Goal: Task Accomplishment & Management: Use online tool/utility

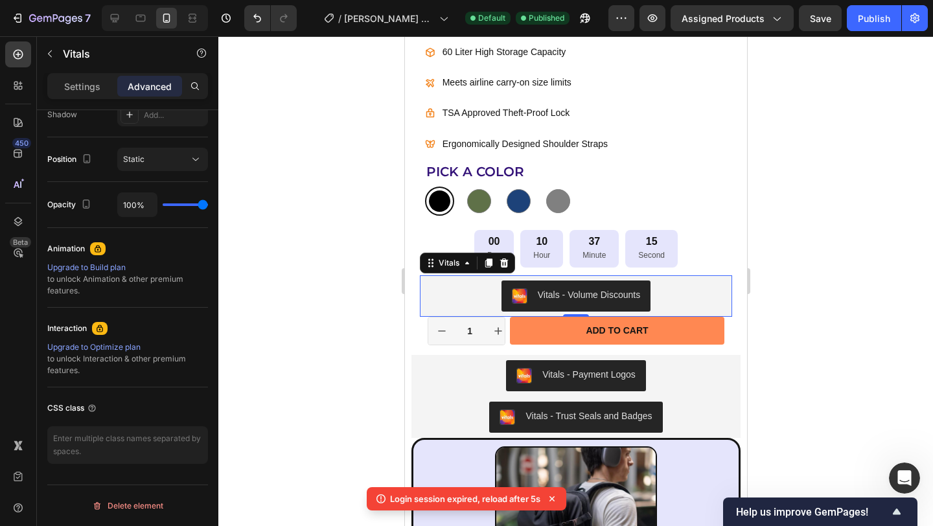
scroll to position [1980, 0]
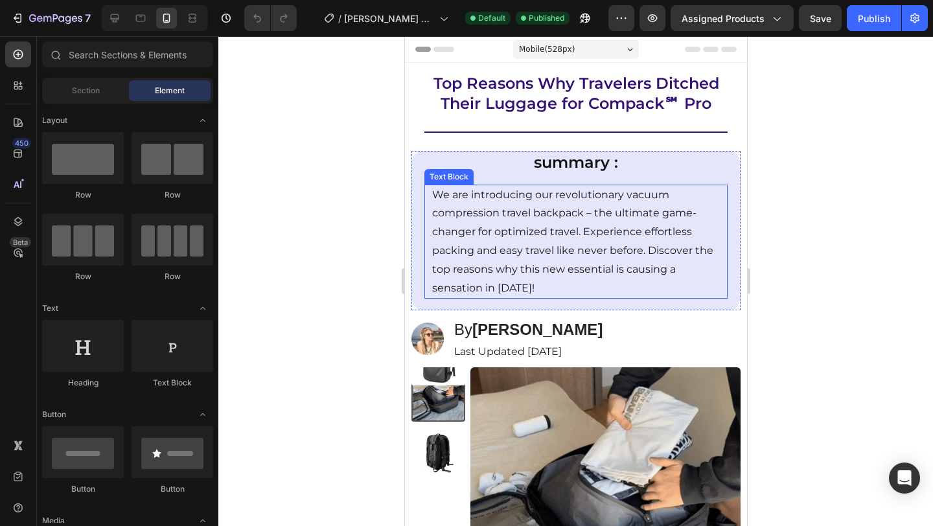
radio input "false"
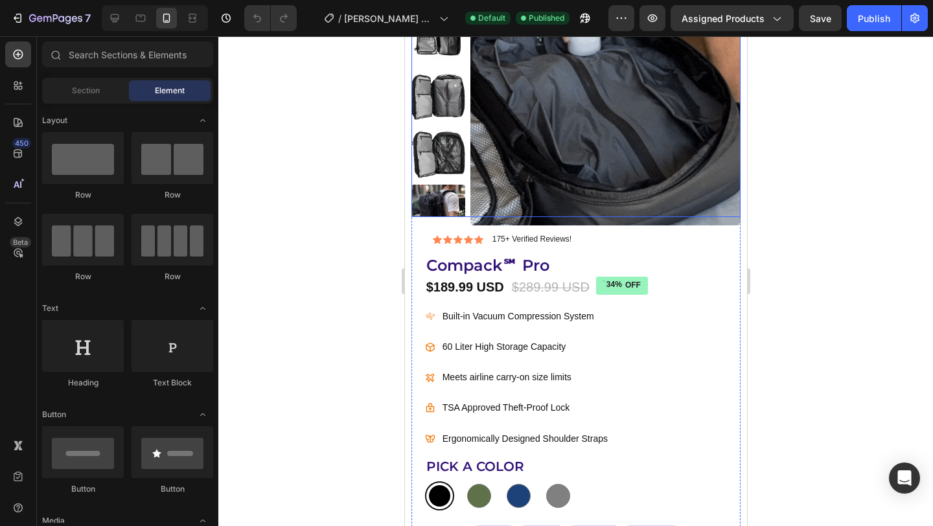
scroll to position [626, 0]
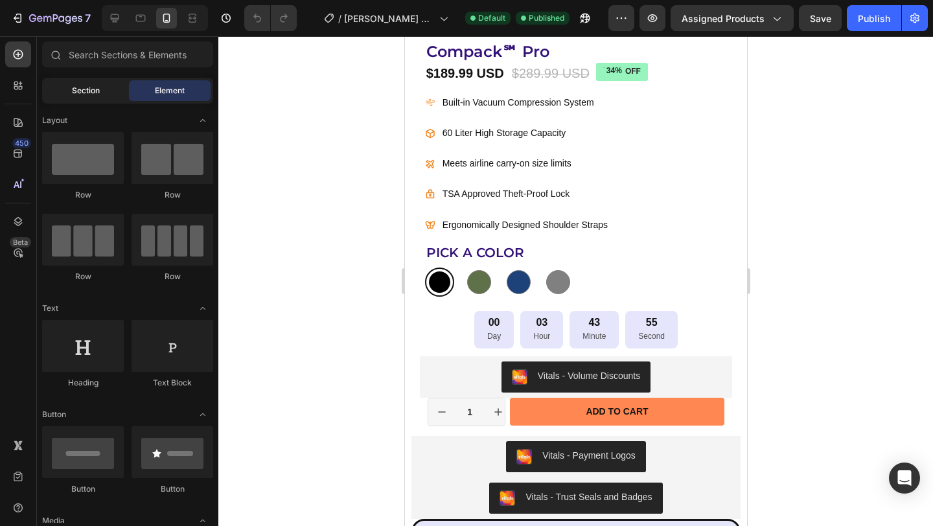
click at [95, 88] on span "Section" at bounding box center [86, 91] width 28 height 12
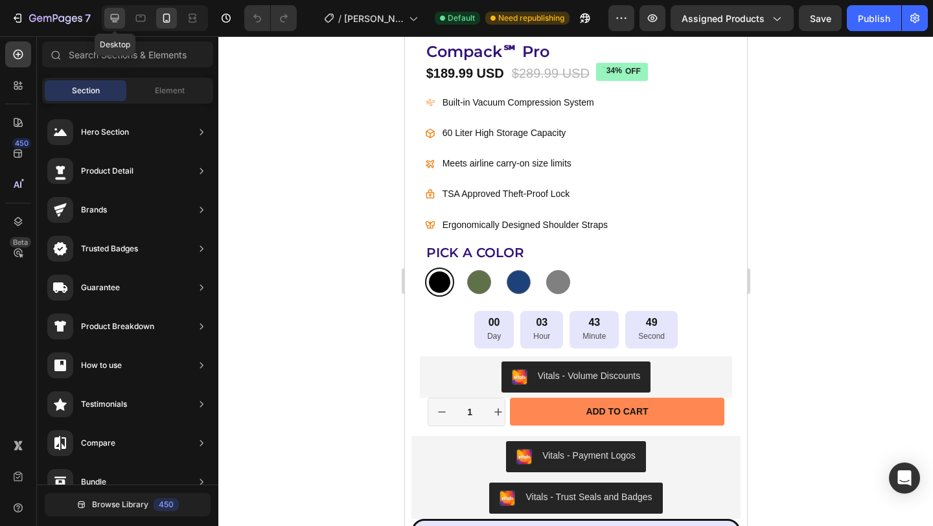
click at [119, 19] on icon at bounding box center [114, 18] width 13 height 13
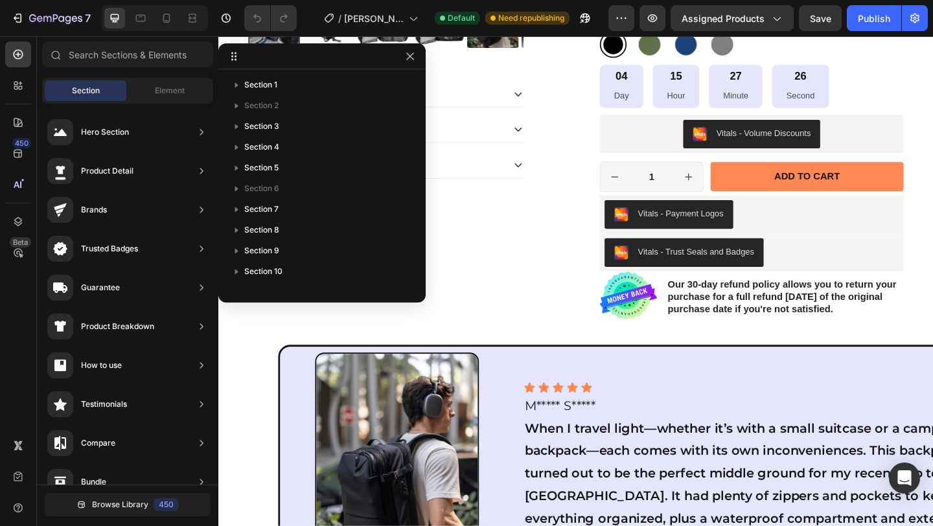
scroll to position [3725, 0]
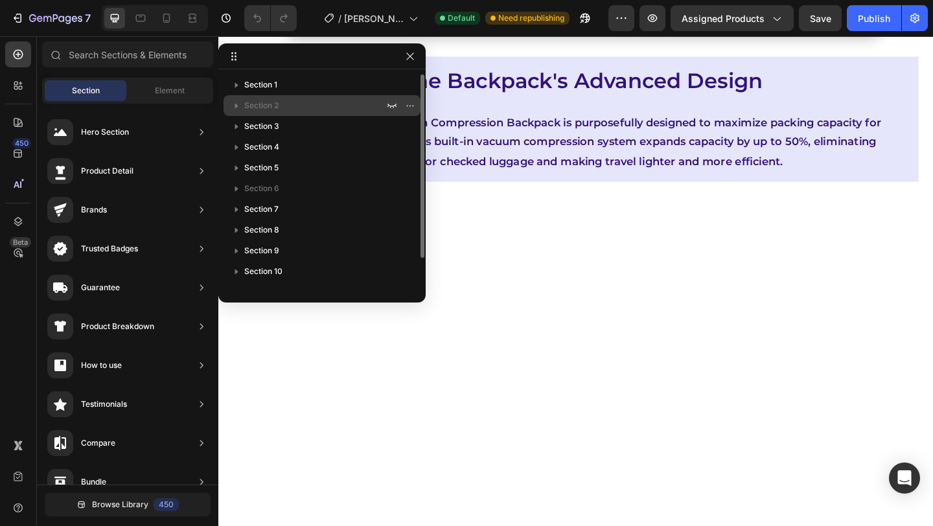
click at [268, 104] on span "Section 2" at bounding box center [261, 105] width 34 height 13
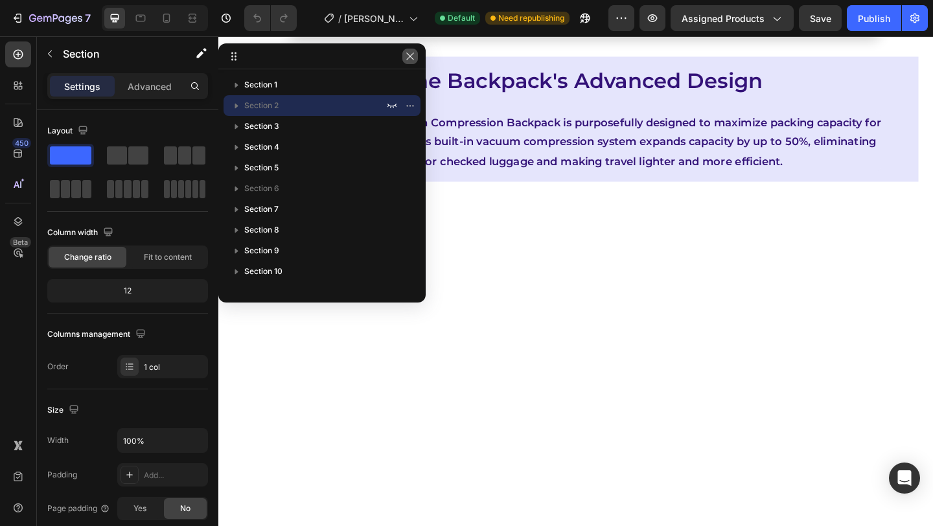
click at [405, 56] on icon "button" at bounding box center [410, 56] width 10 height 10
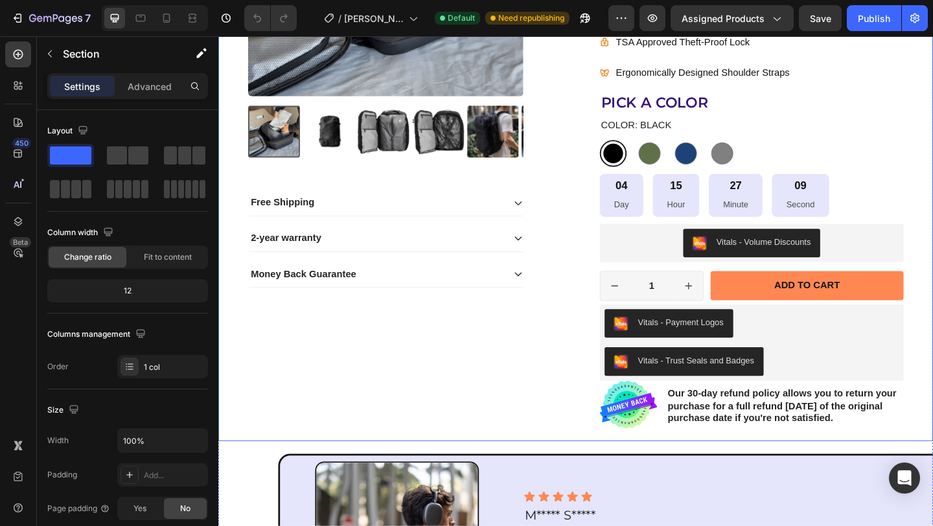
scroll to position [726, 0]
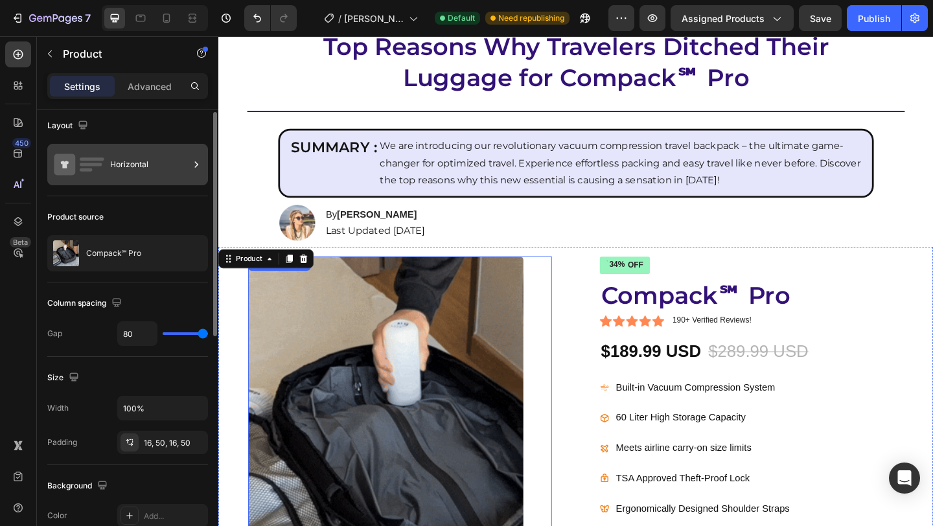
scroll to position [0, 0]
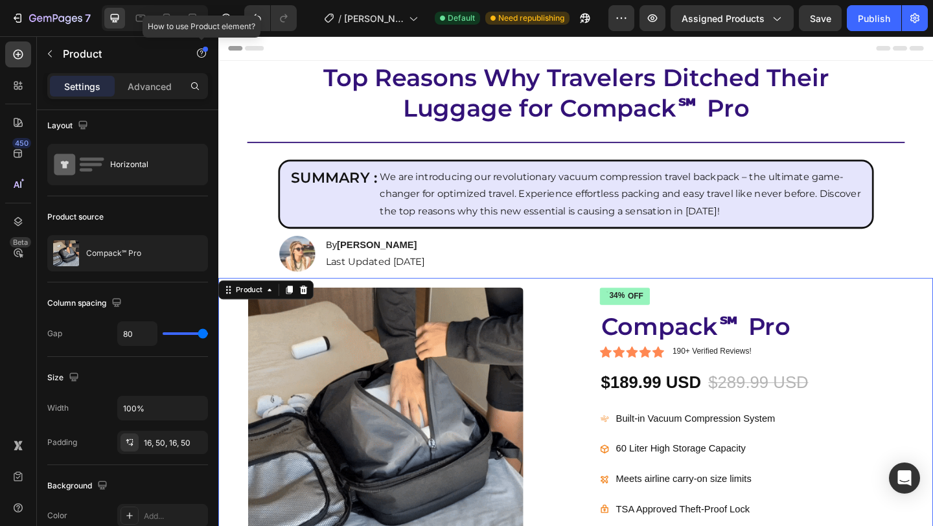
click at [205, 51] on div at bounding box center [205, 49] width 5 height 5
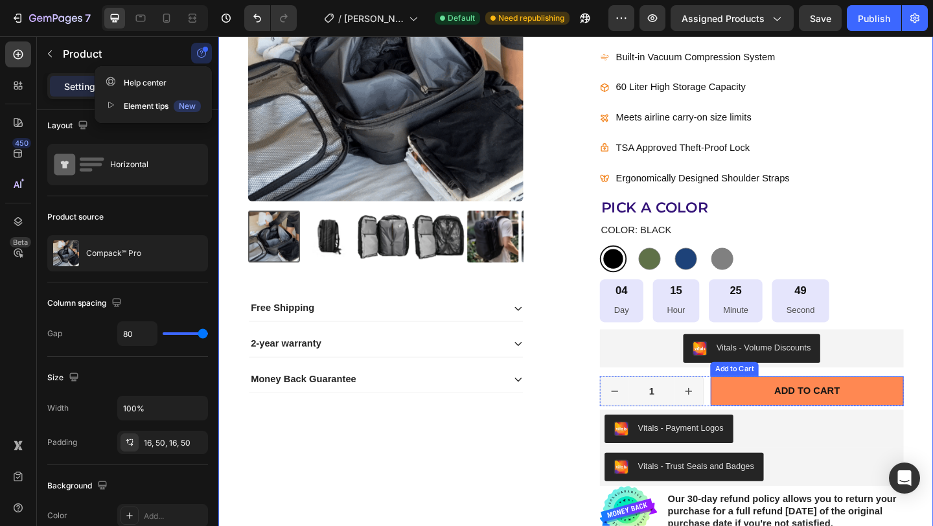
scroll to position [583, 0]
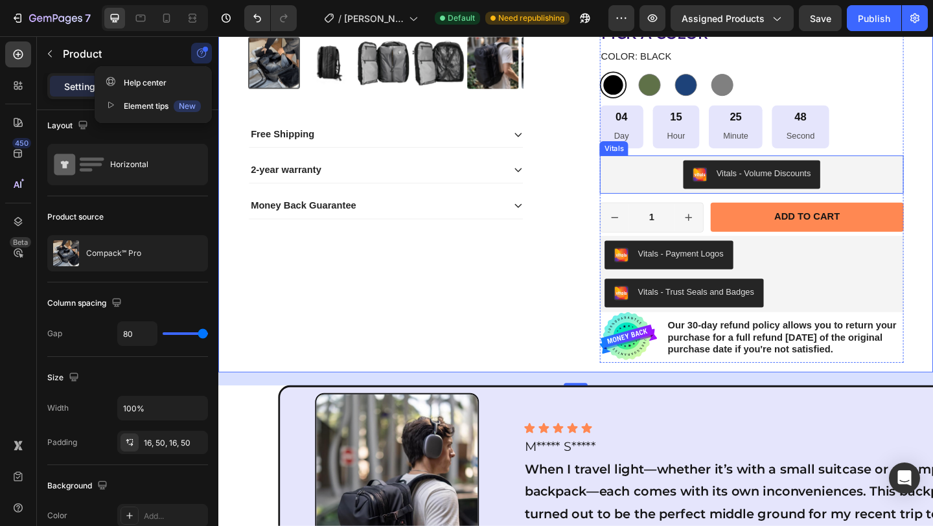
click at [649, 191] on div "Vitals - Volume Discounts" at bounding box center [798, 186] width 320 height 31
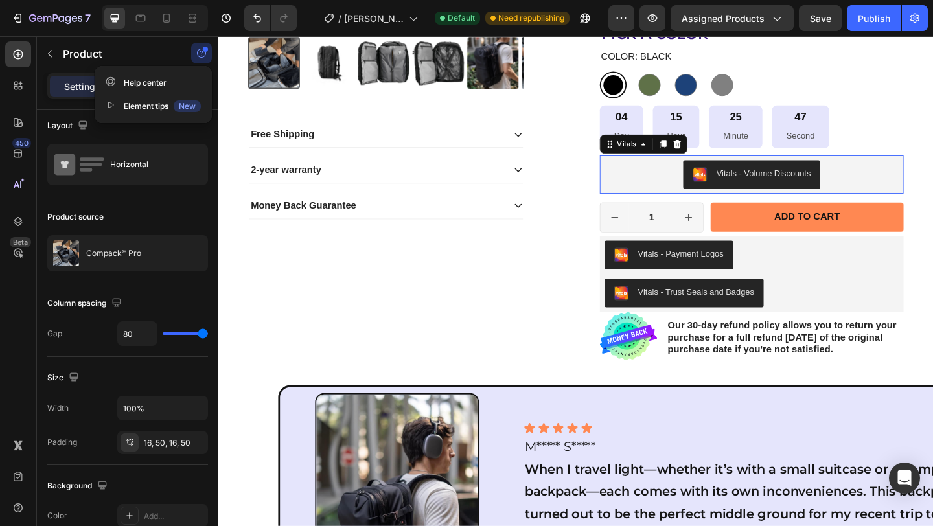
scroll to position [0, 0]
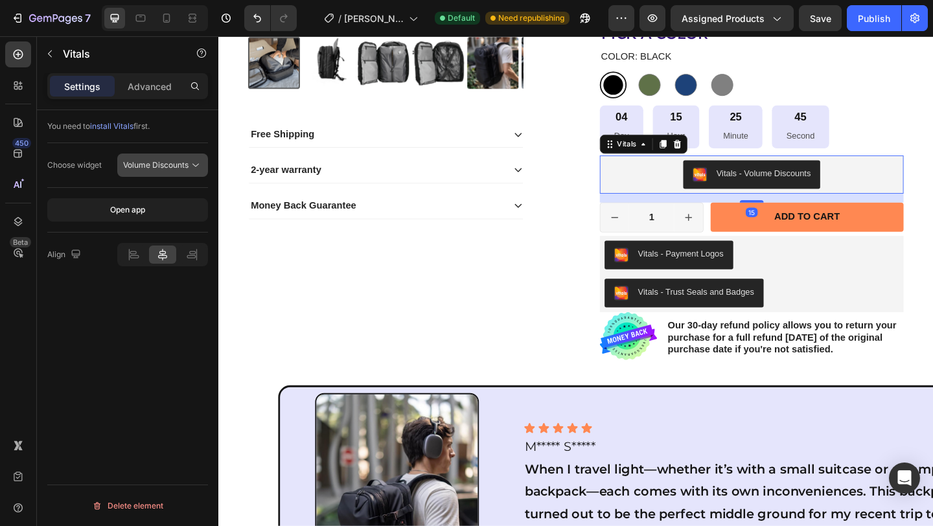
click at [182, 167] on span "Volume Discounts" at bounding box center [155, 165] width 65 height 10
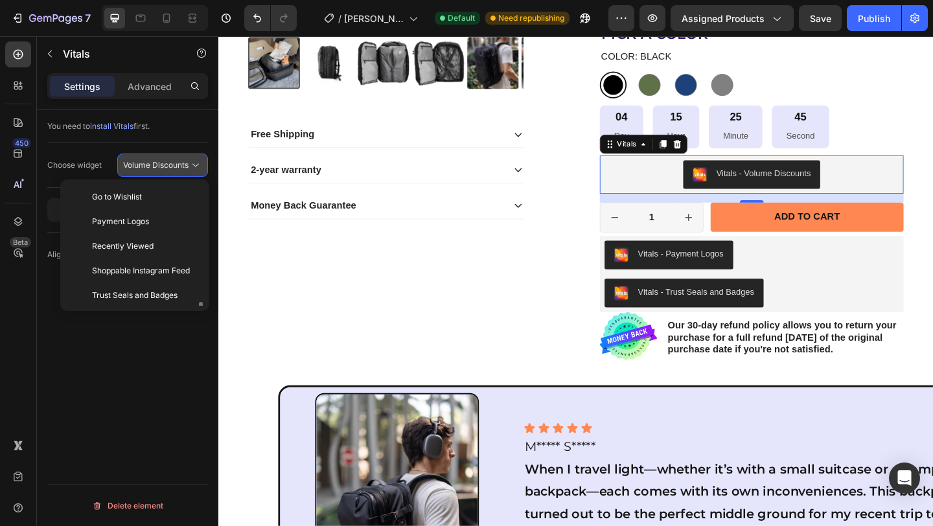
scroll to position [93, 0]
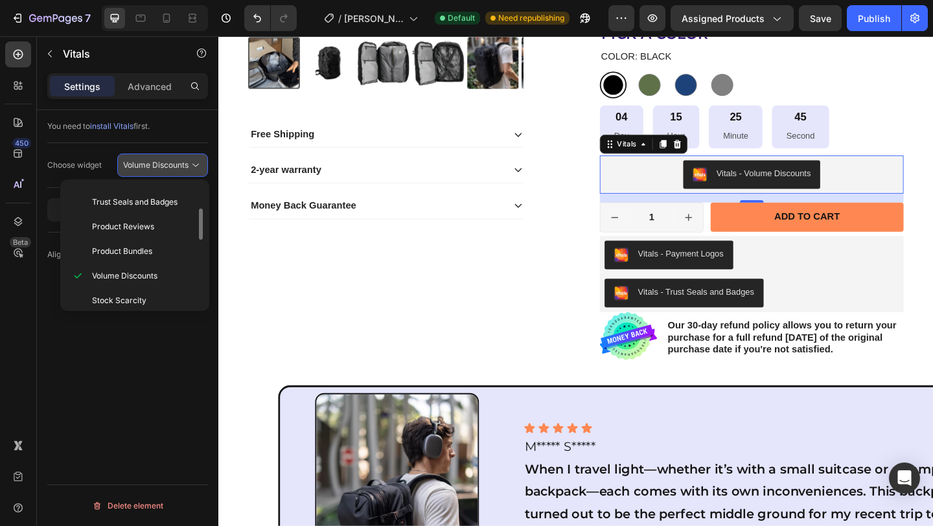
click at [182, 167] on span "Volume Discounts" at bounding box center [155, 165] width 65 height 10
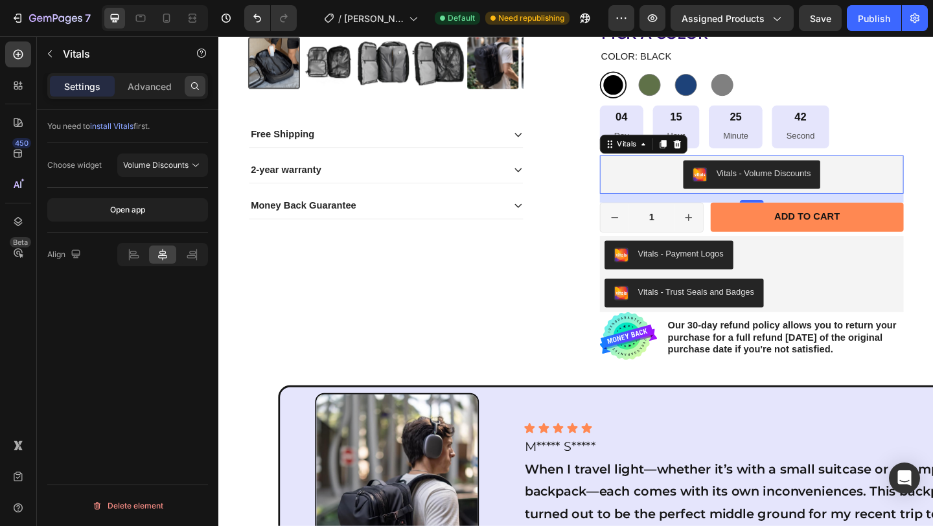
click at [194, 89] on icon at bounding box center [195, 86] width 10 height 10
click at [174, 87] on div "Advanced" at bounding box center [149, 86] width 65 height 21
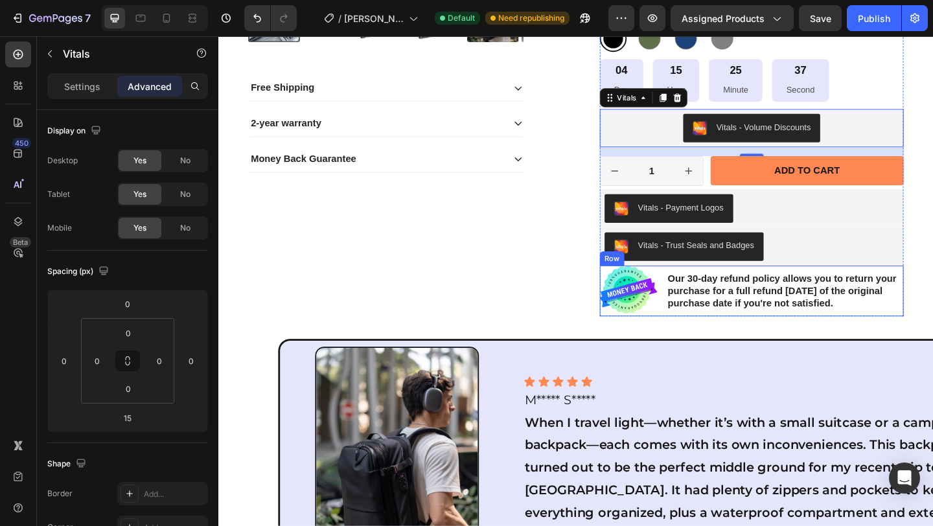
scroll to position [623, 0]
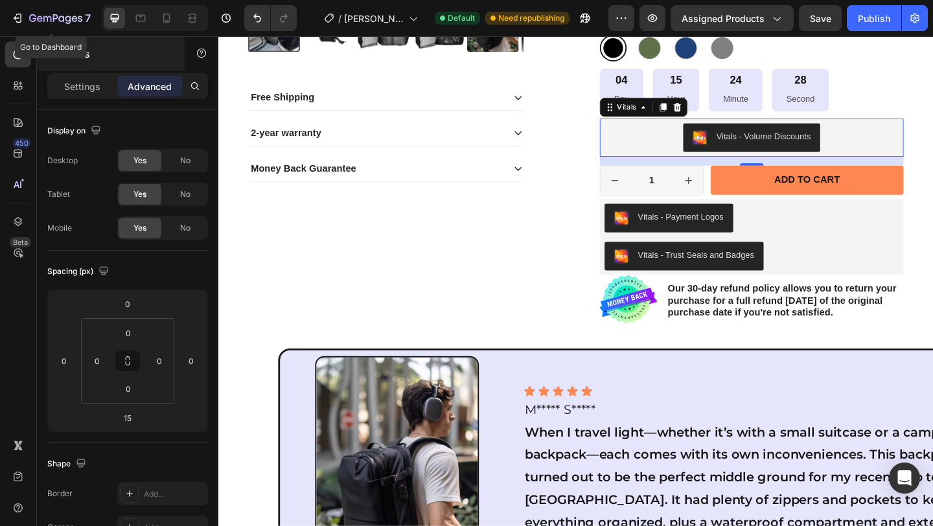
drag, startPoint x: 31, startPoint y: 15, endPoint x: 120, endPoint y: 41, distance: 92.5
click at [31, 15] on icon "button" at bounding box center [32, 18] width 7 height 8
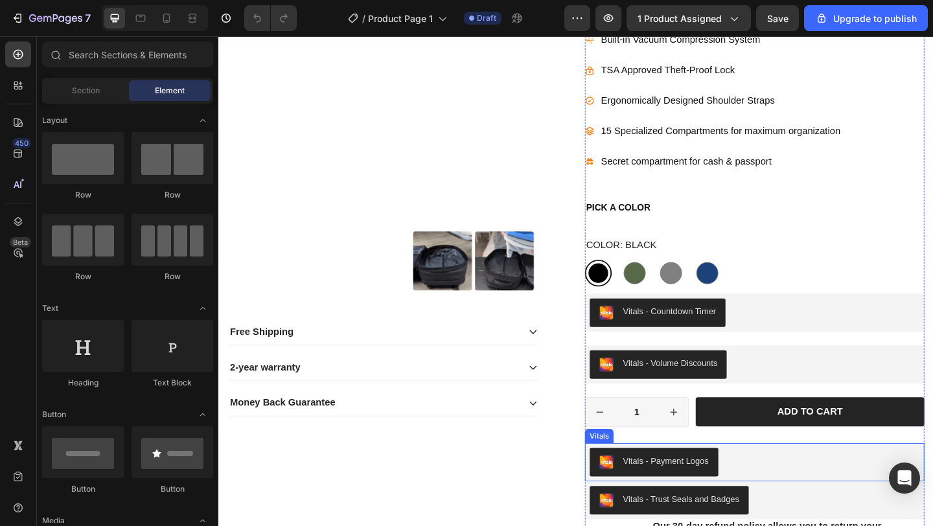
scroll to position [440, 0]
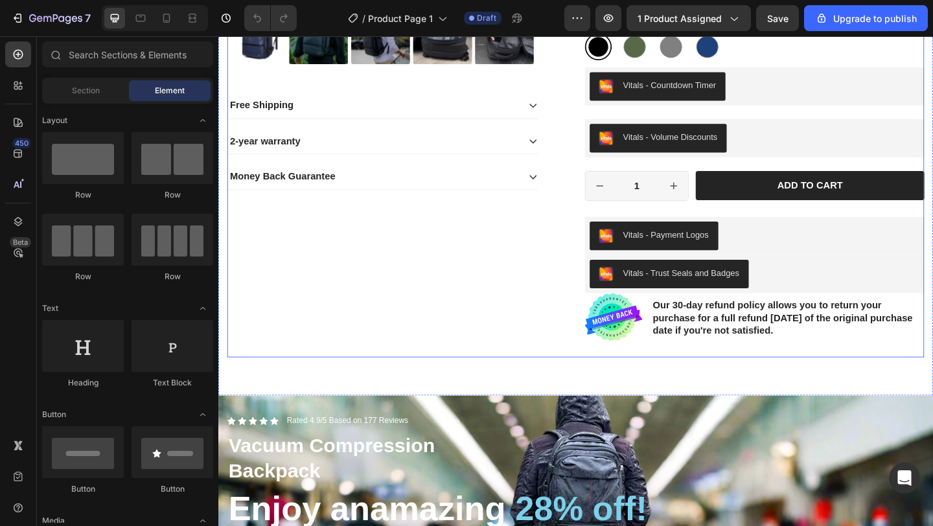
click at [312, 293] on div "Product Images Free Shipping 2-year warranty Money Back Guarantee Accordion" at bounding box center [412, 20] width 369 height 732
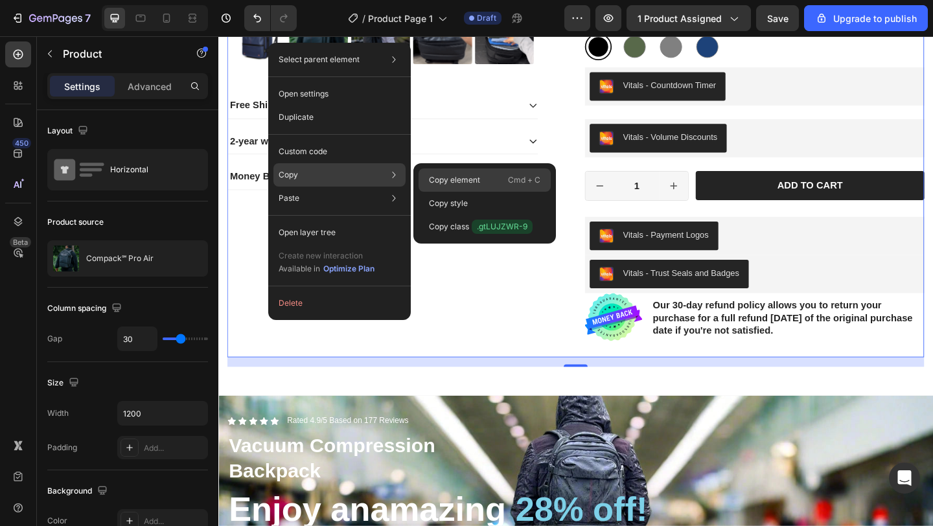
click at [465, 180] on p "Copy element" at bounding box center [454, 180] width 51 height 12
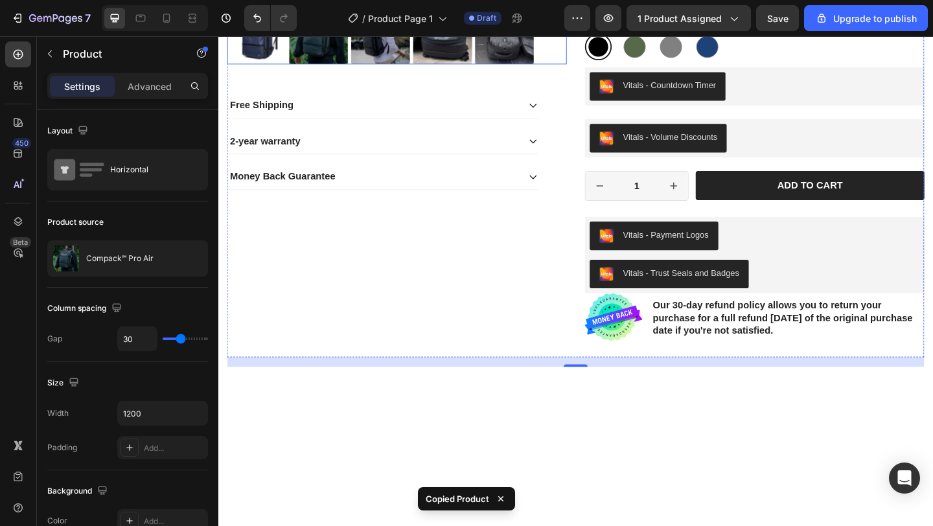
scroll to position [0, 0]
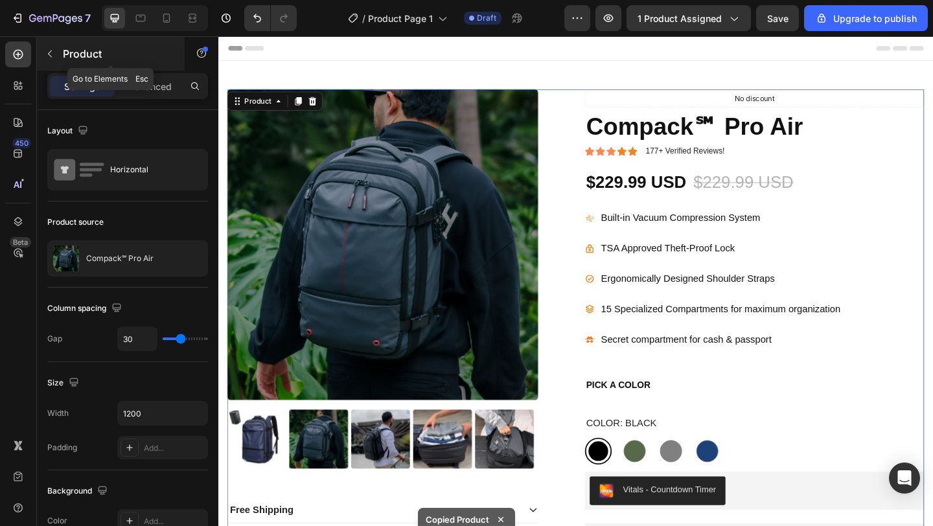
click at [47, 51] on icon "button" at bounding box center [50, 54] width 10 height 10
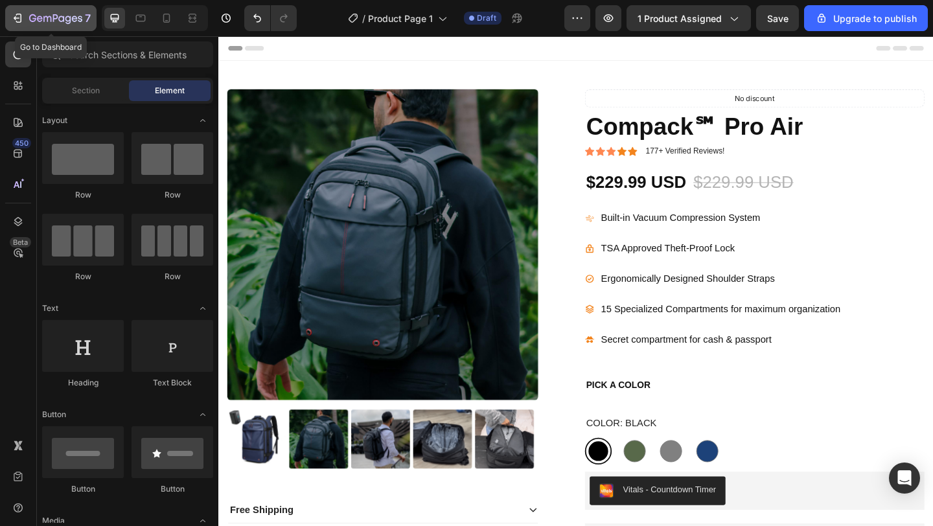
click at [20, 19] on icon "button" at bounding box center [17, 18] width 13 height 13
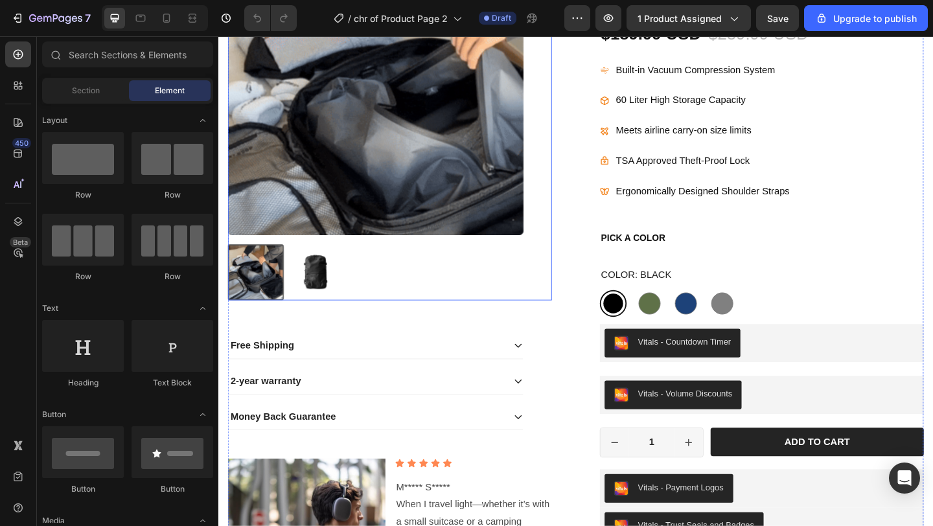
scroll to position [1633, 0]
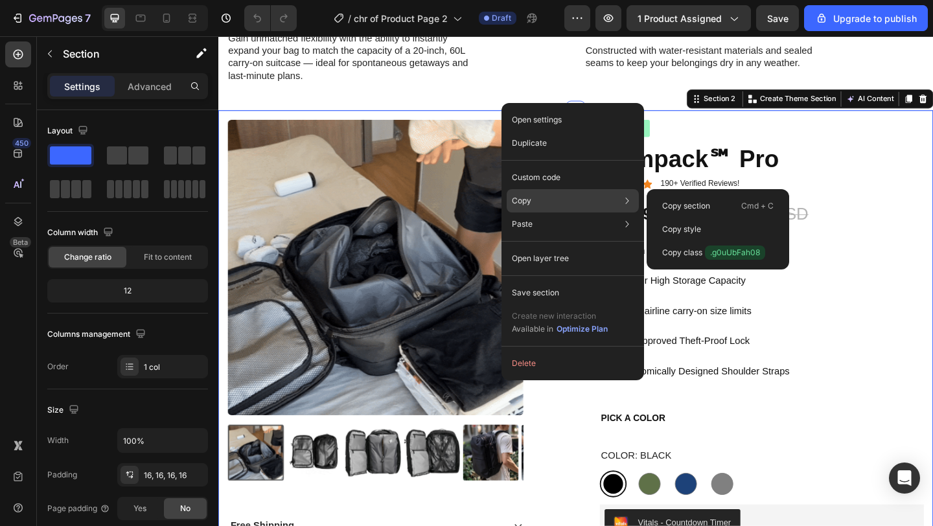
click at [561, 200] on div "Copy Copy section Cmd + C Copy style Copy class .g0uUbFah08" at bounding box center [573, 200] width 132 height 23
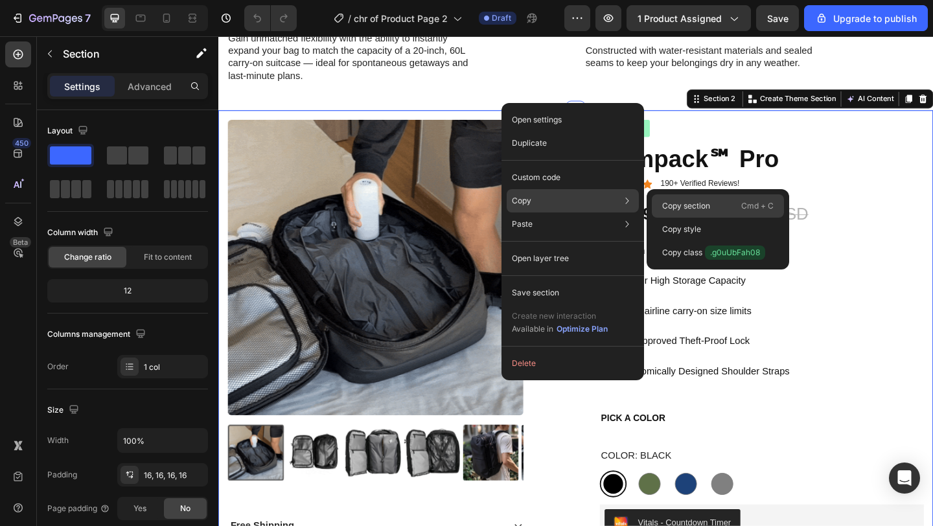
click at [704, 203] on p "Copy section" at bounding box center [686, 206] width 48 height 12
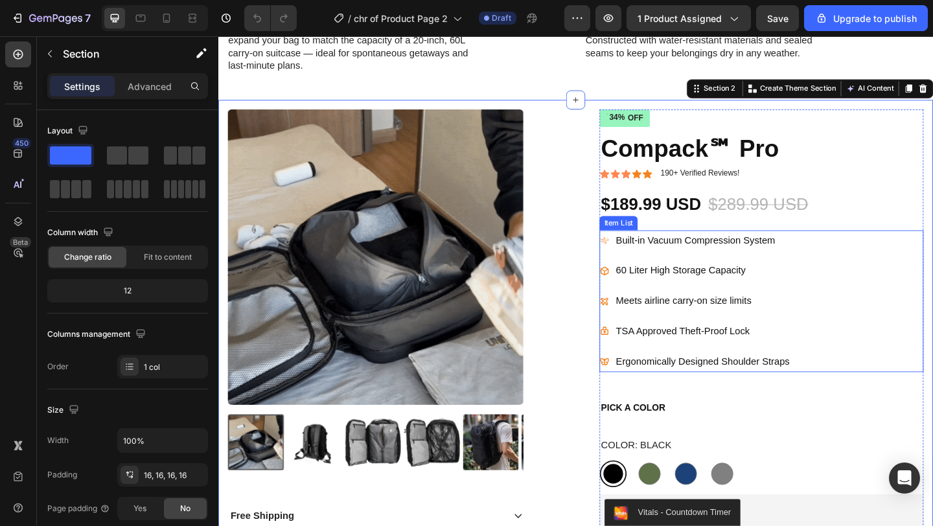
scroll to position [1675, 0]
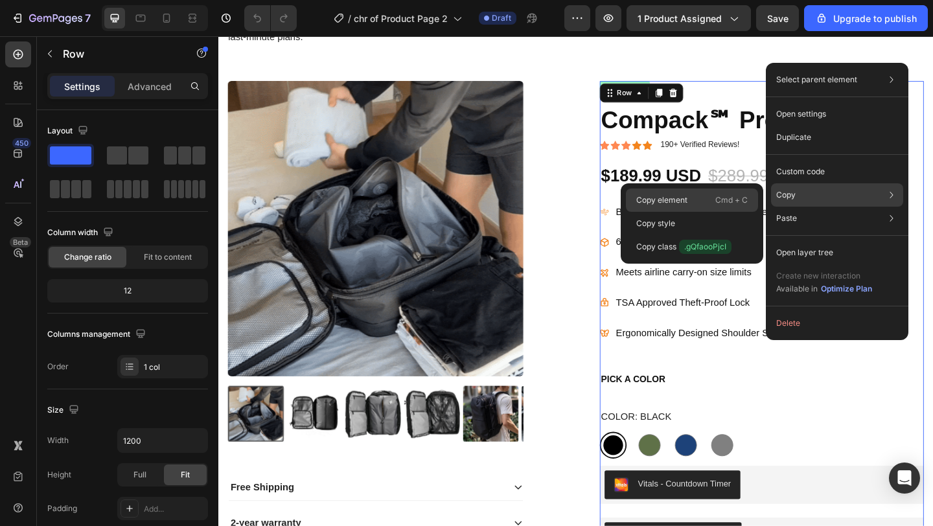
click at [694, 198] on div "Copy element Cmd + C" at bounding box center [692, 200] width 132 height 23
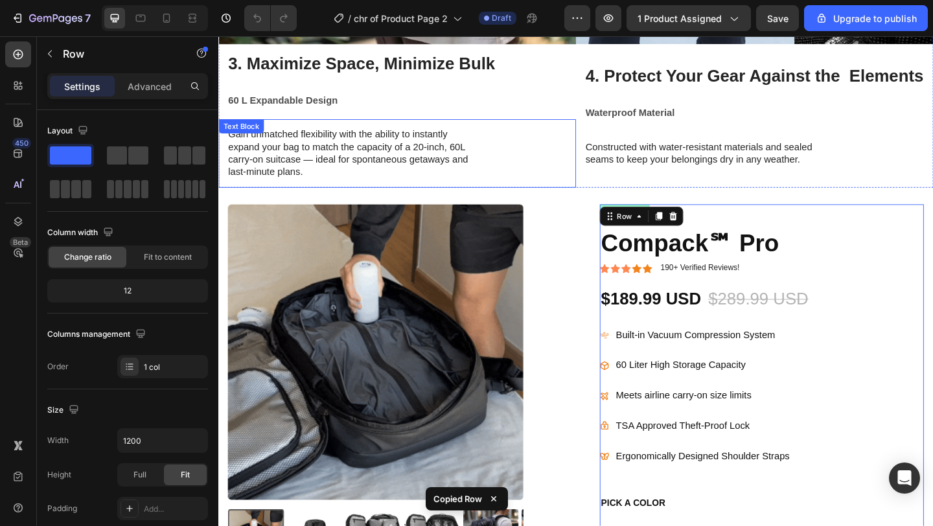
scroll to position [1494, 0]
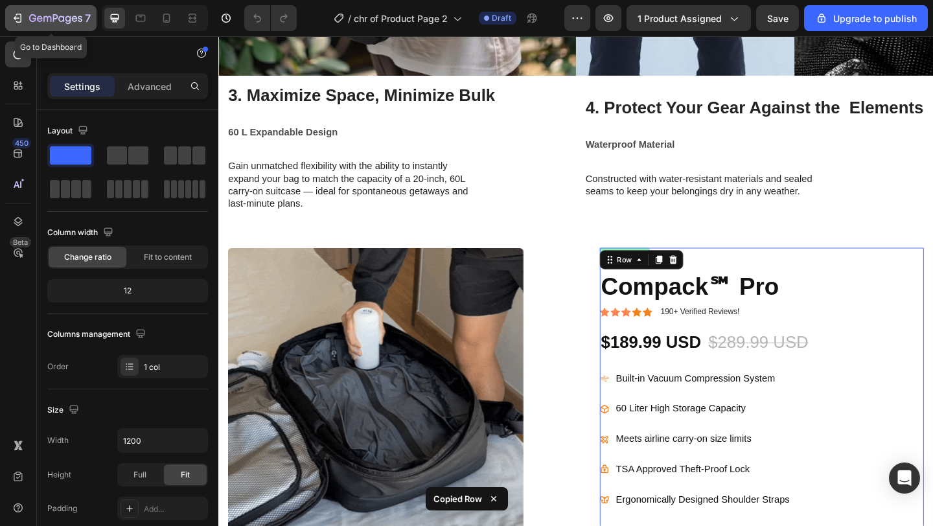
click at [23, 19] on icon "button" at bounding box center [17, 18] width 13 height 13
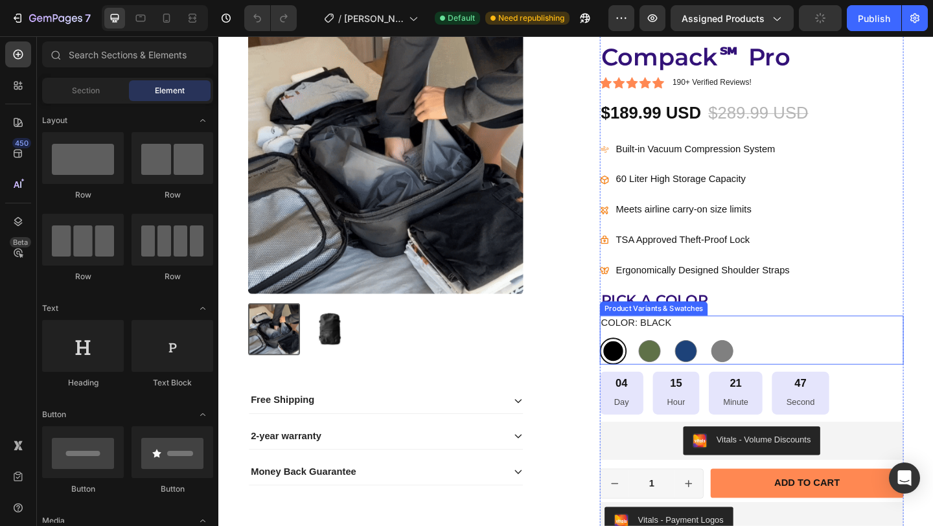
scroll to position [370, 0]
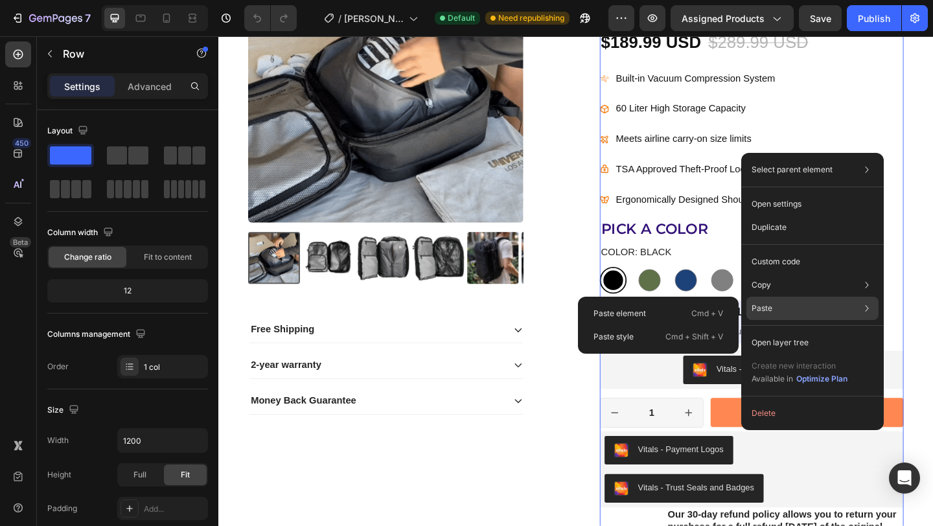
click at [821, 309] on div "Paste Paste element Cmd + V Paste style Cmd + Shift + V" at bounding box center [813, 308] width 132 height 23
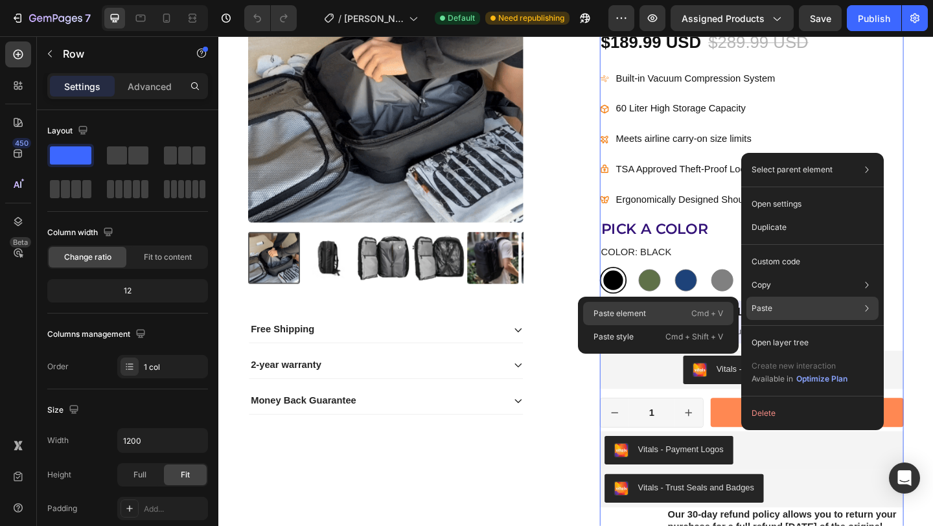
click at [645, 308] on div "Paste element Cmd + V" at bounding box center [658, 313] width 150 height 23
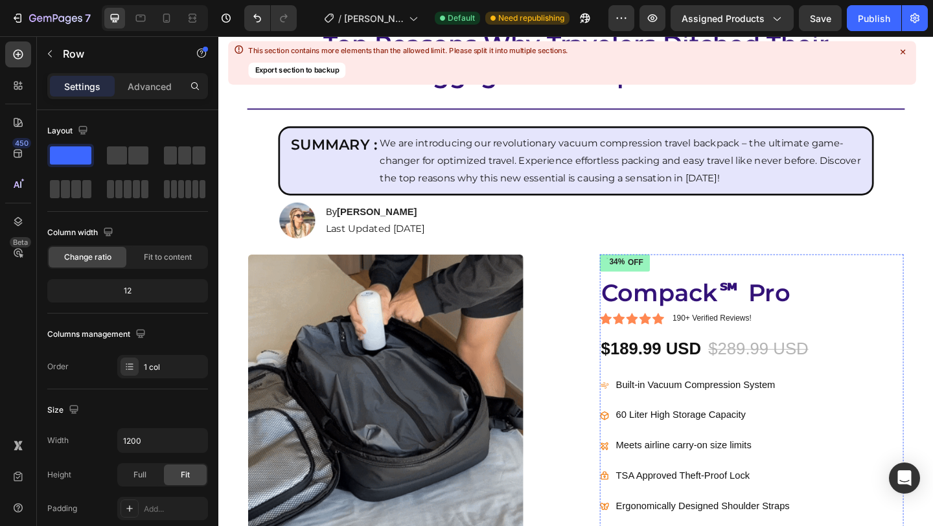
scroll to position [35, 0]
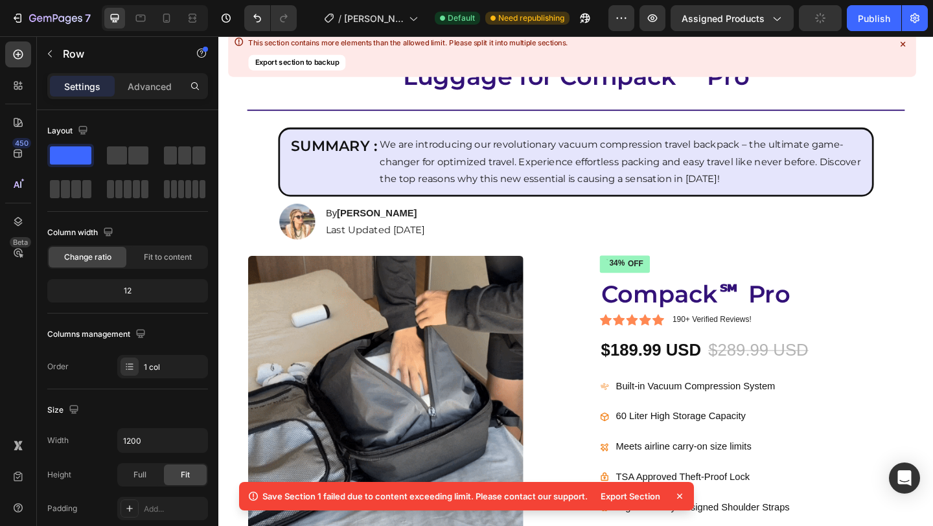
click at [682, 496] on icon at bounding box center [679, 496] width 13 height 13
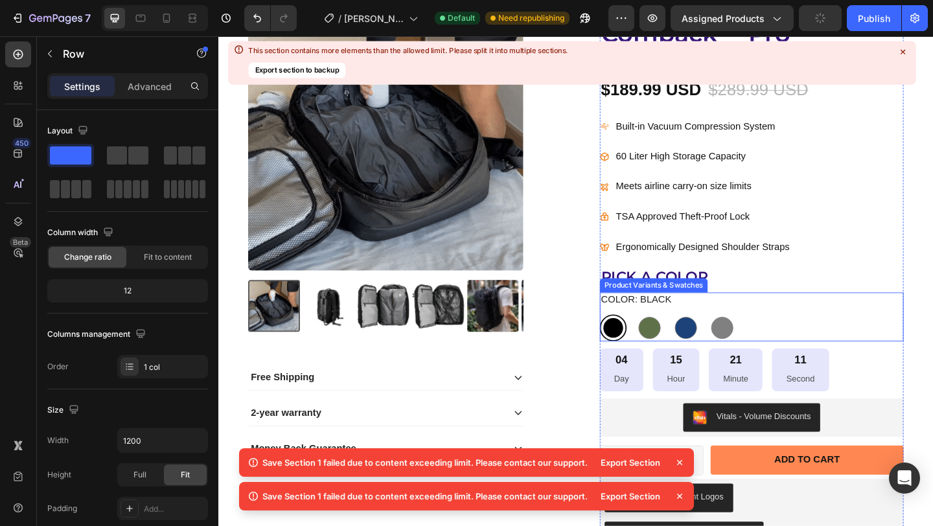
scroll to position [316, 0]
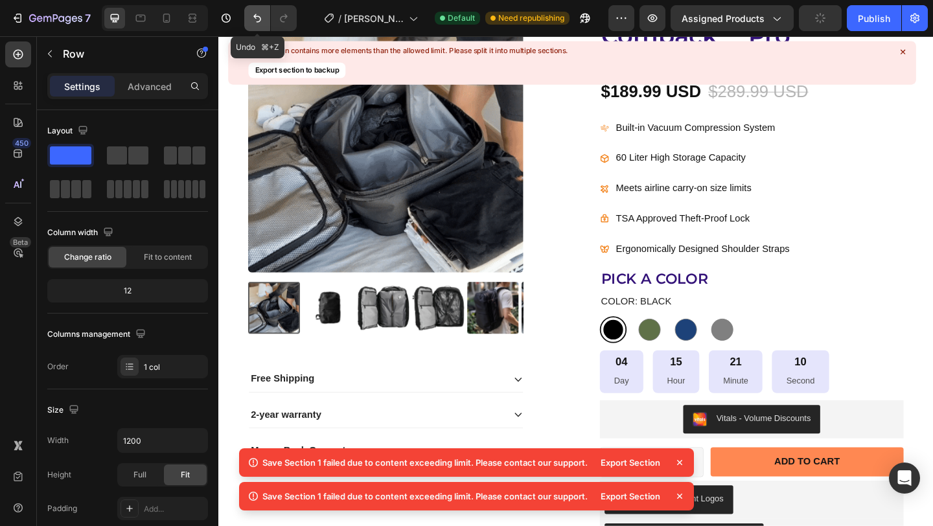
click at [261, 17] on icon "Undo/Redo" at bounding box center [257, 18] width 13 height 13
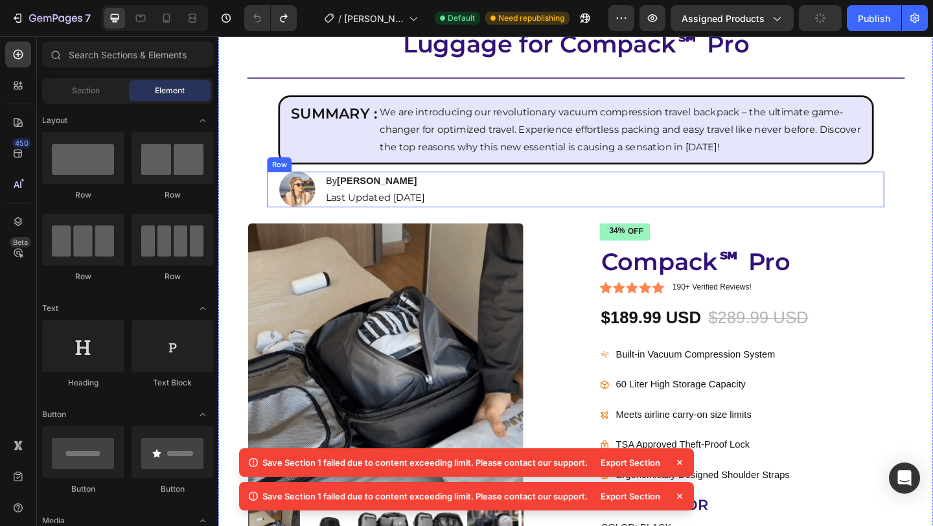
scroll to position [145, 0]
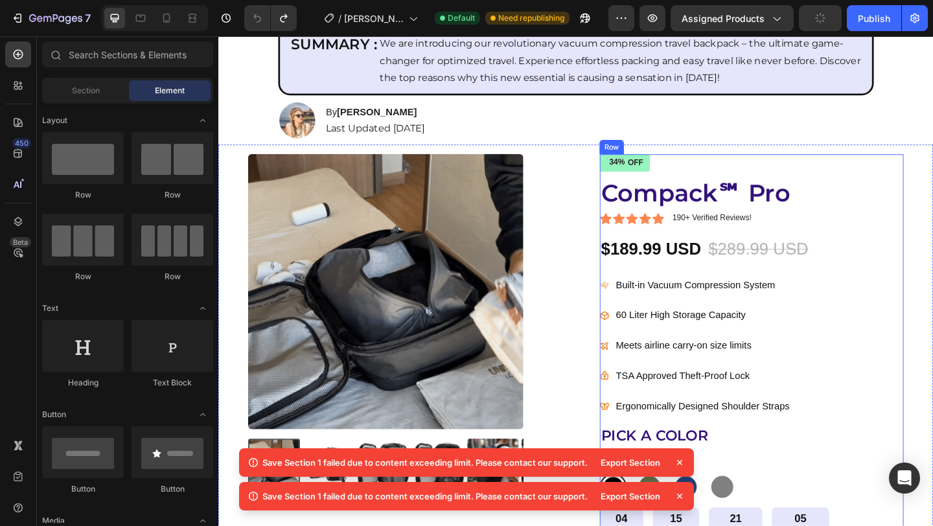
click at [931, 284] on div "Icon Icon Icon Icon Icon Icon List 175+ Verified Reviews! Text Block Row 34% OF…" at bounding box center [798, 491] width 331 height 652
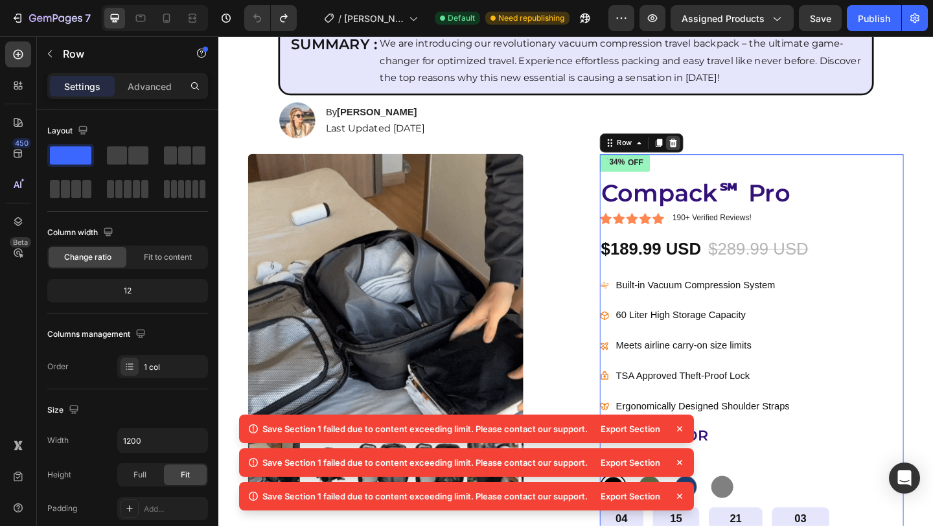
click at [709, 150] on icon at bounding box center [713, 152] width 8 height 9
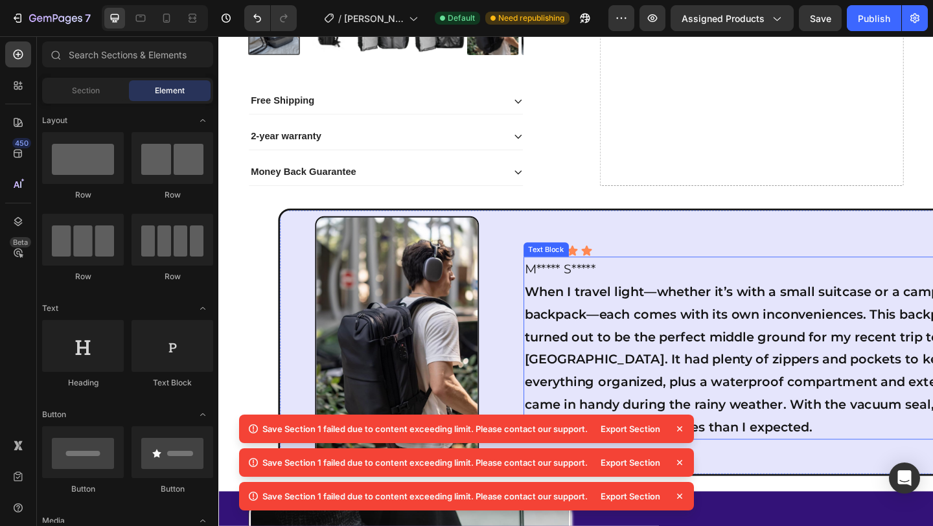
scroll to position [461, 0]
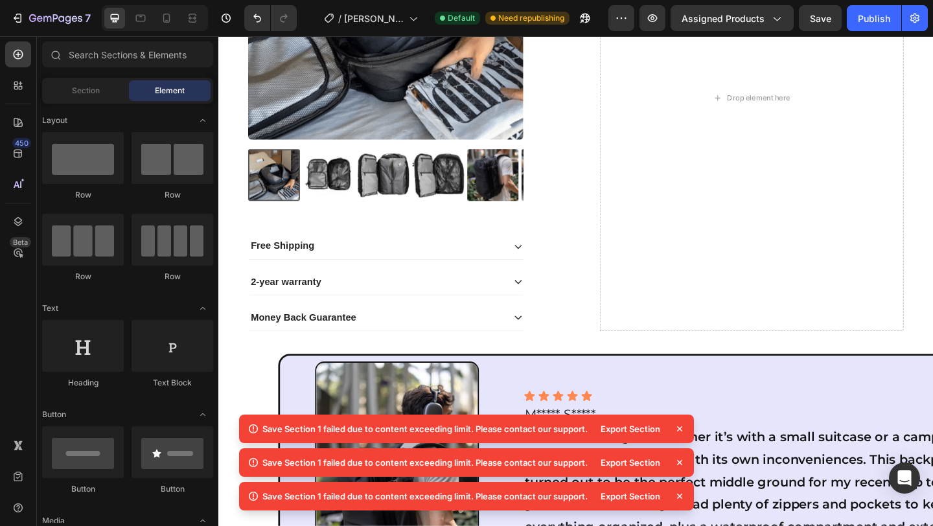
click at [682, 428] on icon at bounding box center [679, 429] width 13 height 13
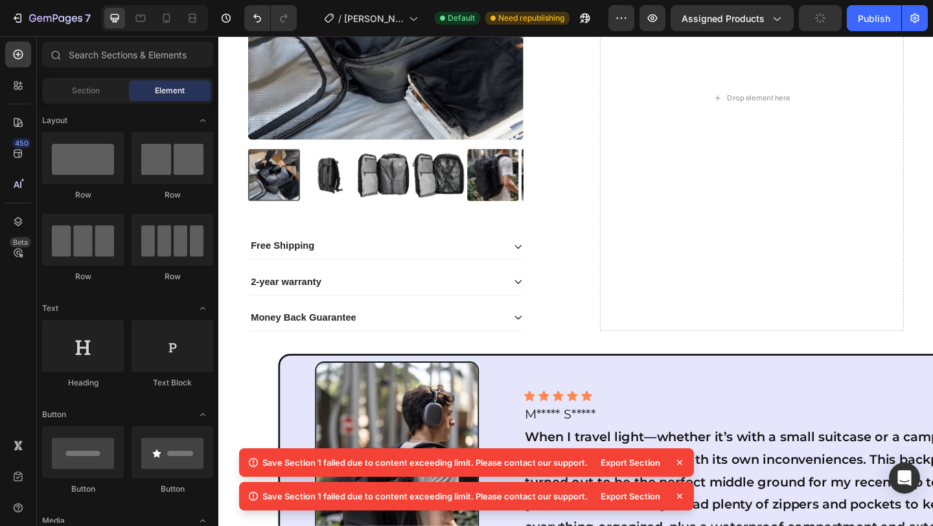
click at [679, 460] on icon at bounding box center [679, 462] width 13 height 13
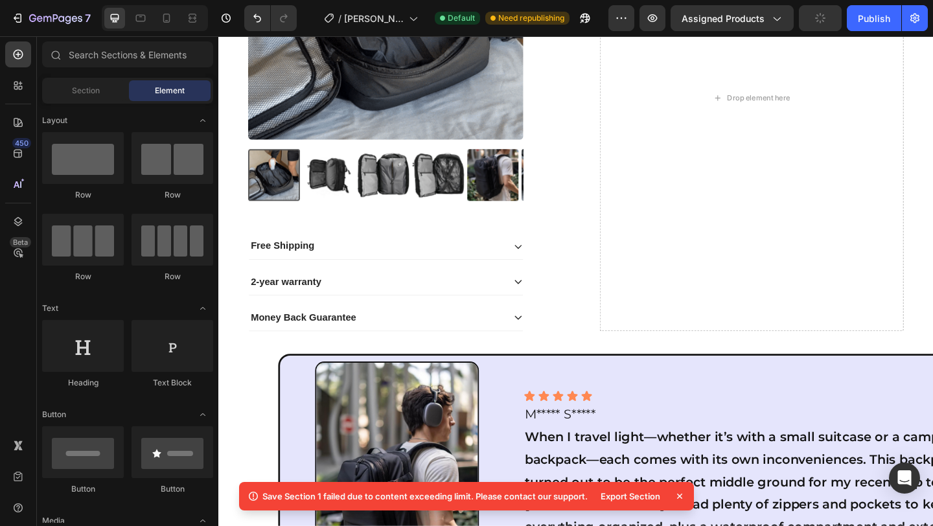
click at [679, 494] on icon at bounding box center [679, 496] width 13 height 13
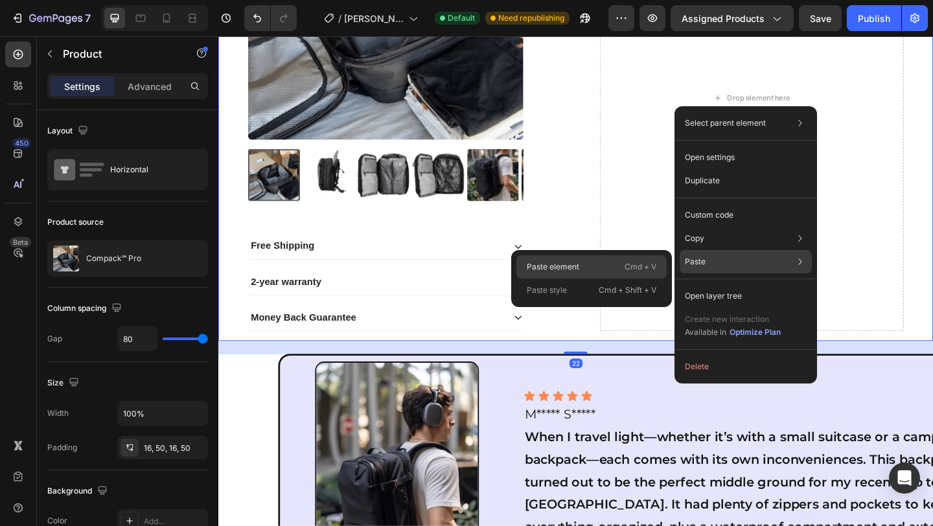
click at [579, 270] on div "Paste element Cmd + V" at bounding box center [592, 266] width 150 height 23
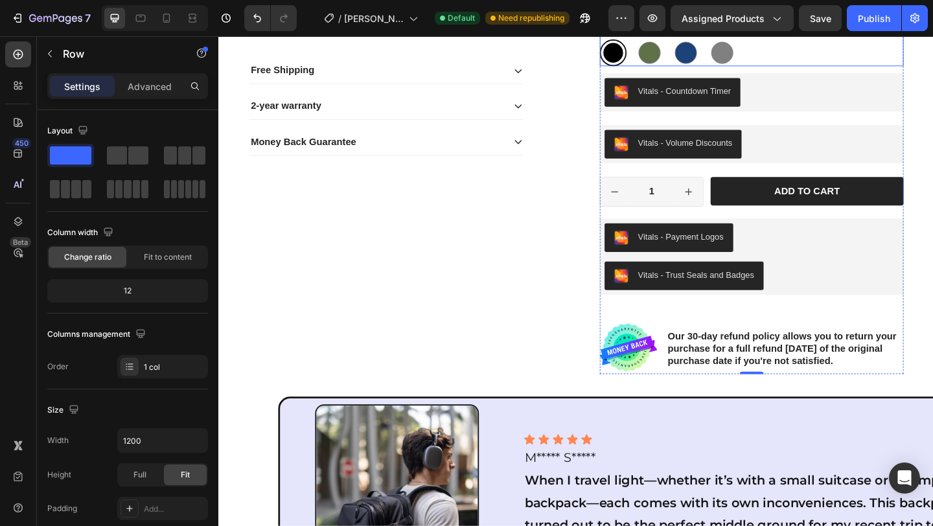
scroll to position [726, 0]
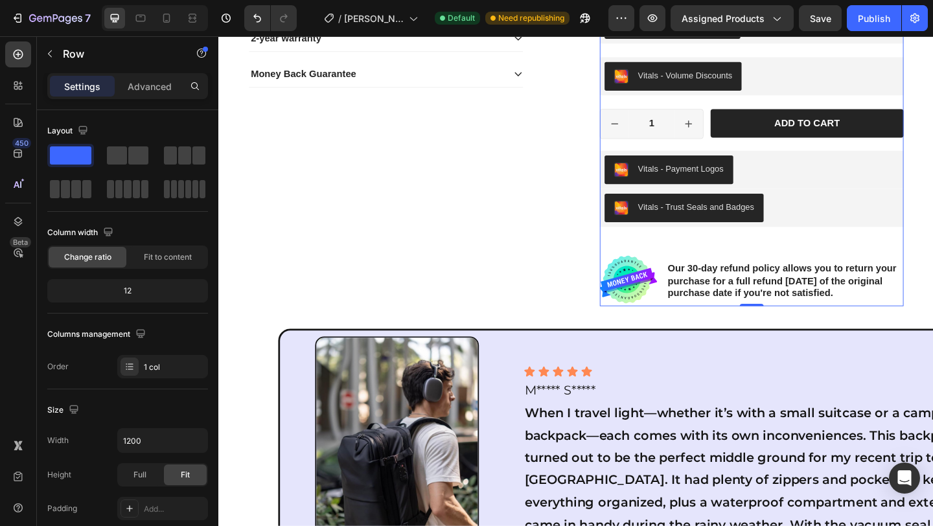
click at [890, 213] on div "Vitals - Trust Seals and Badges" at bounding box center [798, 222] width 320 height 31
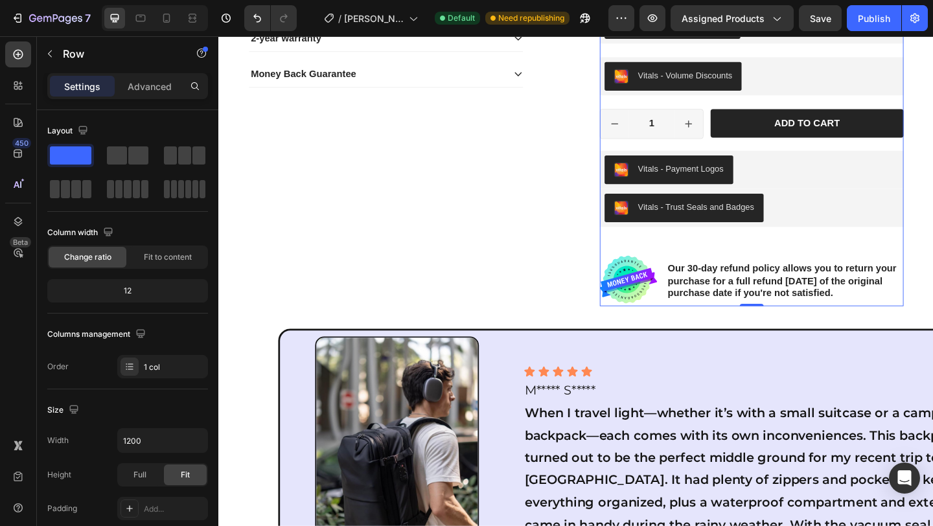
click at [698, 283] on div "Image Our 30-day refund policy allows you to return your purchase for a full re…" at bounding box center [798, 302] width 331 height 55
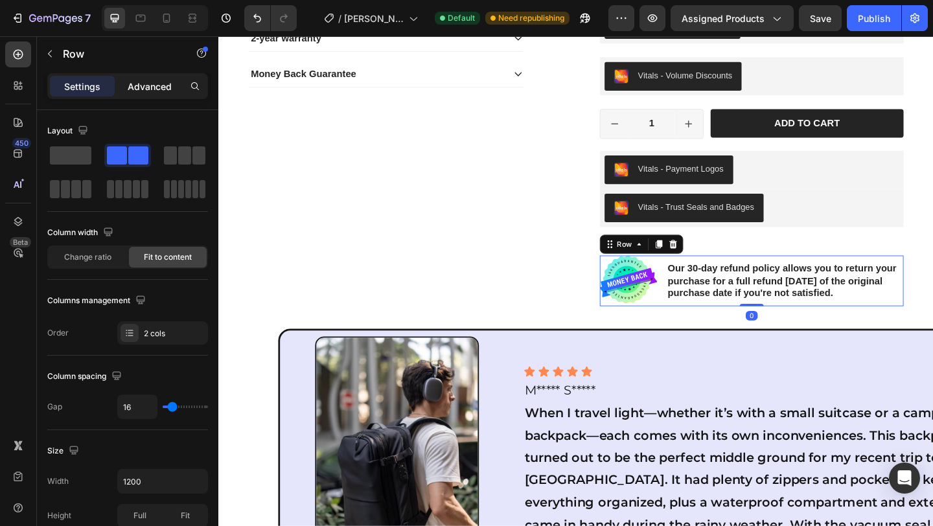
click at [165, 81] on p "Advanced" at bounding box center [150, 87] width 44 height 14
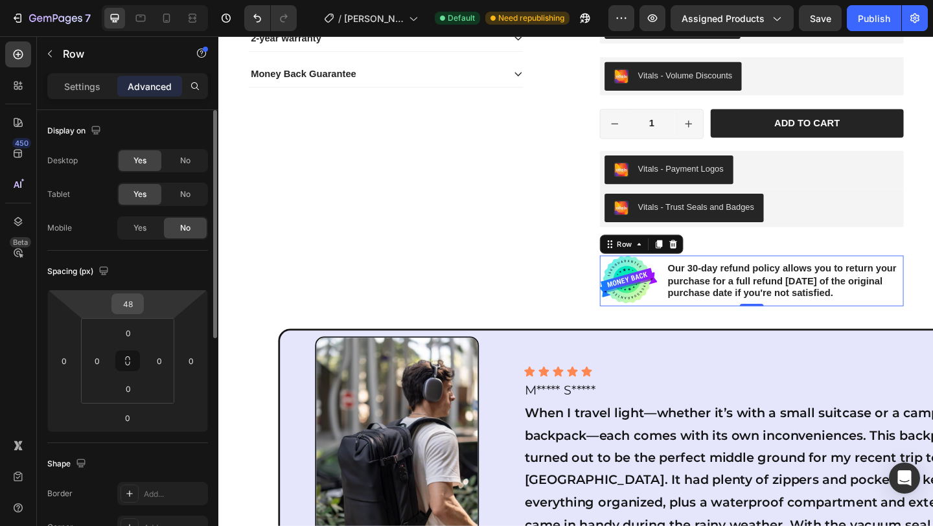
click at [126, 296] on input "48" at bounding box center [128, 303] width 26 height 19
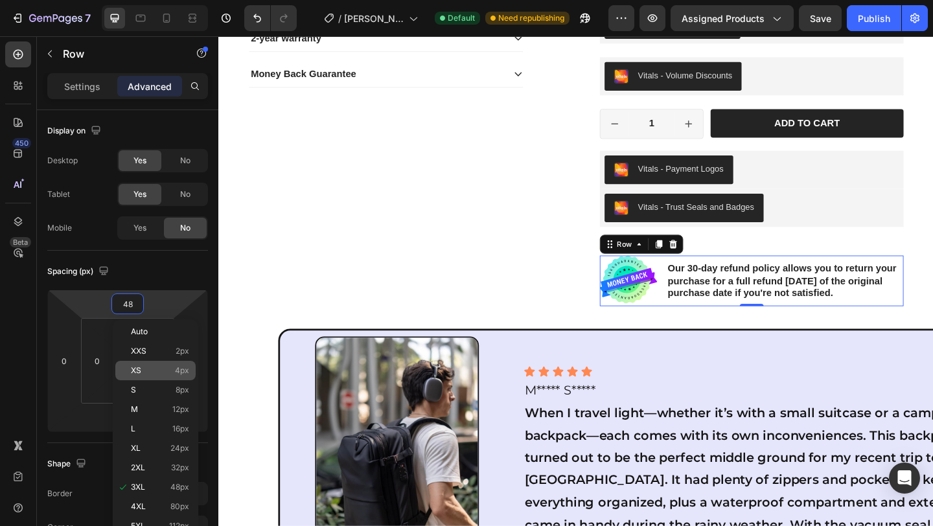
click at [156, 373] on p "XS 4px" at bounding box center [160, 370] width 58 height 9
type input "4"
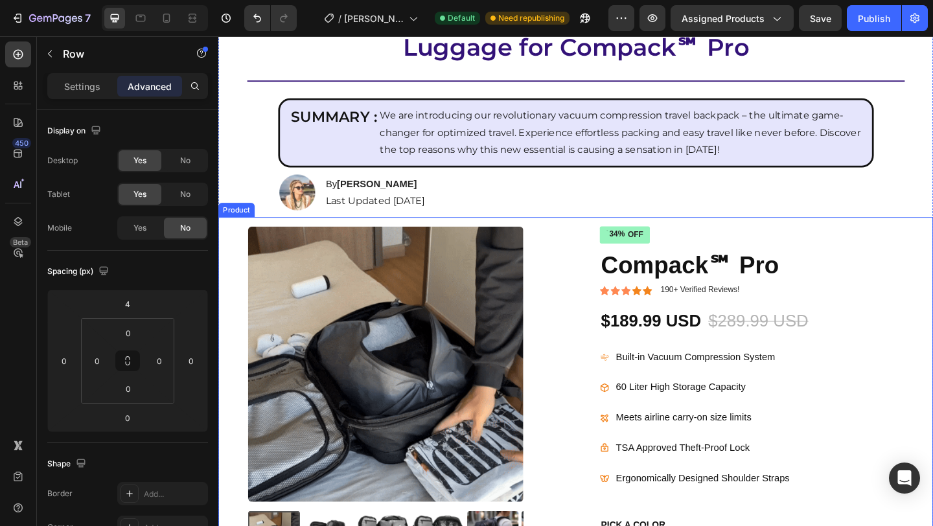
scroll to position [131, 0]
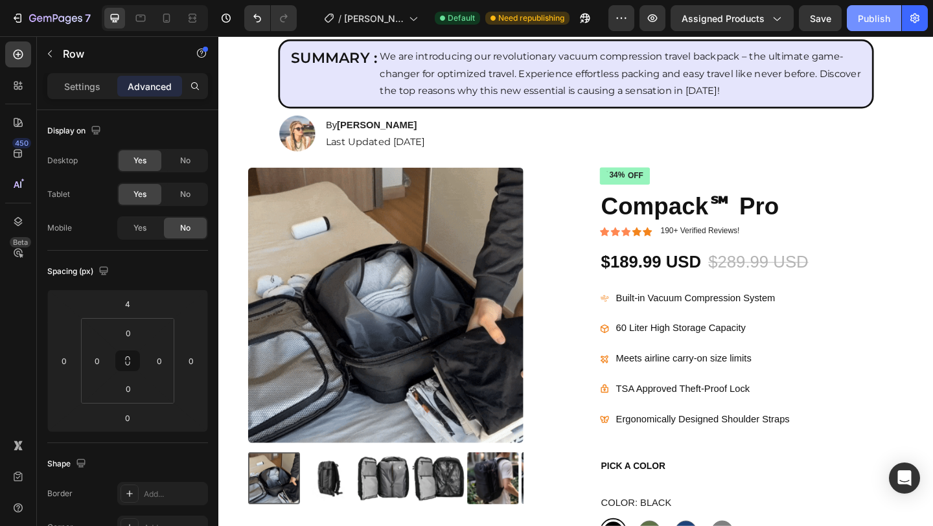
drag, startPoint x: 879, startPoint y: 17, endPoint x: 623, endPoint y: 84, distance: 265.0
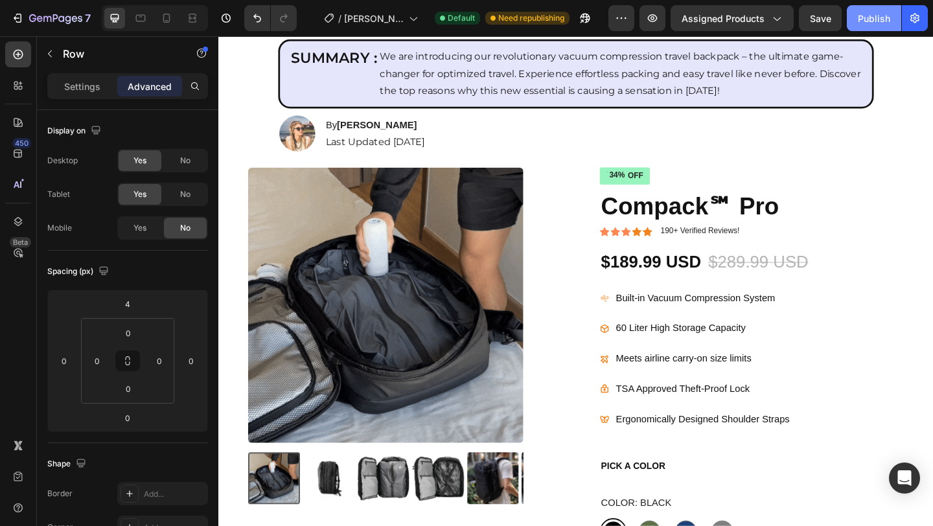
click at [879, 17] on div "Publish" at bounding box center [874, 19] width 32 height 14
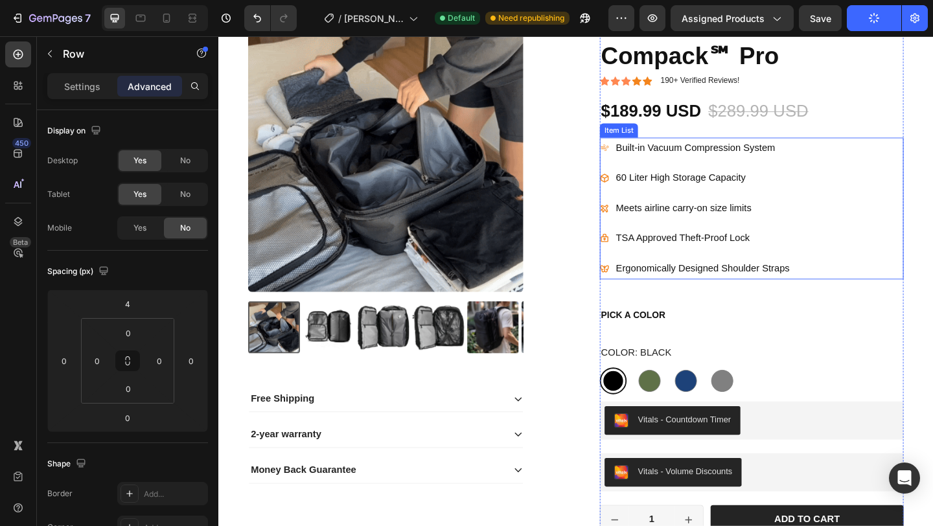
scroll to position [384, 0]
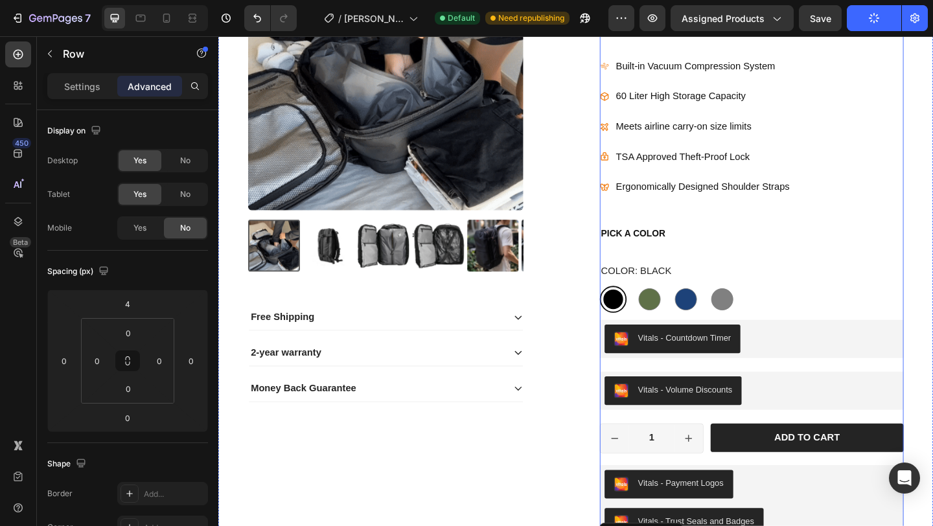
click at [933, 221] on div "Icon Icon Icon Icon Icon Icon List 175+ Verified Reviews! Text Block Row 34% OF…" at bounding box center [798, 284] width 331 height 717
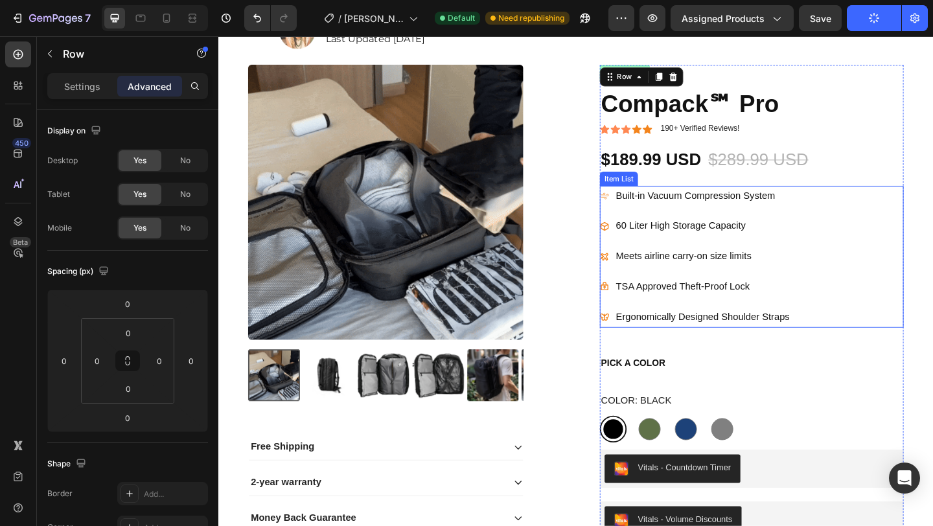
scroll to position [49, 0]
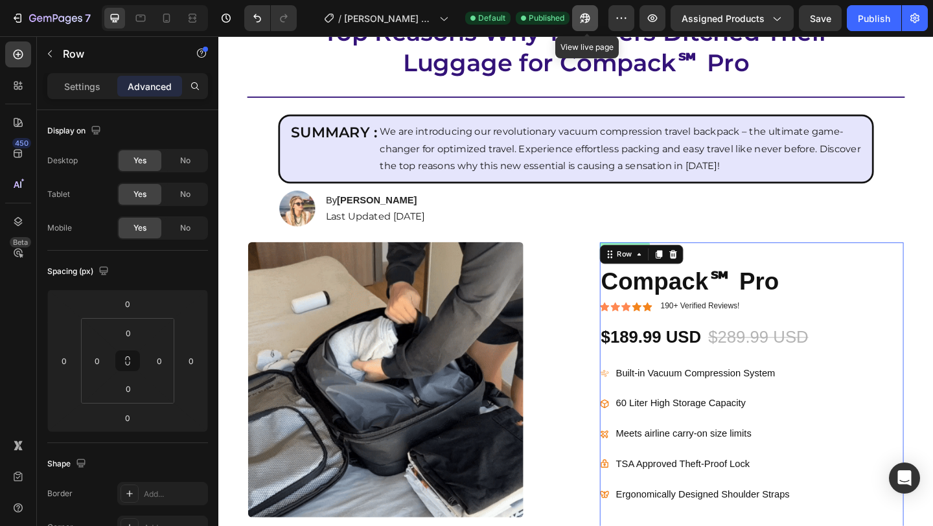
drag, startPoint x: 646, startPoint y: 90, endPoint x: 594, endPoint y: 25, distance: 83.5
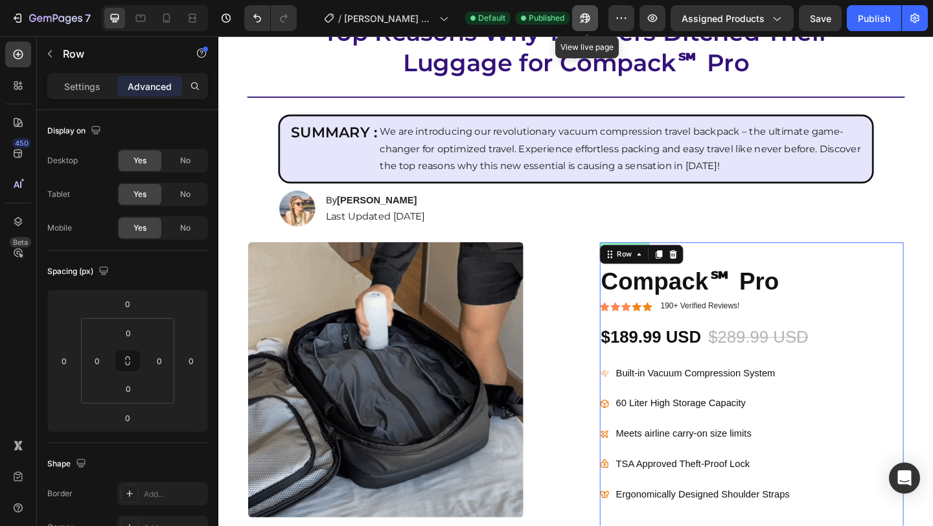
click at [594, 25] on button "button" at bounding box center [585, 18] width 26 height 26
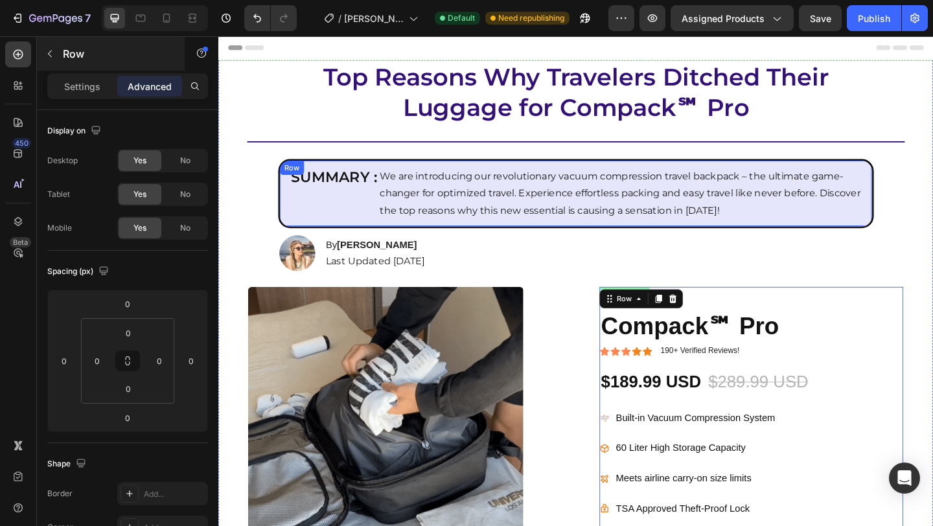
scroll to position [0, 0]
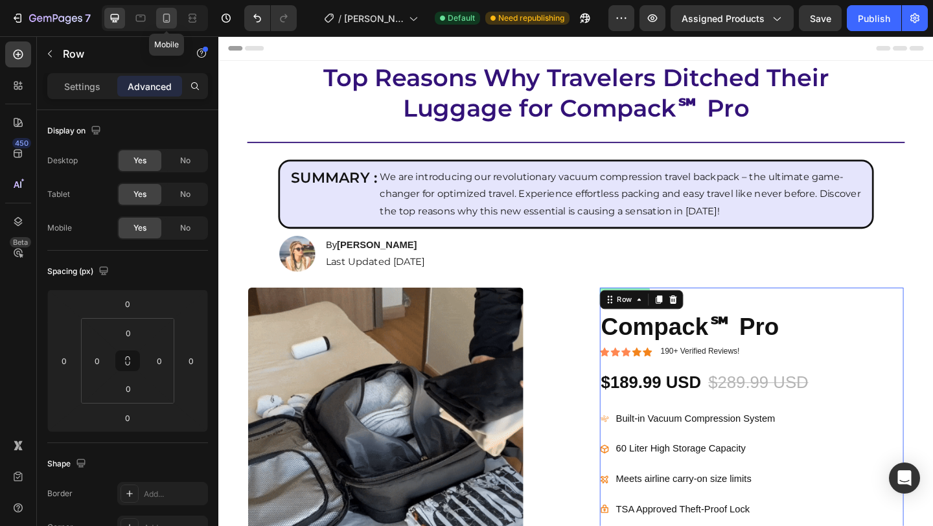
click at [163, 14] on icon at bounding box center [166, 18] width 13 height 13
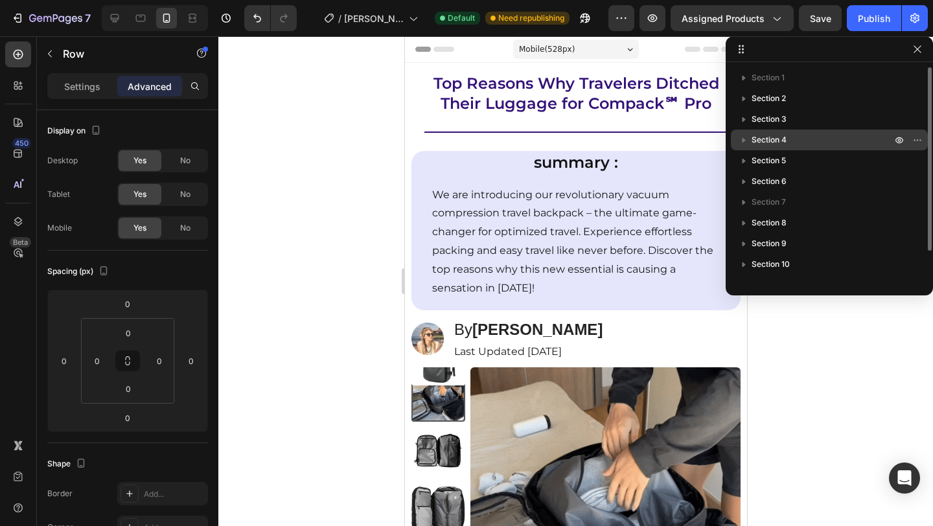
drag, startPoint x: 288, startPoint y: 65, endPoint x: 752, endPoint y: 134, distance: 468.4
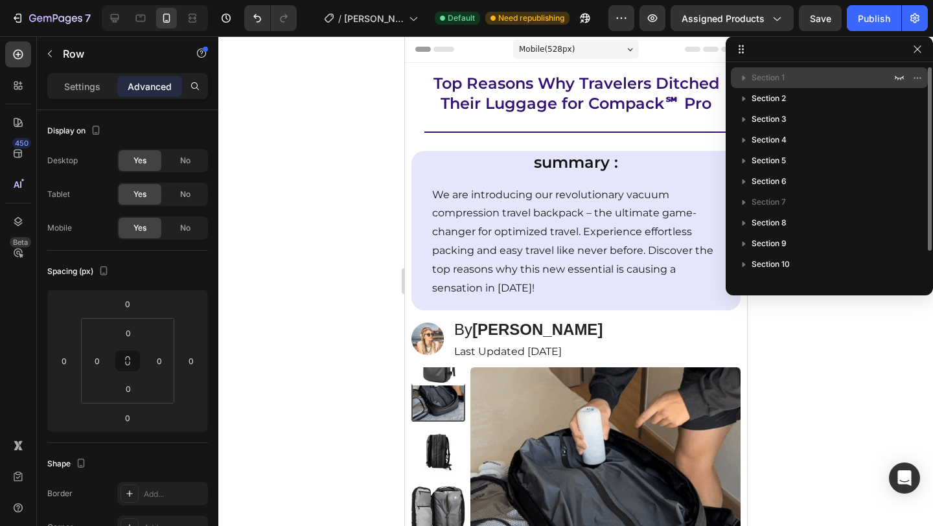
click at [817, 76] on p "Section 1" at bounding box center [823, 77] width 143 height 13
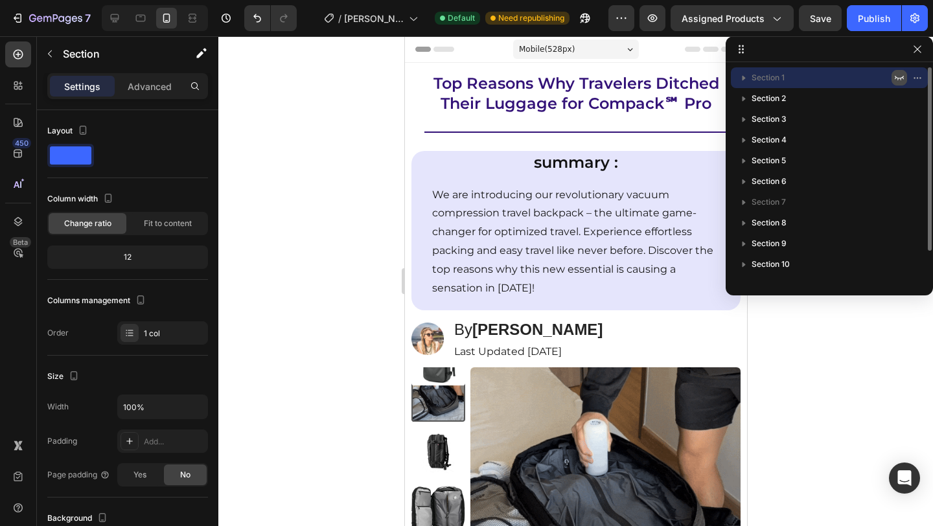
click at [898, 80] on icon "button" at bounding box center [899, 78] width 9 height 5
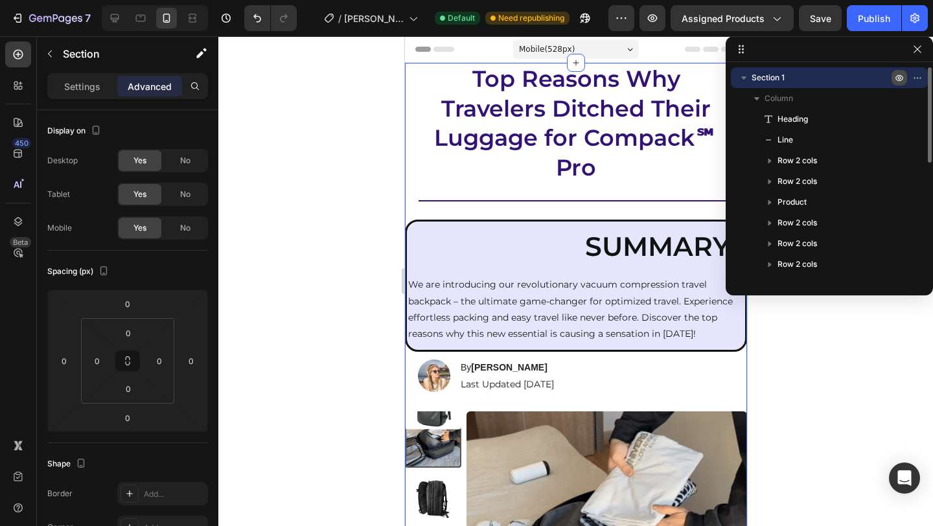
drag, startPoint x: 844, startPoint y: 356, endPoint x: 841, endPoint y: 350, distance: 7.2
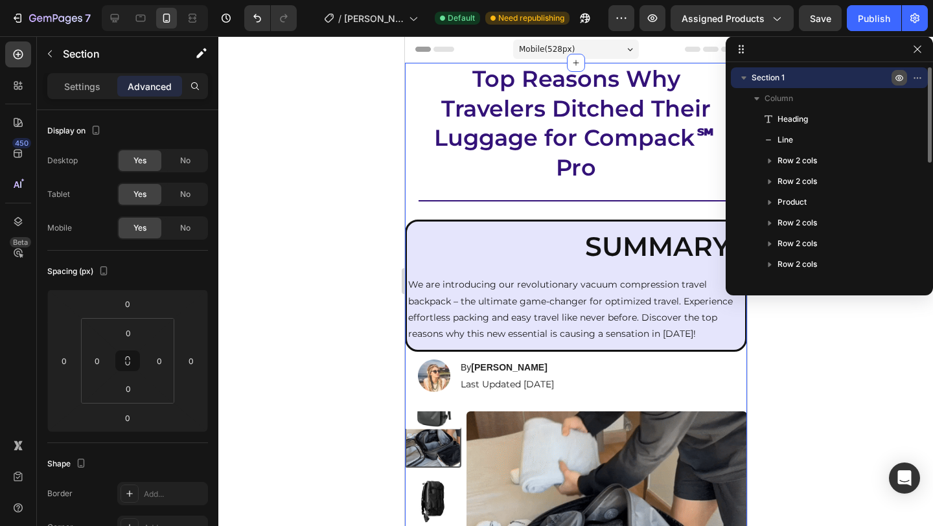
click at [843, 355] on div at bounding box center [575, 281] width 715 height 490
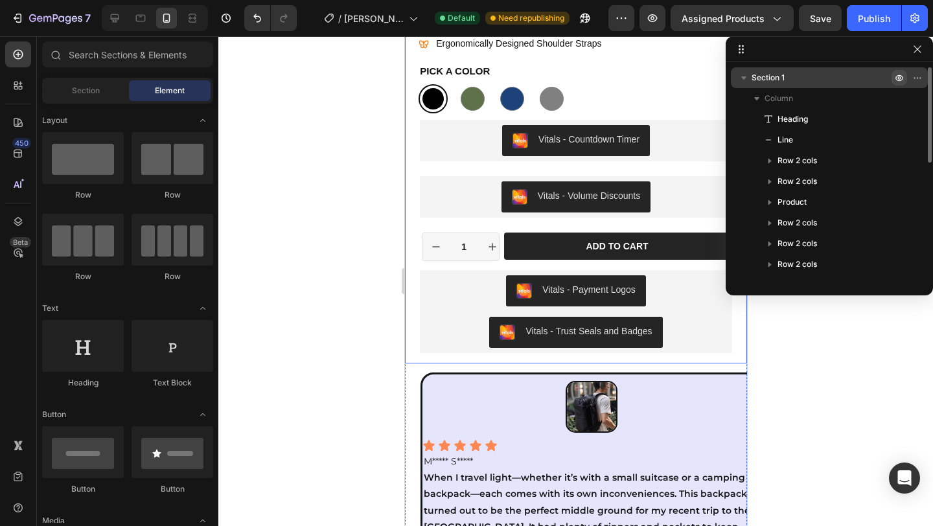
scroll to position [885, 0]
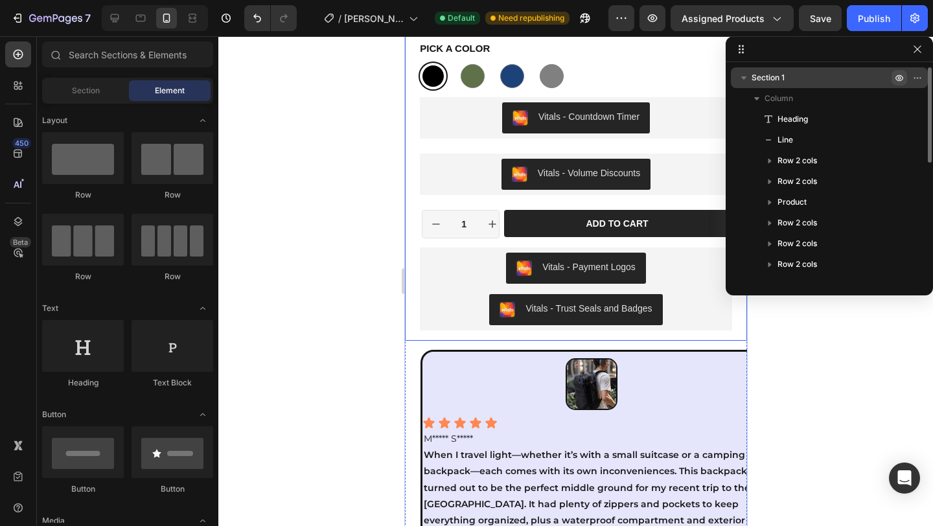
click at [732, 329] on div "Icon Icon Icon Icon Icon Icon List 175+ Verified Reviews! Text Block Row 34% OF…" at bounding box center [575, 71] width 342 height 520
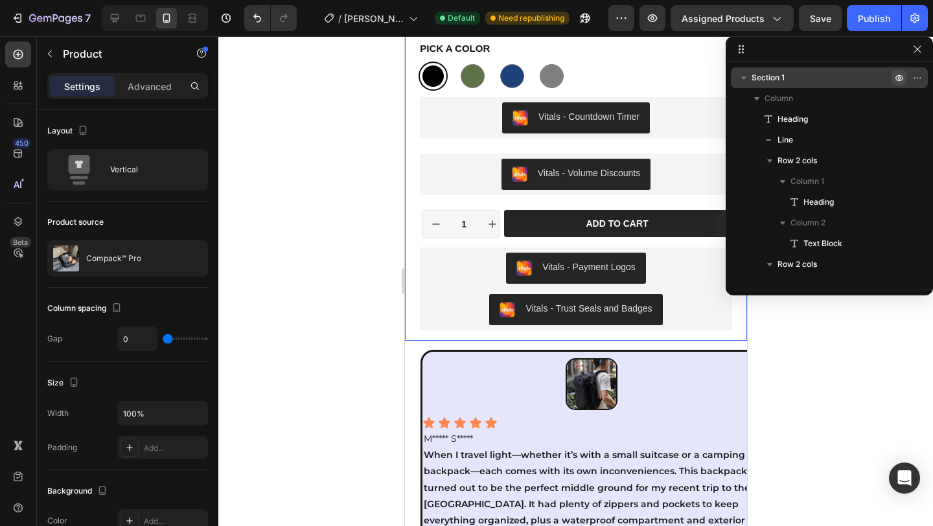
radio input "false"
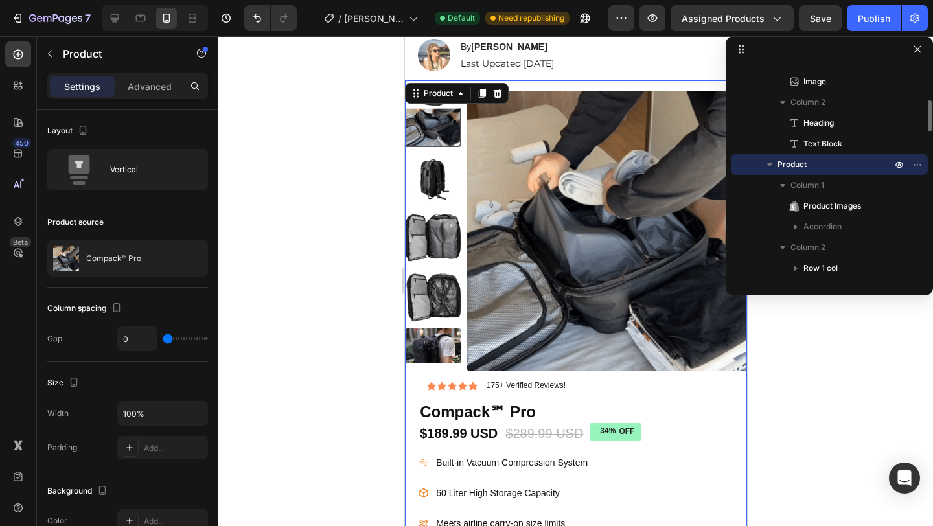
scroll to position [314, 0]
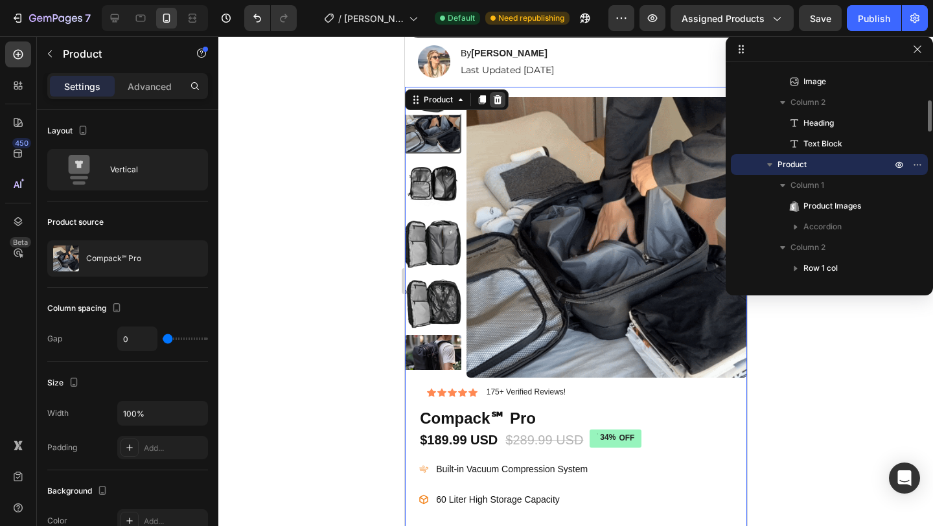
click at [500, 99] on icon at bounding box center [497, 99] width 8 height 9
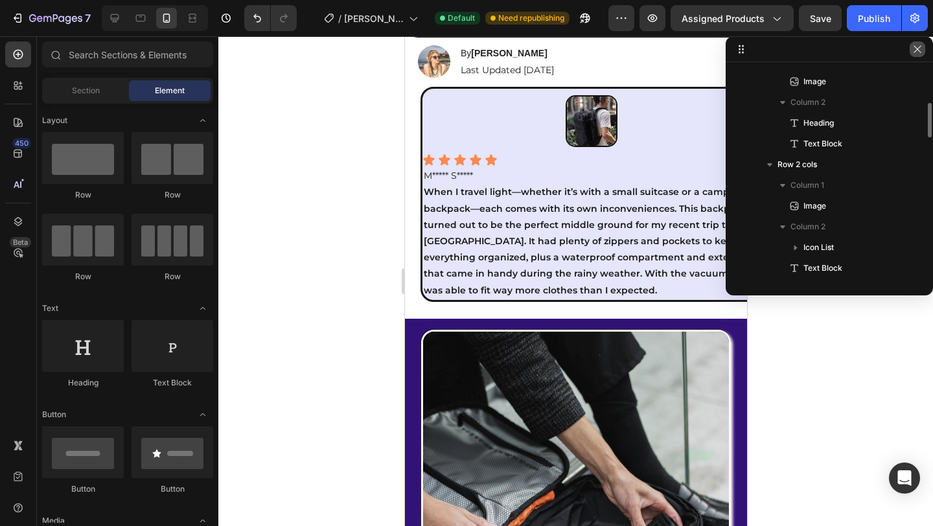
click at [915, 52] on icon "button" at bounding box center [918, 49] width 10 height 10
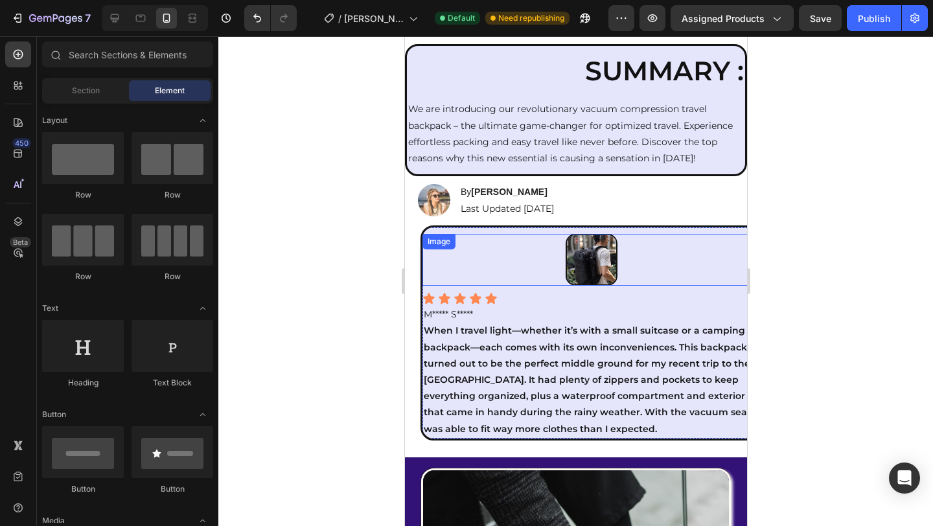
scroll to position [184, 0]
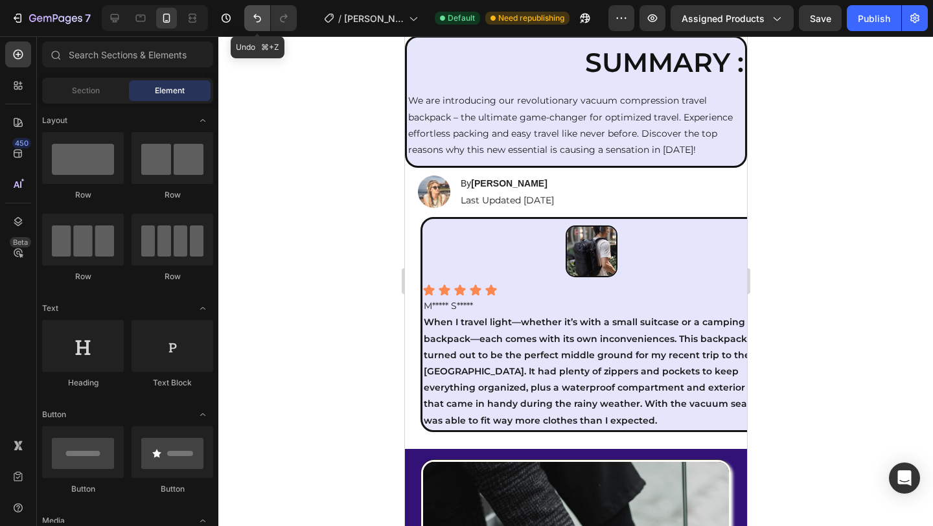
click at [262, 16] on icon "Undo/Redo" at bounding box center [257, 18] width 13 height 13
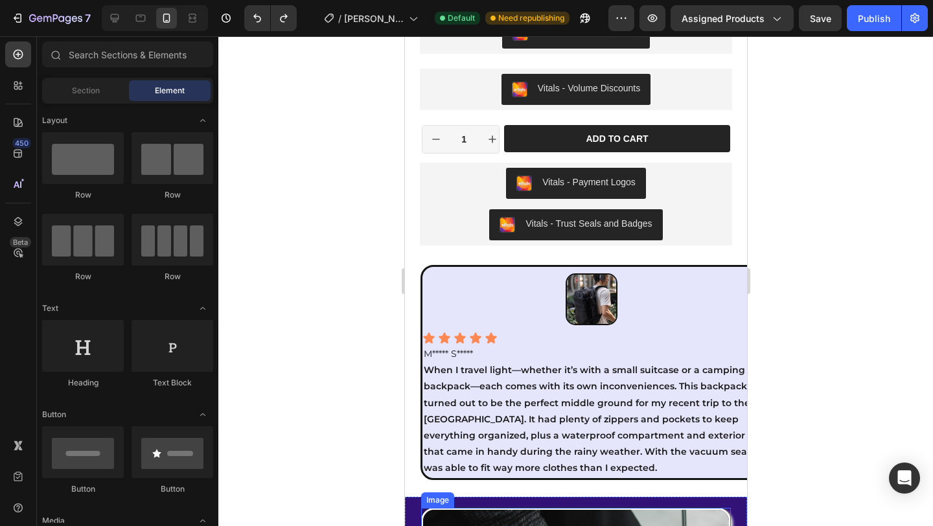
scroll to position [966, 0]
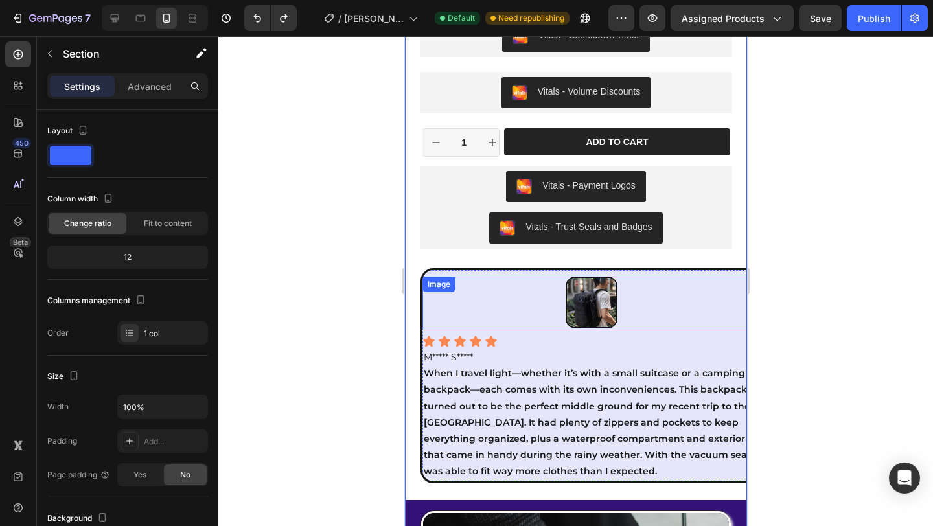
click at [661, 323] on div at bounding box center [591, 303] width 338 height 52
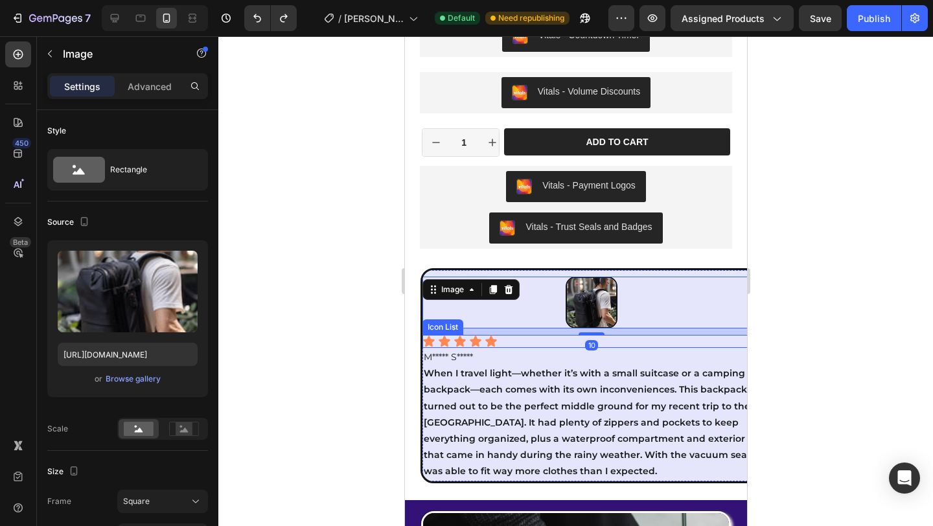
click at [679, 353] on p "M***** S*****" at bounding box center [591, 357] width 336 height 16
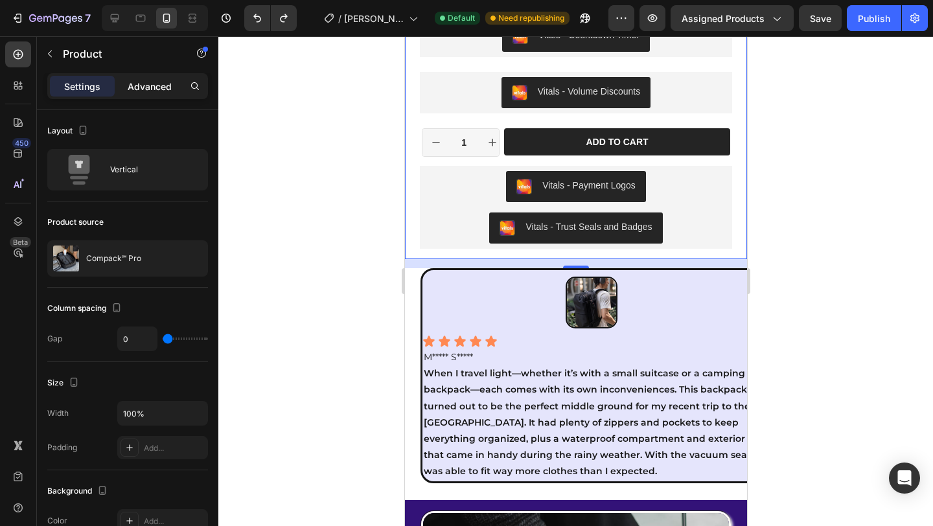
click at [146, 85] on p "Advanced" at bounding box center [150, 87] width 44 height 14
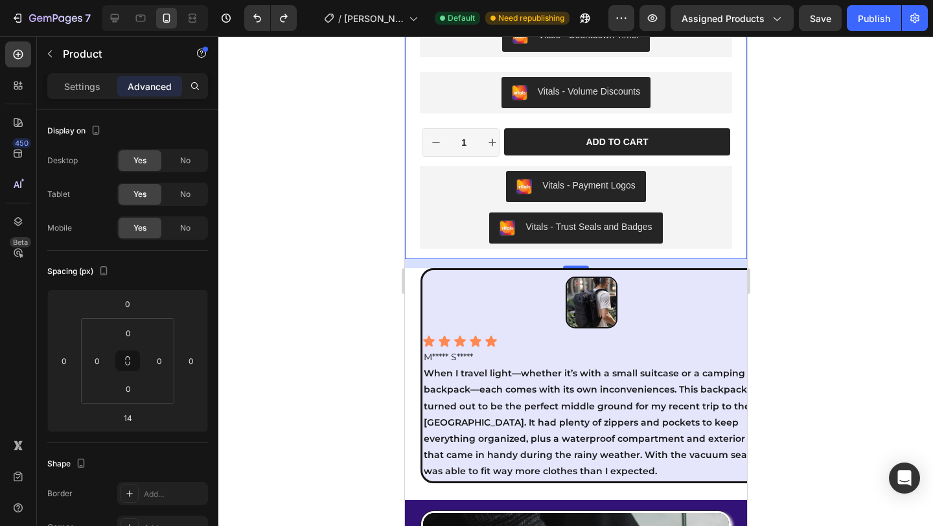
click at [71, 89] on p "Settings" at bounding box center [82, 87] width 36 height 14
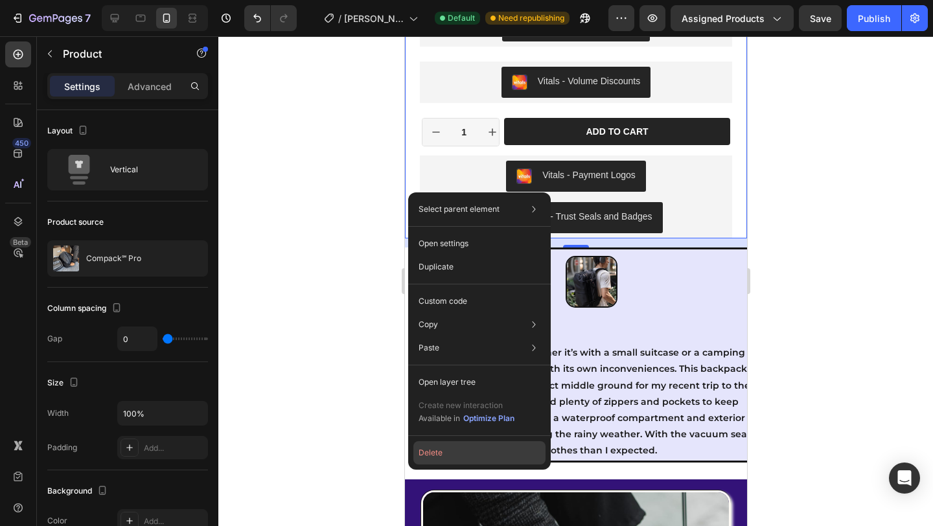
drag, startPoint x: 443, startPoint y: 450, endPoint x: 36, endPoint y: 401, distance: 409.3
click at [443, 450] on button "Delete" at bounding box center [479, 452] width 132 height 23
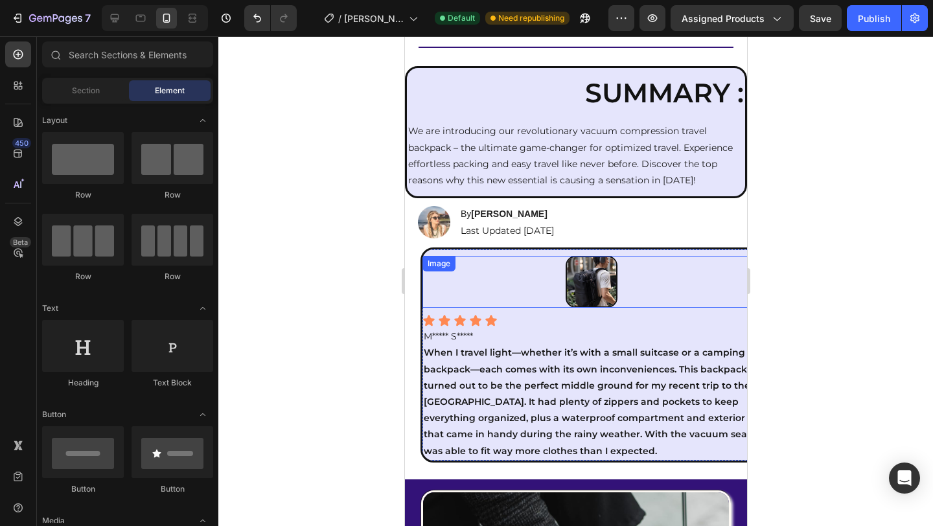
scroll to position [0, 0]
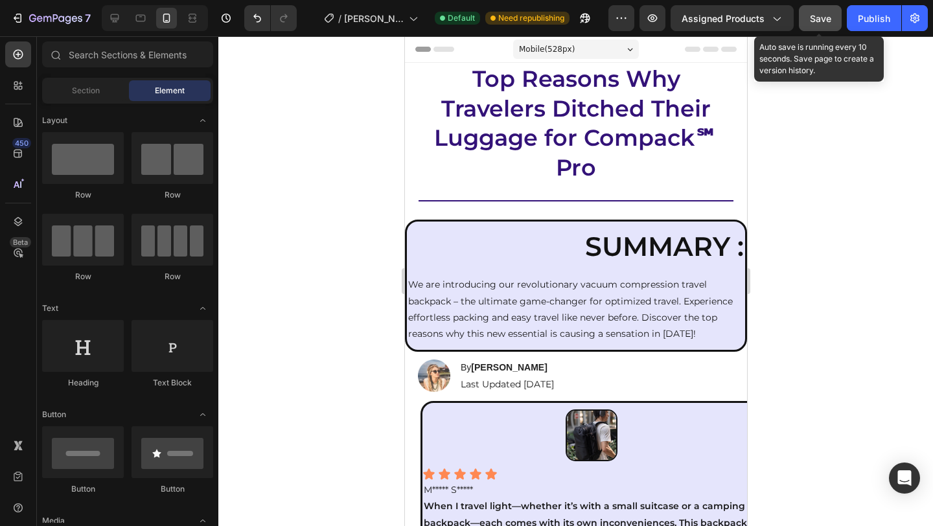
click at [816, 19] on span "Save" at bounding box center [820, 18] width 21 height 11
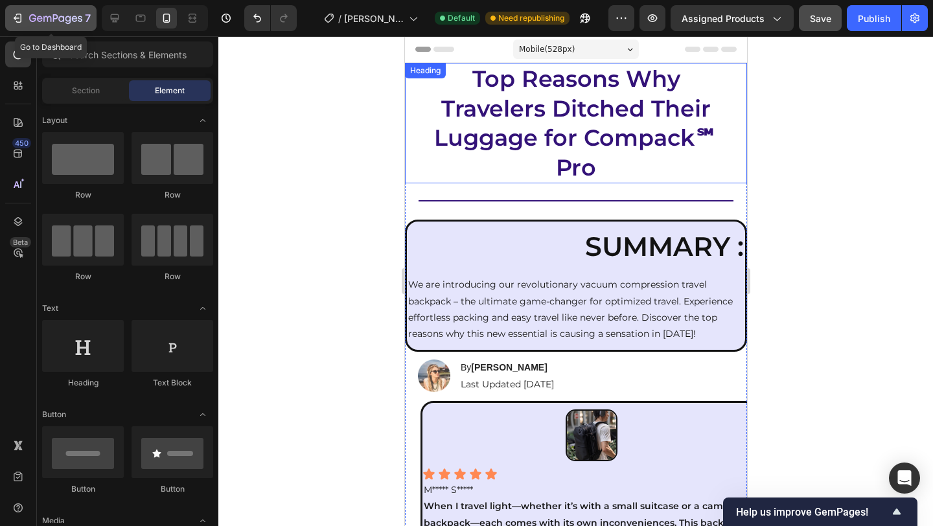
click at [18, 19] on icon "button" at bounding box center [17, 18] width 13 height 13
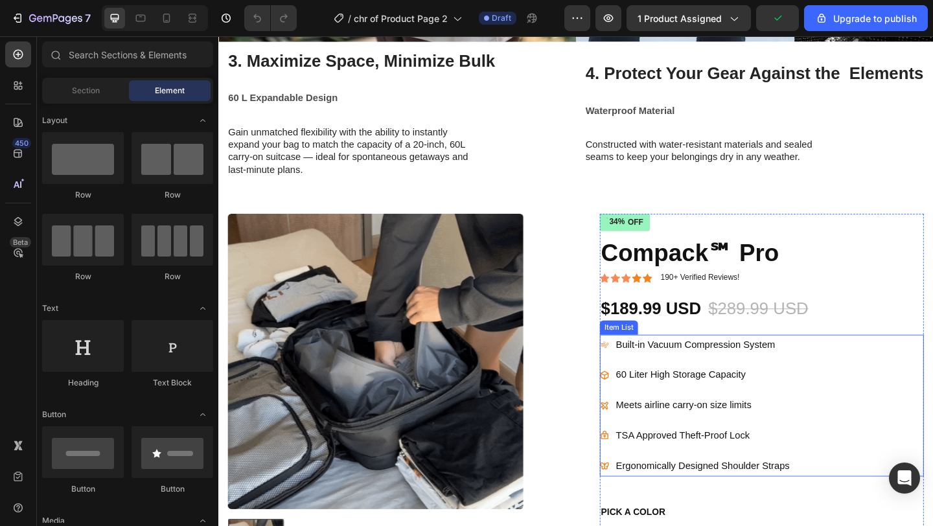
scroll to position [1574, 0]
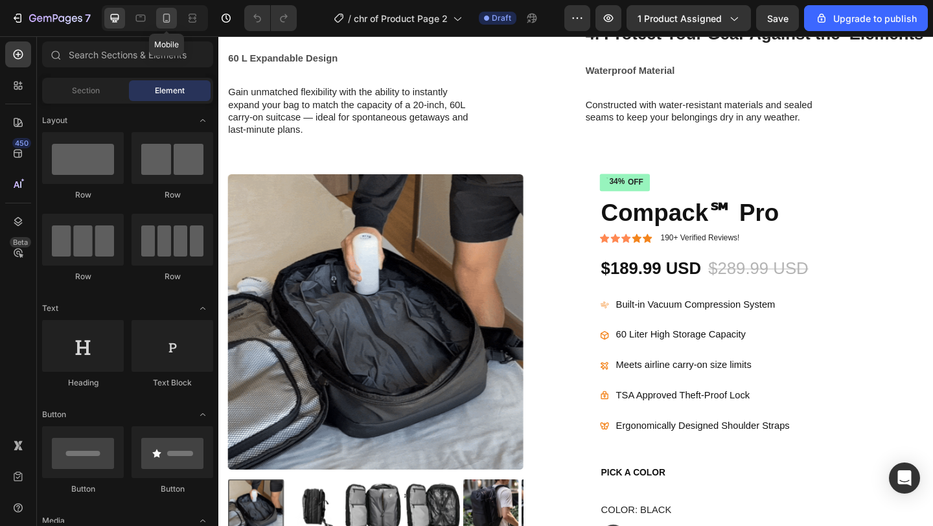
click at [164, 22] on icon at bounding box center [166, 18] width 7 height 9
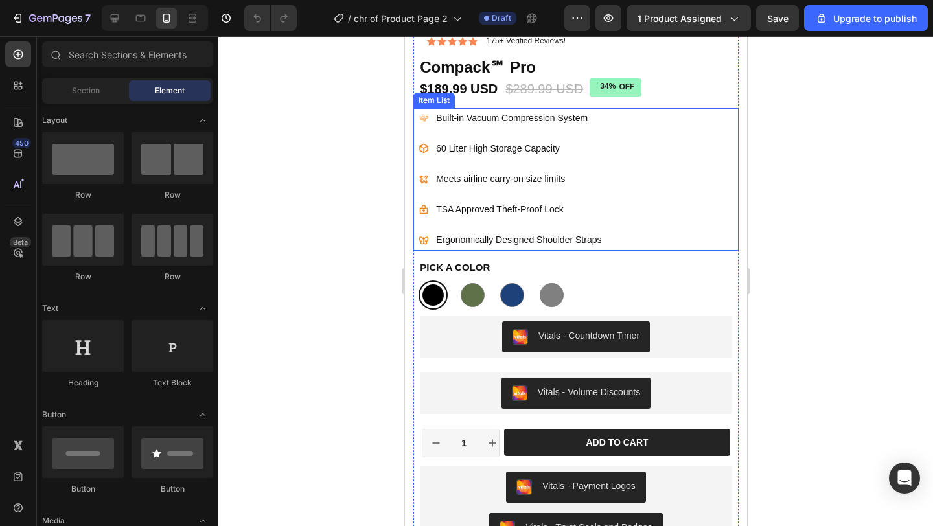
scroll to position [3008, 0]
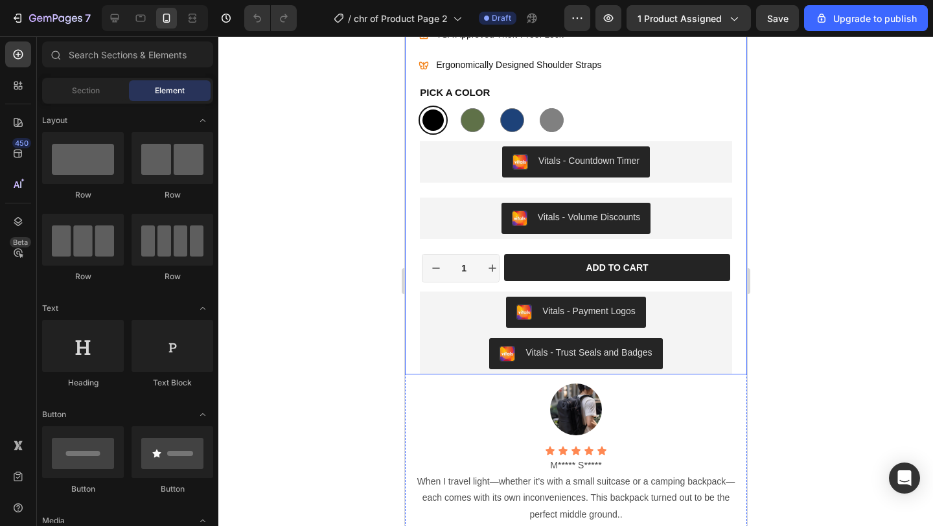
click at [728, 363] on div "Icon Icon Icon Icon Icon Icon List 175+ Verified Reviews! Text Block Row 34% OF…" at bounding box center [575, 115] width 342 height 520
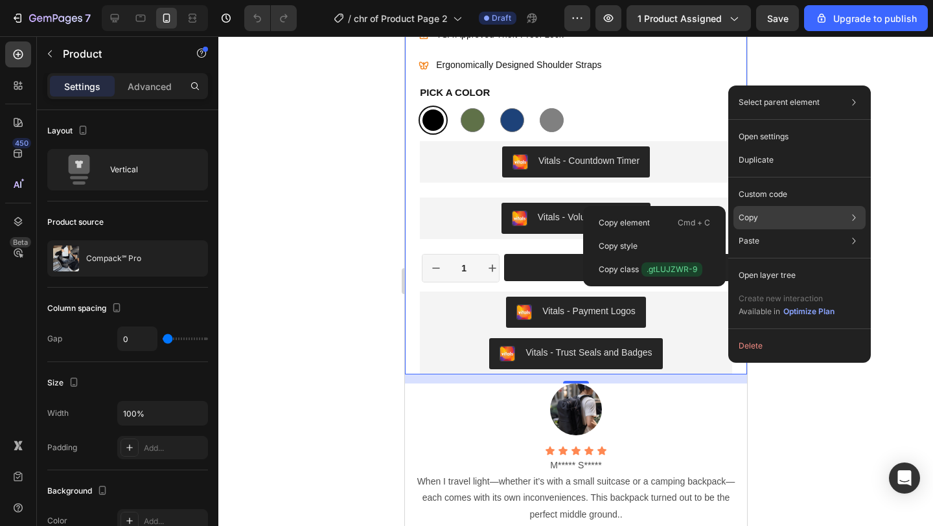
click at [748, 222] on p "Copy" at bounding box center [748, 218] width 19 height 12
click at [651, 220] on div "Copy element Cmd + C" at bounding box center [654, 222] width 132 height 23
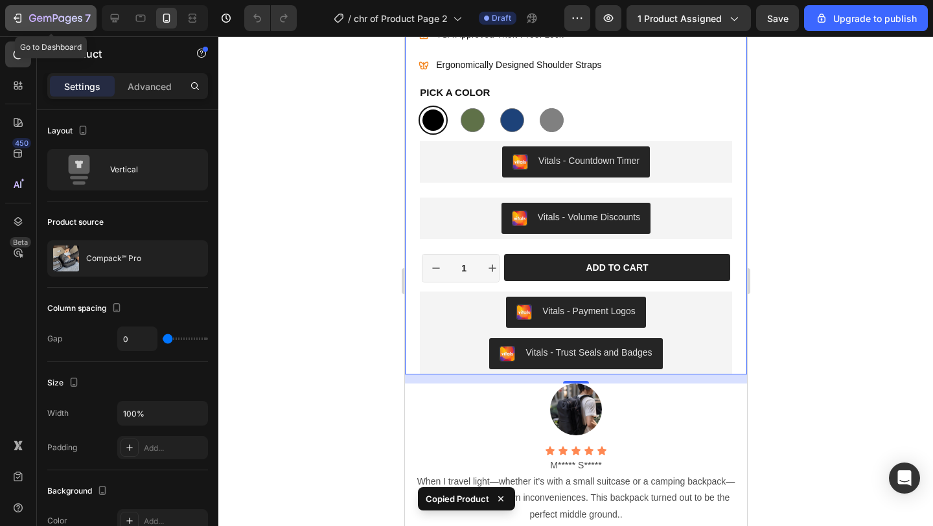
click at [24, 23] on div "7" at bounding box center [51, 18] width 80 height 16
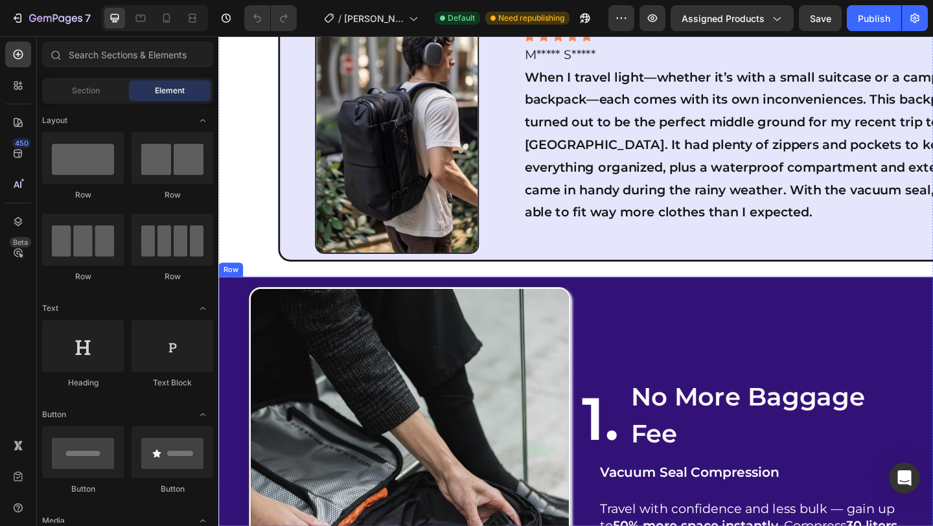
scroll to position [142, 0]
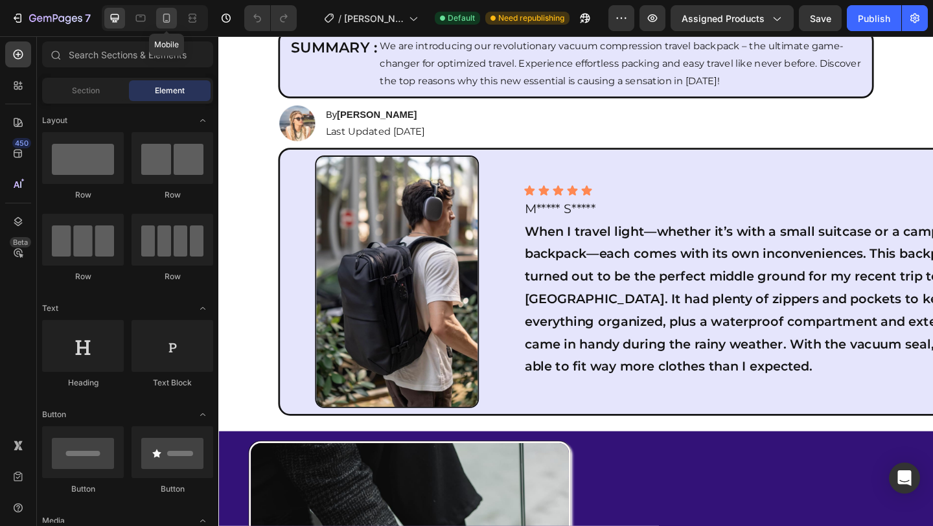
click at [169, 23] on icon at bounding box center [166, 18] width 13 height 13
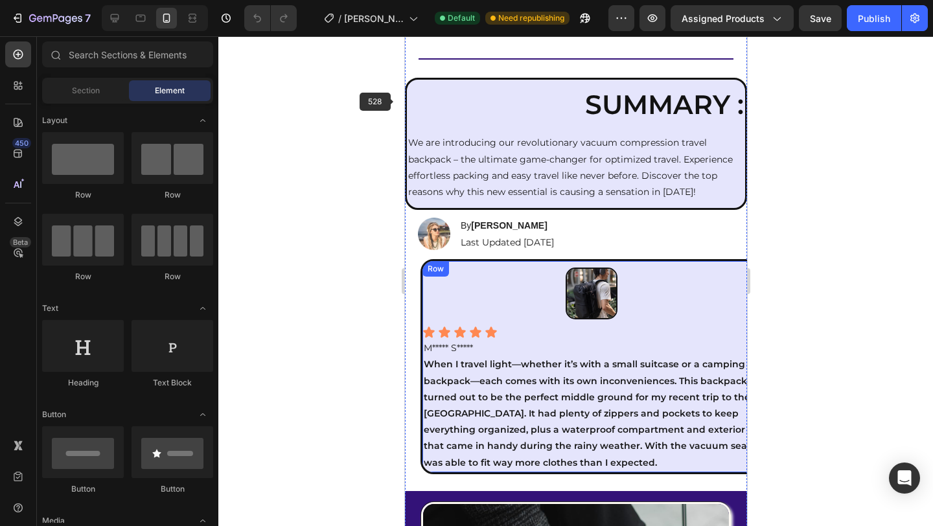
scroll to position [191, 0]
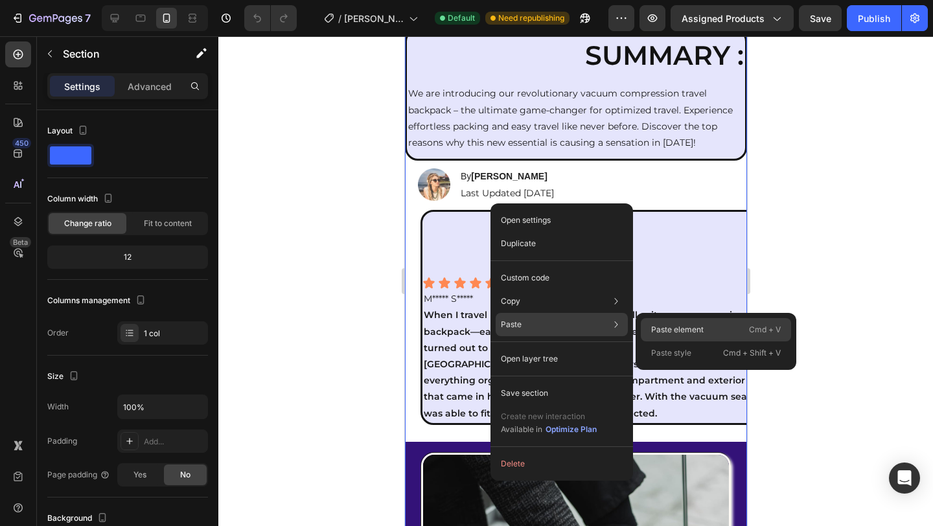
drag, startPoint x: 660, startPoint y: 325, endPoint x: 255, endPoint y: 288, distance: 407.4
click at [660, 325] on p "Paste element" at bounding box center [677, 330] width 52 height 12
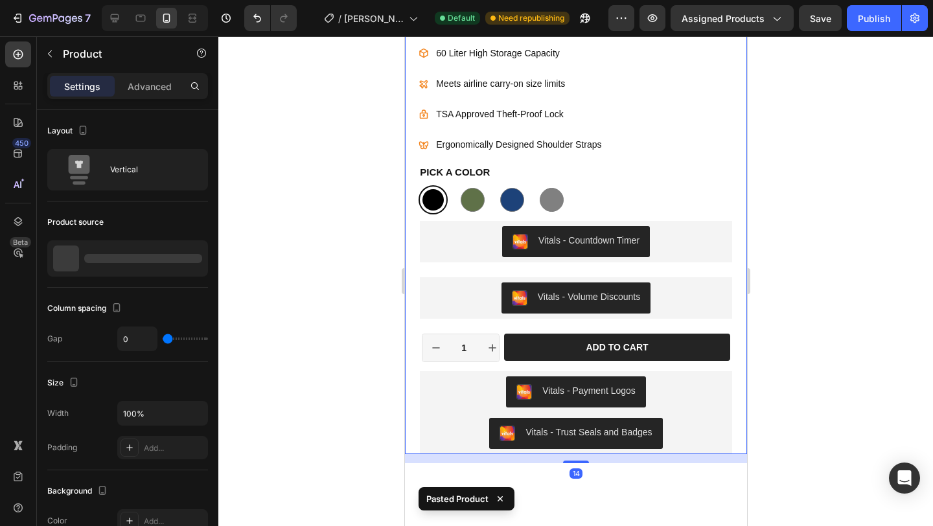
scroll to position [3761, 0]
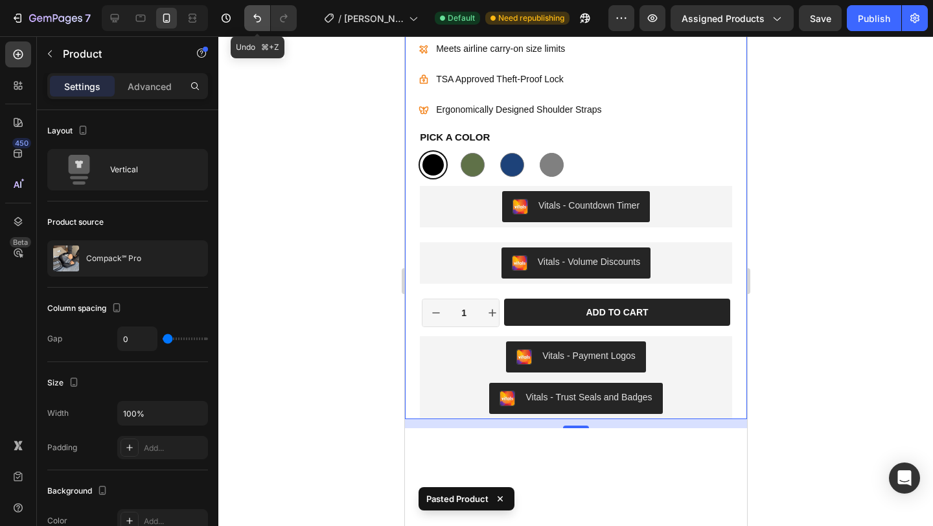
click at [257, 20] on icon "Undo/Redo" at bounding box center [257, 18] width 13 height 13
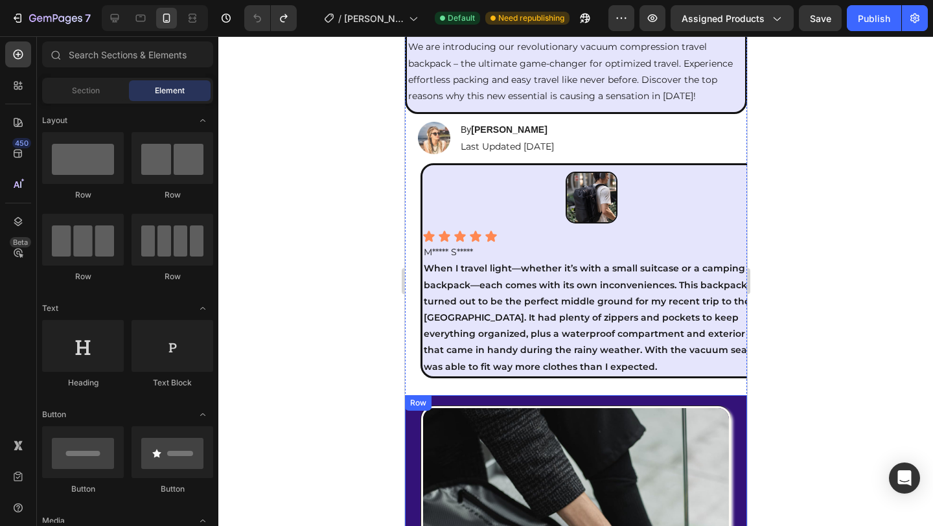
scroll to position [0, 0]
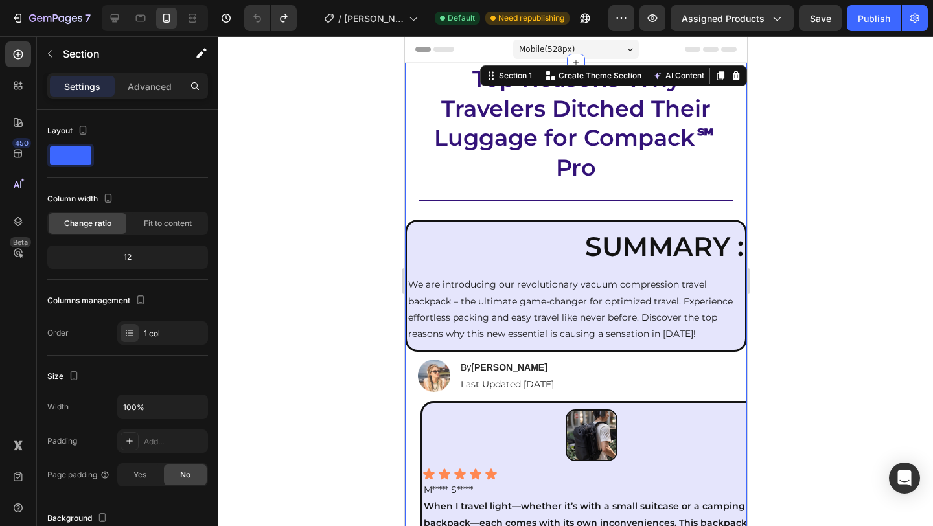
click at [595, 402] on div "Image Icon Icon Icon Icon Icon Icon List M***** S***** When I travel light—whet…" at bounding box center [591, 508] width 342 height 215
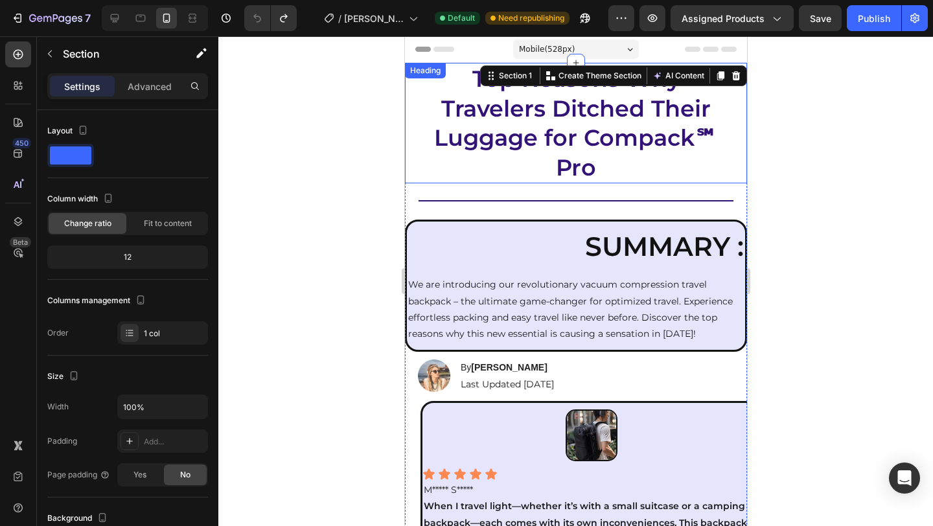
click at [280, 195] on div at bounding box center [575, 281] width 715 height 490
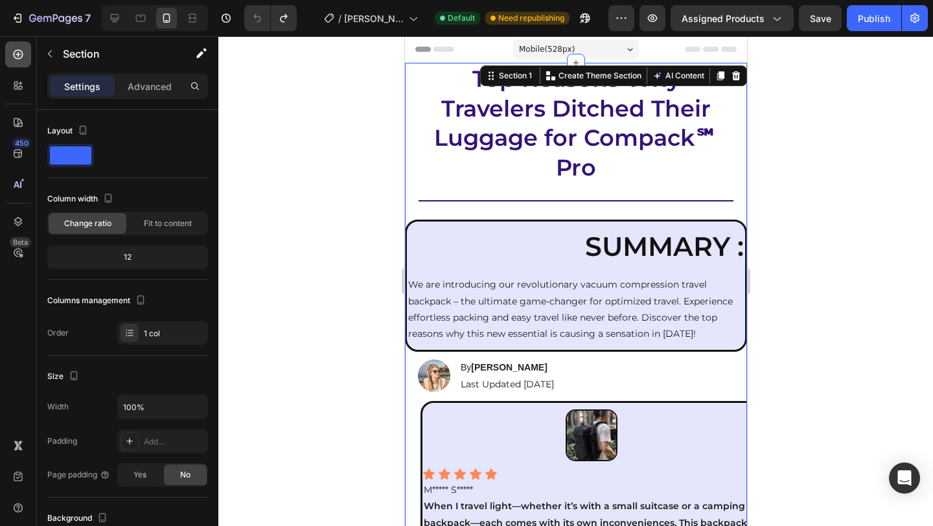
click at [17, 55] on icon at bounding box center [18, 54] width 13 height 13
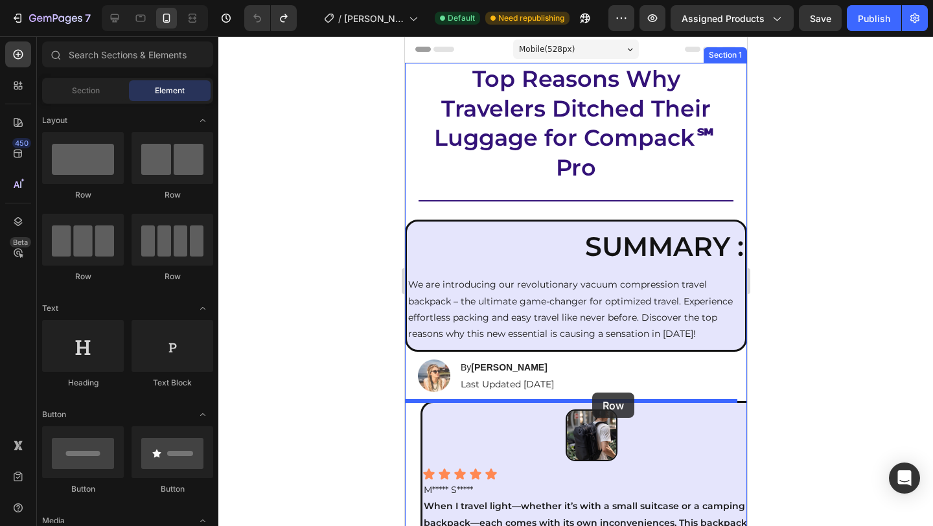
drag, startPoint x: 501, startPoint y: 209, endPoint x: 592, endPoint y: 393, distance: 205.2
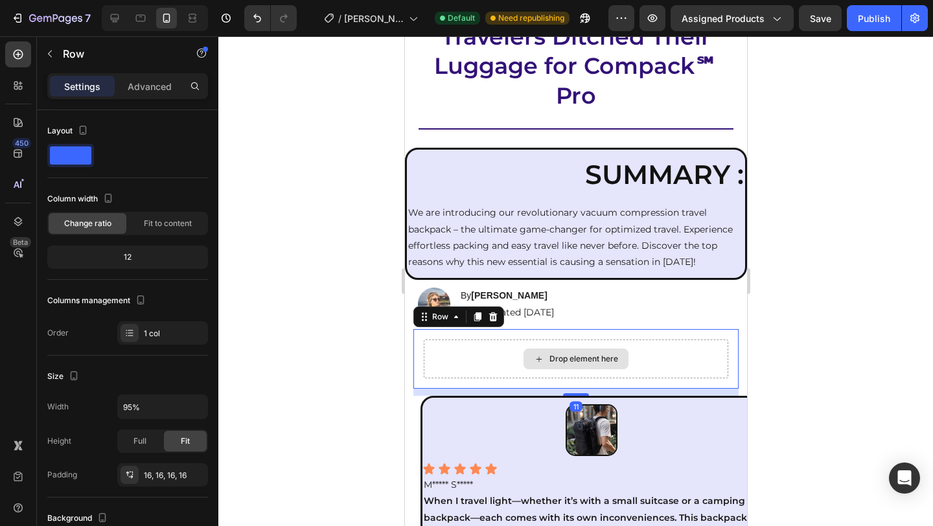
scroll to position [145, 0]
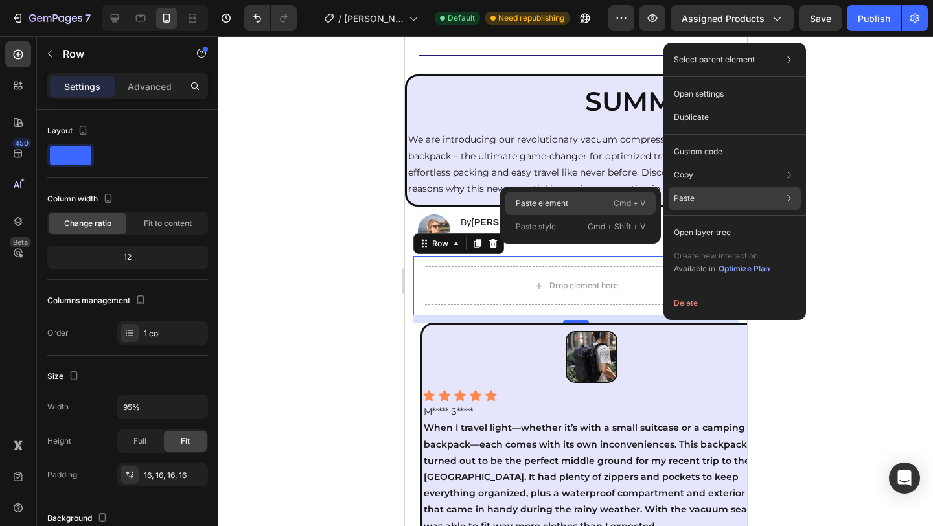
drag, startPoint x: 567, startPoint y: 207, endPoint x: 162, endPoint y: 170, distance: 406.7
click at [567, 207] on p "Paste element" at bounding box center [542, 204] width 52 height 12
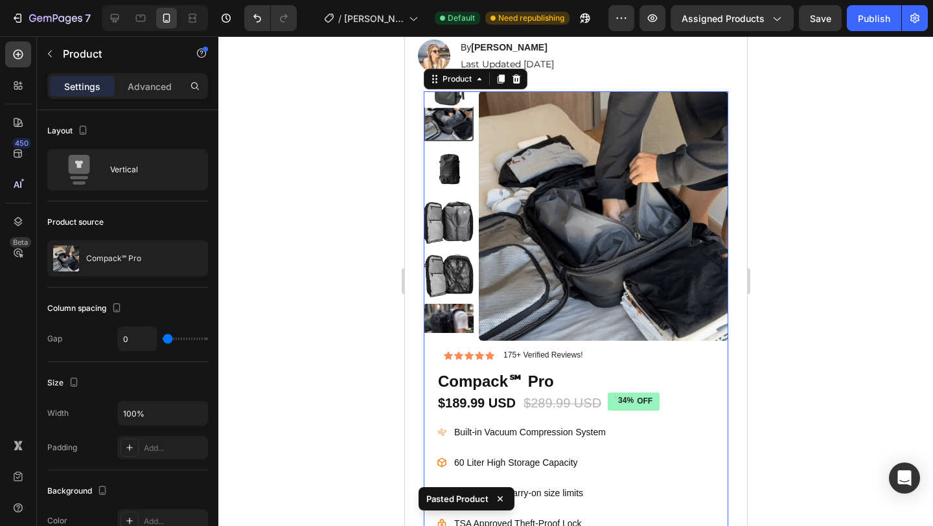
scroll to position [330, 0]
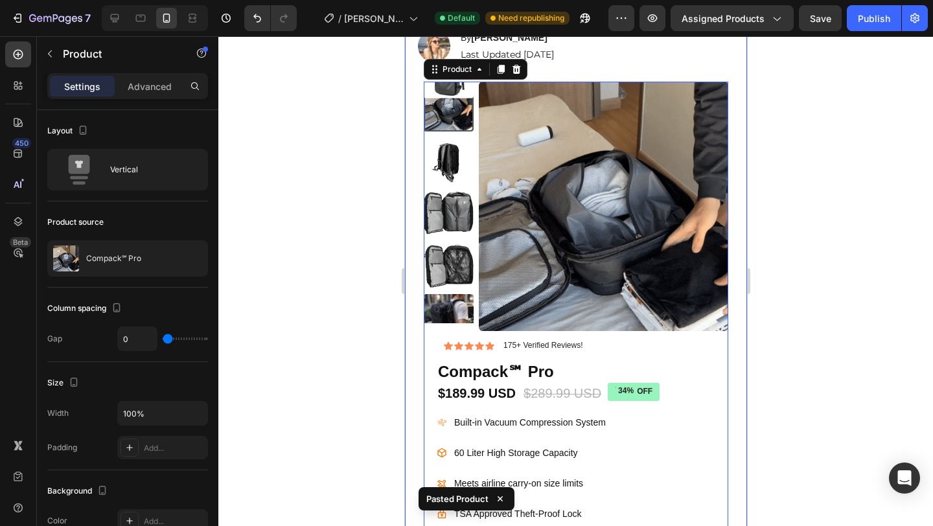
click at [859, 375] on div at bounding box center [575, 281] width 715 height 490
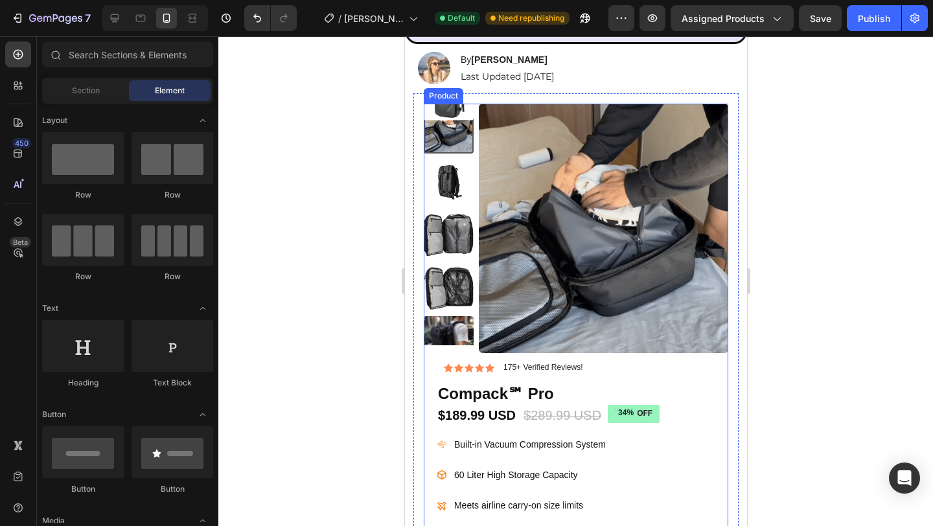
scroll to position [310, 0]
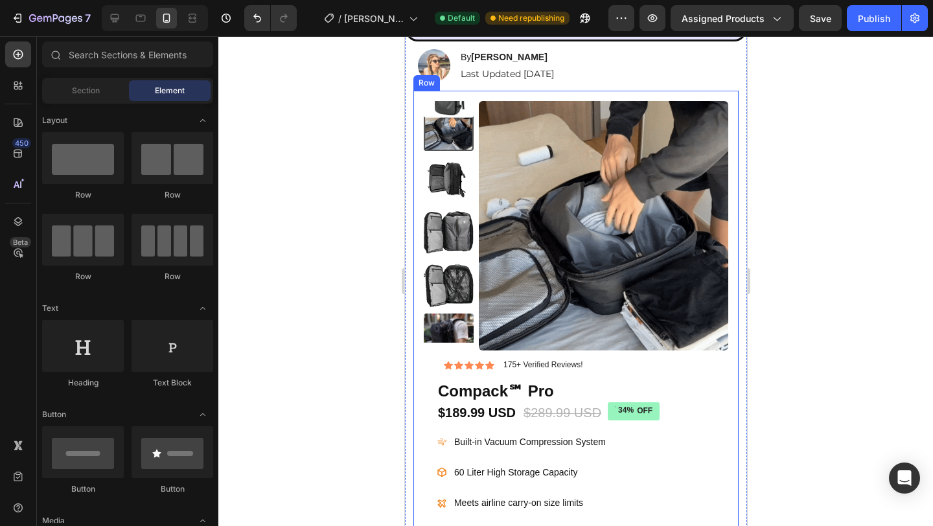
click at [418, 383] on div "Product Images Free Shipping 2-year warranty Money Back Guarantee Accordion Ima…" at bounding box center [575, 492] width 325 height 802
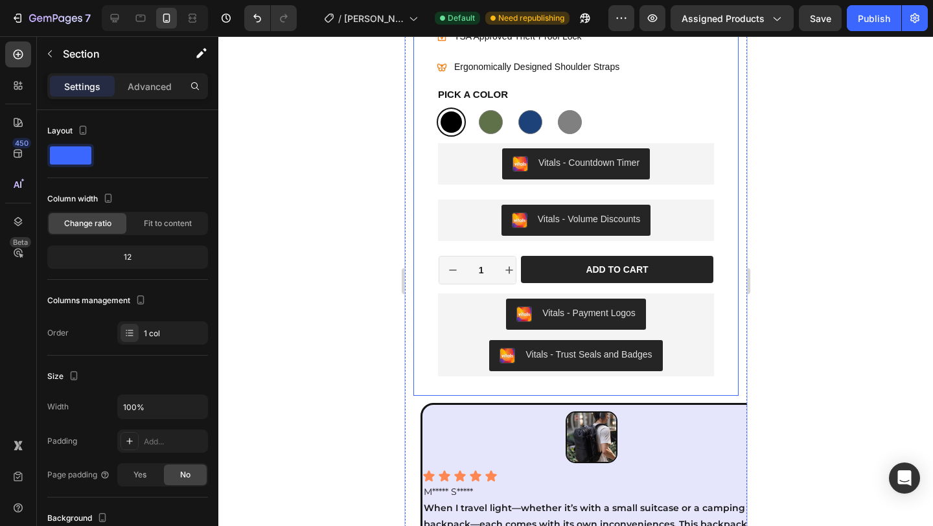
scroll to position [808, 0]
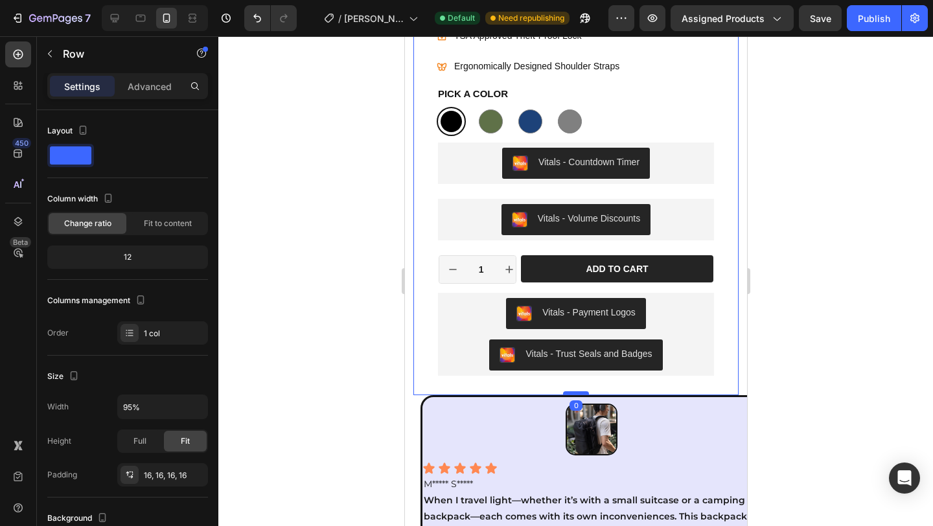
drag, startPoint x: 570, startPoint y: 401, endPoint x: 570, endPoint y: 393, distance: 7.1
click at [570, 394] on div at bounding box center [576, 393] width 26 height 4
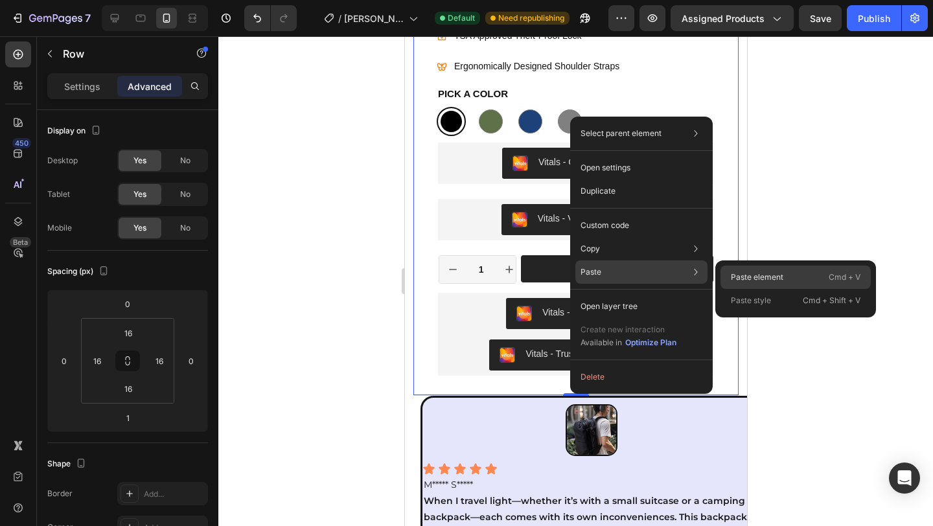
click at [742, 269] on div "Paste element Cmd + V" at bounding box center [796, 277] width 150 height 23
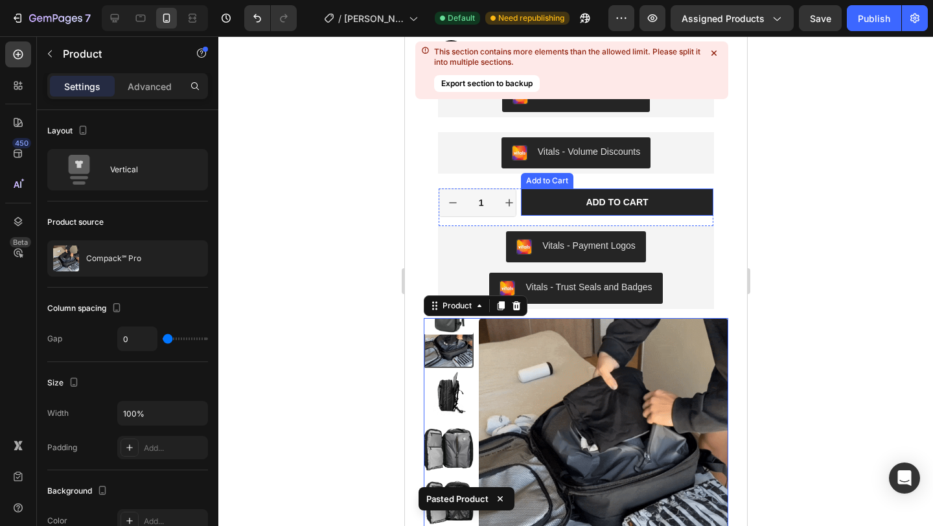
scroll to position [793, 0]
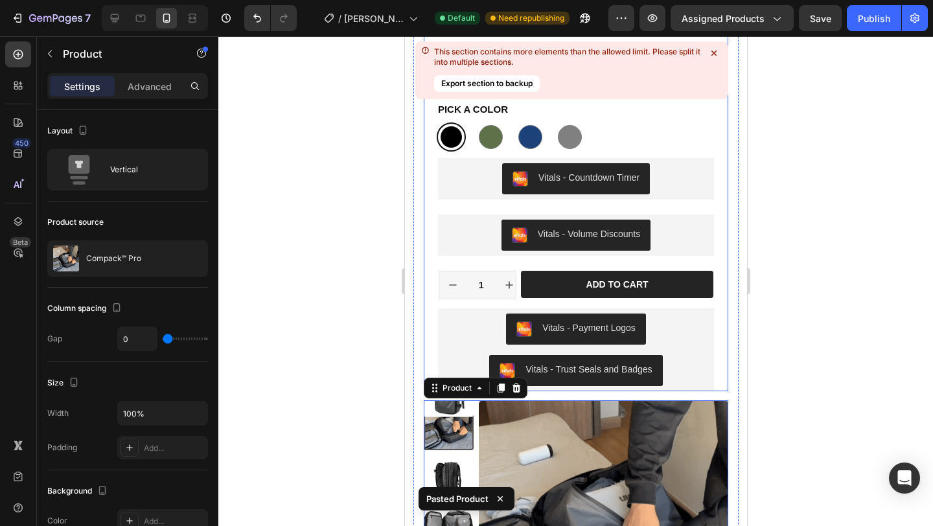
click at [428, 261] on div "Icon Icon Icon Icon Icon Icon List 175+ Verified Reviews! Text Block Row 34% OF…" at bounding box center [575, 132] width 305 height 520
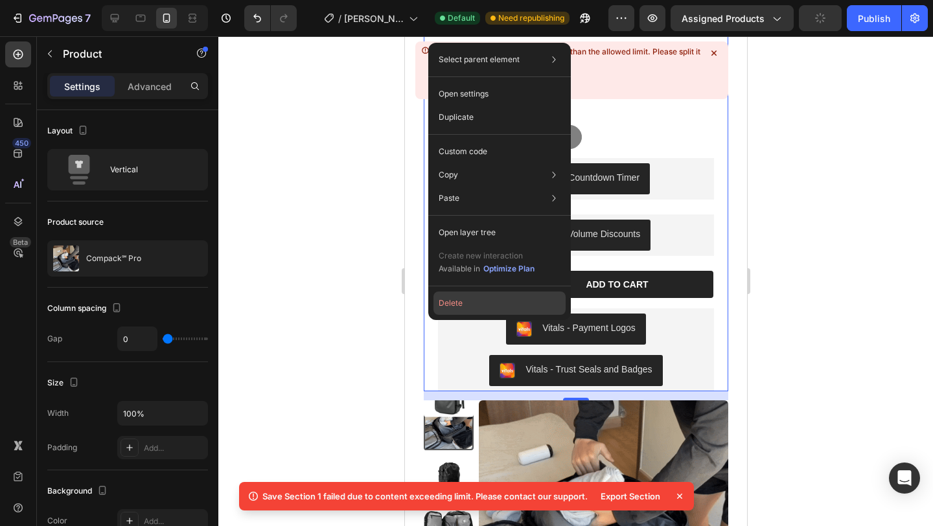
click at [447, 299] on button "Delete" at bounding box center [500, 303] width 132 height 23
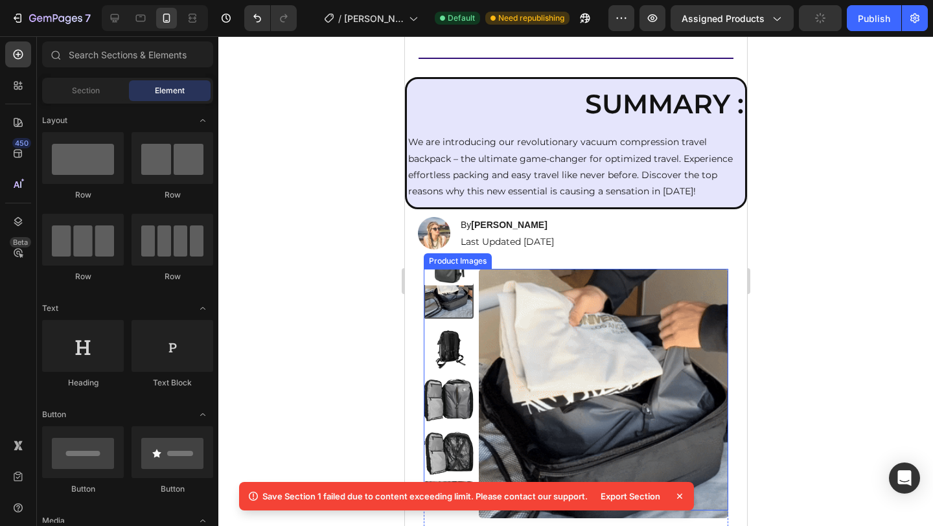
scroll to position [353, 0]
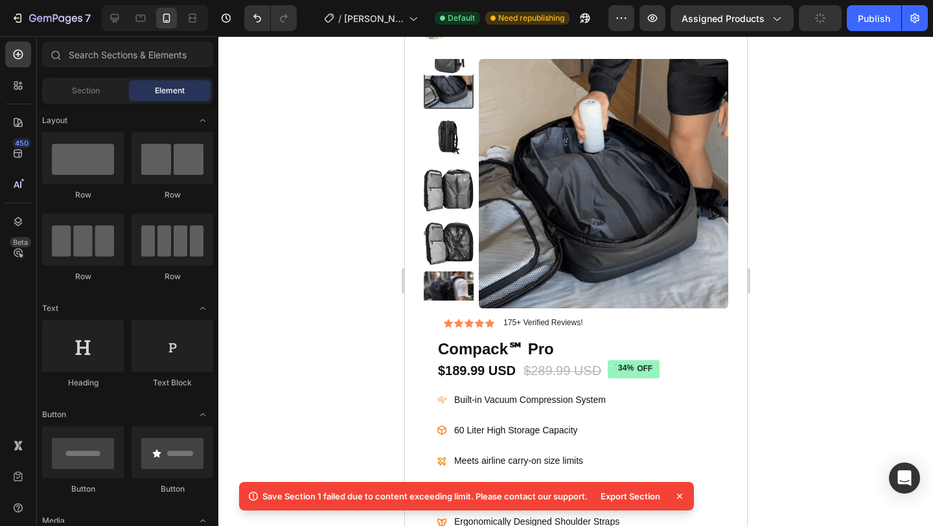
click at [793, 331] on div at bounding box center [575, 281] width 715 height 490
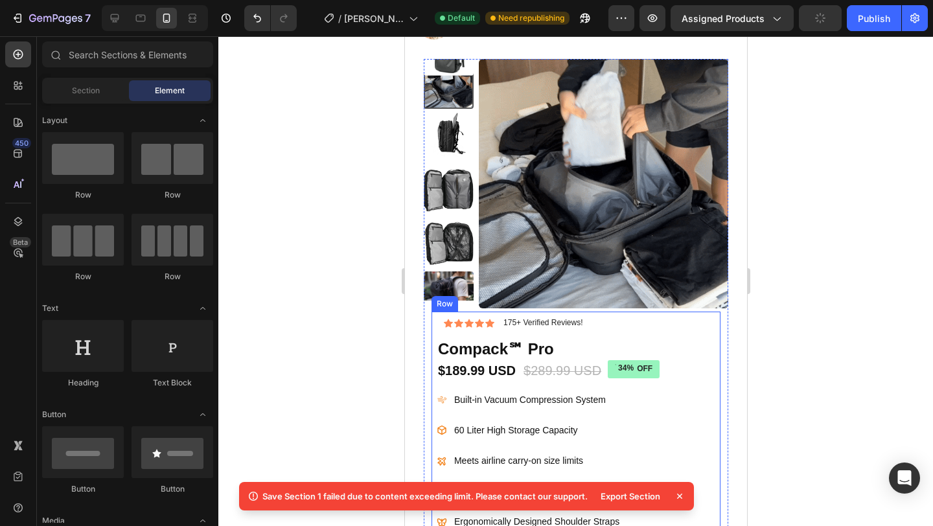
scroll to position [602, 0]
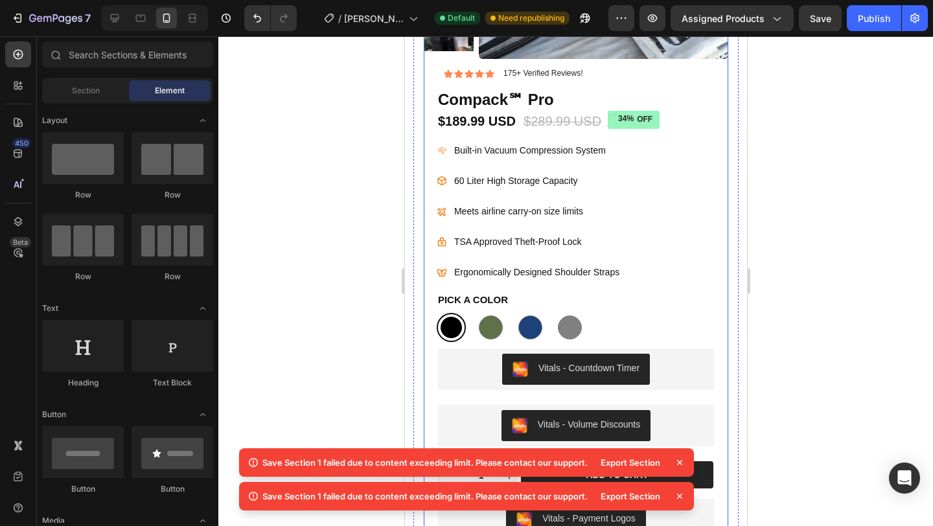
click at [426, 345] on div "Icon Icon Icon Icon Icon Icon List 175+ Verified Reviews! Text Block Row 34% OF…" at bounding box center [575, 322] width 305 height 520
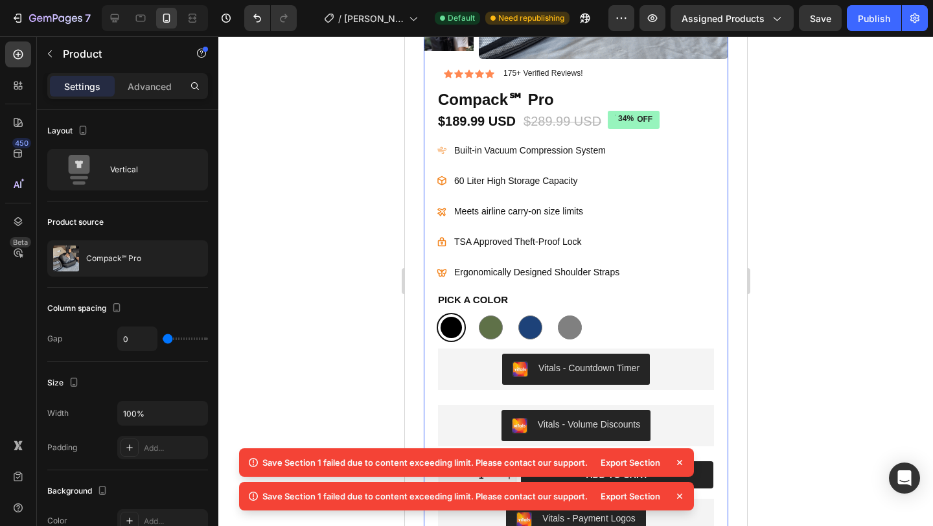
scroll to position [270, 0]
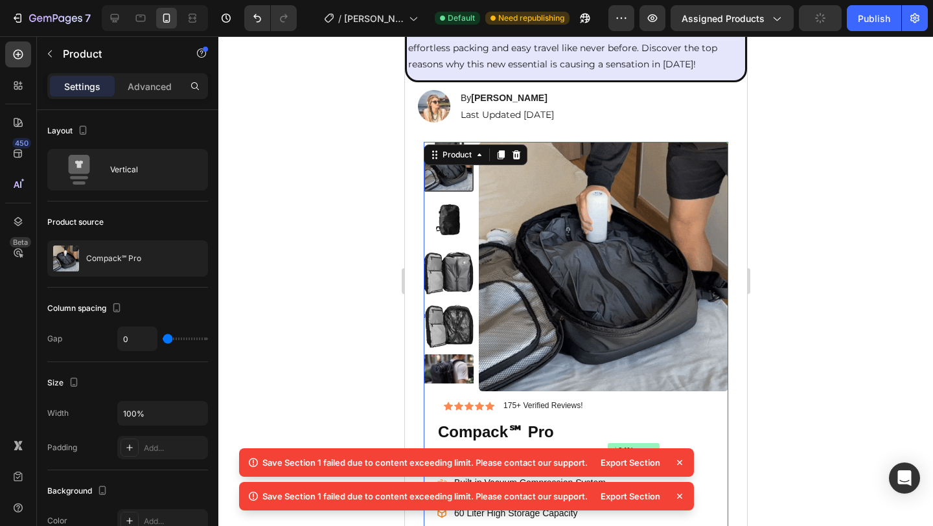
click at [682, 464] on icon at bounding box center [679, 462] width 13 height 13
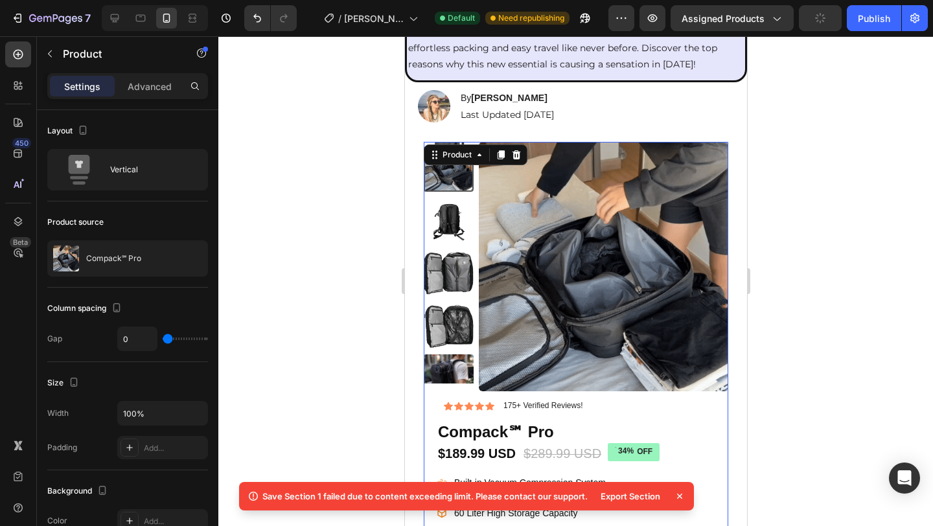
click at [680, 499] on icon at bounding box center [679, 496] width 13 height 13
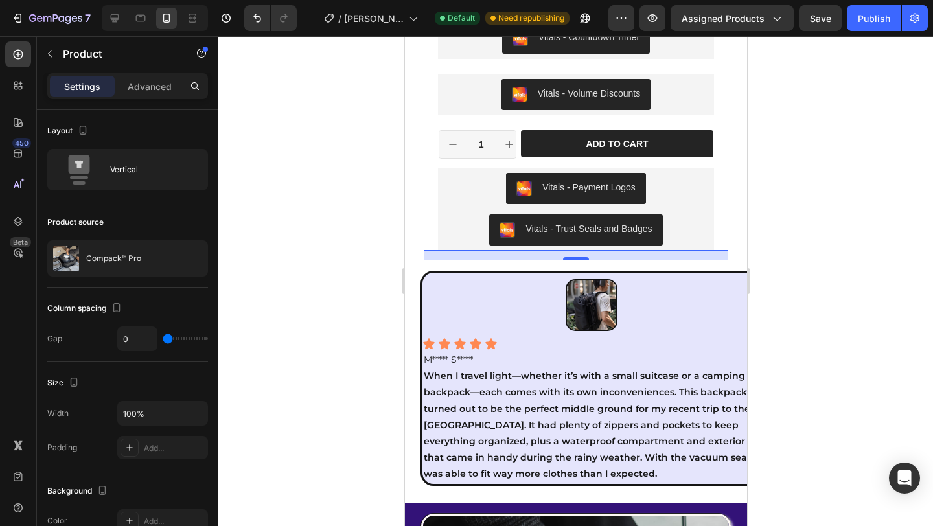
scroll to position [872, 0]
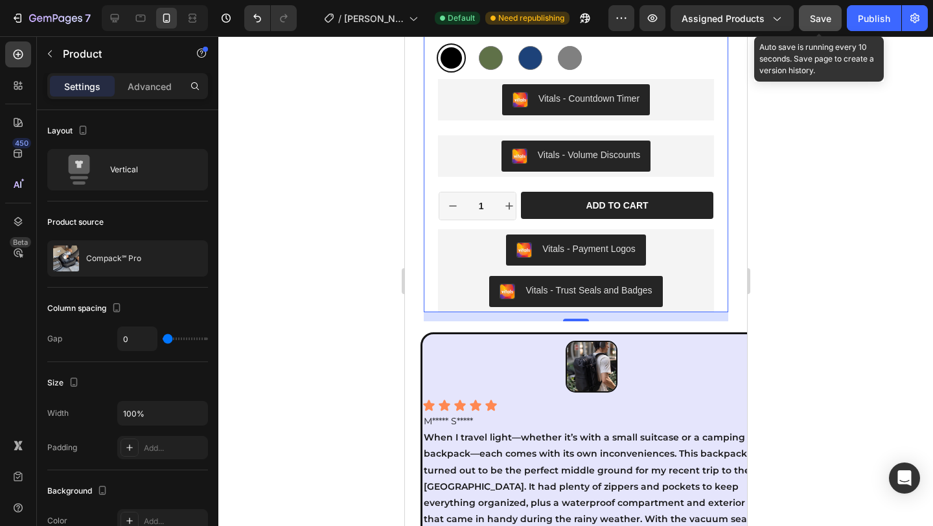
click at [821, 23] on div "Save" at bounding box center [820, 19] width 21 height 14
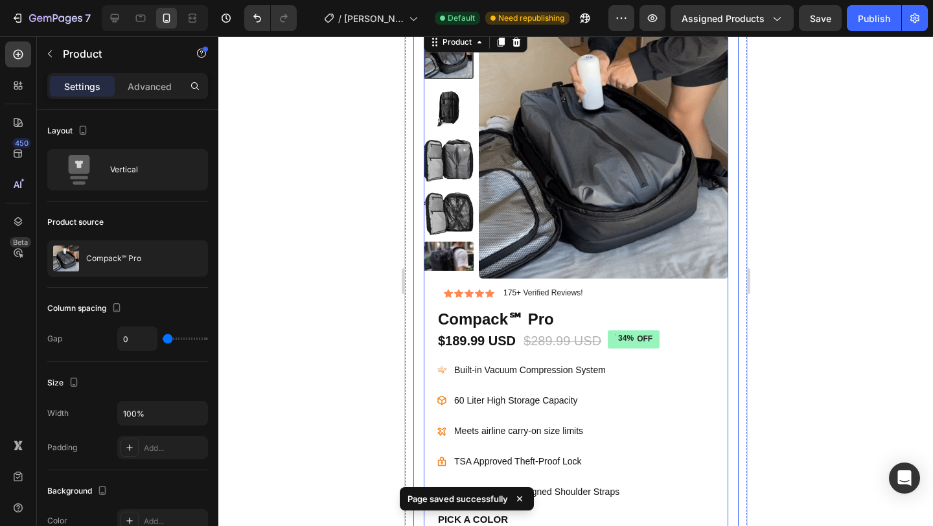
scroll to position [259, 0]
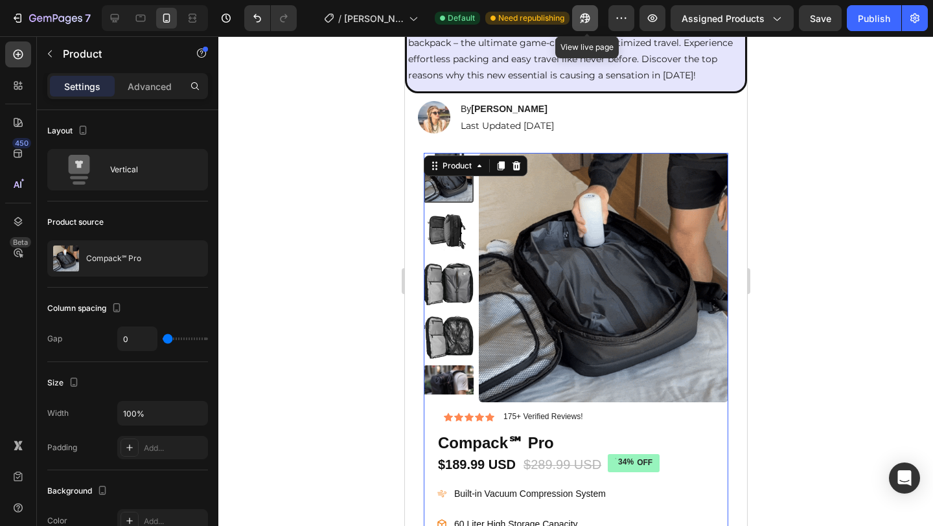
click at [590, 19] on icon "button" at bounding box center [586, 19] width 10 height 10
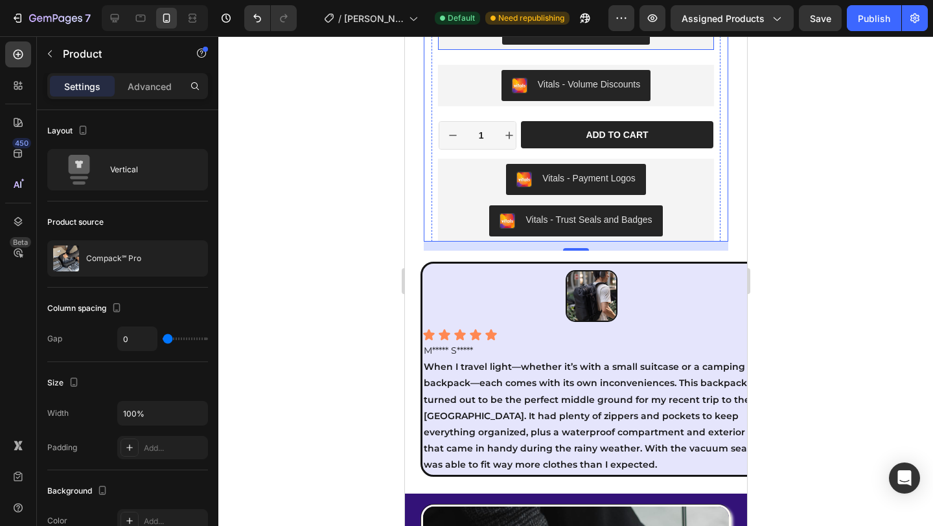
scroll to position [948, 0]
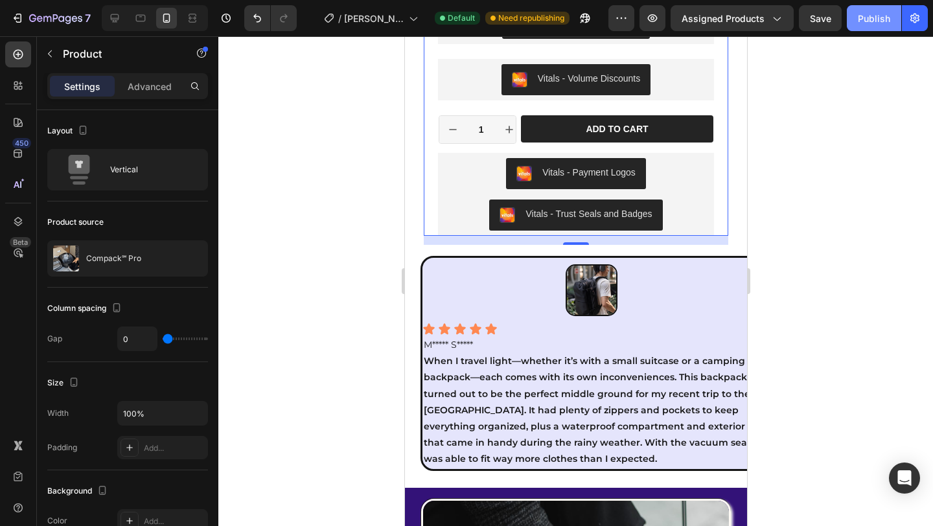
click at [874, 23] on div "Publish" at bounding box center [874, 19] width 32 height 14
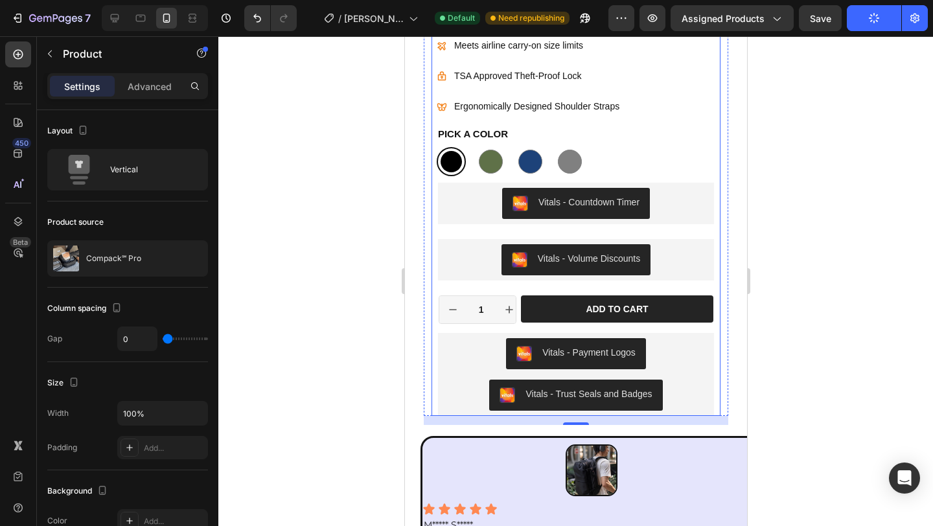
scroll to position [758, 0]
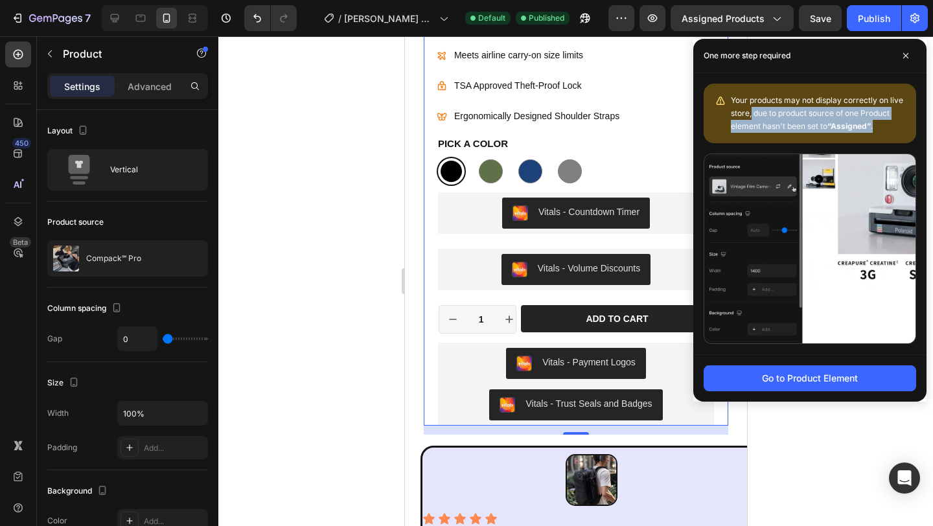
drag, startPoint x: 763, startPoint y: 111, endPoint x: 879, endPoint y: 126, distance: 117.0
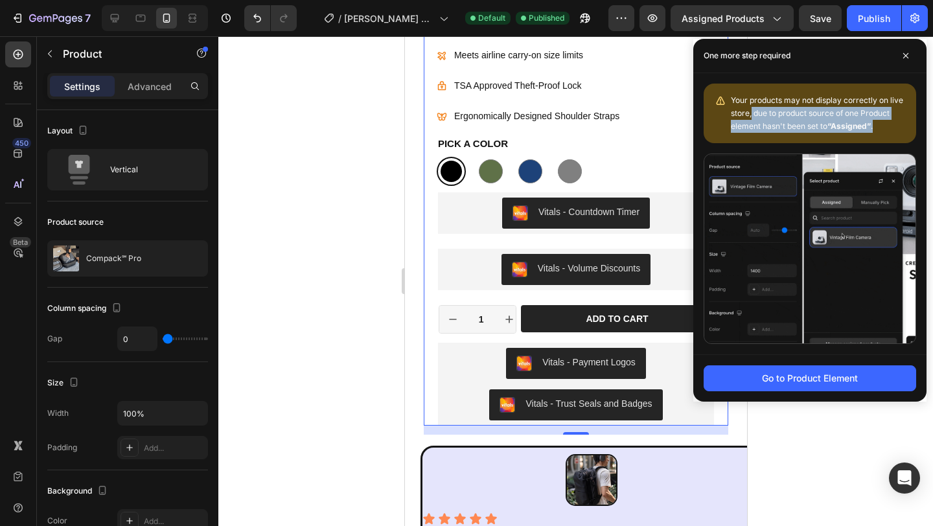
click at [879, 126] on div "Your products may not display correctly on live store, due to product source of…" at bounding box center [818, 113] width 175 height 39
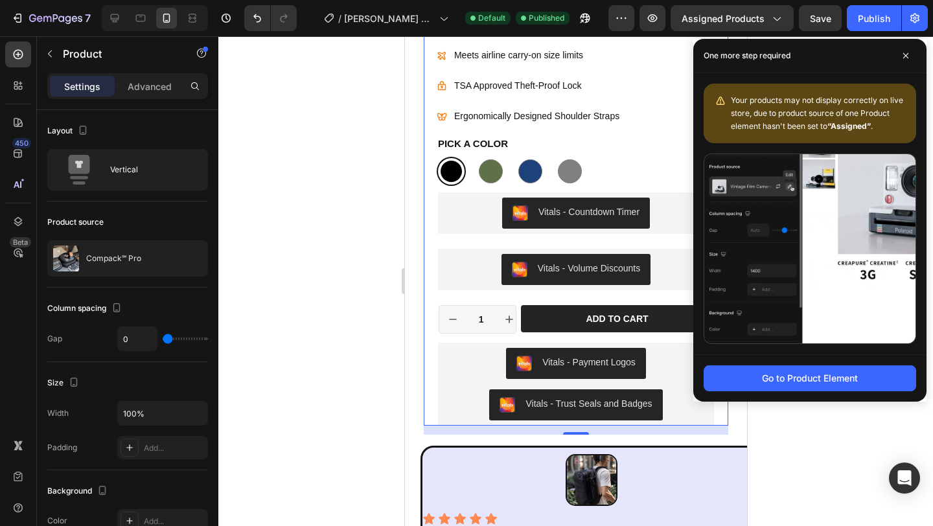
click at [828, 124] on span "Your products may not display correctly on live store, due to product source of…" at bounding box center [817, 113] width 172 height 36
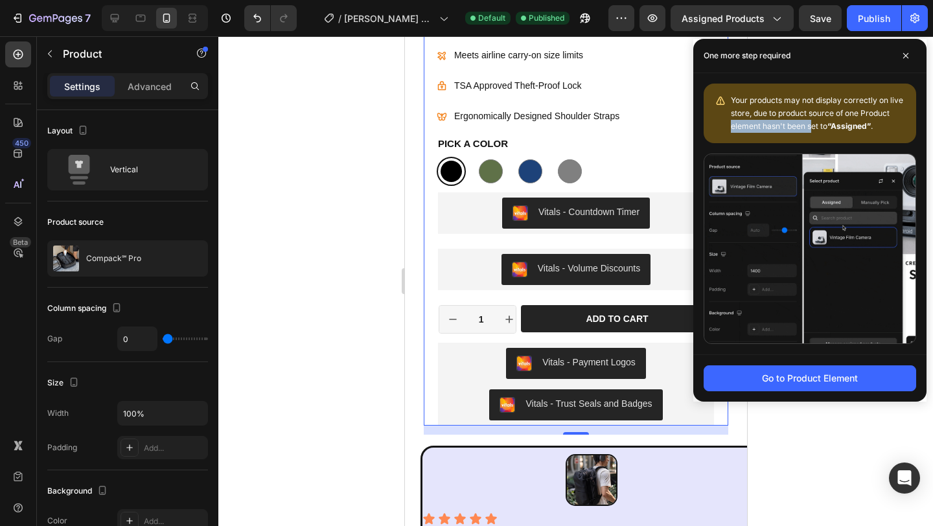
drag, startPoint x: 732, startPoint y: 125, endPoint x: 812, endPoint y: 132, distance: 80.6
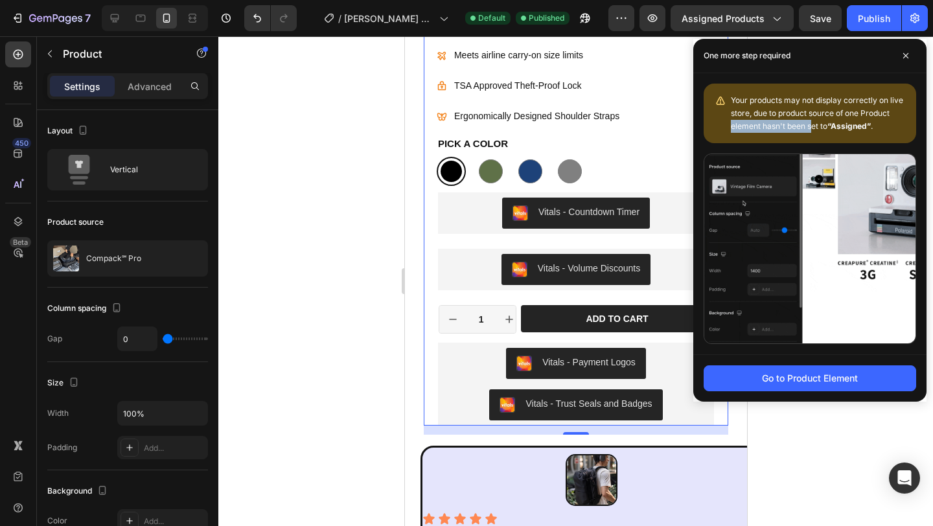
click at [812, 132] on div "Your products may not display correctly on live store, due to product source of…" at bounding box center [818, 113] width 175 height 39
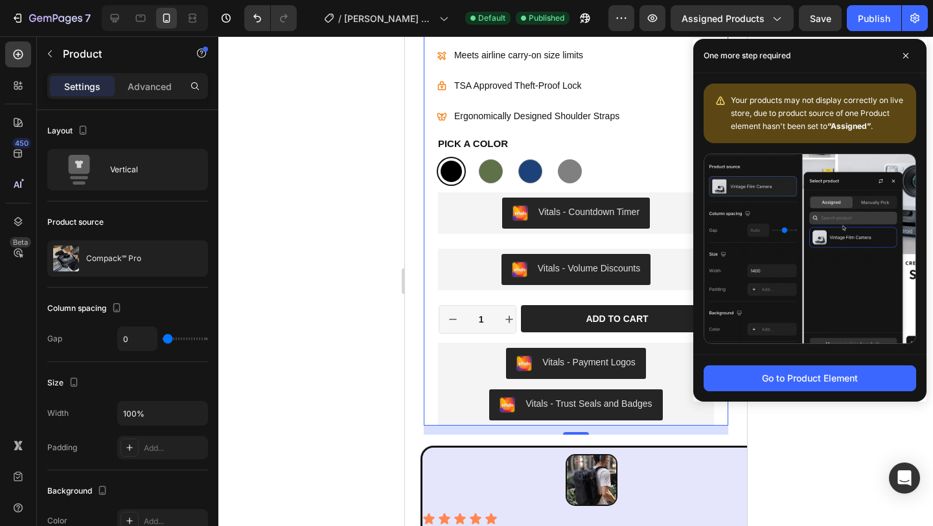
click at [871, 123] on b "“Assigned”" at bounding box center [849, 126] width 43 height 10
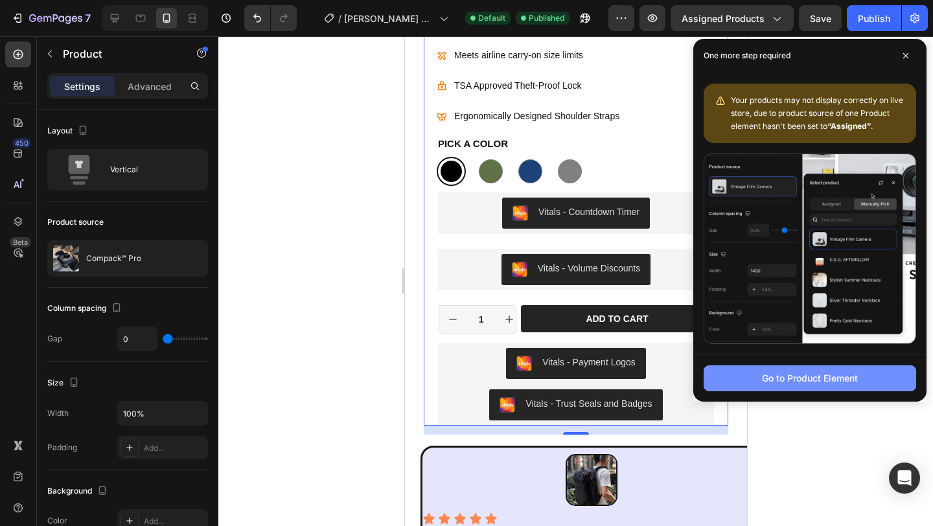
click at [854, 386] on button "Go to Product Element" at bounding box center [810, 379] width 213 height 26
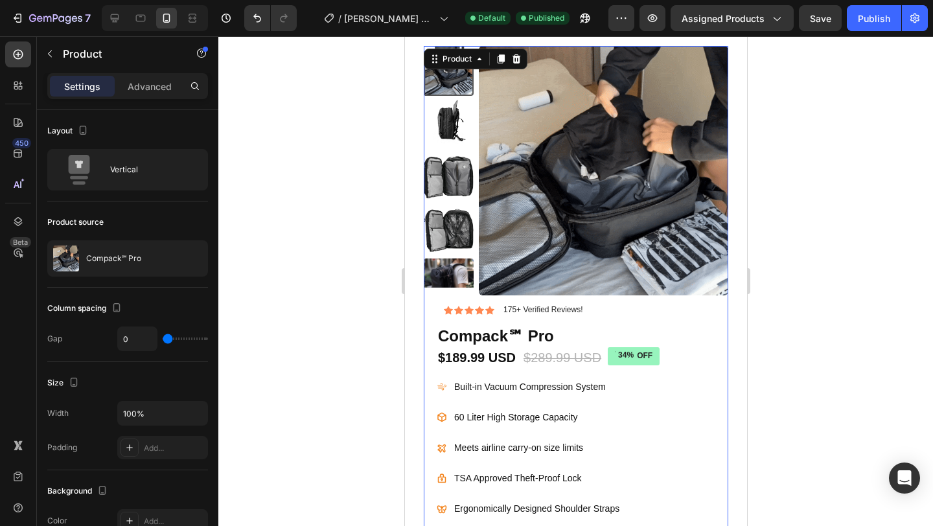
scroll to position [330, 0]
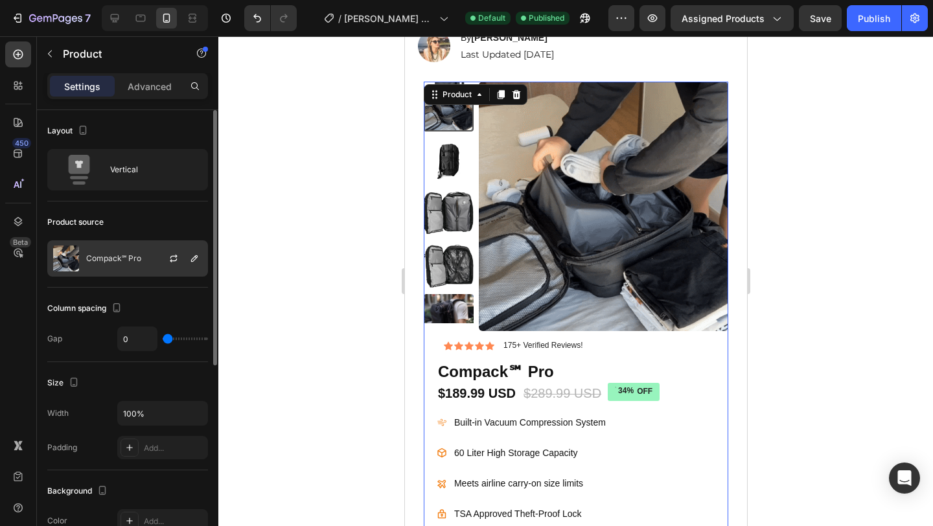
click at [118, 268] on div "Compack℠ Pro" at bounding box center [127, 258] width 161 height 36
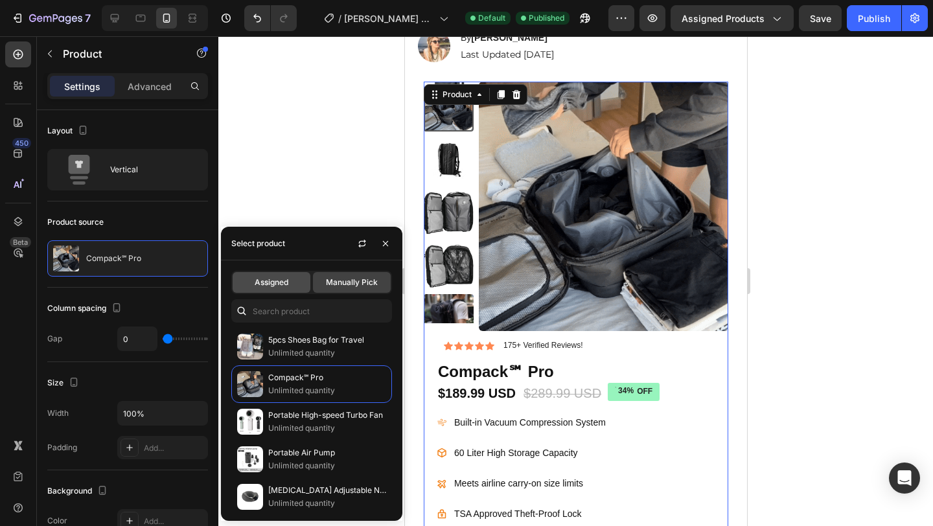
click at [277, 286] on span "Assigned" at bounding box center [272, 283] width 34 height 12
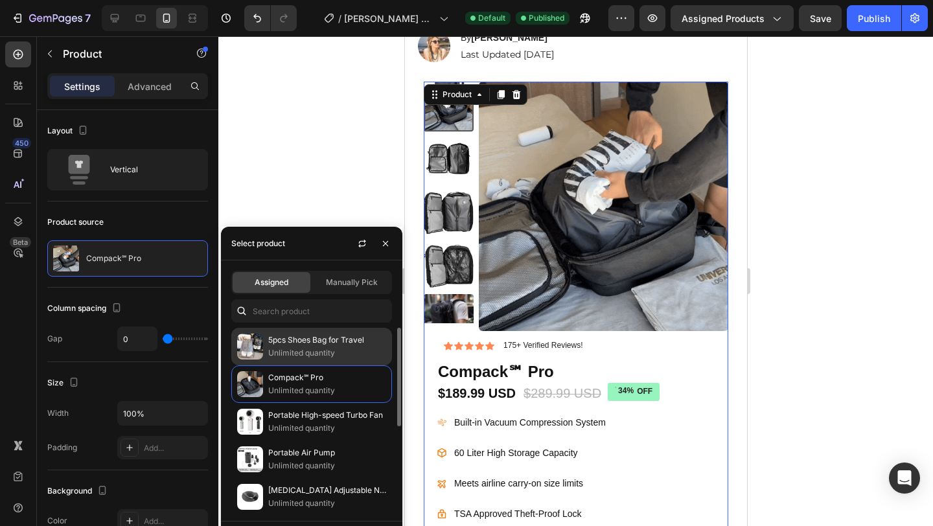
radio input "false"
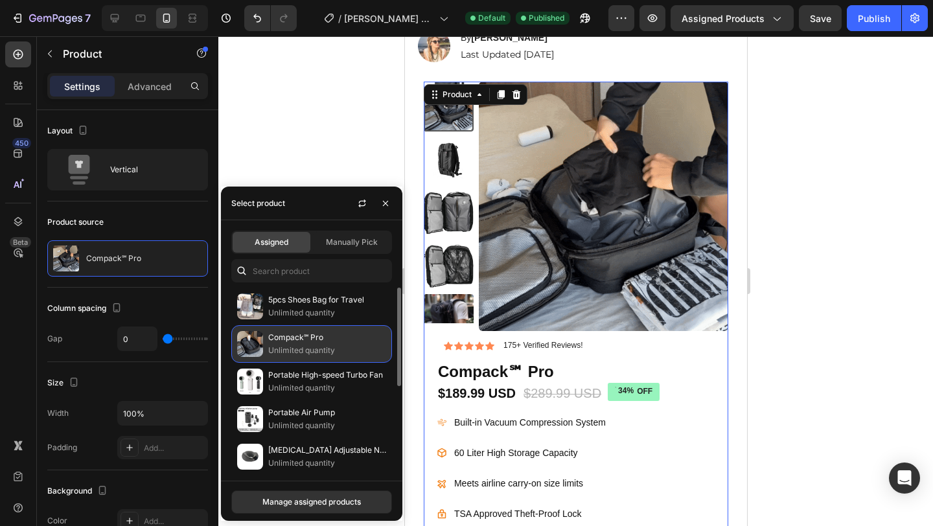
click at [311, 351] on p "Unlimited quantity" at bounding box center [327, 350] width 118 height 13
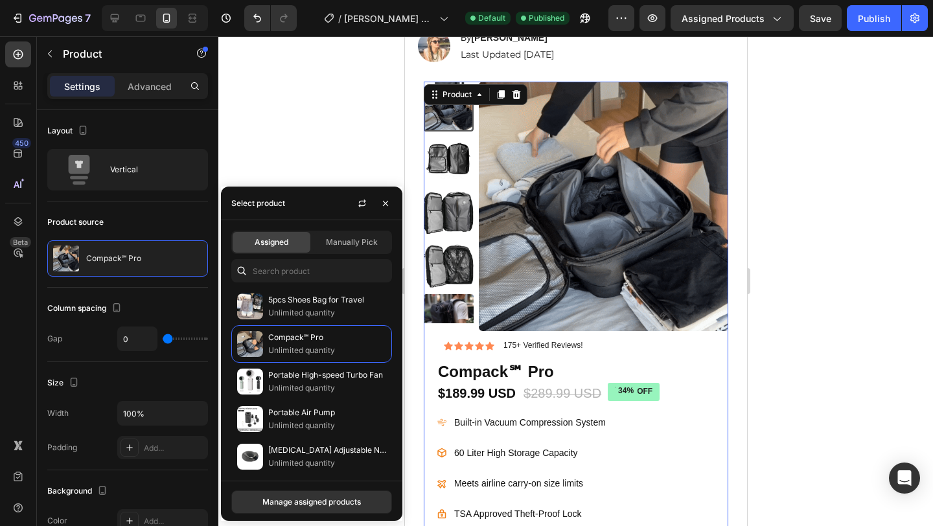
click at [794, 201] on div at bounding box center [575, 281] width 715 height 490
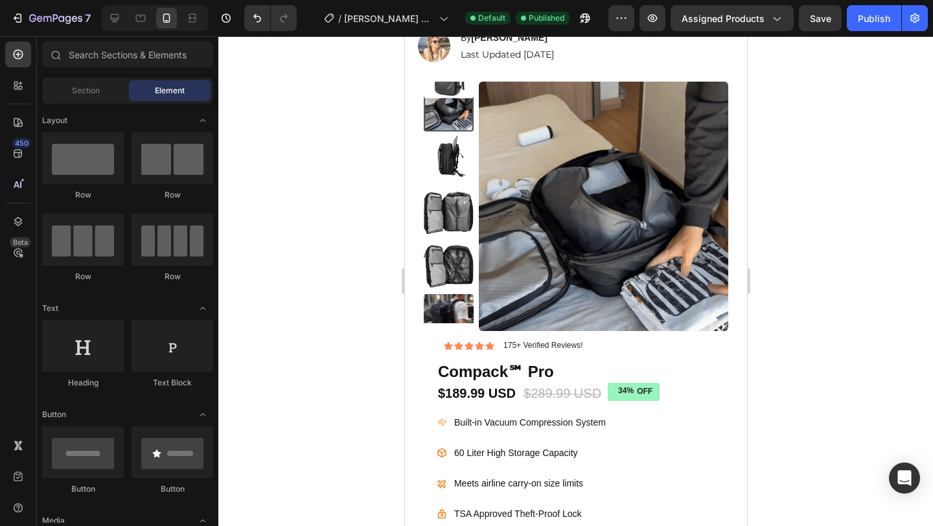
click at [864, 19] on div "Publish" at bounding box center [874, 19] width 32 height 14
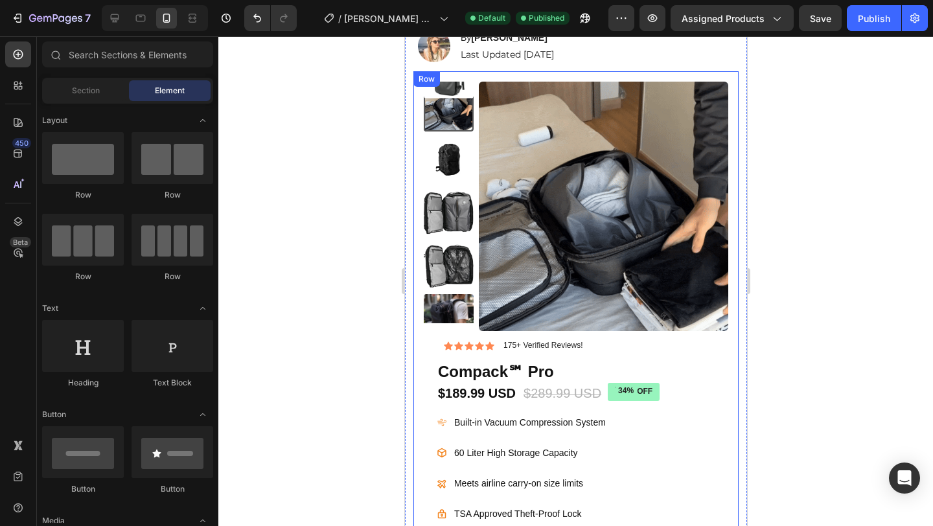
click at [419, 375] on div "Product Images Free Shipping 2-year warranty Money Back Guarantee Accordion Ima…" at bounding box center [575, 472] width 325 height 802
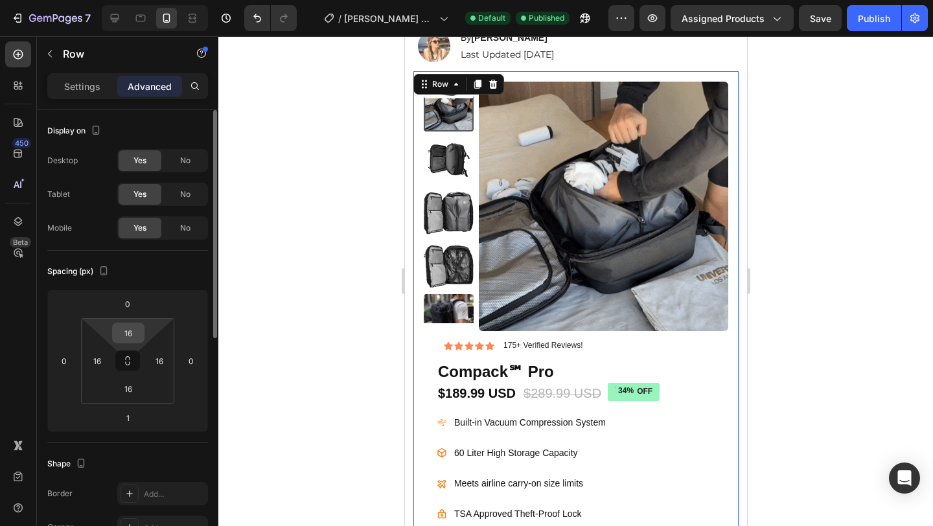
click at [132, 340] on input "16" at bounding box center [128, 332] width 26 height 19
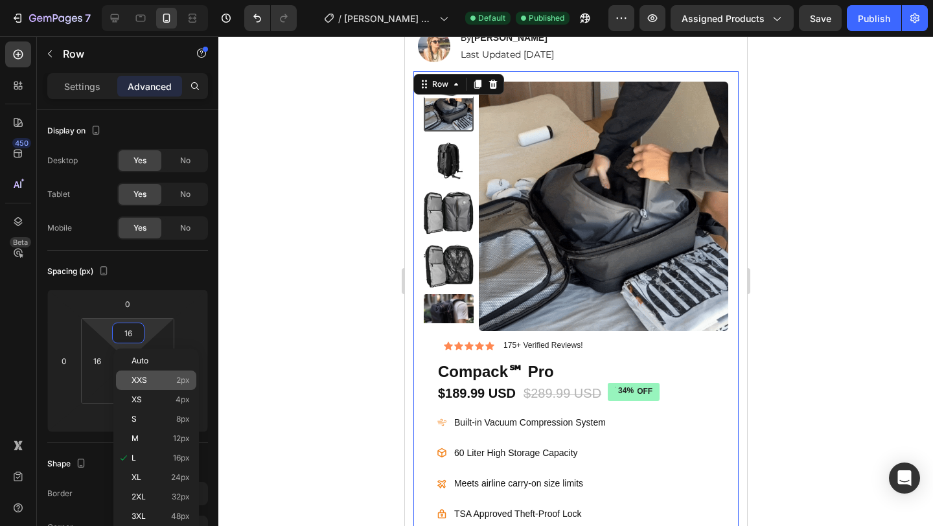
click at [160, 386] on div "XXS 2px" at bounding box center [156, 380] width 80 height 19
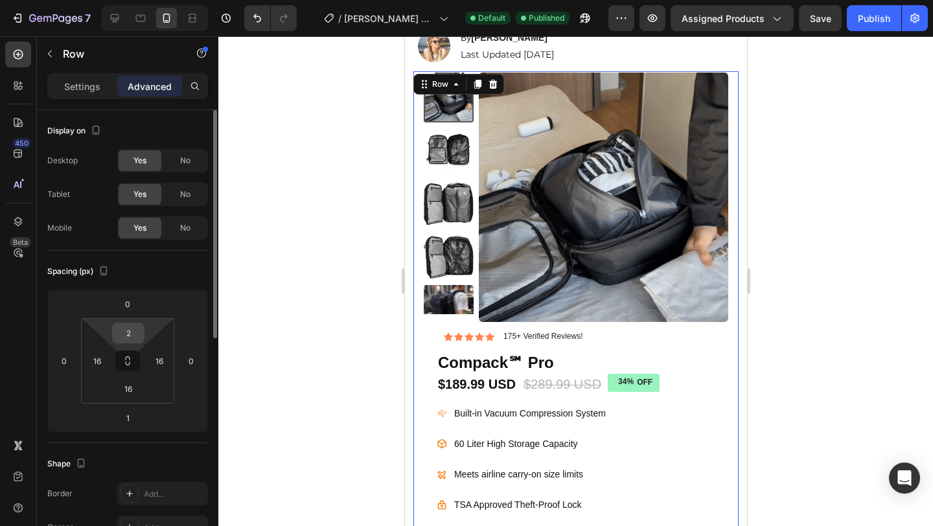
click at [129, 332] on input "2" at bounding box center [128, 332] width 26 height 19
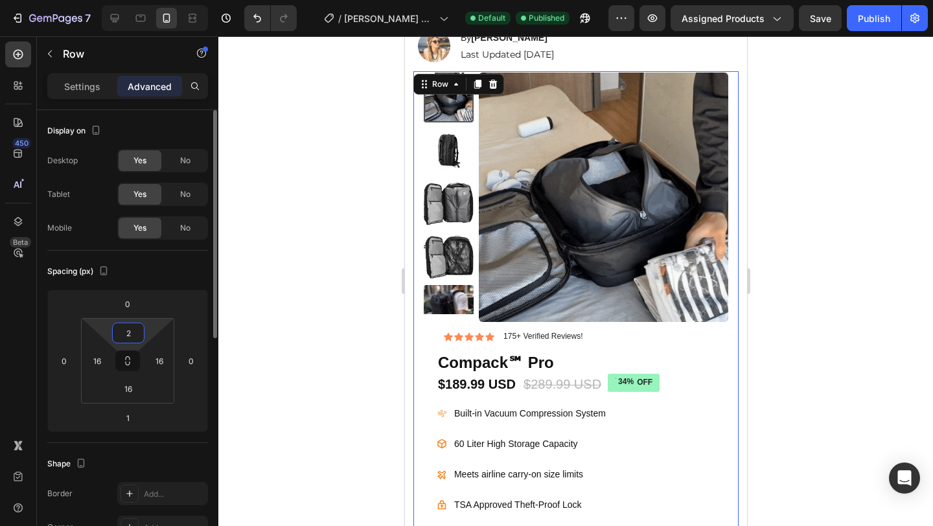
click at [129, 332] on input "2" at bounding box center [128, 332] width 26 height 19
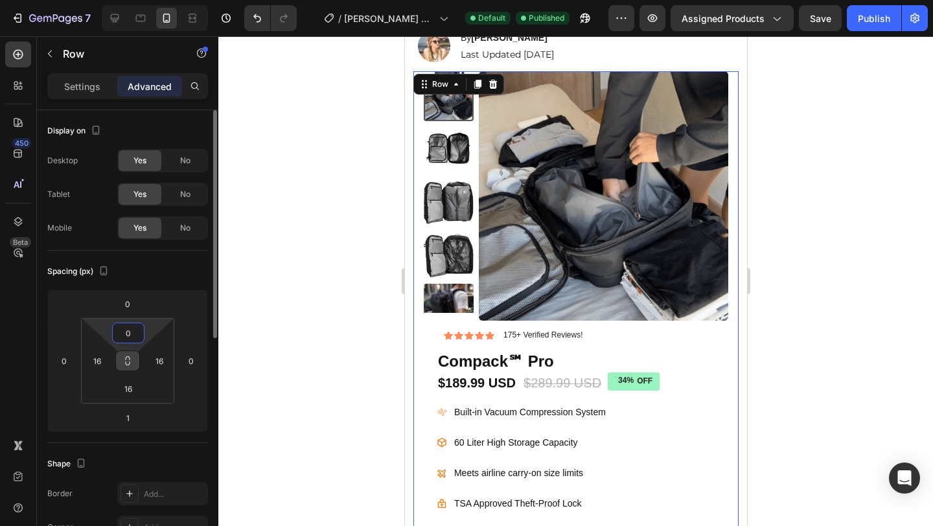
type input "0"
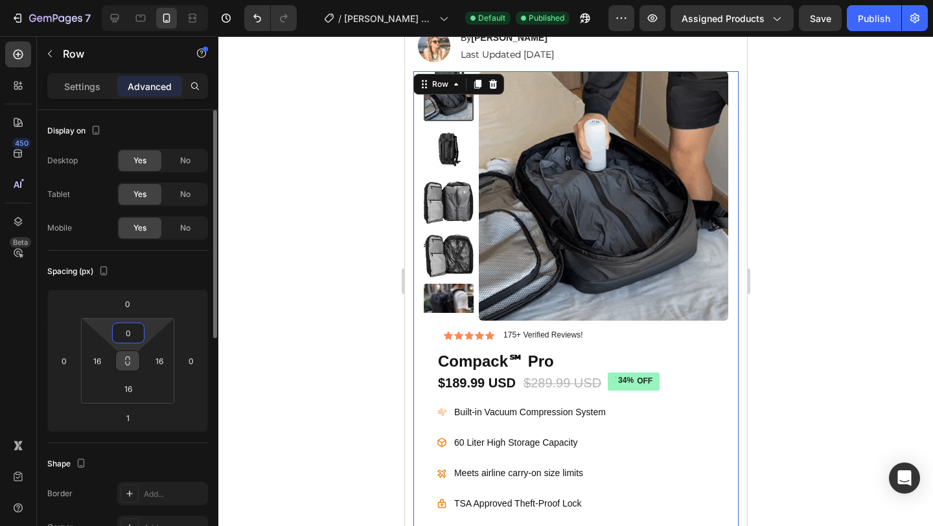
click at [129, 358] on icon at bounding box center [127, 361] width 10 height 10
click at [130, 362] on icon at bounding box center [127, 361] width 10 height 10
click at [94, 364] on input "16" at bounding box center [96, 360] width 19 height 19
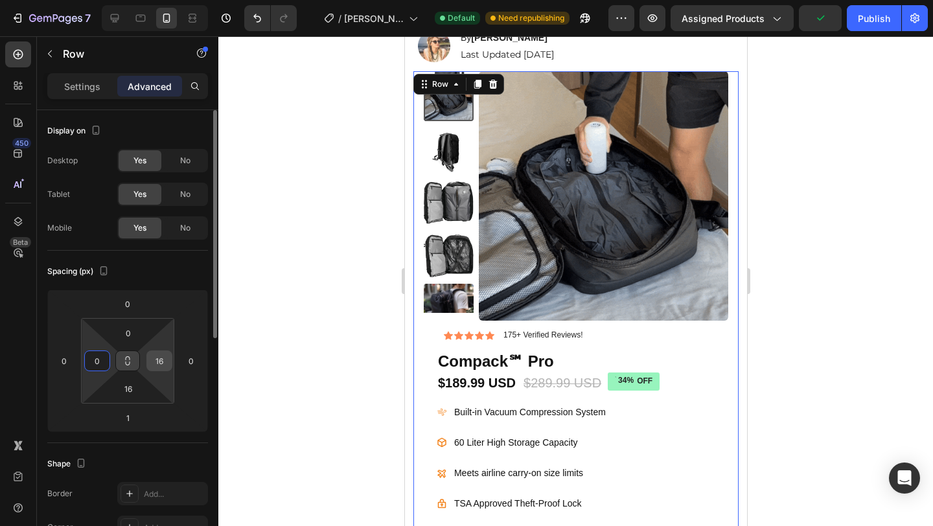
click at [162, 364] on input "16" at bounding box center [159, 360] width 19 height 19
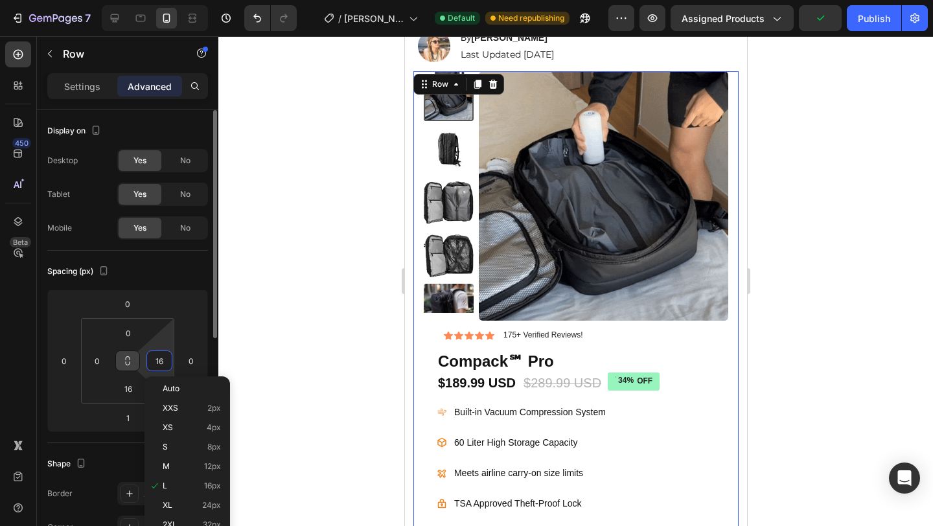
click at [158, 363] on input "16" at bounding box center [159, 360] width 19 height 19
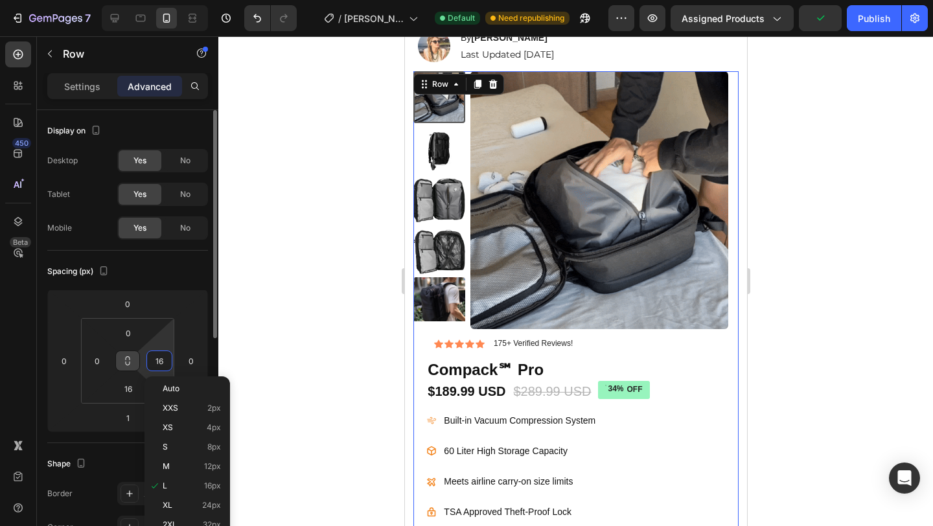
click at [158, 363] on input "16" at bounding box center [159, 360] width 19 height 19
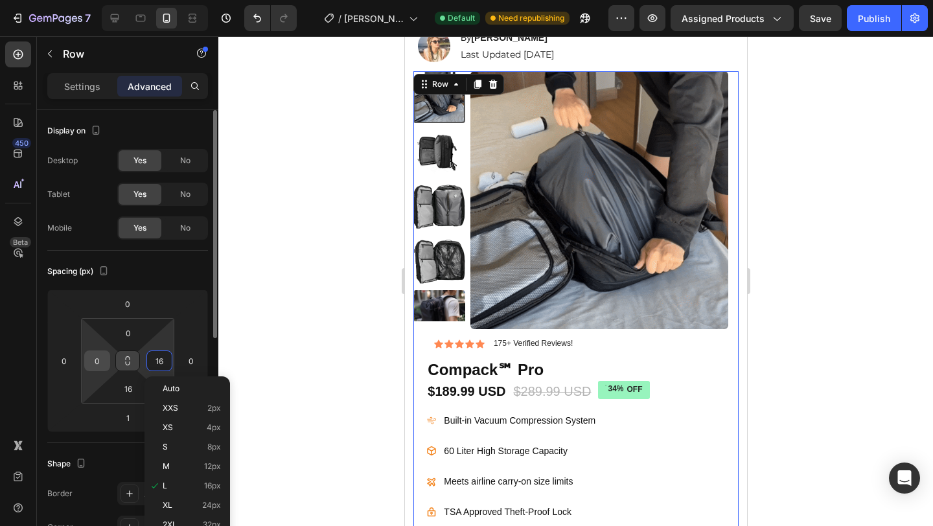
click at [103, 360] on input "0" at bounding box center [96, 360] width 19 height 19
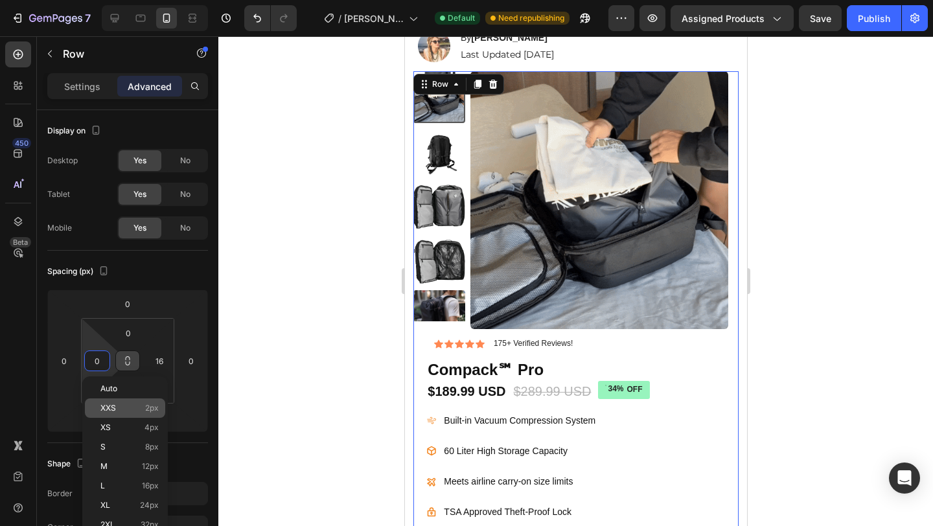
click at [112, 408] on span "XXS" at bounding box center [108, 408] width 16 height 9
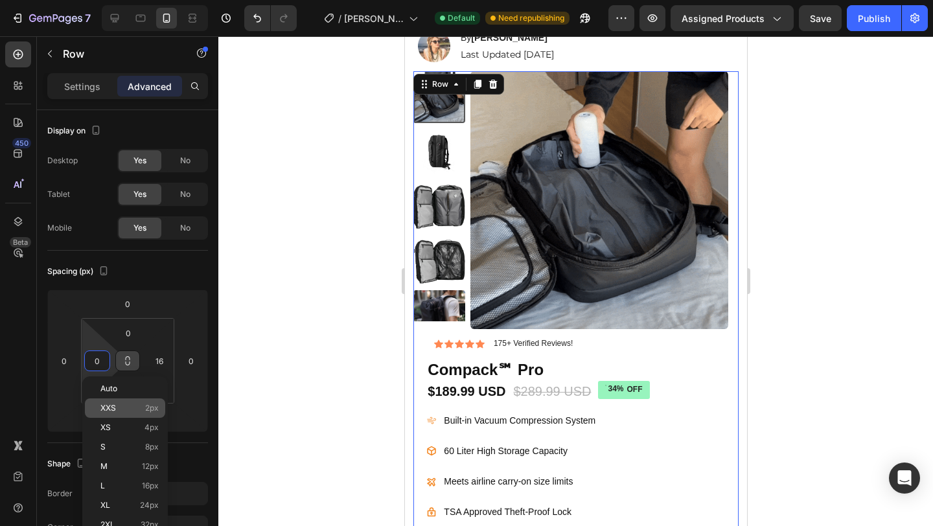
type input "2"
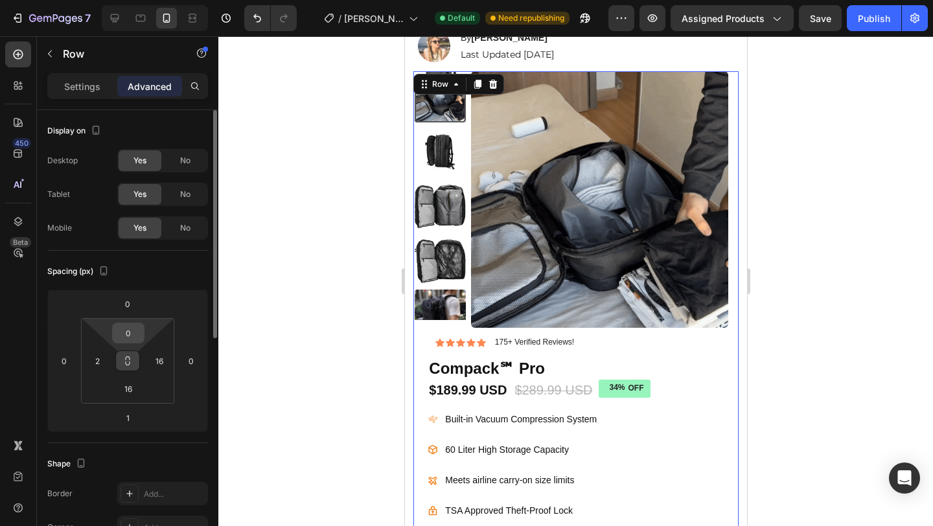
click at [132, 332] on input "0" at bounding box center [128, 332] width 26 height 19
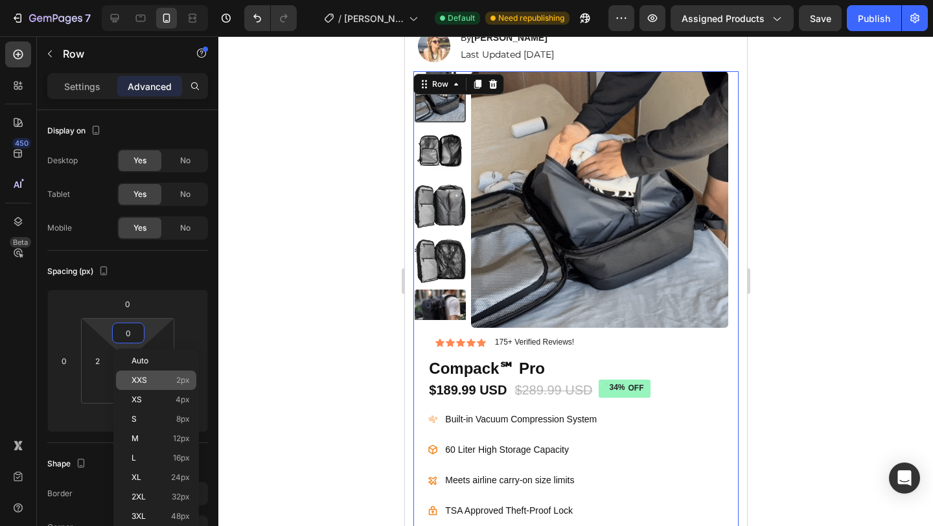
click at [163, 381] on p "XXS 2px" at bounding box center [161, 380] width 58 height 9
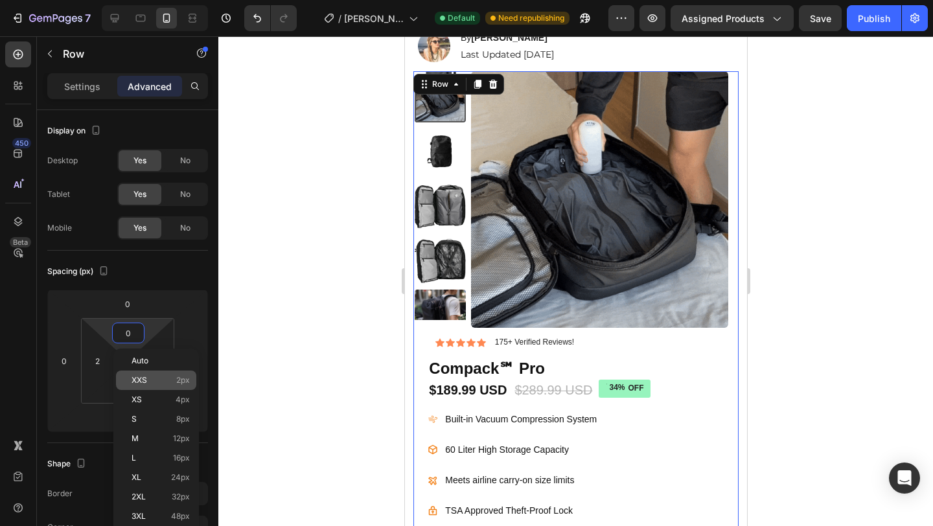
type input "2"
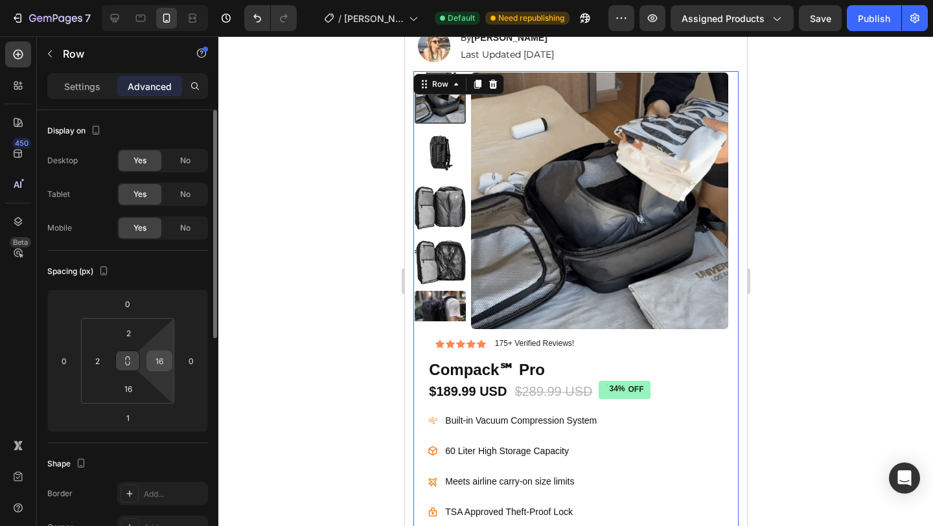
click at [165, 364] on input "16" at bounding box center [159, 360] width 19 height 19
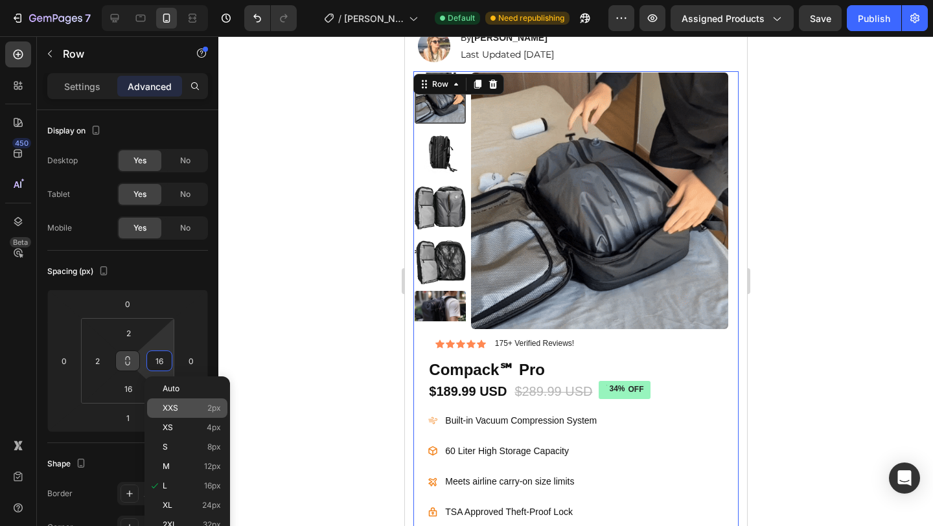
click at [174, 411] on span "XXS" at bounding box center [171, 408] width 16 height 9
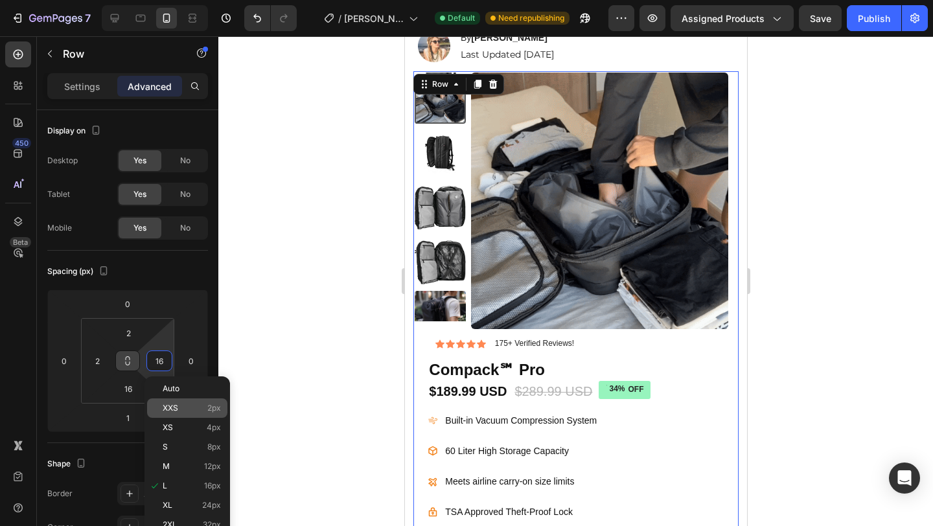
type input "2"
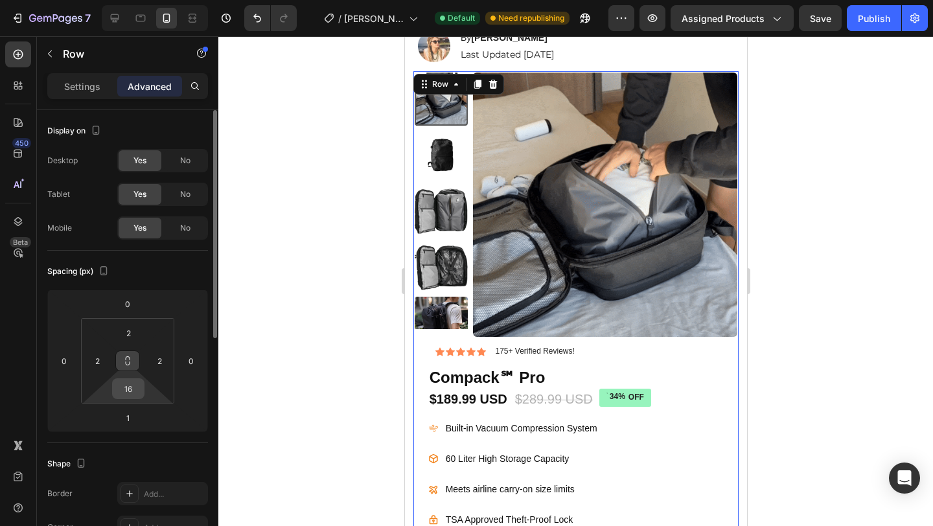
click at [129, 391] on input "16" at bounding box center [128, 388] width 26 height 19
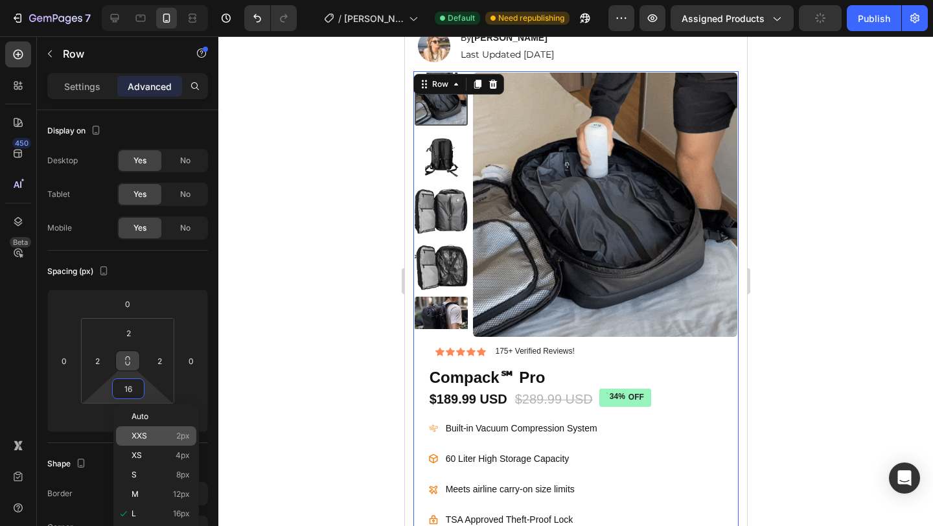
click at [146, 434] on span "XXS" at bounding box center [140, 436] width 16 height 9
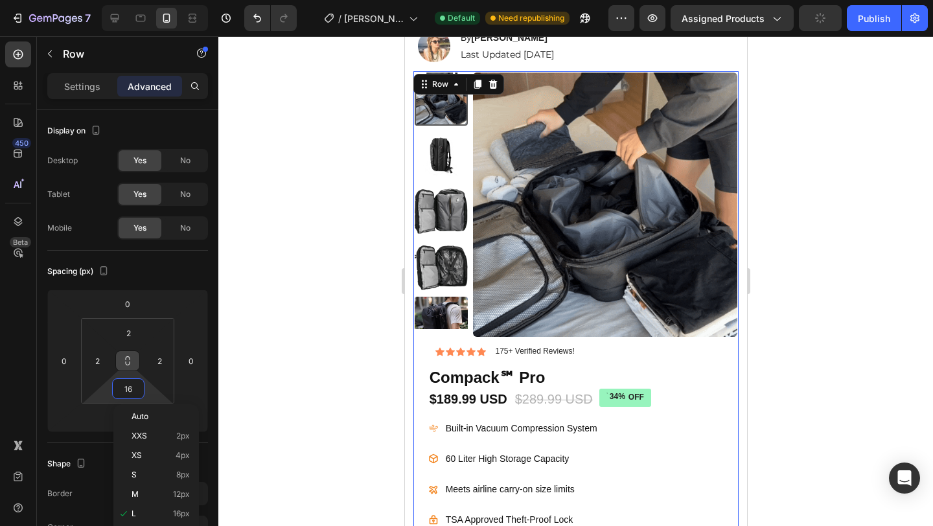
type input "2"
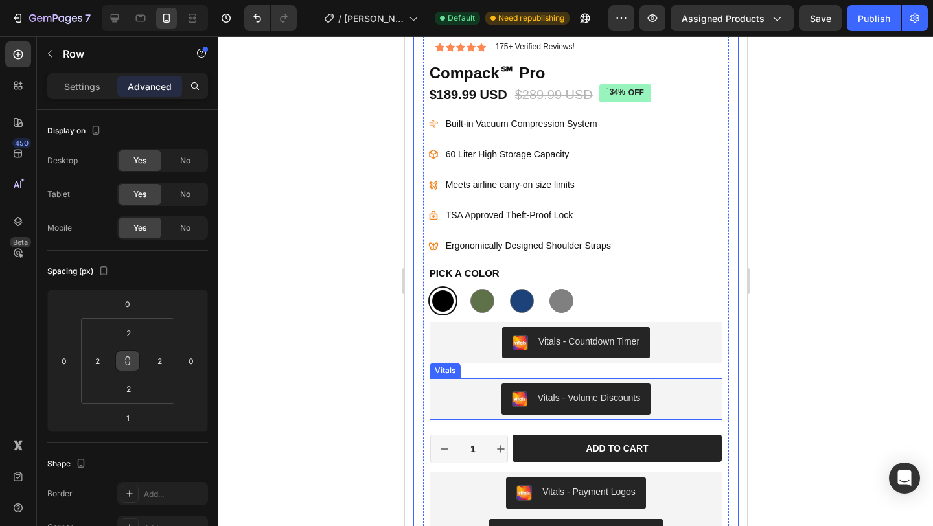
scroll to position [625, 0]
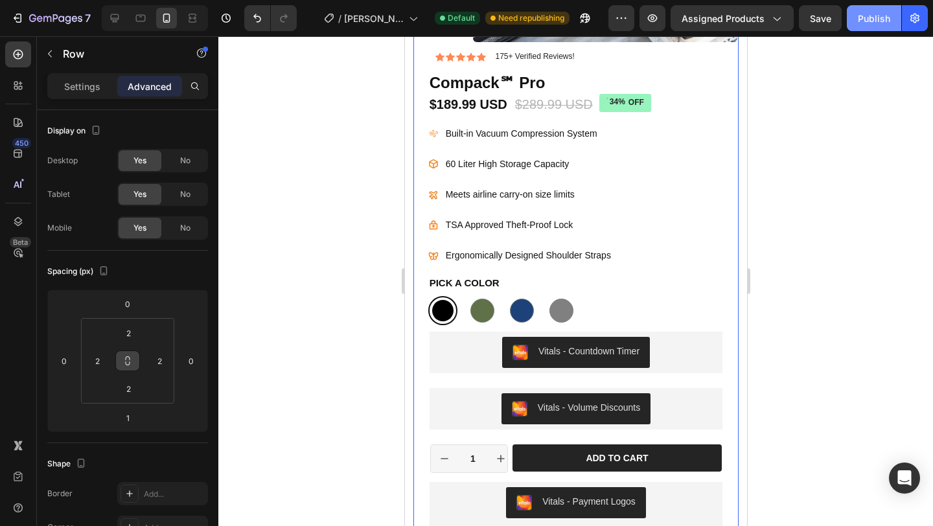
click at [859, 16] on div "Publish" at bounding box center [874, 19] width 32 height 14
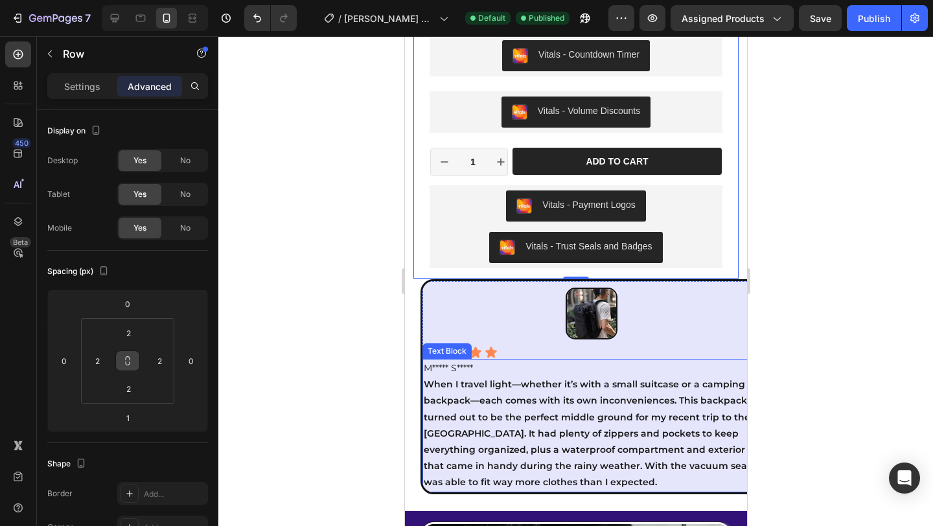
scroll to position [1059, 0]
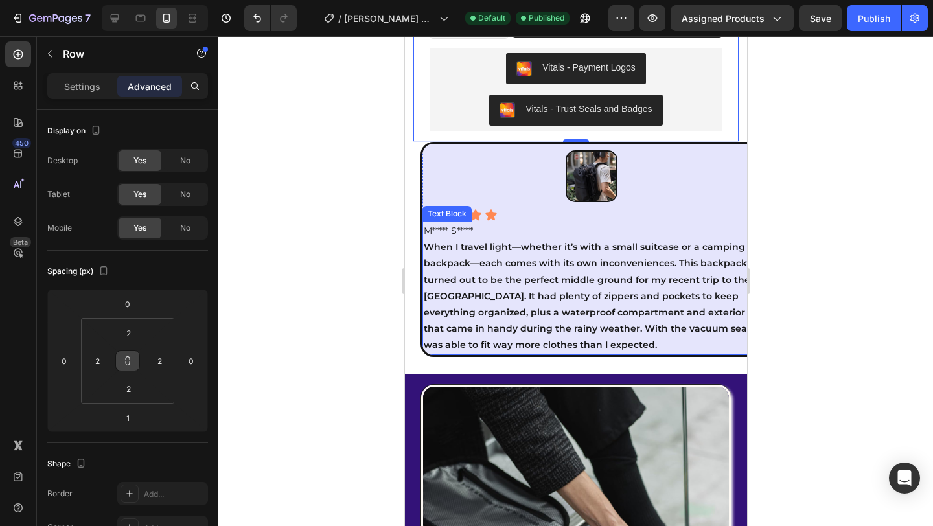
click at [691, 349] on p "When I travel light—whether it’s with a small suitcase or a camping backpack—ea…" at bounding box center [591, 296] width 336 height 114
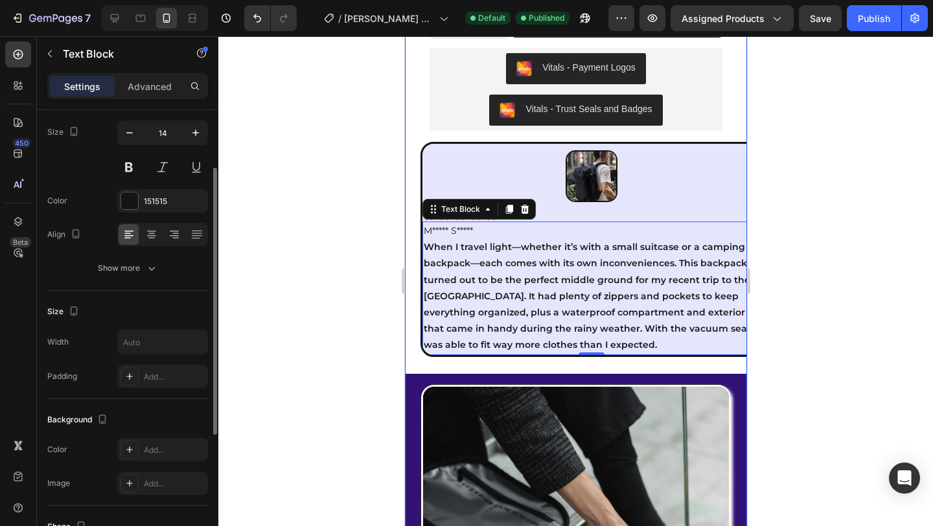
scroll to position [96, 0]
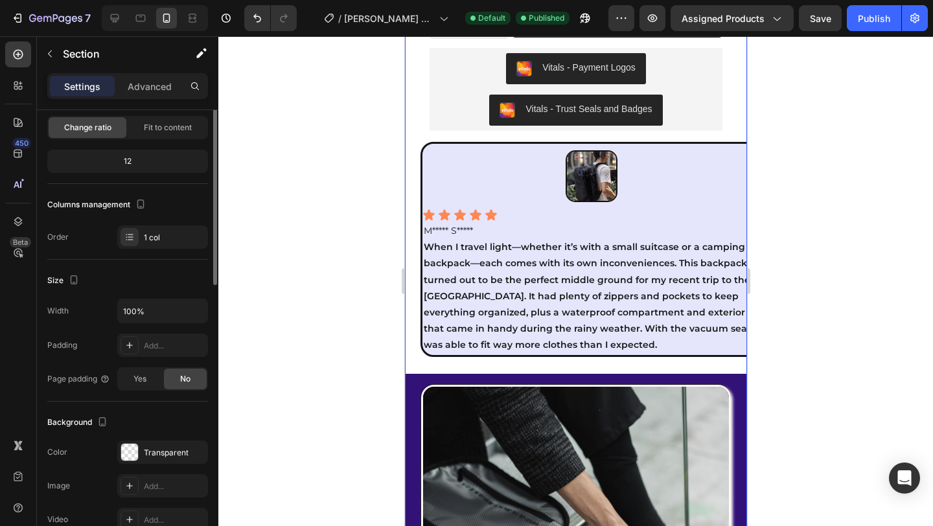
scroll to position [0, 0]
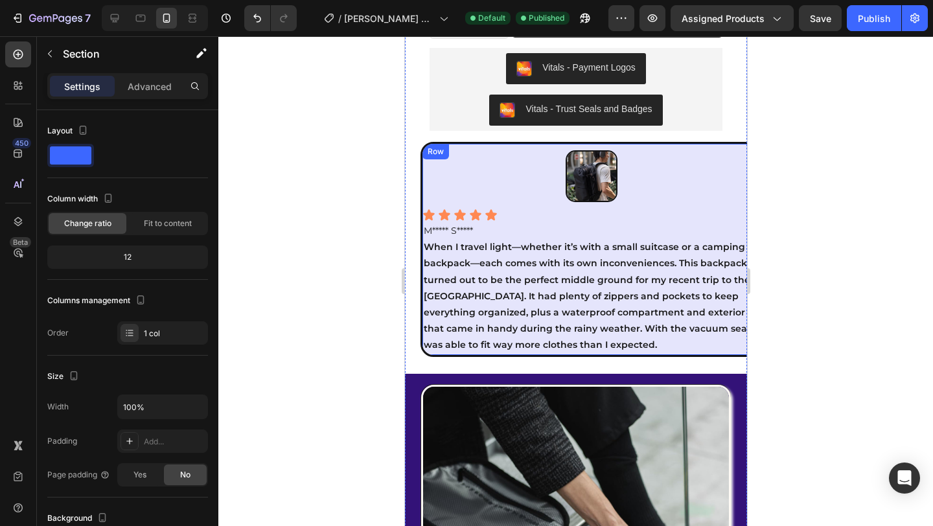
click at [502, 146] on div "Image Icon Icon Icon Icon Icon Icon List M***** S***** When I travel light—whet…" at bounding box center [591, 249] width 342 height 215
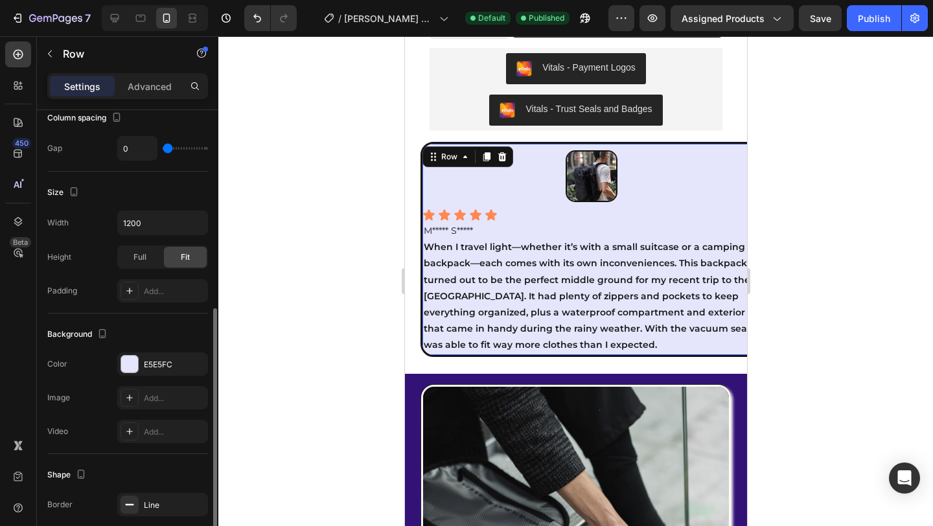
scroll to position [196, 0]
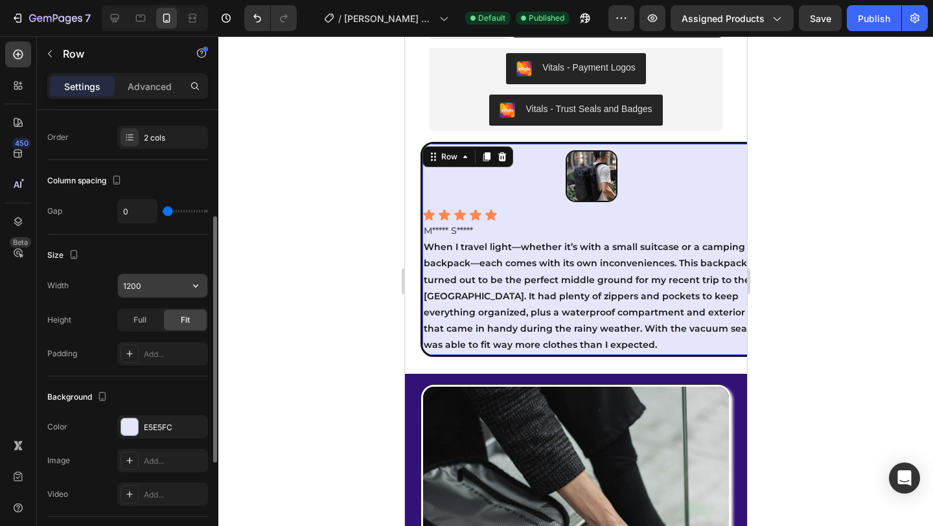
click at [176, 284] on input "1200" at bounding box center [162, 285] width 89 height 23
click at [161, 287] on input "1200" at bounding box center [162, 285] width 89 height 23
click at [142, 324] on span "Full" at bounding box center [140, 320] width 13 height 12
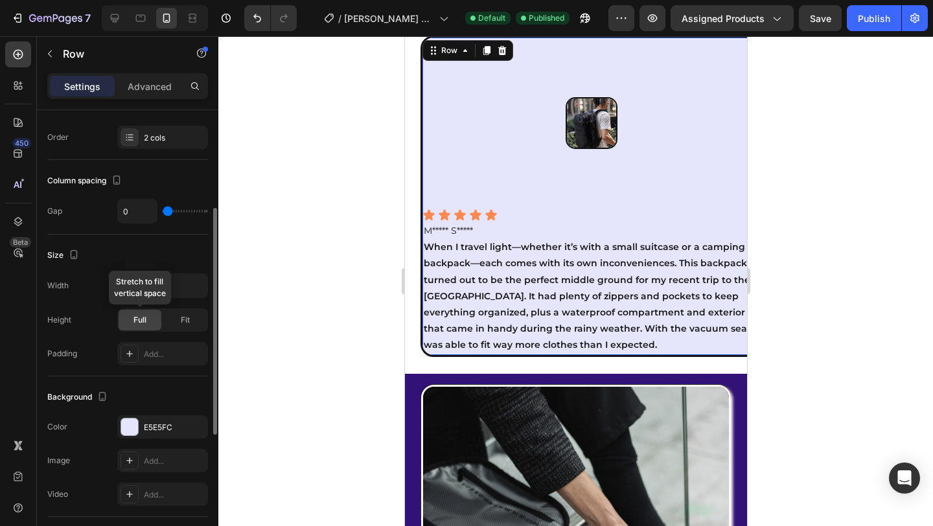
scroll to position [951, 0]
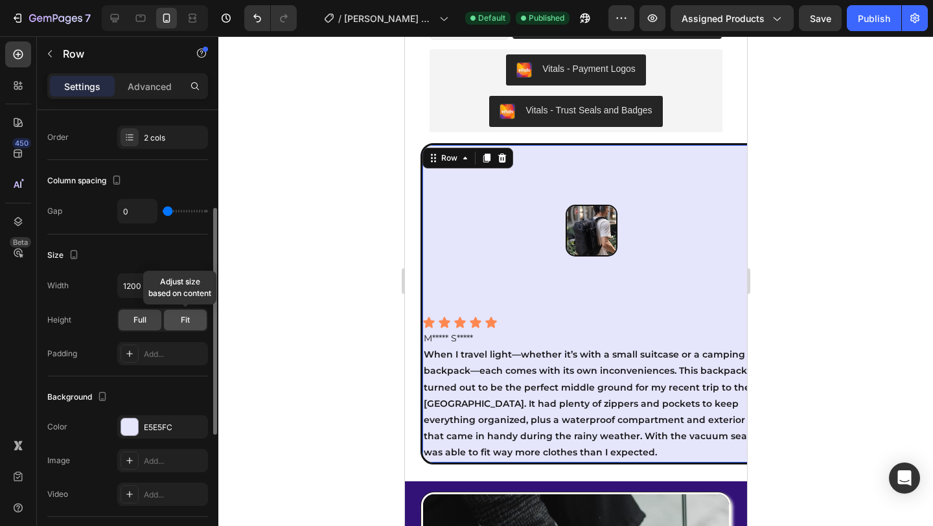
click at [174, 319] on div "Fit" at bounding box center [185, 320] width 43 height 21
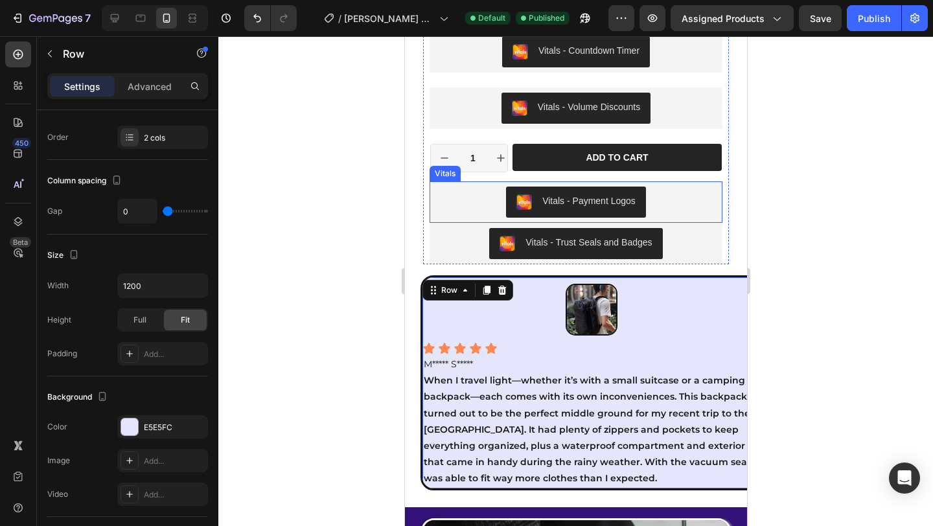
scroll to position [914, 0]
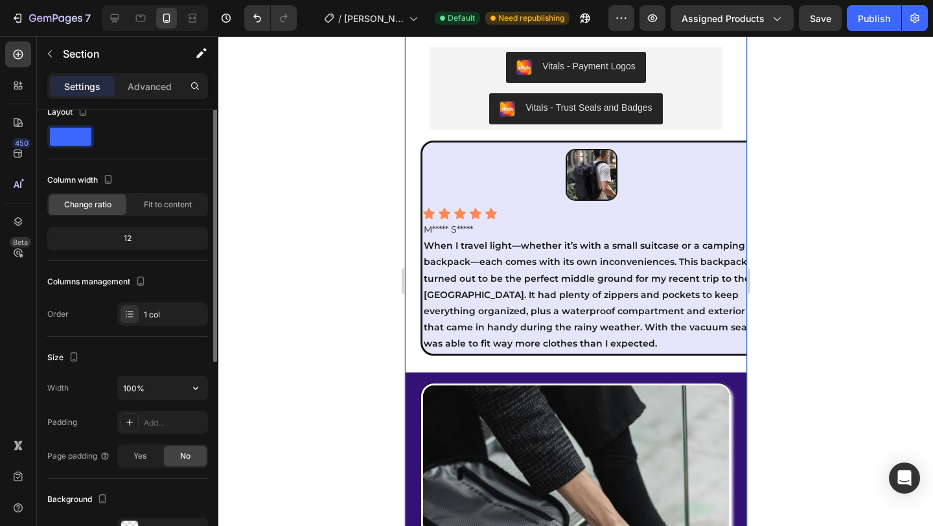
scroll to position [0, 0]
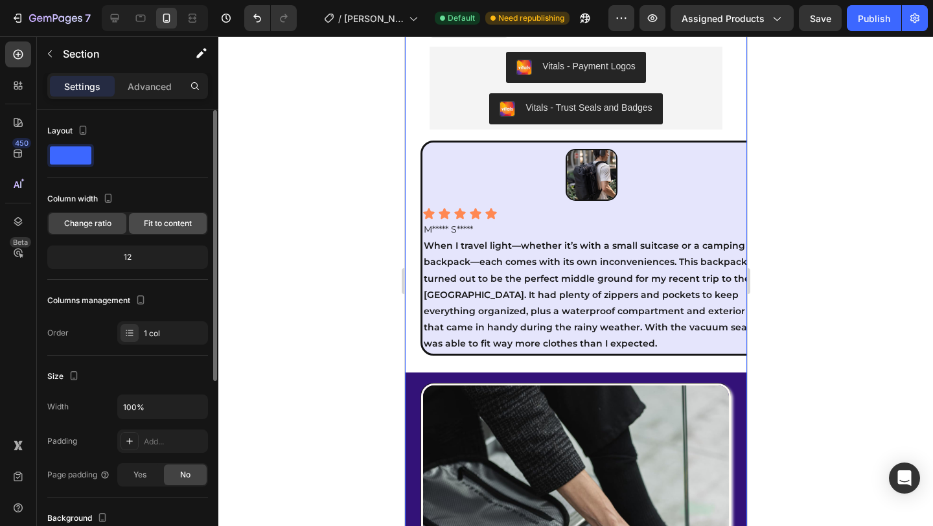
click at [145, 225] on span "Fit to content" at bounding box center [168, 224] width 48 height 12
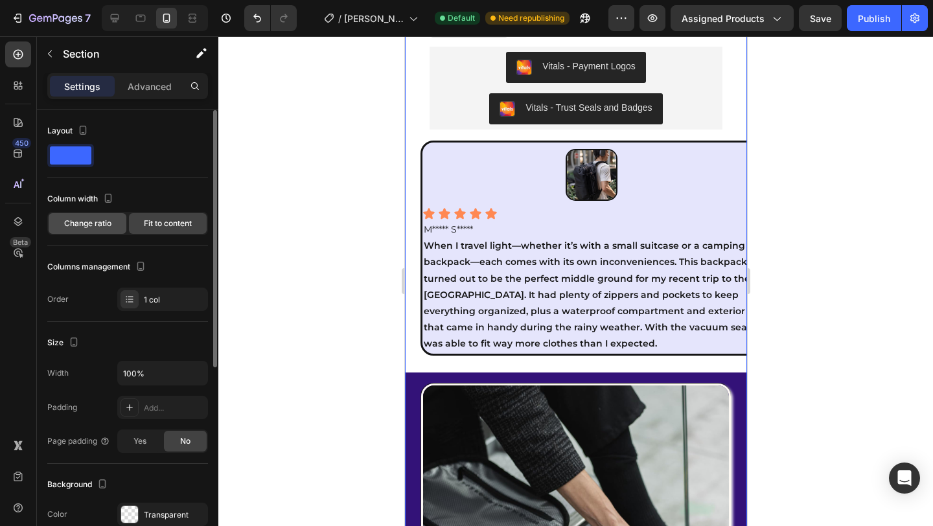
click at [84, 223] on span "Change ratio" at bounding box center [87, 224] width 47 height 12
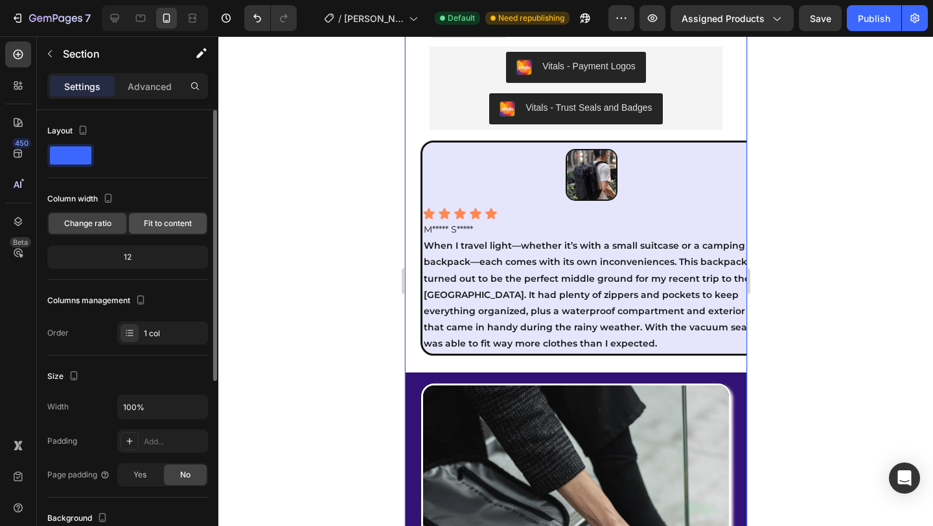
click at [167, 231] on div "Fit to content" at bounding box center [168, 223] width 78 height 21
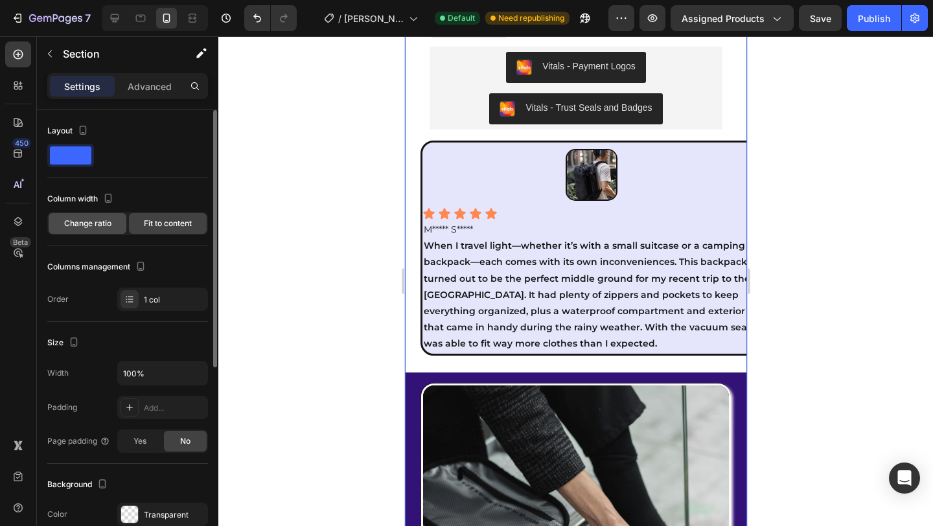
click at [100, 224] on span "Change ratio" at bounding box center [87, 224] width 47 height 12
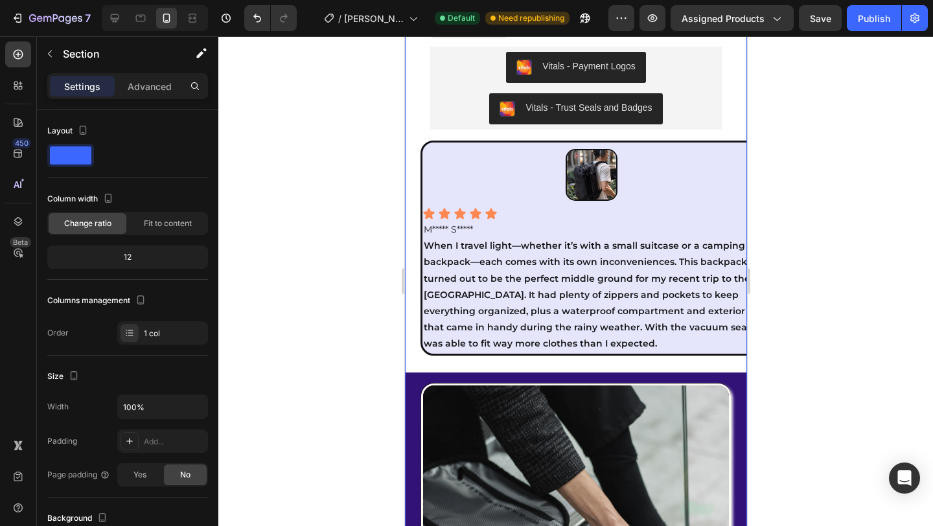
click at [154, 83] on p "Advanced" at bounding box center [150, 87] width 44 height 14
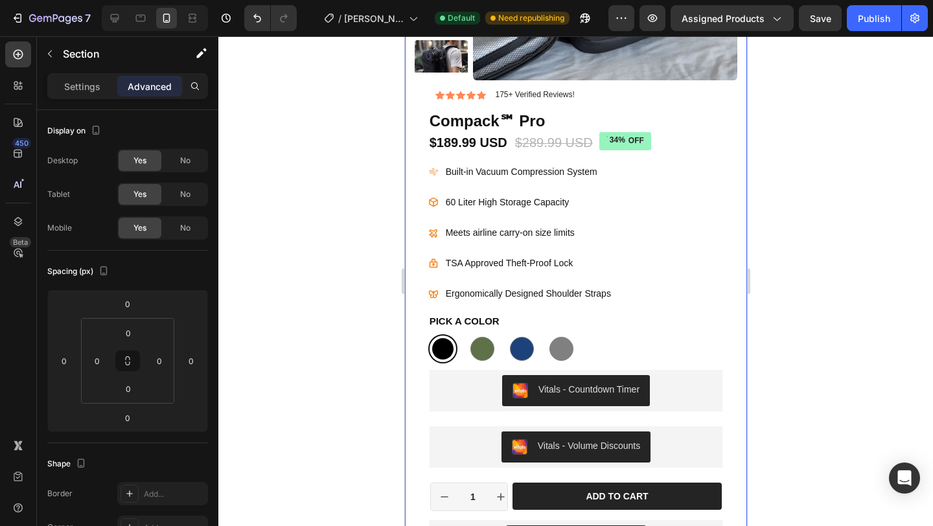
scroll to position [472, 0]
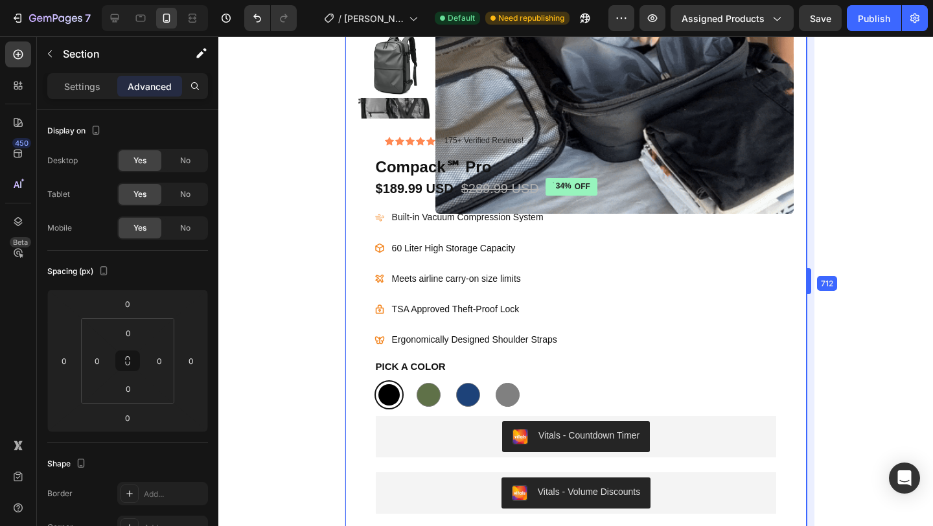
drag, startPoint x: 751, startPoint y: 275, endPoint x: 870, endPoint y: 278, distance: 119.3
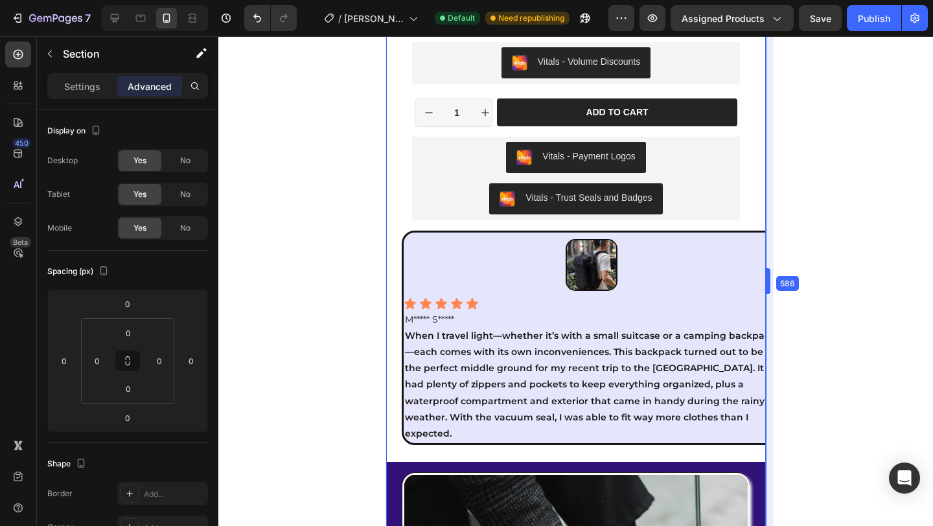
scroll to position [994, 0]
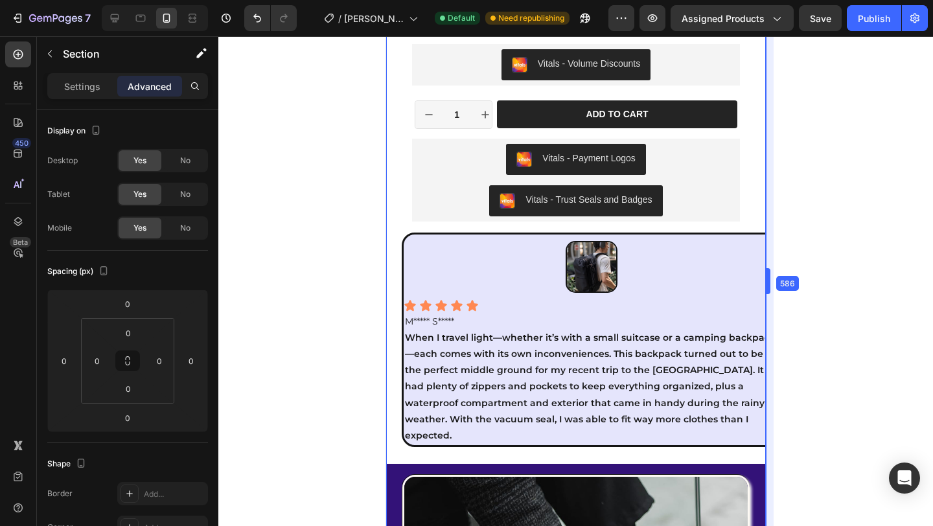
drag, startPoint x: 808, startPoint y: 282, endPoint x: 707, endPoint y: 286, distance: 101.2
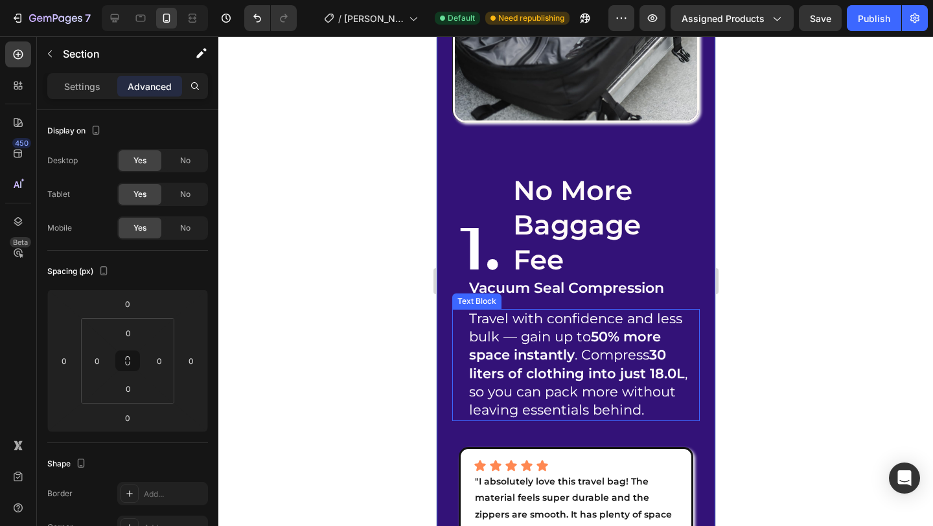
scroll to position [1638, 0]
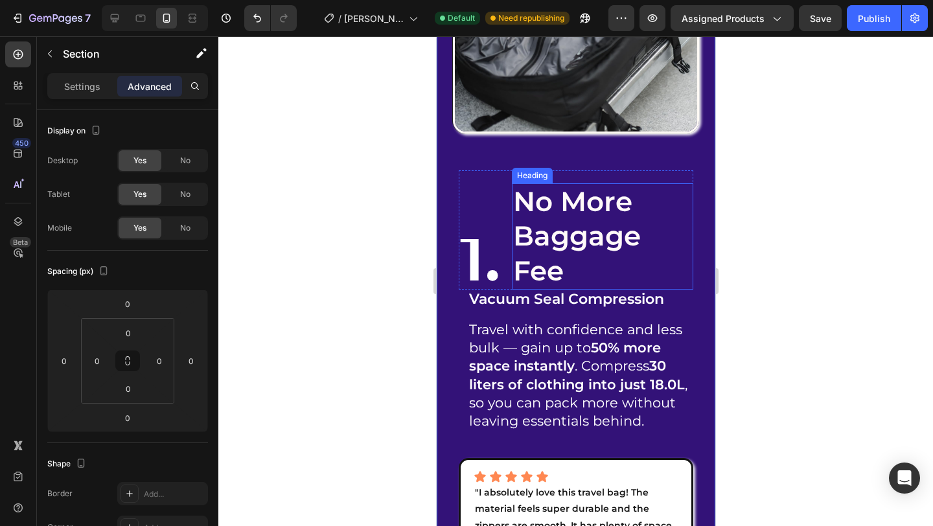
click at [684, 259] on div "1. Heading No More Baggage Fee Heading Row Vacuum Seal Compression Text Block T…" at bounding box center [576, 387] width 248 height 485
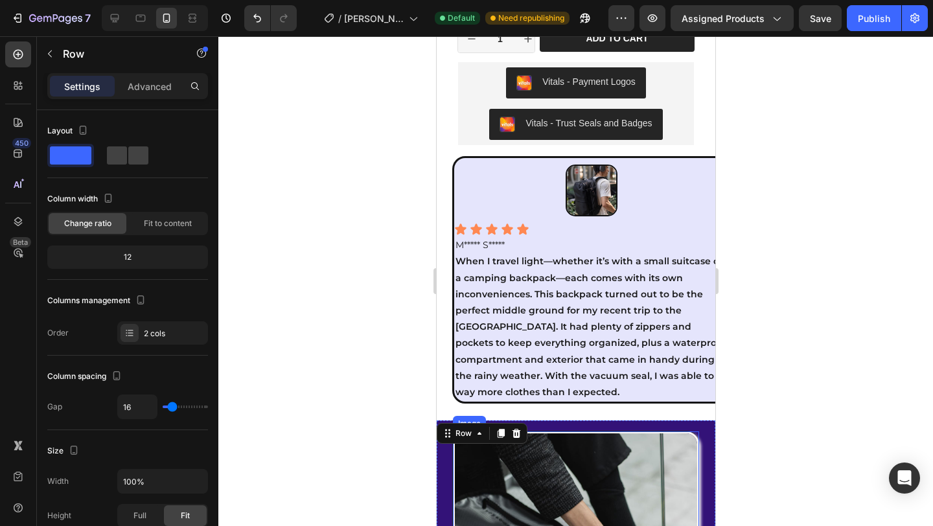
scroll to position [1012, 0]
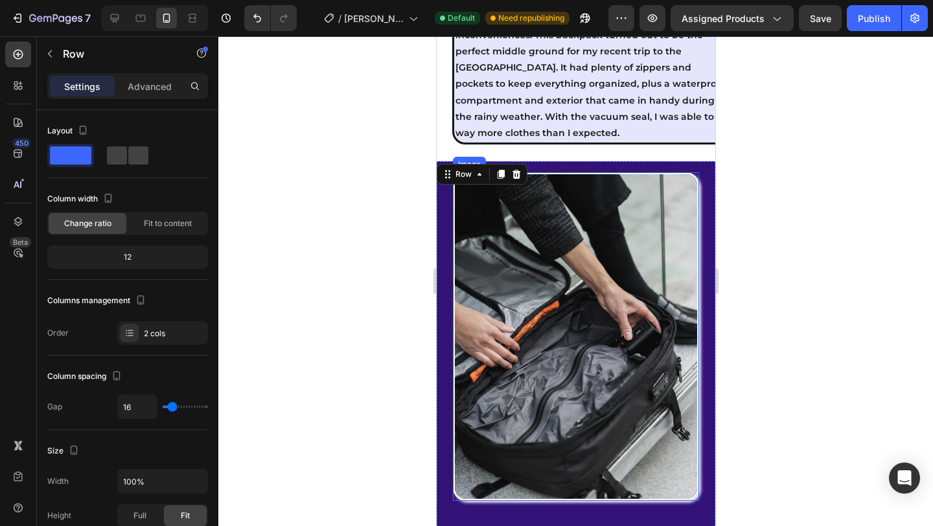
scroll to position [1276, 0]
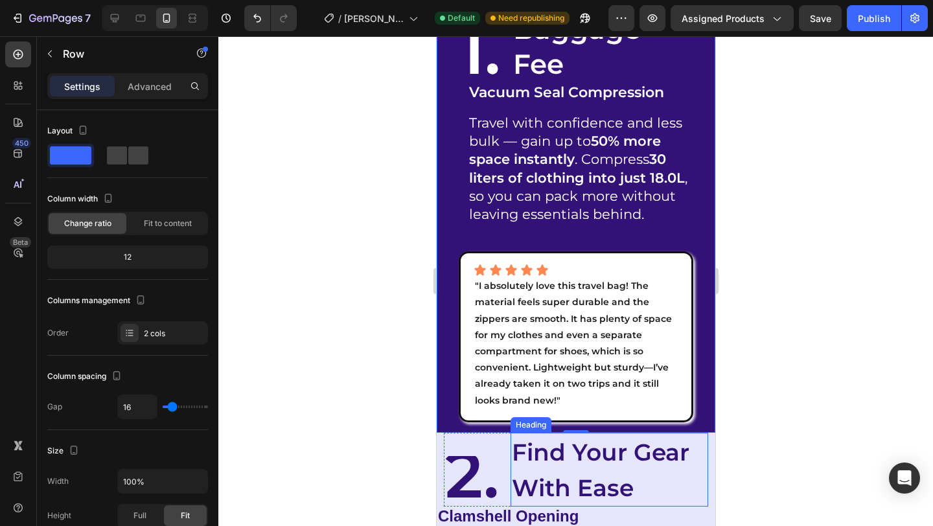
scroll to position [1899, 0]
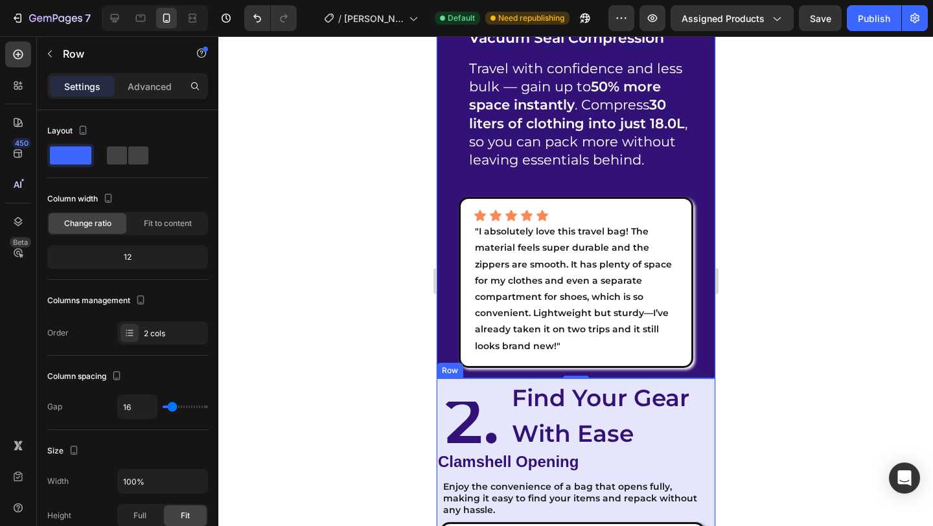
click at [699, 397] on div "2. Heading Find Your Gear With Ease Heading Row Clamshell Opening Text Block En…" at bounding box center [575, 523] width 279 height 290
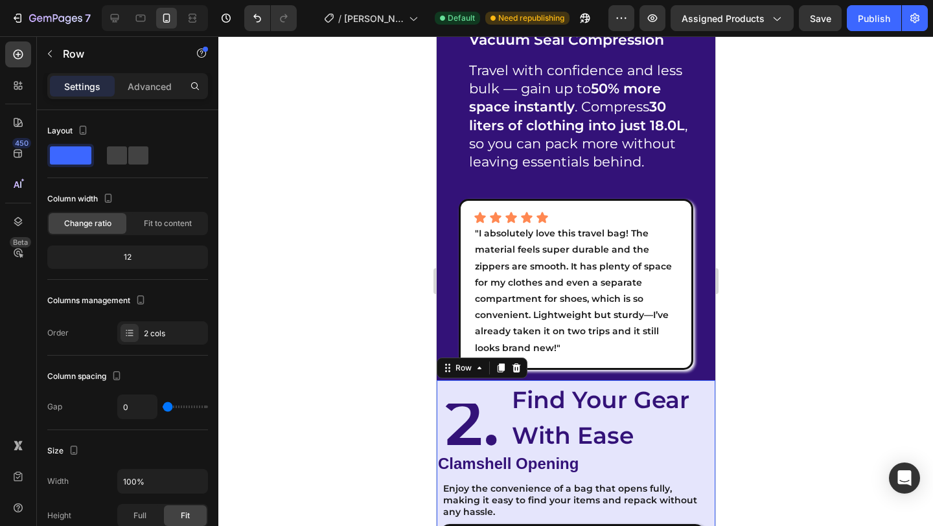
scroll to position [1896, 0]
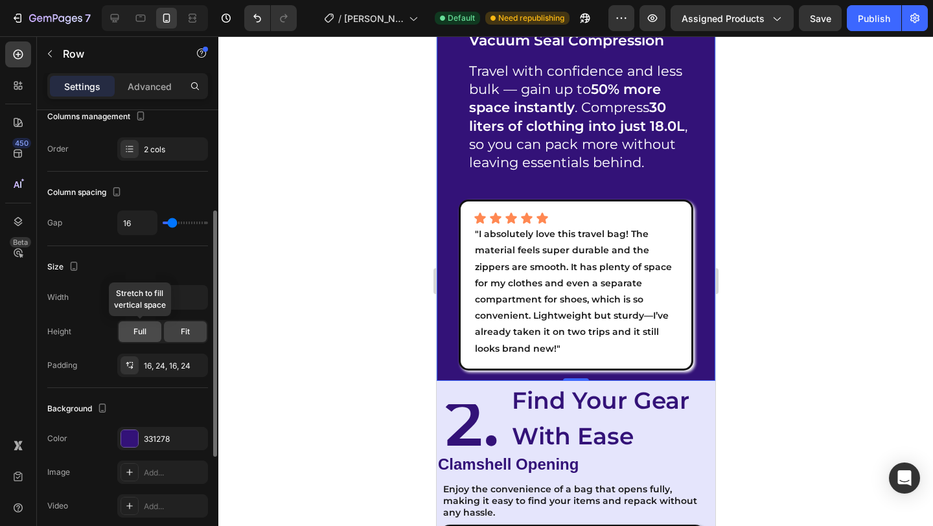
scroll to position [187, 0]
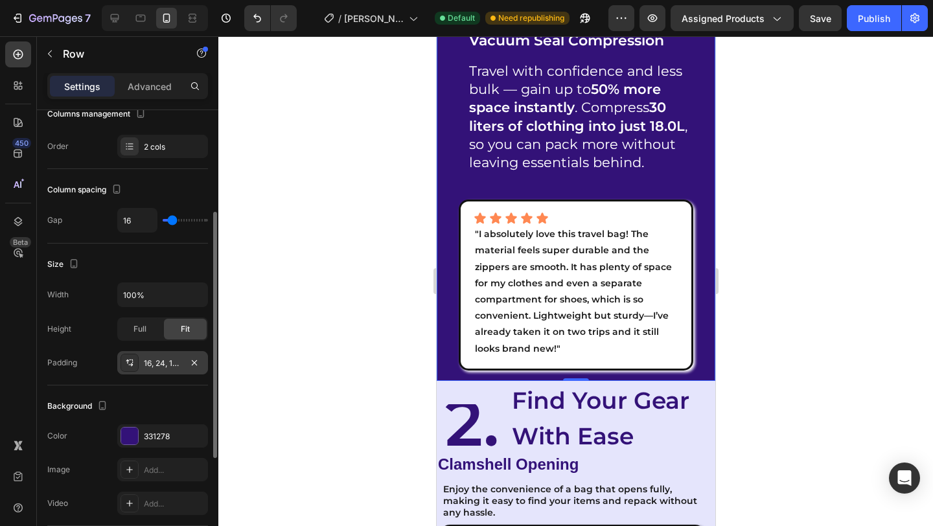
click at [165, 365] on div "16, 24, 16, 24" at bounding box center [163, 364] width 38 height 12
click at [810, 349] on div at bounding box center [575, 281] width 715 height 490
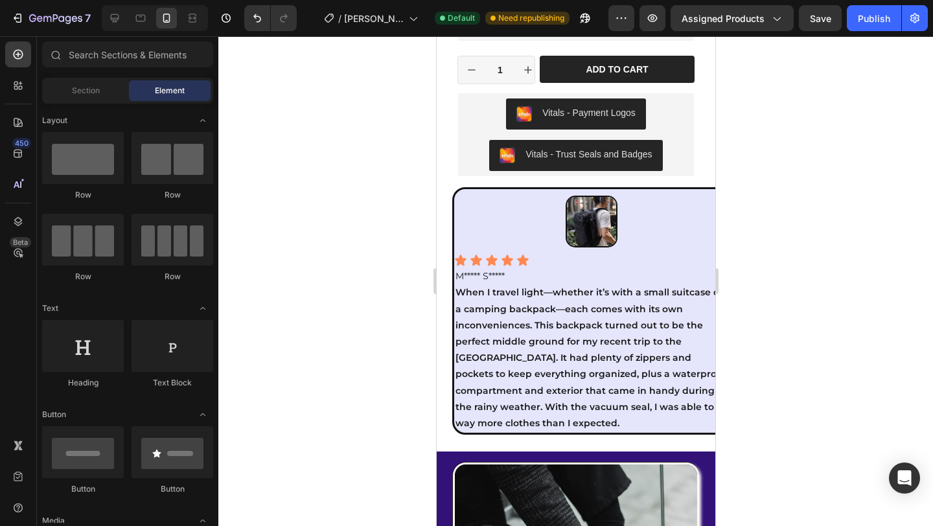
scroll to position [980, 0]
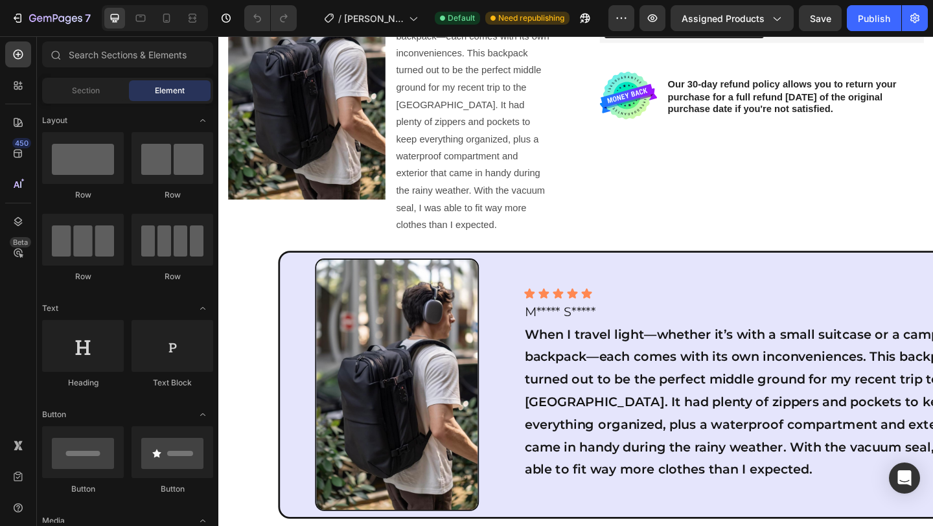
scroll to position [947, 0]
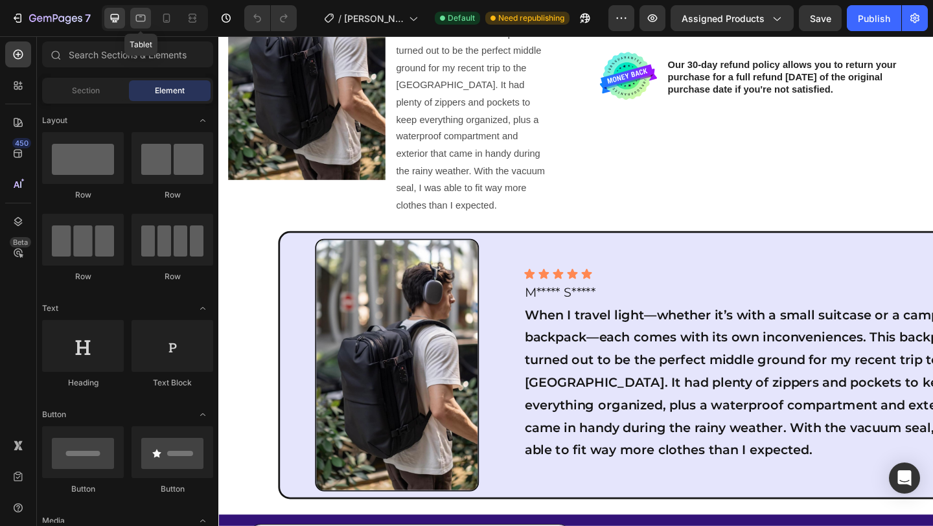
click at [137, 21] on icon at bounding box center [141, 18] width 10 height 7
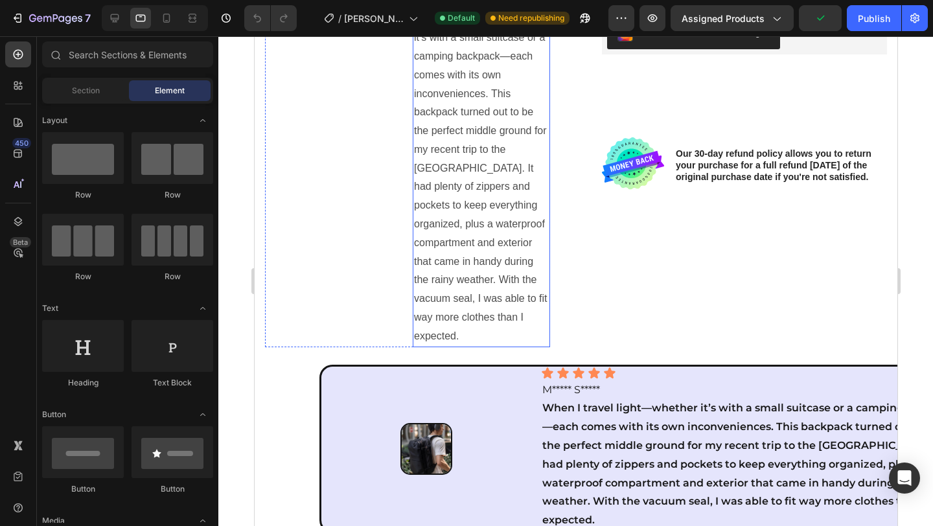
scroll to position [885, 0]
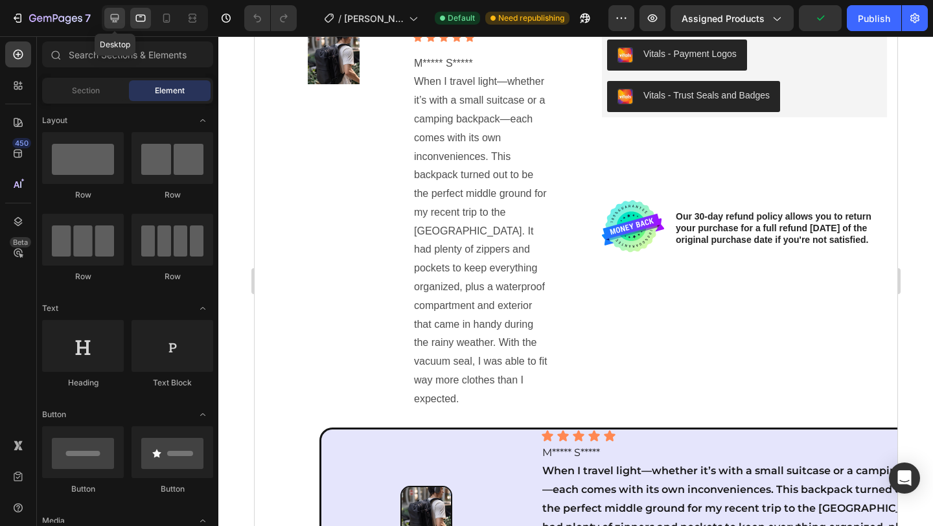
click at [118, 16] on icon at bounding box center [115, 18] width 8 height 8
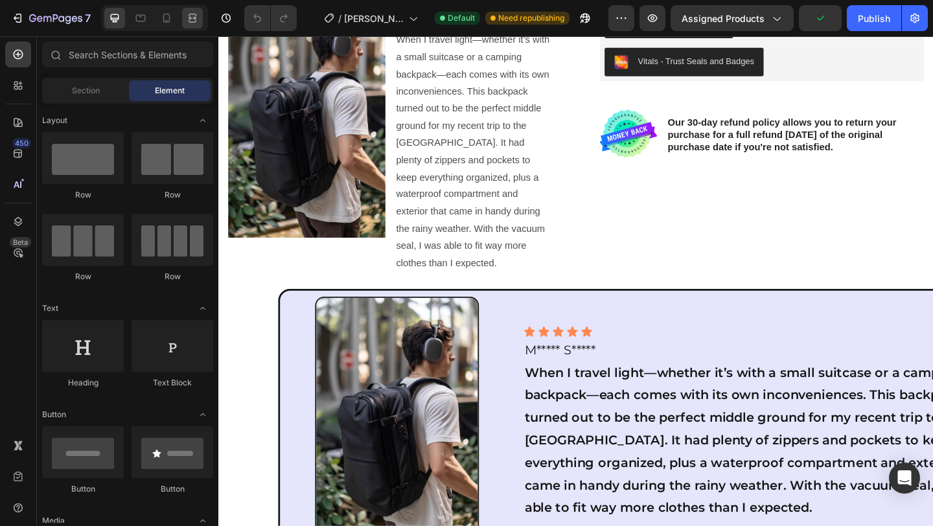
click at [196, 19] on icon at bounding box center [192, 18] width 13 height 13
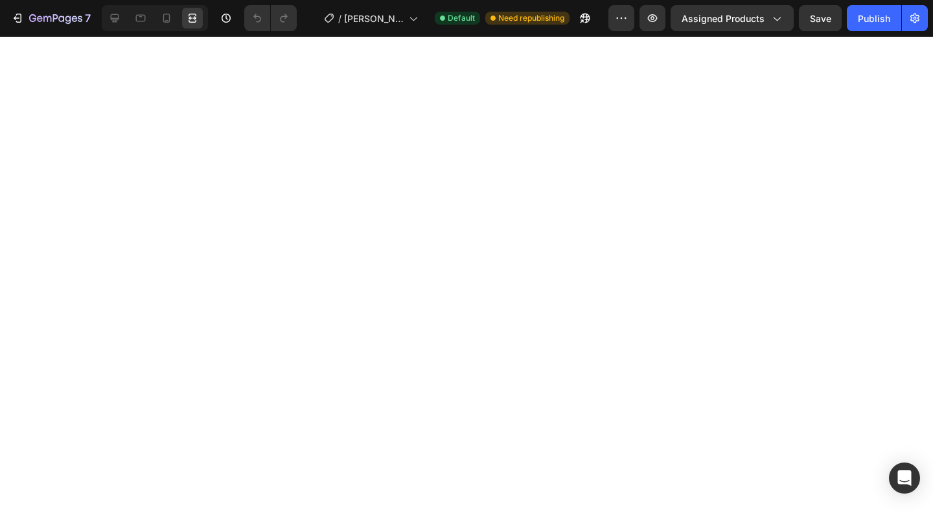
scroll to position [1737, 0]
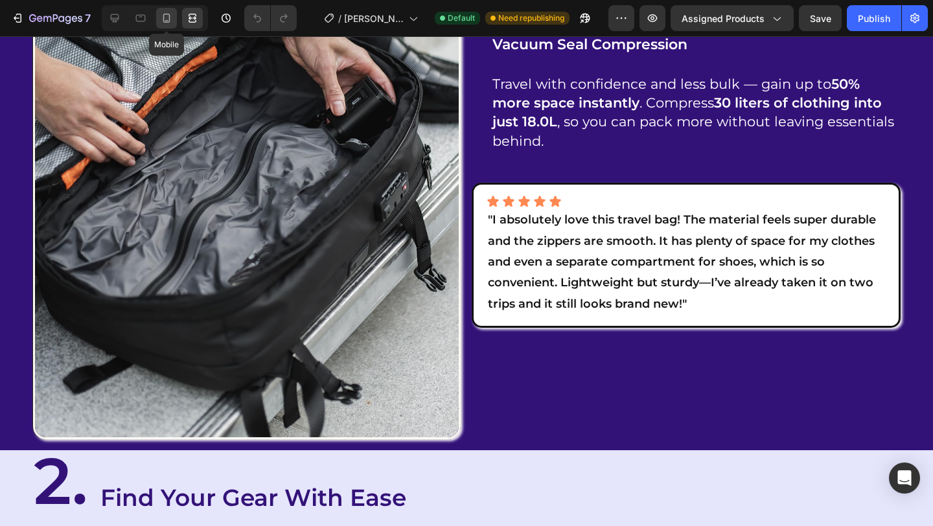
click at [174, 17] on div at bounding box center [166, 18] width 21 height 21
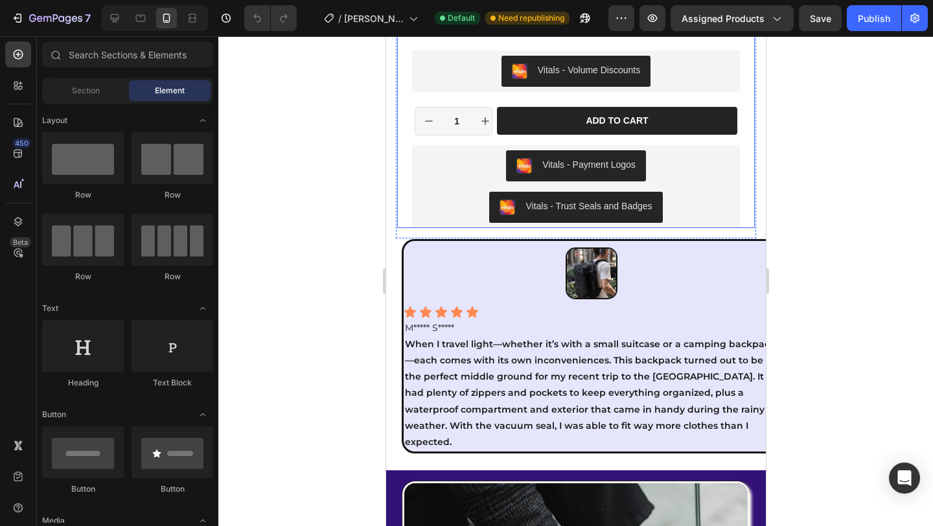
scroll to position [965, 0]
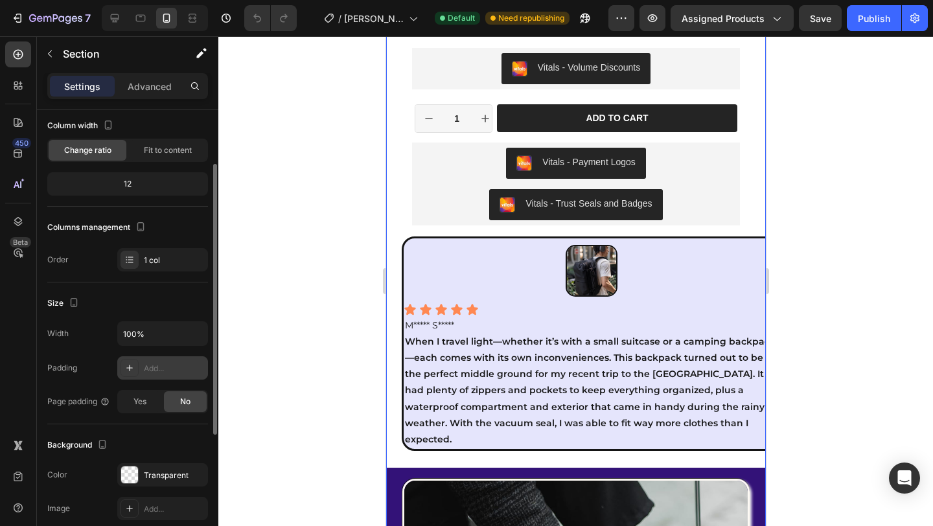
scroll to position [80, 0]
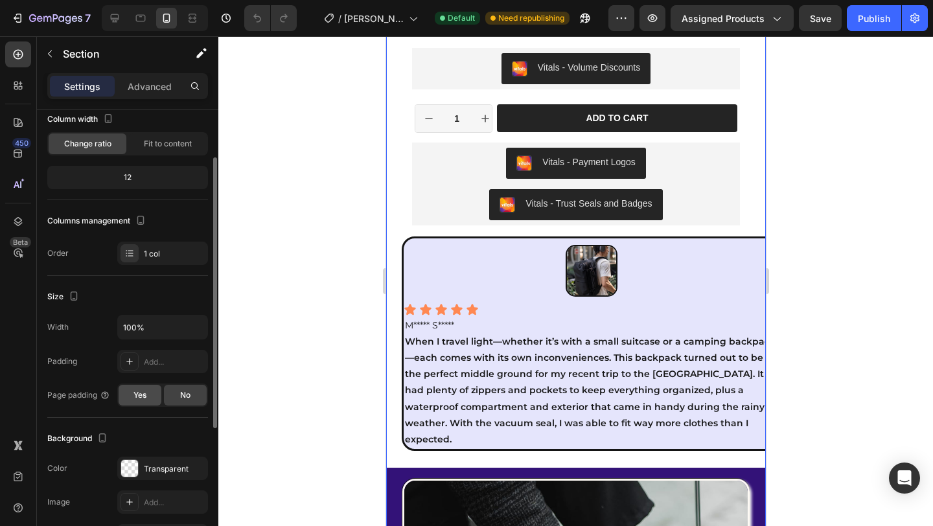
click at [136, 403] on div "Yes" at bounding box center [140, 395] width 43 height 21
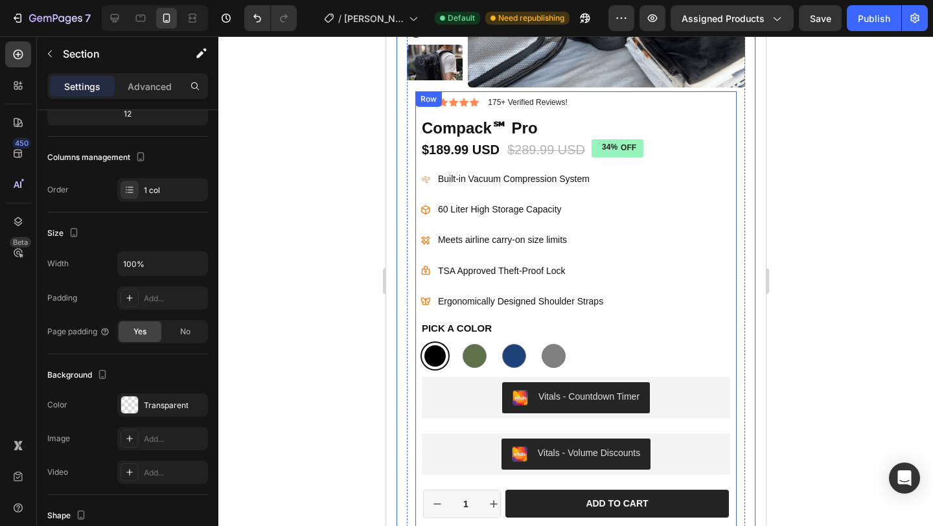
scroll to position [728, 0]
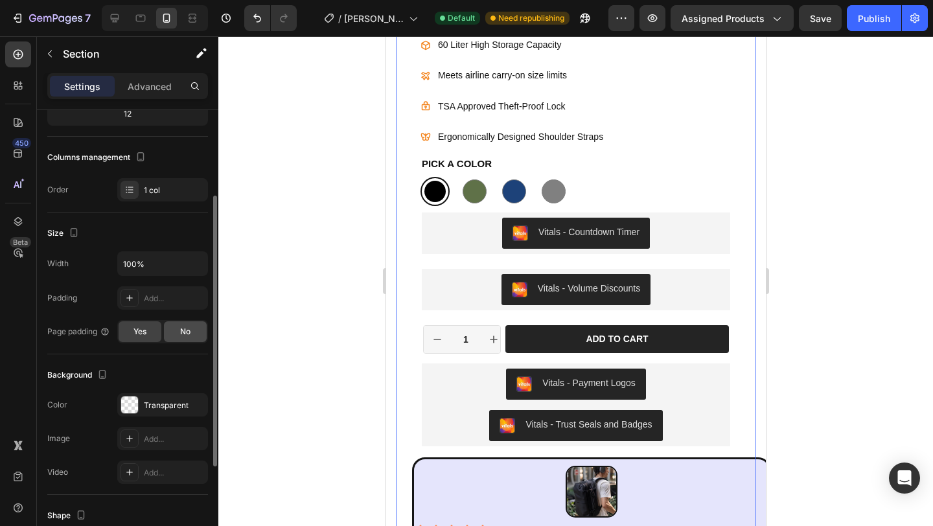
click at [181, 331] on span "No" at bounding box center [185, 332] width 10 height 12
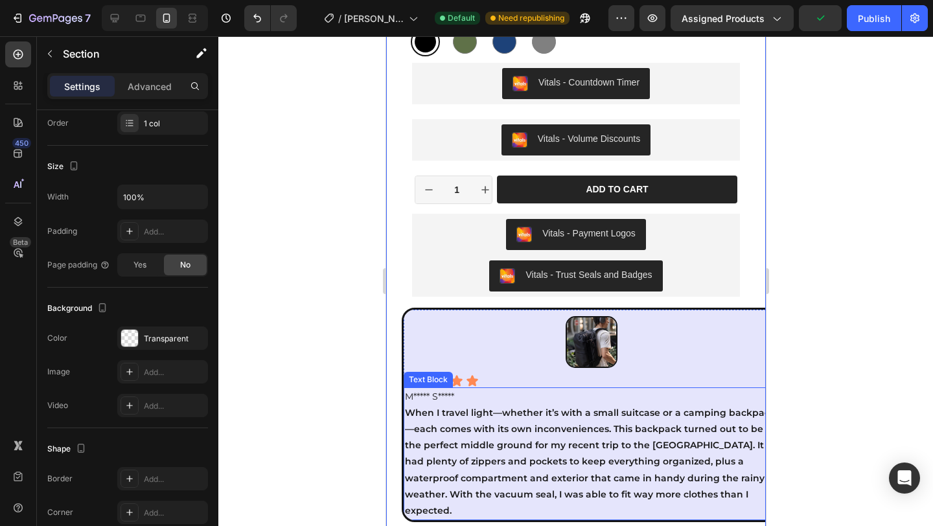
scroll to position [966, 0]
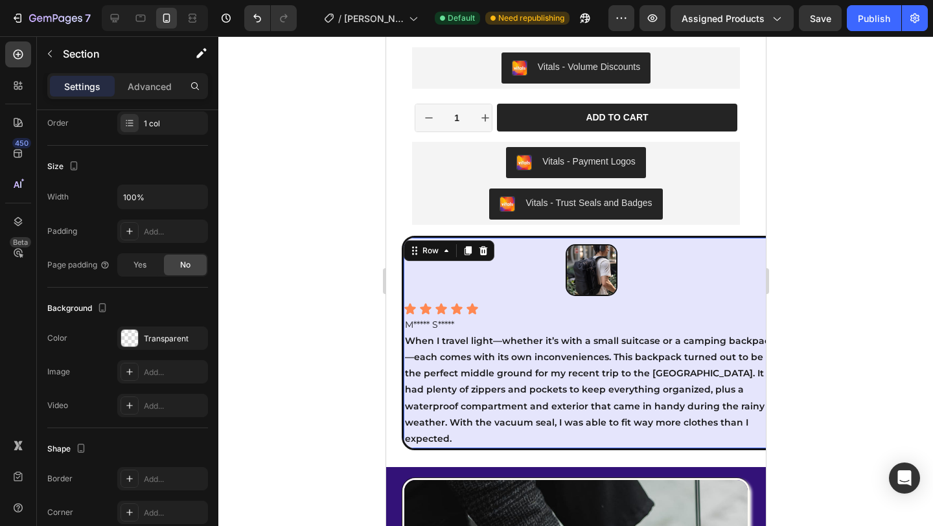
click at [731, 239] on div "Image" at bounding box center [591, 270] width 376 height 65
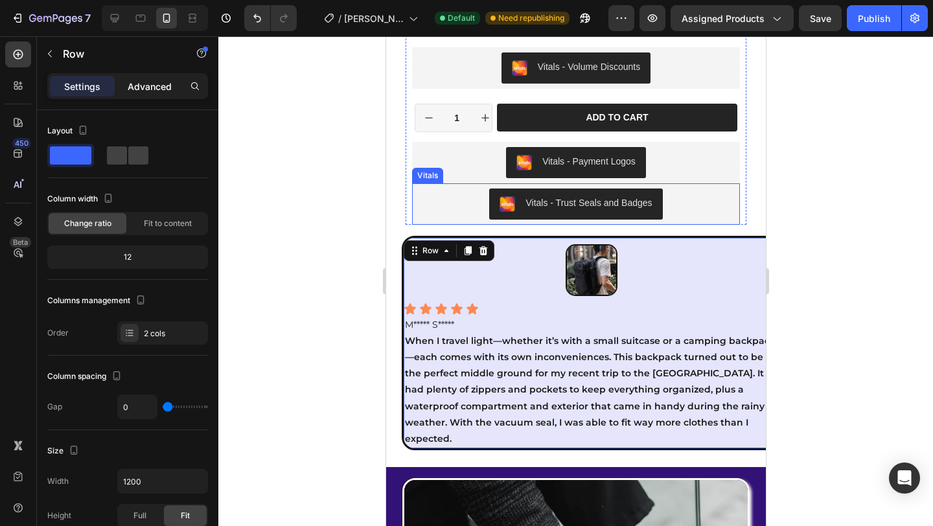
click at [138, 89] on p "Advanced" at bounding box center [150, 87] width 44 height 14
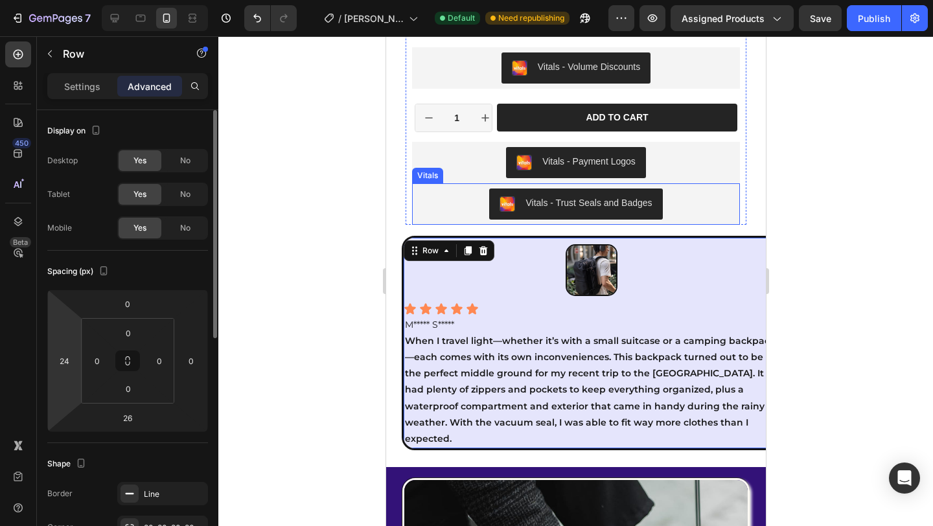
click at [69, 0] on html "7 / [PERSON_NAME] of product page Default Need republishing Preview Assigned Pr…" at bounding box center [466, 0] width 933 height 0
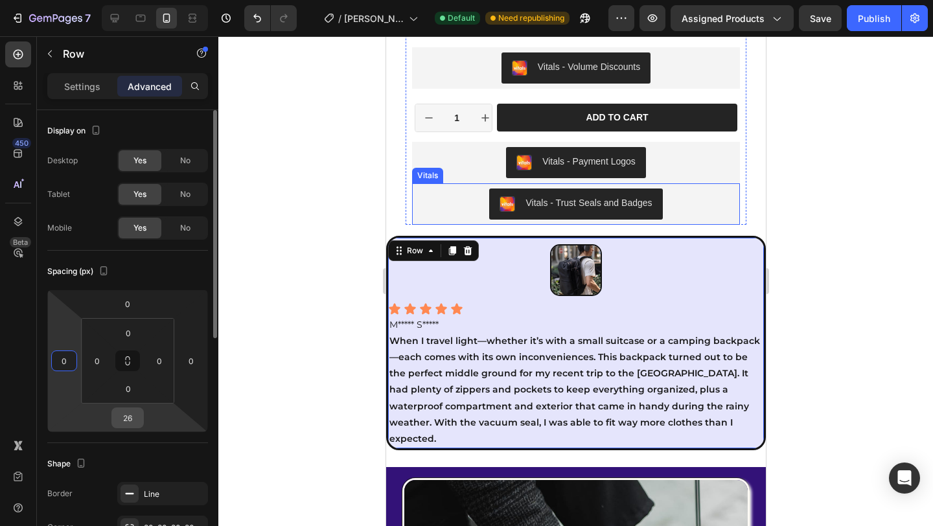
type input "0"
click at [122, 424] on input "26" at bounding box center [128, 417] width 26 height 19
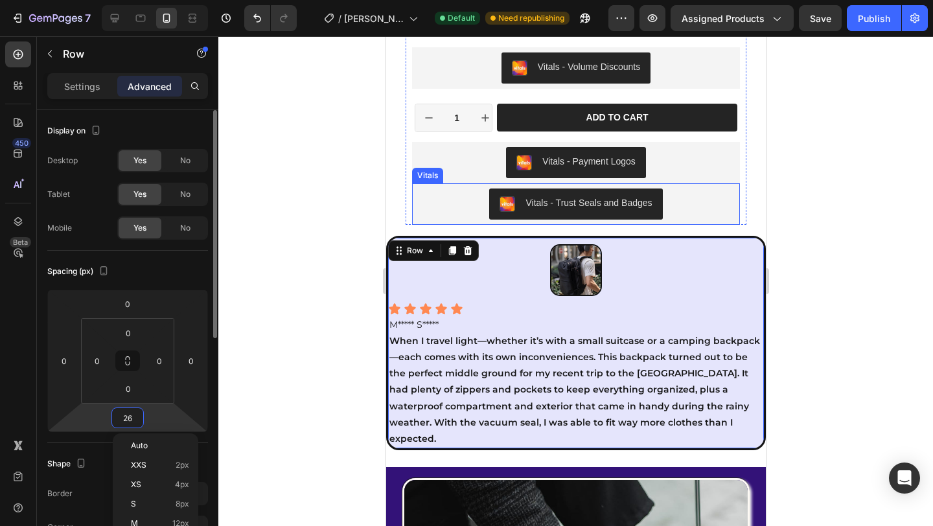
type input "0"
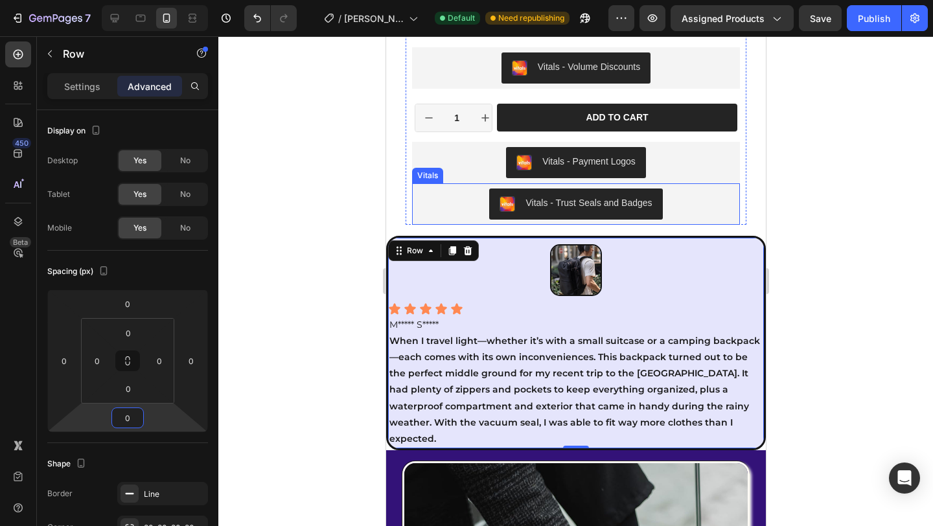
click at [234, 430] on div at bounding box center [575, 281] width 715 height 490
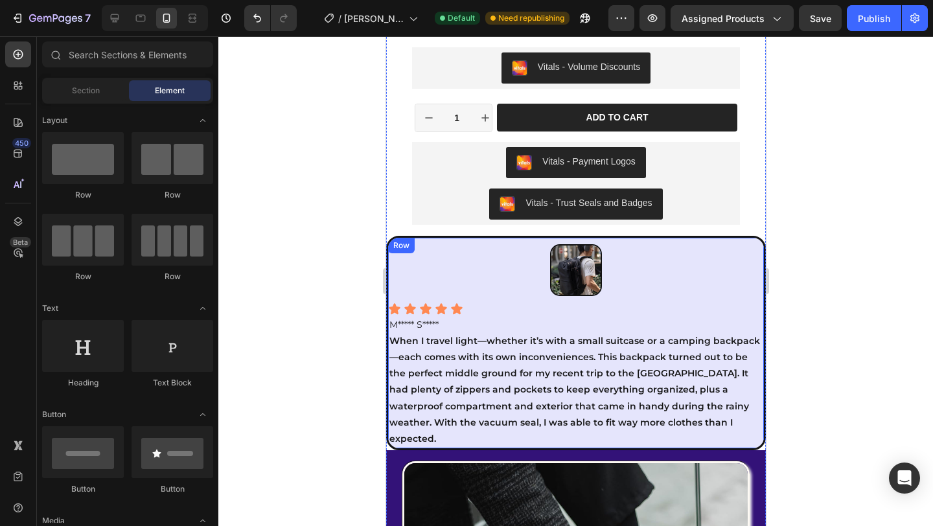
click at [417, 238] on div "Image" at bounding box center [576, 270] width 376 height 65
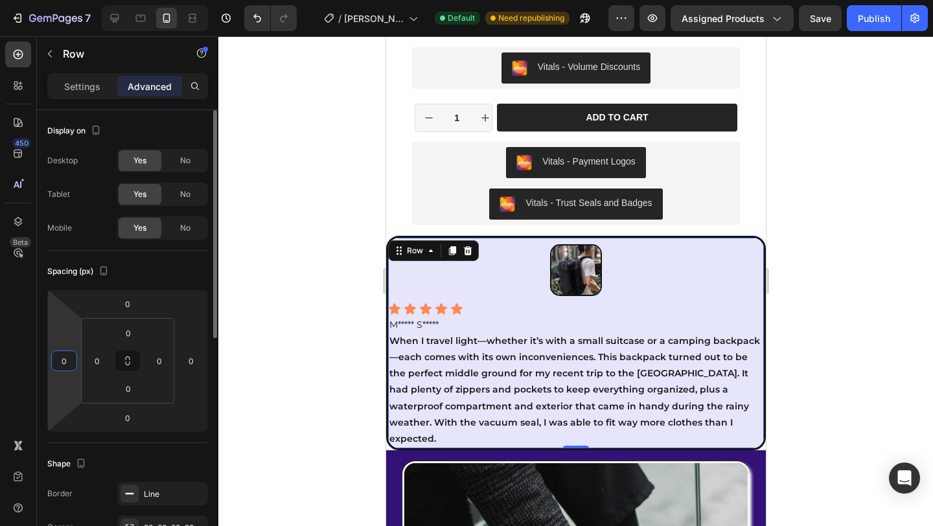
click at [64, 369] on input "0" at bounding box center [63, 360] width 19 height 19
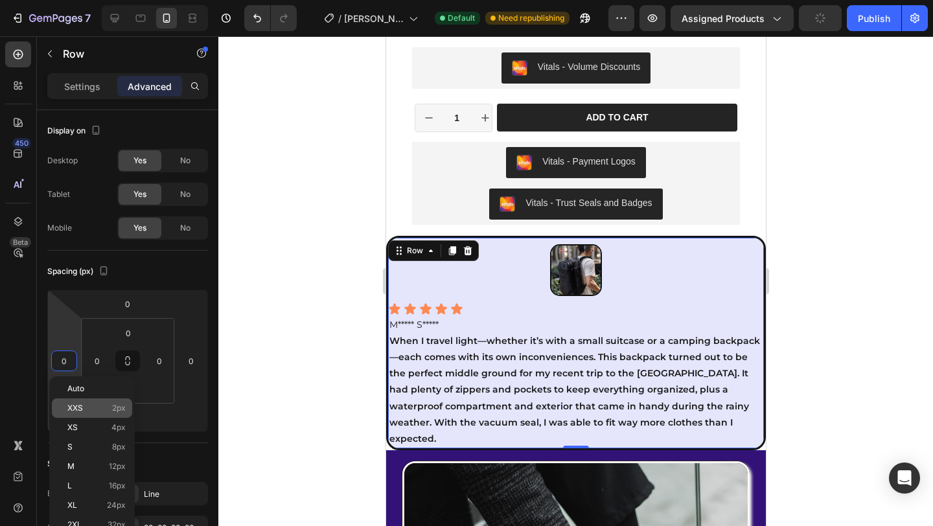
click at [87, 411] on p "XXS 2px" at bounding box center [96, 408] width 58 height 9
type input "2"
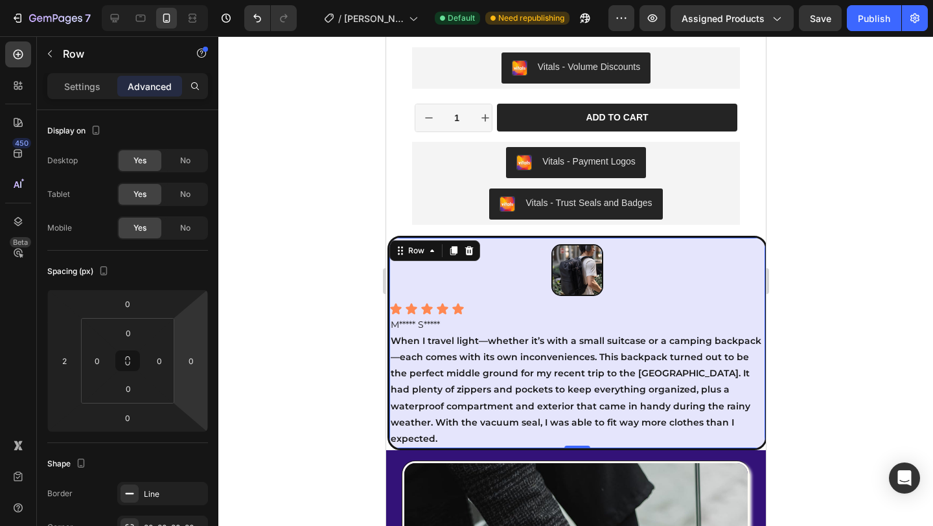
click at [197, 0] on html "7 / [PERSON_NAME] of product page Default Need republishing Preview Assigned Pr…" at bounding box center [466, 0] width 933 height 0
click at [194, 366] on input "0" at bounding box center [190, 360] width 19 height 19
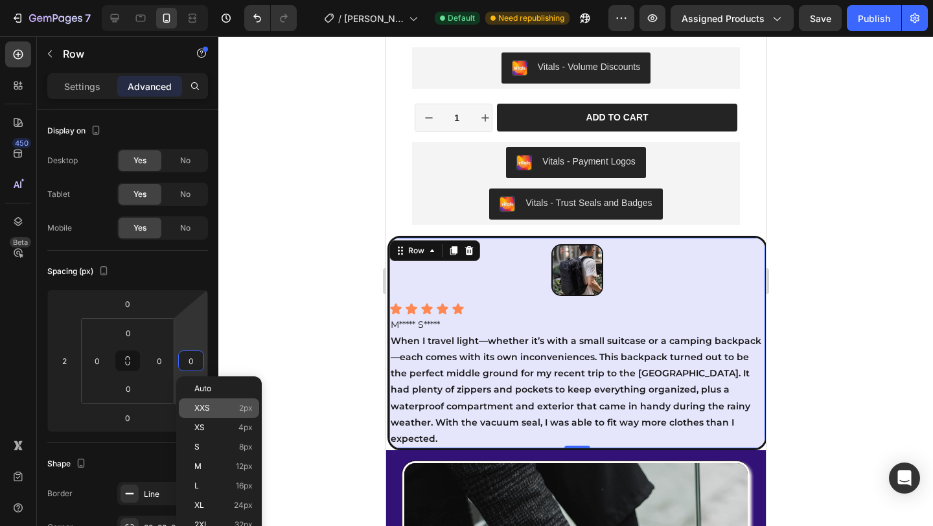
click at [206, 409] on span "XXS" at bounding box center [202, 408] width 16 height 9
type input "2"
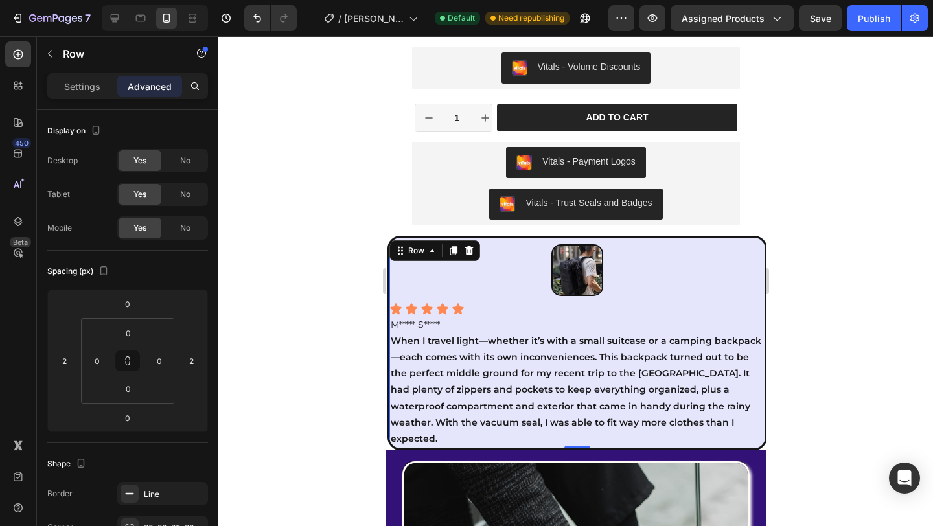
click at [809, 372] on div at bounding box center [575, 281] width 715 height 490
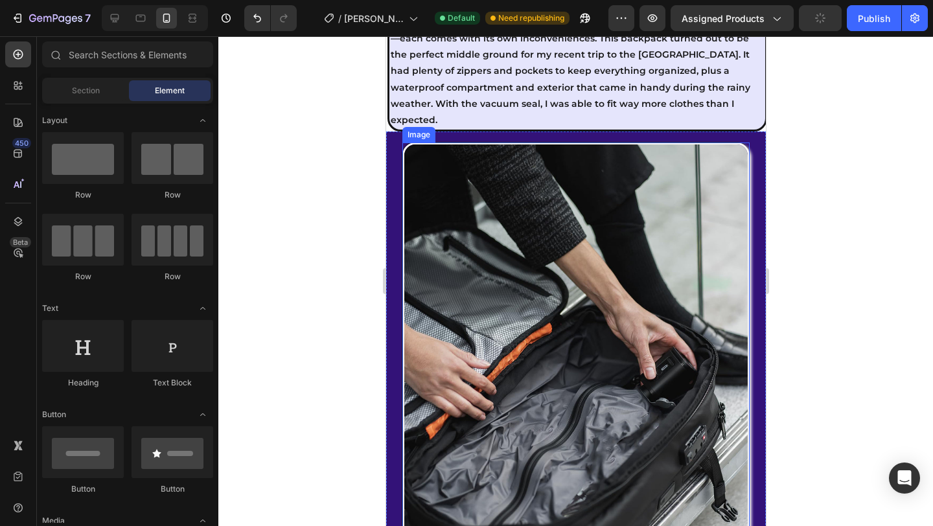
scroll to position [1286, 0]
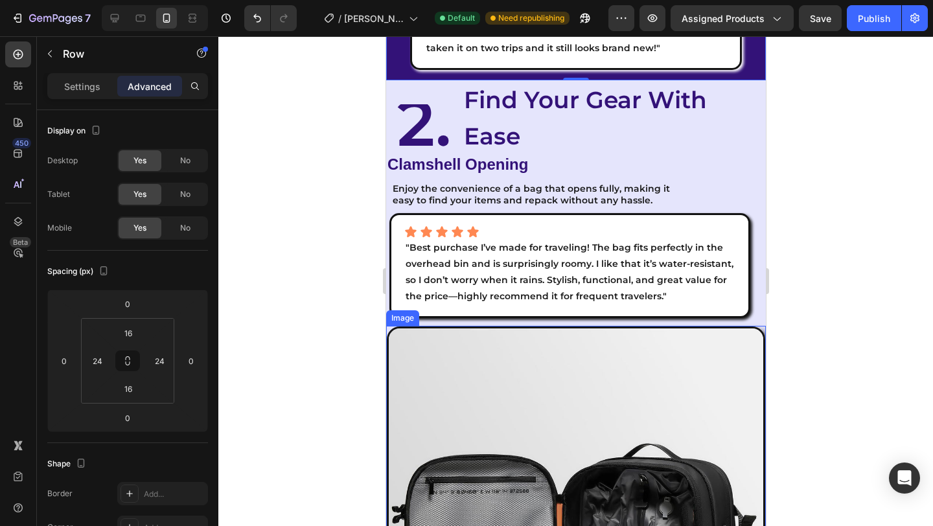
scroll to position [2191, 0]
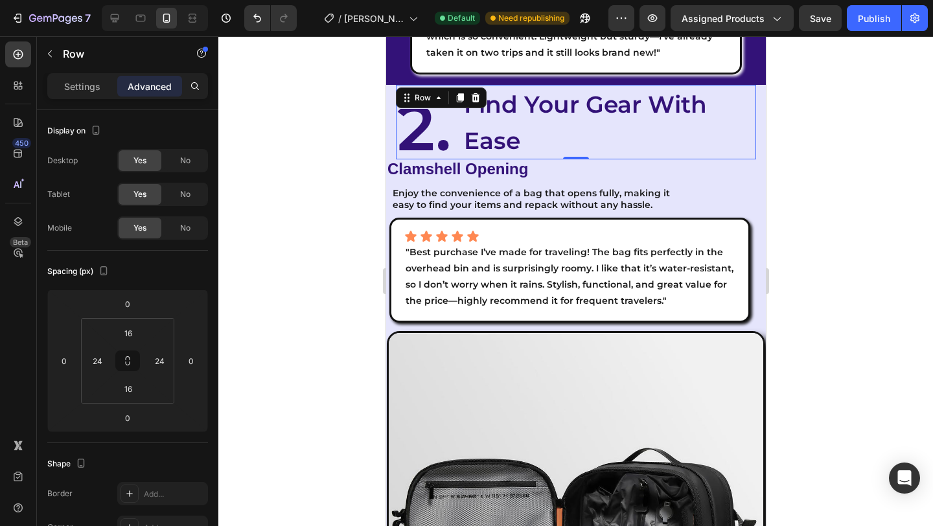
click at [442, 85] on div "2. Heading Find Your Gear With Ease Heading Row 0" at bounding box center [575, 122] width 361 height 75
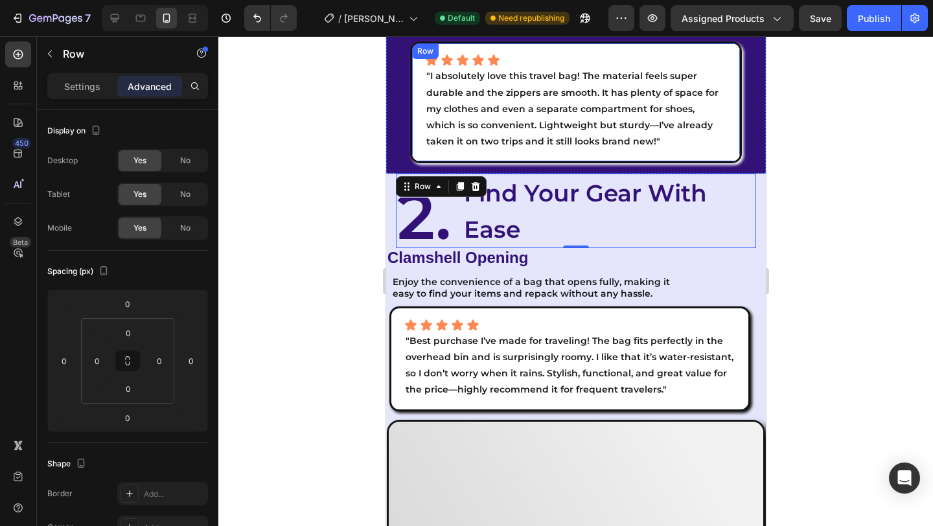
scroll to position [2102, 0]
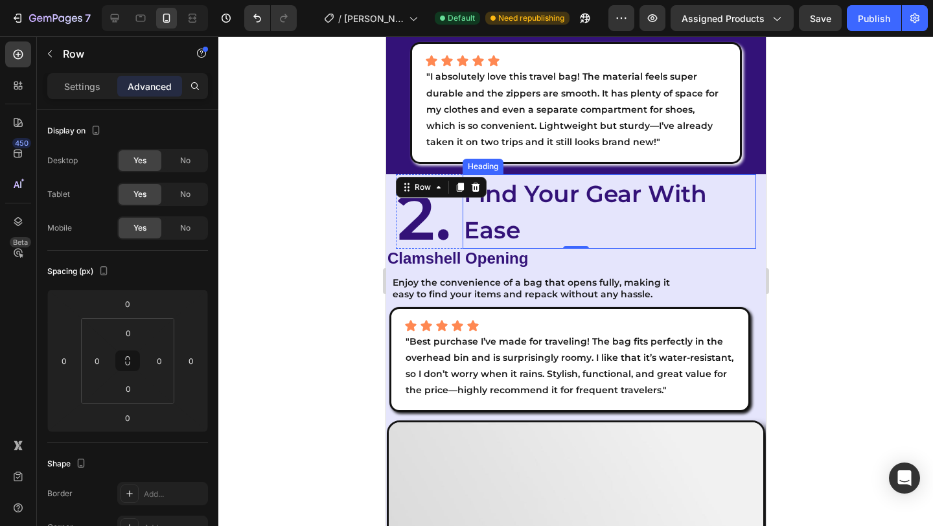
click at [835, 184] on div at bounding box center [575, 281] width 715 height 490
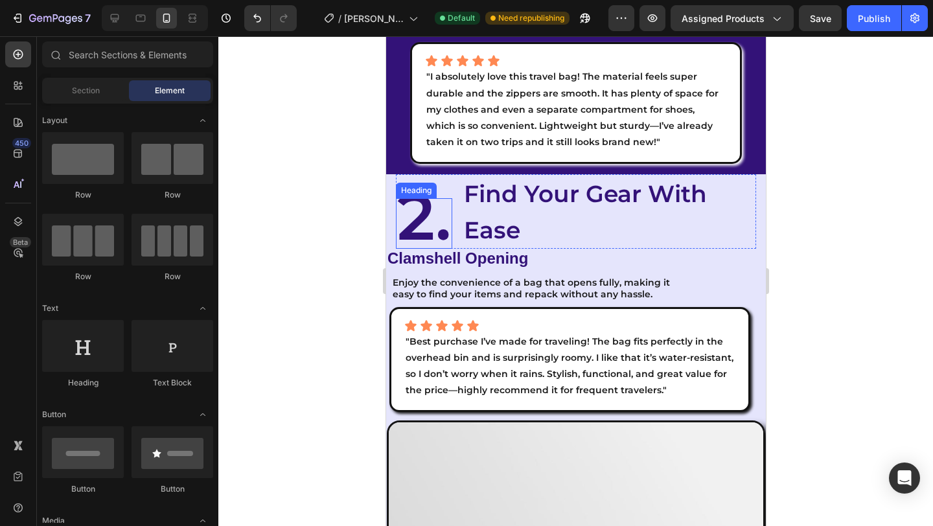
click at [407, 184] on span "2." at bounding box center [424, 216] width 54 height 79
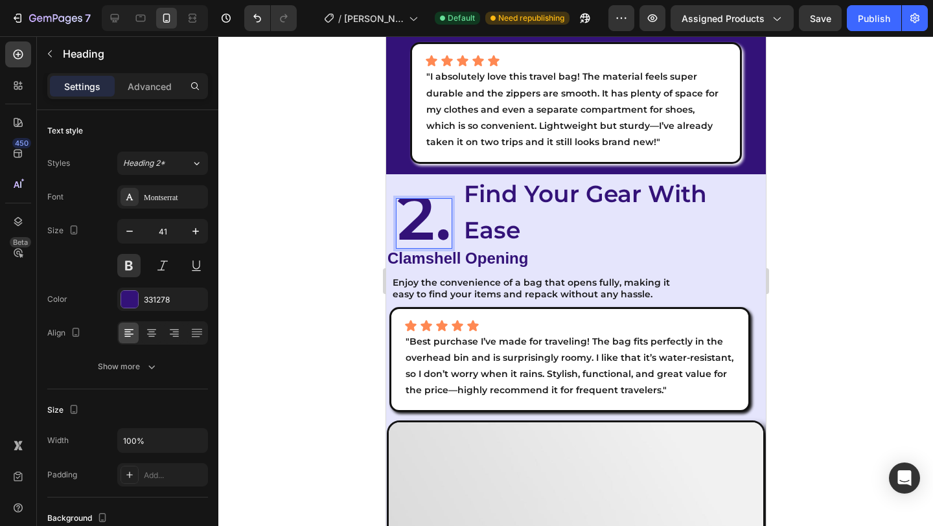
drag, startPoint x: 428, startPoint y: 191, endPoint x: 426, endPoint y: 202, distance: 10.6
click at [422, 184] on span "2." at bounding box center [424, 216] width 54 height 79
click at [422, 175] on div "2. Heading 0" at bounding box center [423, 211] width 56 height 75
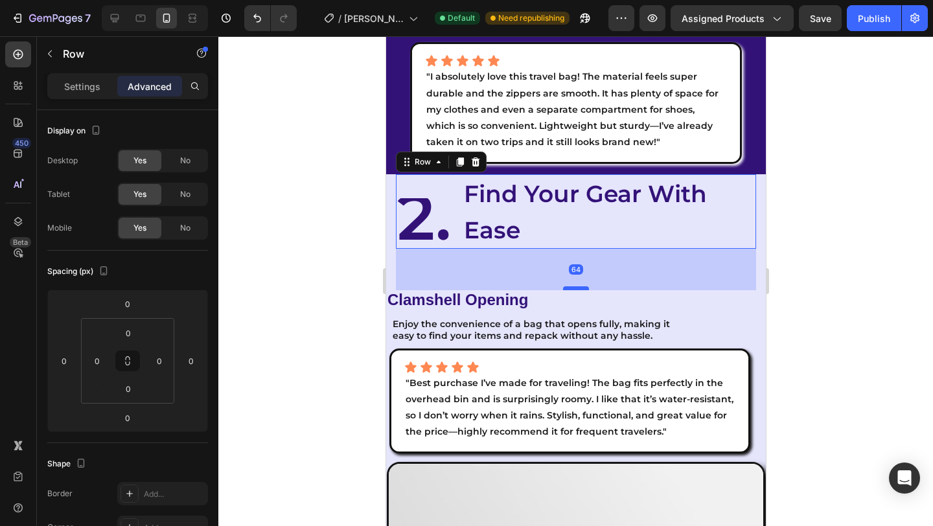
drag, startPoint x: 568, startPoint y: 231, endPoint x: 567, endPoint y: 272, distance: 40.8
click at [567, 286] on div at bounding box center [576, 288] width 26 height 4
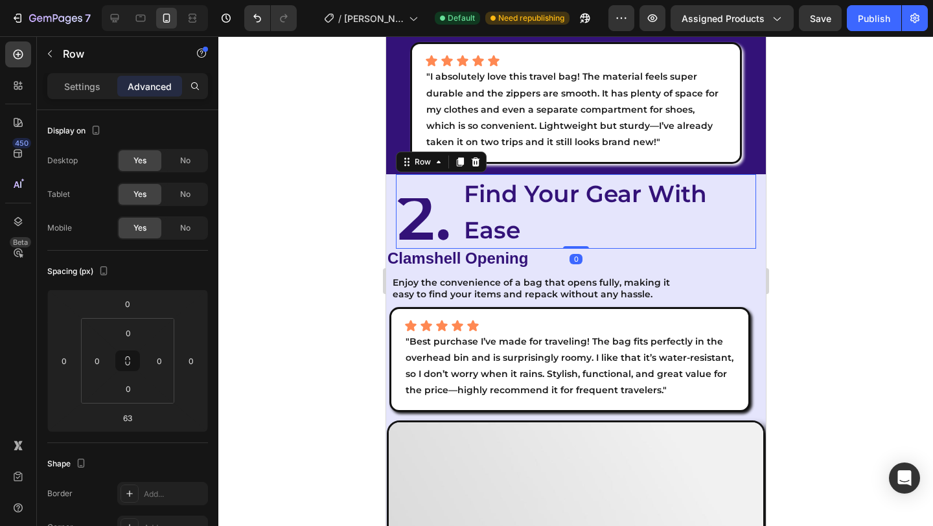
drag, startPoint x: 567, startPoint y: 272, endPoint x: 567, endPoint y: 219, distance: 52.5
click at [567, 219] on div "⁠⁠⁠⁠⁠⁠⁠ 2. Heading Find Your Gear With Ease Heading Row 0" at bounding box center [575, 211] width 361 height 75
type input "0"
click at [572, 196] on h2 "Find Your Gear With Ease" at bounding box center [609, 211] width 294 height 75
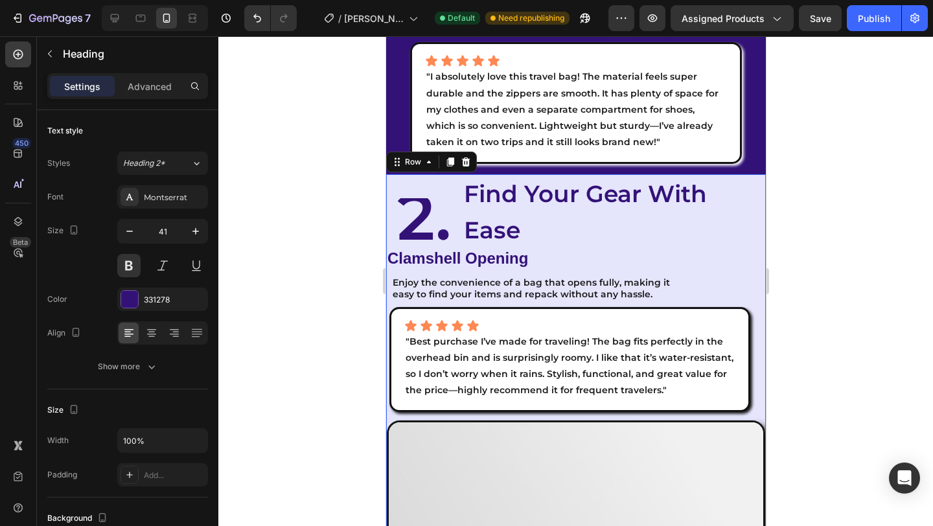
click at [393, 213] on div "⁠⁠⁠⁠⁠⁠⁠ 2. Heading Find Your Gear With Ease Heading Row Clamshell Opening Text …" at bounding box center [576, 297] width 380 height 246
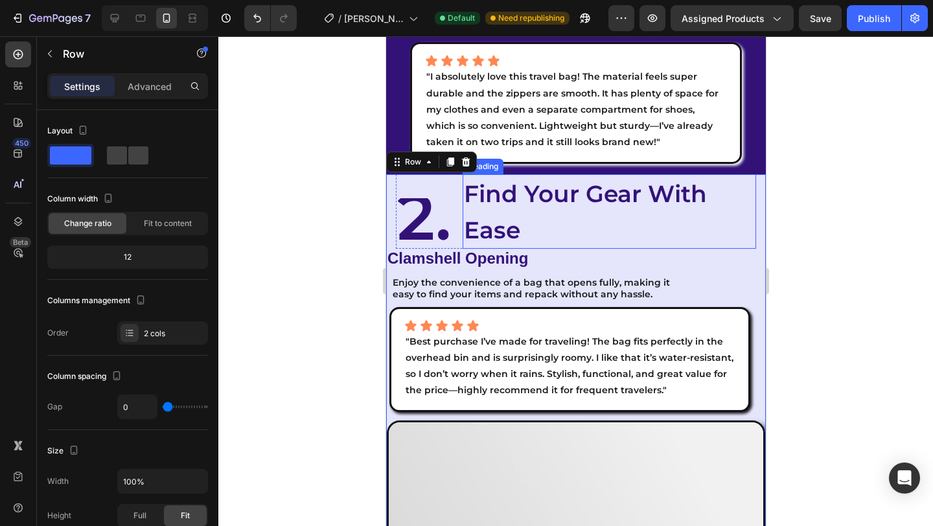
click at [618, 205] on h2 "Find Your Gear With Ease" at bounding box center [609, 211] width 294 height 75
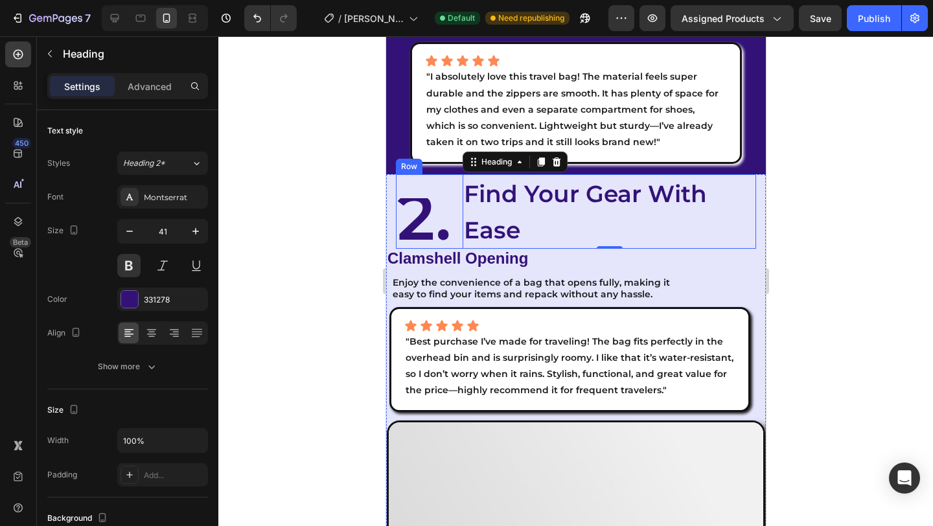
click at [456, 228] on div "⁠⁠⁠⁠⁠⁠⁠ 2. Heading Find Your Gear With Ease Heading 0 Row" at bounding box center [575, 211] width 361 height 75
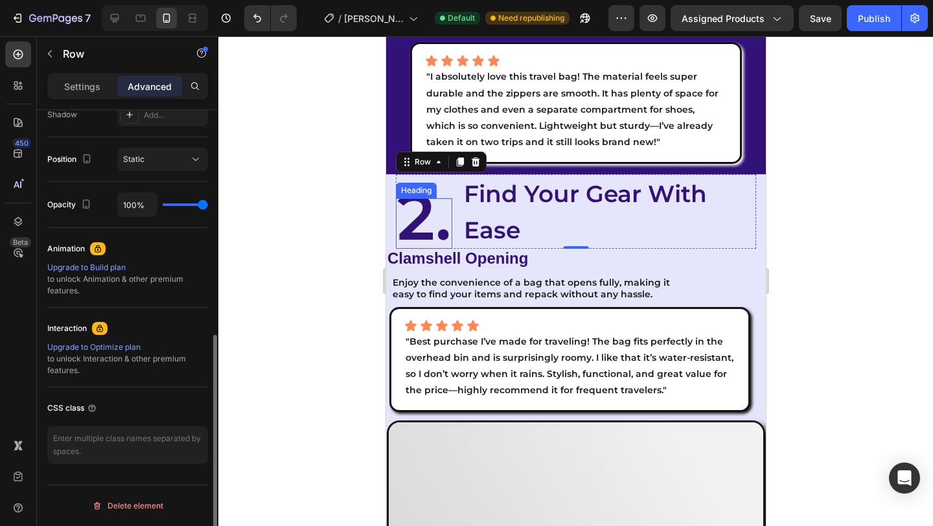
scroll to position [0, 0]
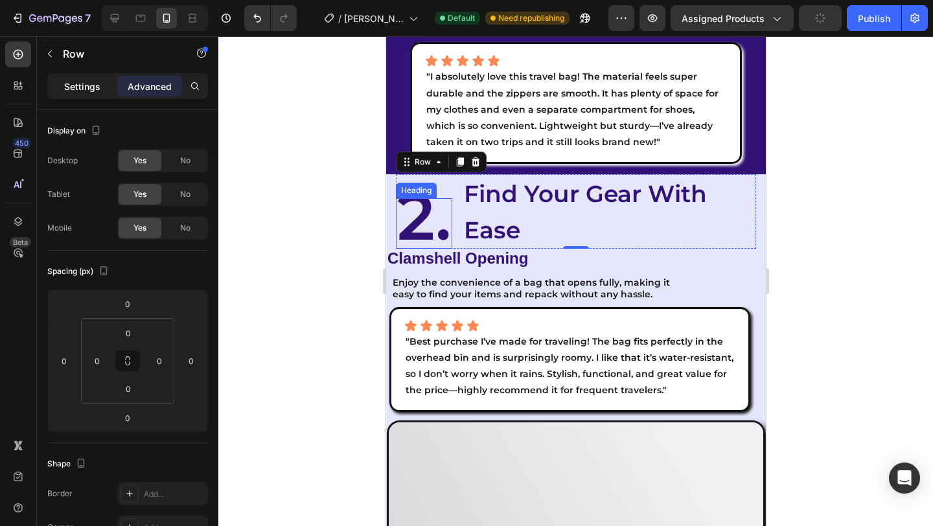
click at [83, 87] on p "Settings" at bounding box center [82, 87] width 36 height 14
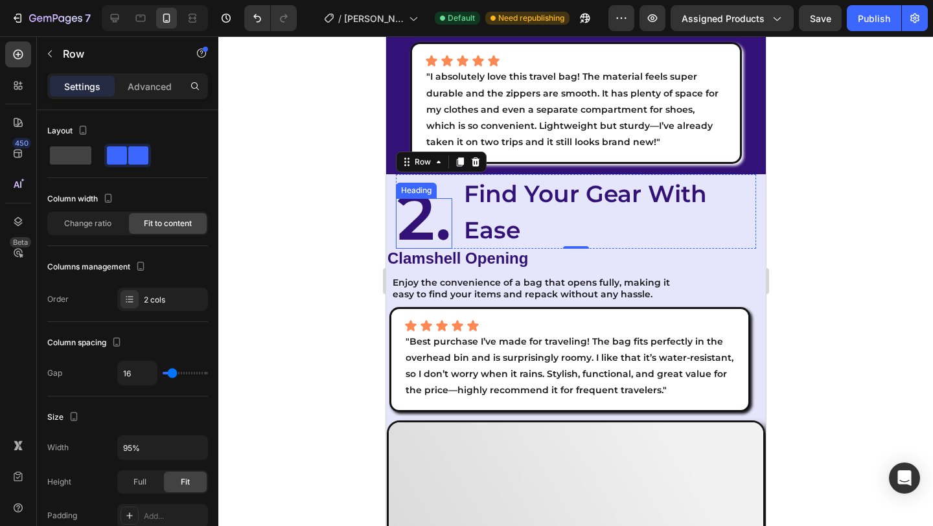
click at [417, 192] on span "2." at bounding box center [424, 216] width 54 height 79
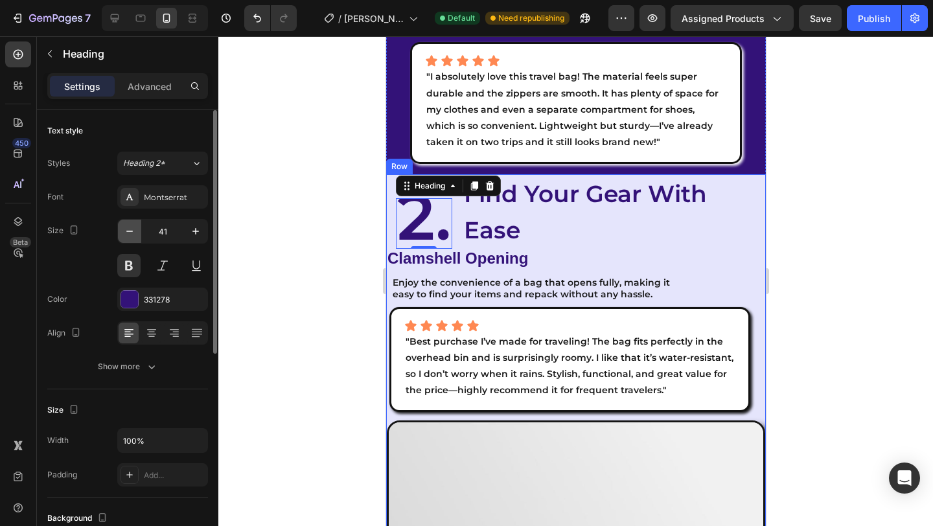
click at [127, 231] on icon "button" at bounding box center [129, 231] width 6 height 1
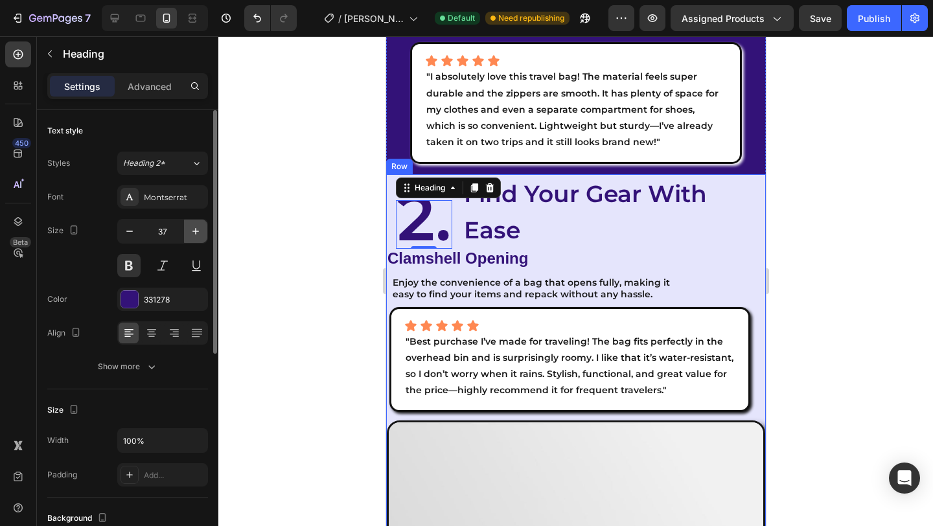
click at [197, 230] on icon "button" at bounding box center [195, 231] width 13 height 13
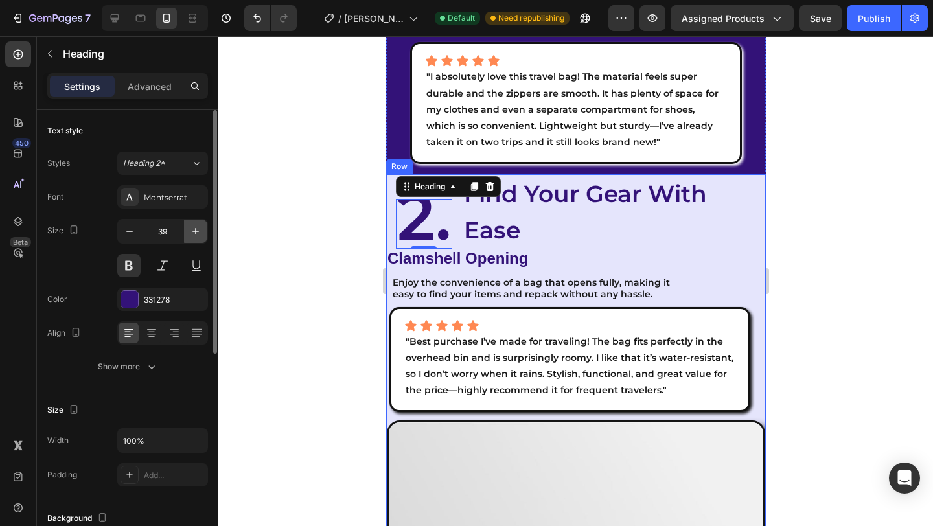
click at [197, 229] on icon "button" at bounding box center [195, 231] width 13 height 13
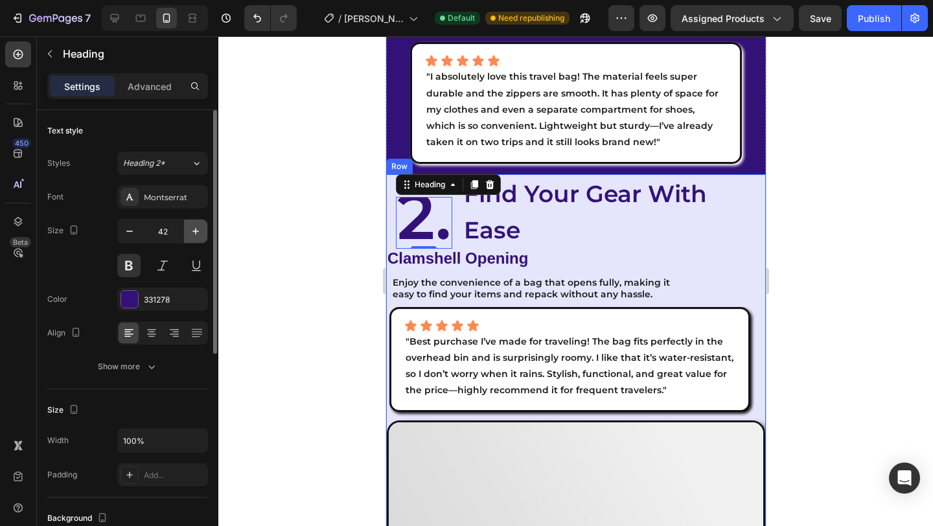
click at [197, 229] on icon "button" at bounding box center [195, 231] width 13 height 13
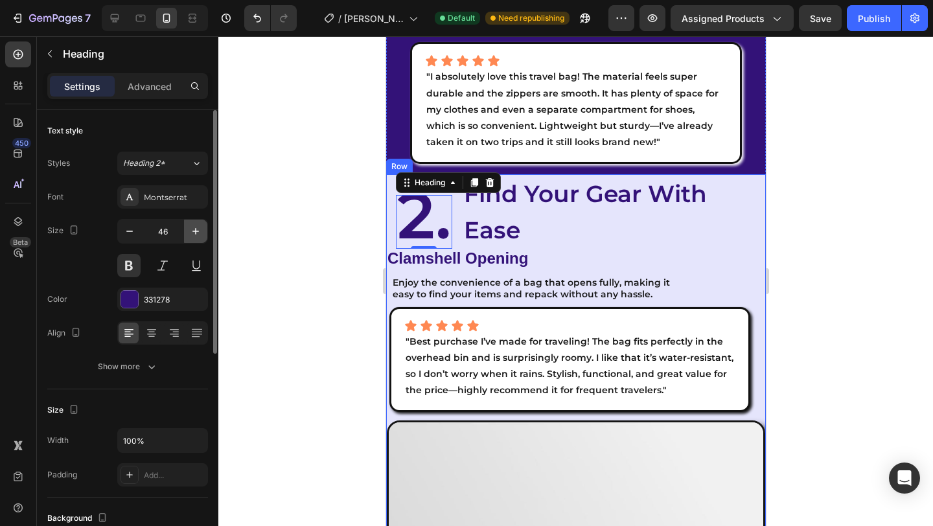
click at [197, 229] on icon "button" at bounding box center [195, 231] width 13 height 13
click at [198, 229] on icon "button" at bounding box center [195, 231] width 13 height 13
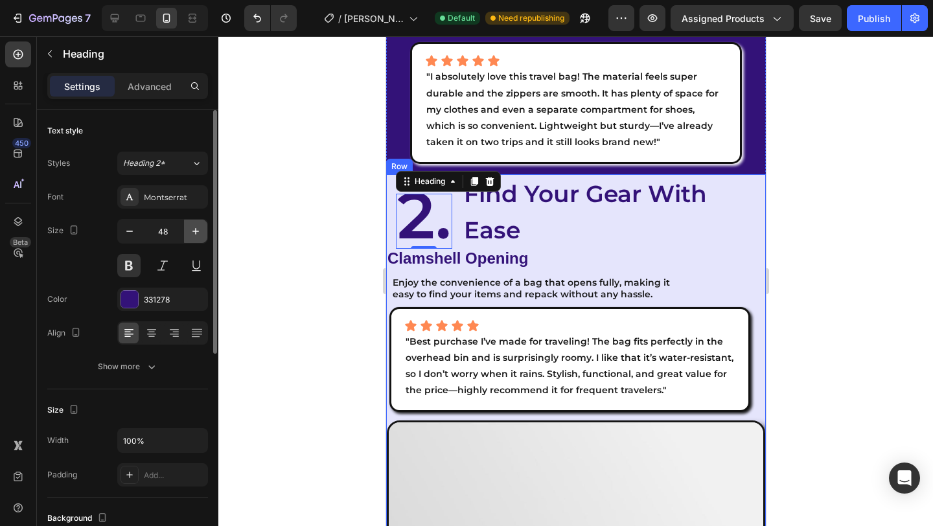
click at [198, 229] on icon "button" at bounding box center [195, 231] width 13 height 13
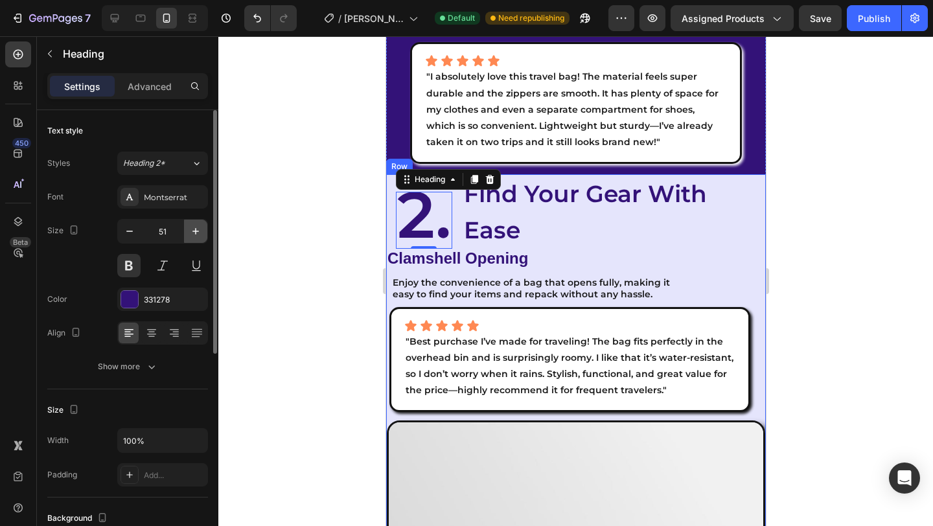
click at [198, 229] on icon "button" at bounding box center [195, 231] width 13 height 13
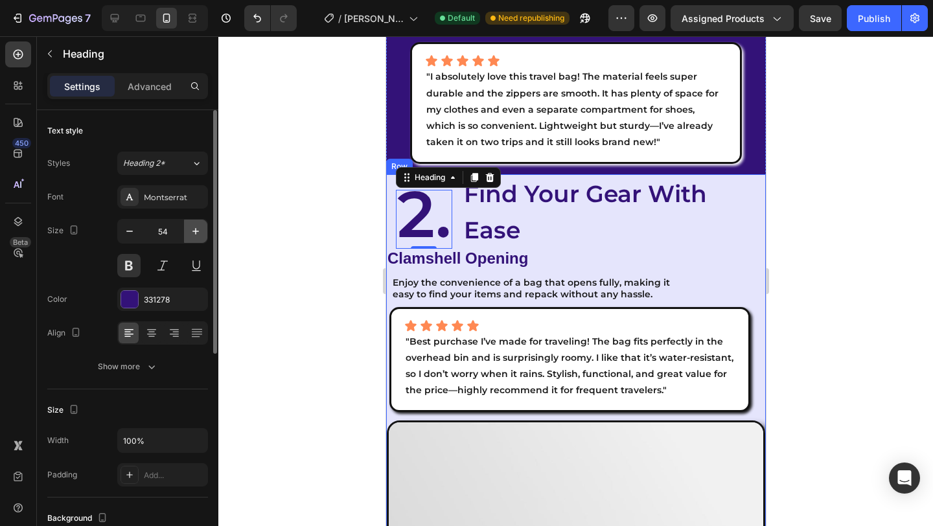
click at [198, 229] on icon "button" at bounding box center [195, 231] width 13 height 13
click at [200, 232] on icon "button" at bounding box center [195, 231] width 13 height 13
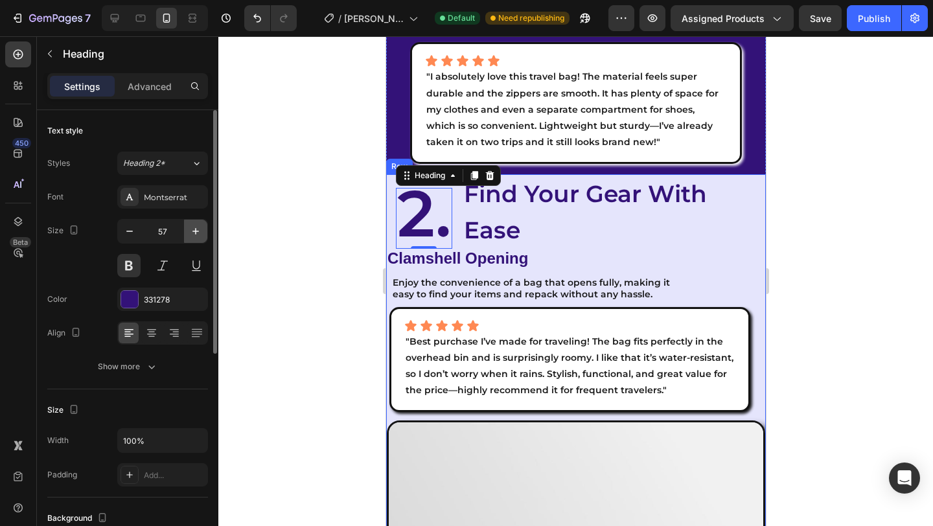
click at [200, 232] on icon "button" at bounding box center [195, 231] width 13 height 13
type input "59"
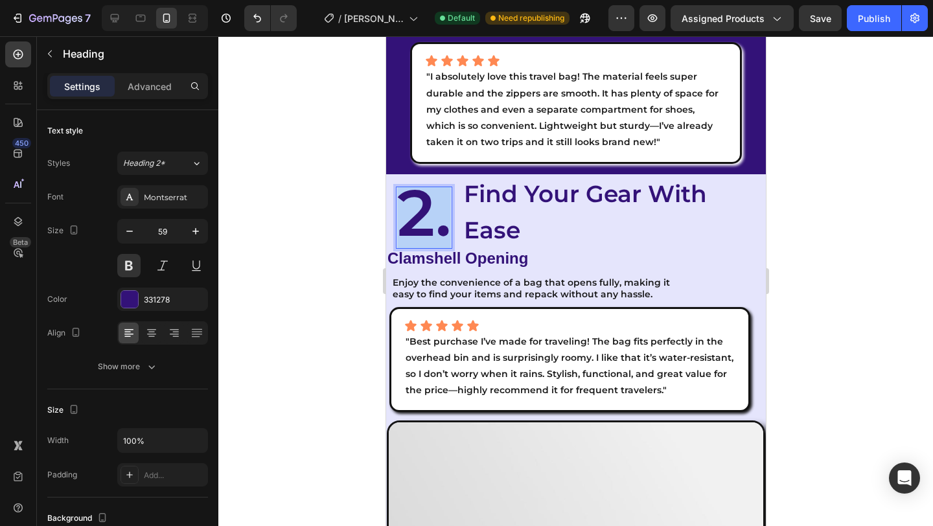
drag, startPoint x: 449, startPoint y: 218, endPoint x: 400, endPoint y: 196, distance: 54.0
click at [400, 196] on span "2." at bounding box center [424, 212] width 54 height 79
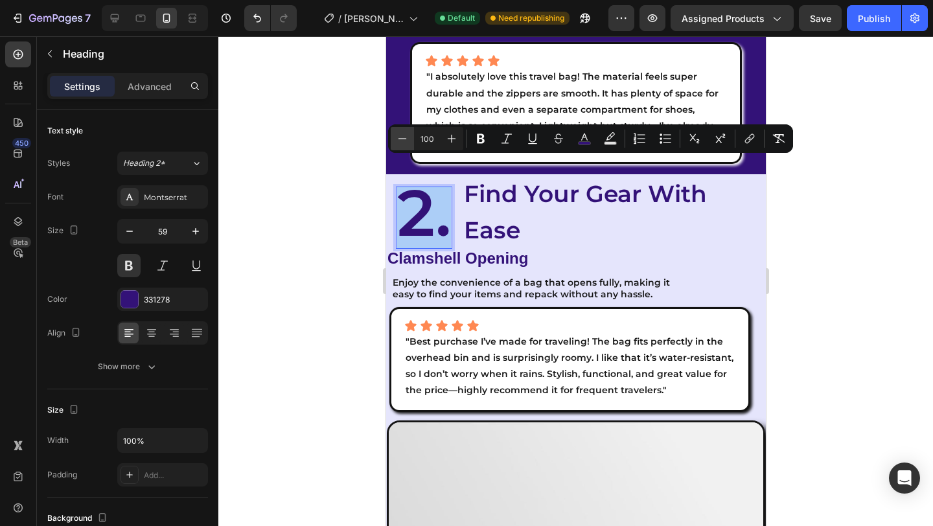
click at [396, 139] on icon "Editor contextual toolbar" at bounding box center [402, 138] width 13 height 13
click at [403, 138] on icon "Editor contextual toolbar" at bounding box center [402, 138] width 13 height 13
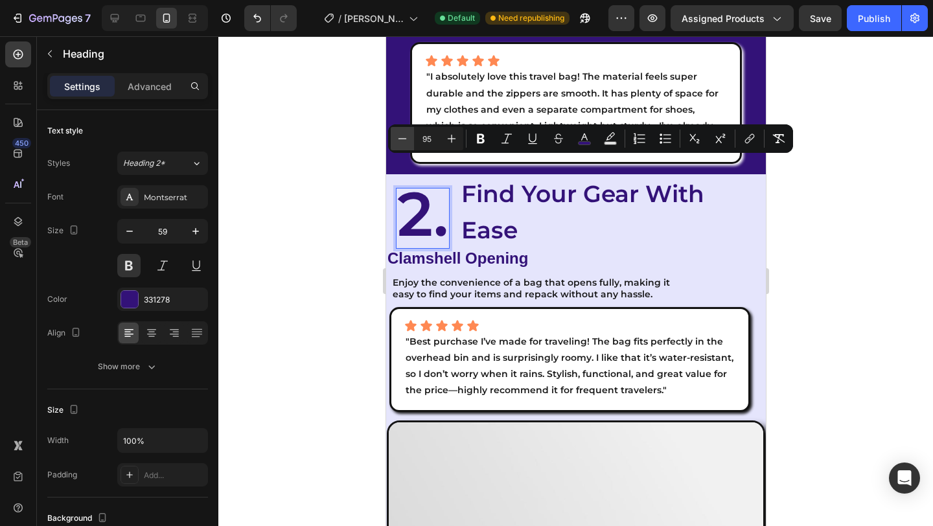
click at [403, 138] on icon "Editor contextual toolbar" at bounding box center [402, 138] width 13 height 13
click at [403, 138] on icon "Editor contextual toolbar" at bounding box center [403, 138] width 8 height 1
click at [404, 138] on icon "Editor contextual toolbar" at bounding box center [402, 138] width 13 height 13
click at [405, 138] on icon "Editor contextual toolbar" at bounding box center [402, 138] width 13 height 13
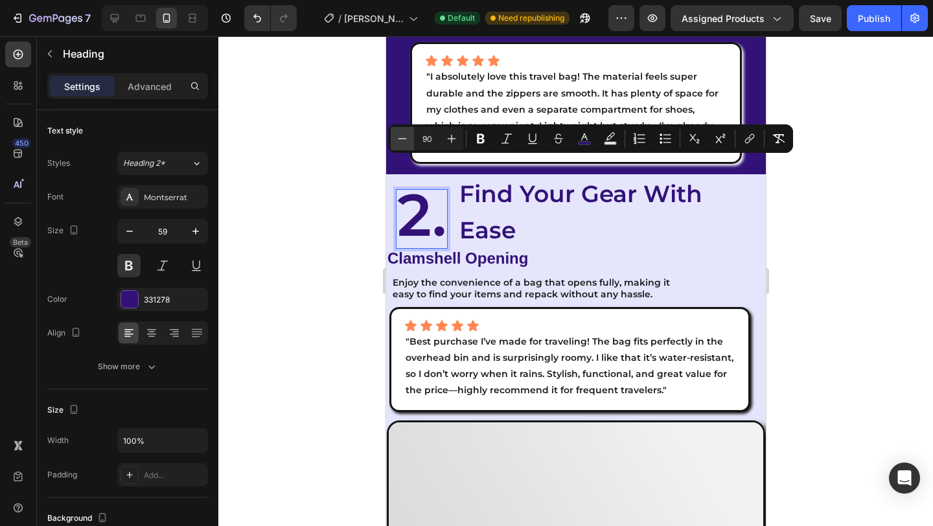
click at [405, 138] on icon "Editor contextual toolbar" at bounding box center [402, 138] width 13 height 13
click at [405, 137] on icon "Editor contextual toolbar" at bounding box center [402, 138] width 13 height 13
click at [405, 138] on icon "Editor contextual toolbar" at bounding box center [402, 138] width 13 height 13
click at [406, 138] on icon "Editor contextual toolbar" at bounding box center [402, 138] width 13 height 13
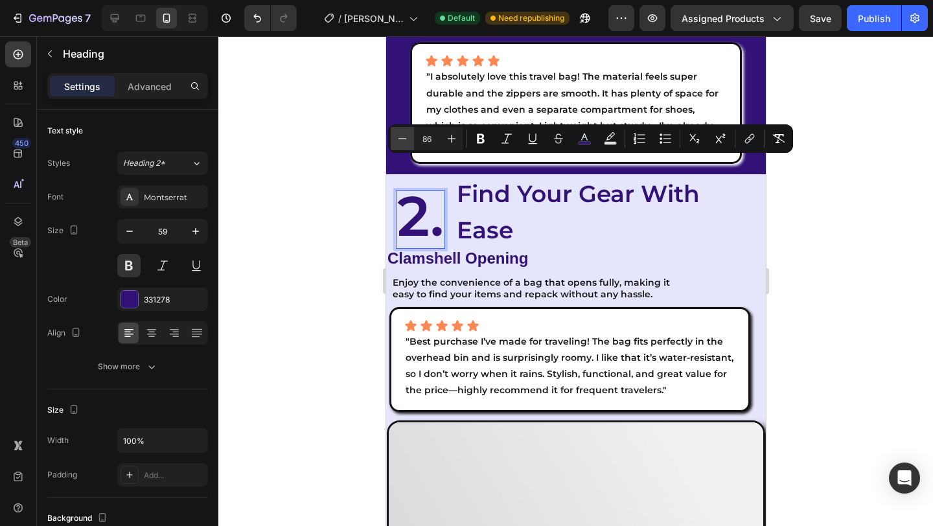
type input "85"
click at [877, 238] on div at bounding box center [575, 281] width 715 height 490
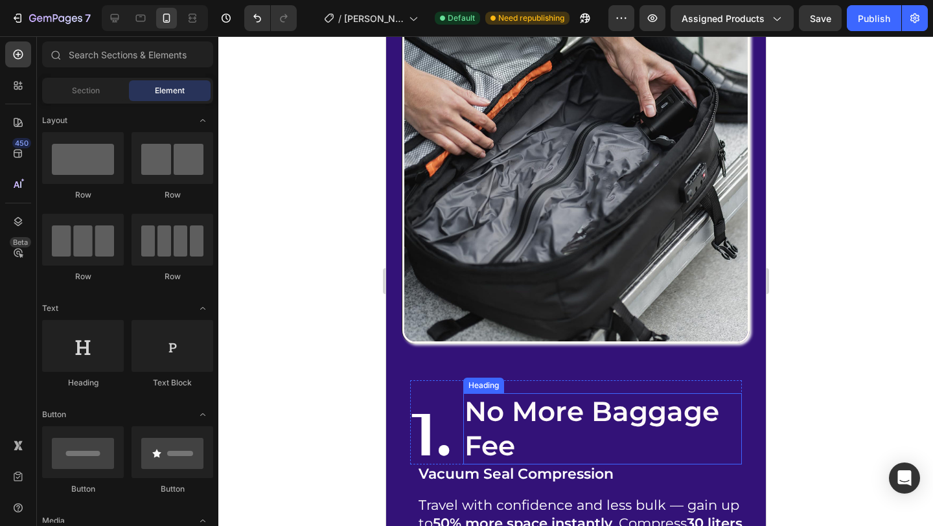
scroll to position [1544, 0]
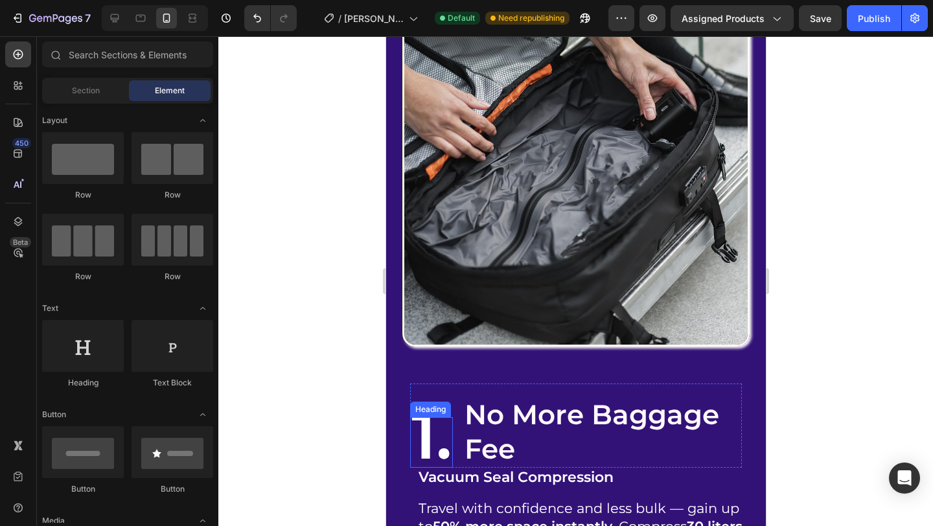
click at [434, 425] on span "1." at bounding box center [431, 435] width 40 height 79
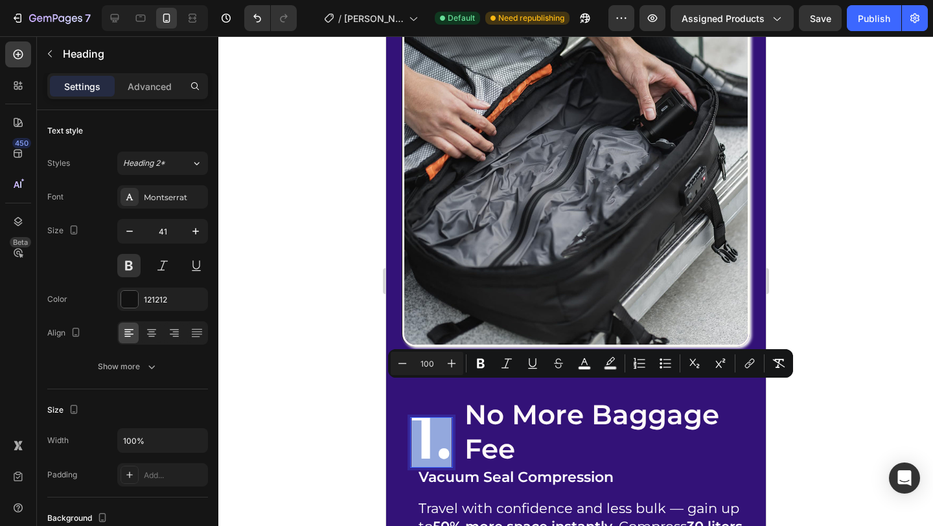
drag, startPoint x: 447, startPoint y: 444, endPoint x: 415, endPoint y: 441, distance: 31.9
click at [855, 432] on div at bounding box center [575, 281] width 715 height 490
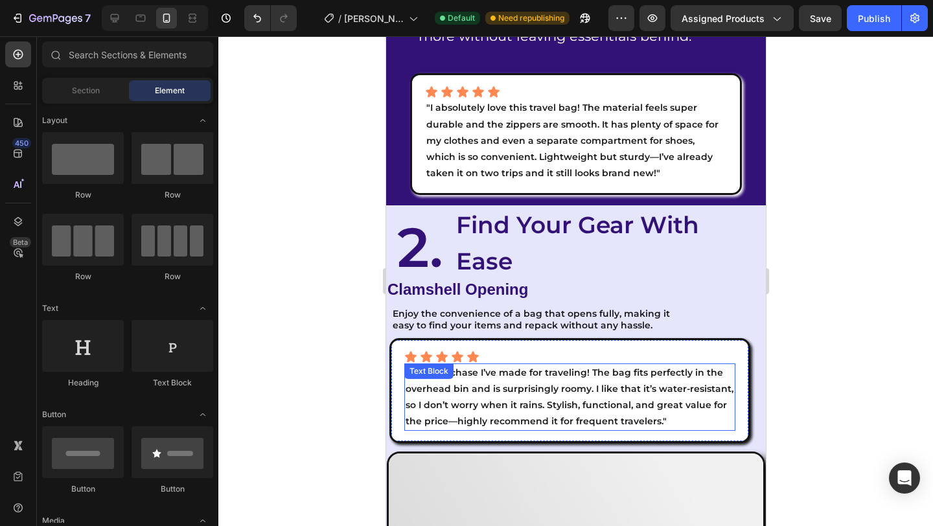
scroll to position [2071, 0]
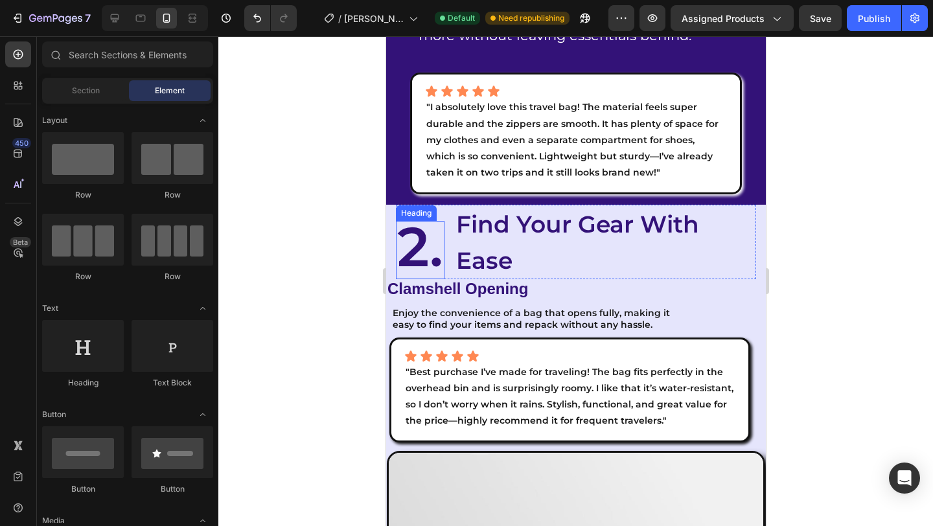
click at [421, 235] on span "2." at bounding box center [420, 246] width 46 height 67
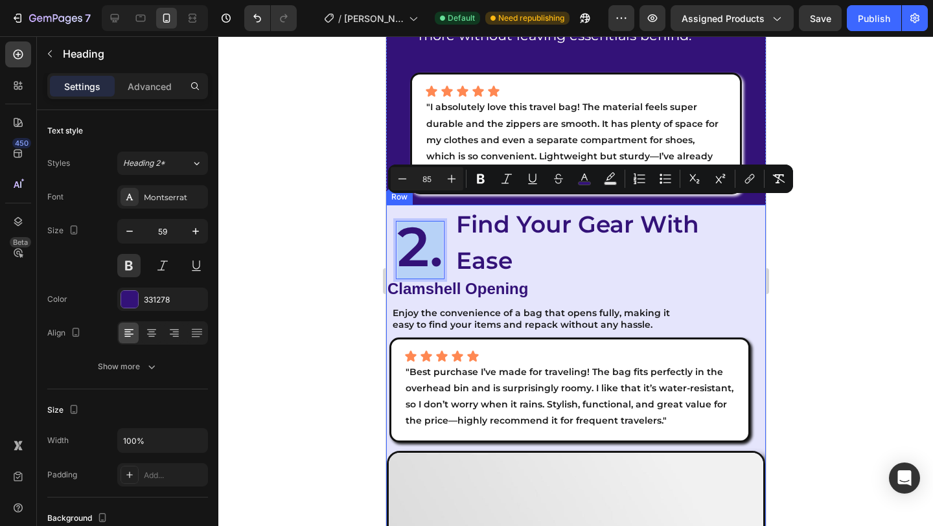
drag, startPoint x: 439, startPoint y: 247, endPoint x: 391, endPoint y: 244, distance: 47.4
click at [448, 179] on icon "Editor contextual toolbar" at bounding box center [451, 178] width 13 height 13
click at [448, 179] on icon "Editor contextual toolbar" at bounding box center [452, 179] width 8 height 8
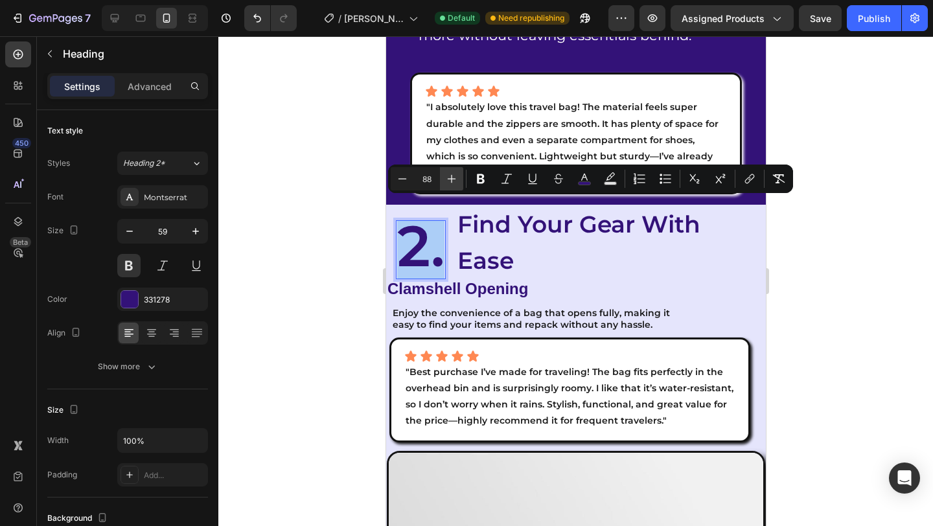
click at [448, 179] on icon "Editor contextual toolbar" at bounding box center [452, 179] width 8 height 8
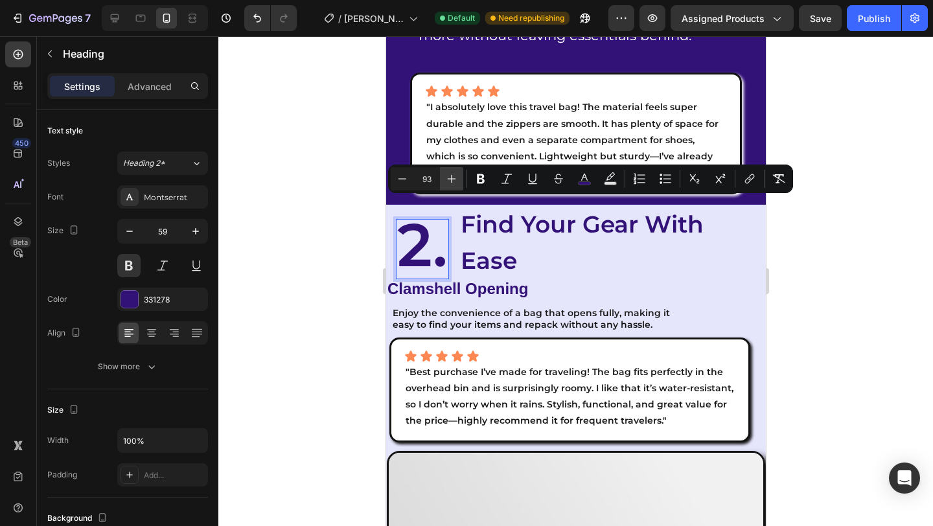
click at [448, 179] on icon "Editor contextual toolbar" at bounding box center [452, 179] width 8 height 8
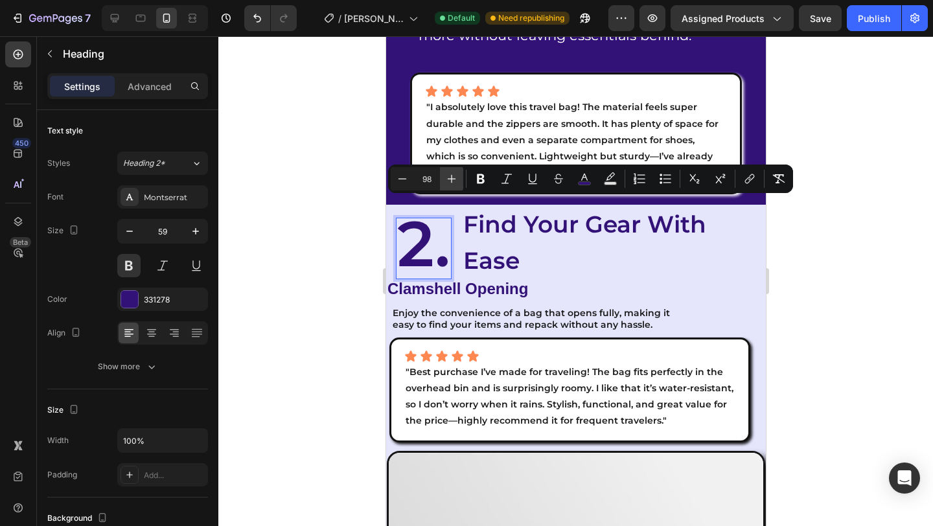
click at [448, 179] on icon "Editor contextual toolbar" at bounding box center [452, 179] width 8 height 8
type input "100"
click at [874, 290] on div at bounding box center [575, 281] width 715 height 490
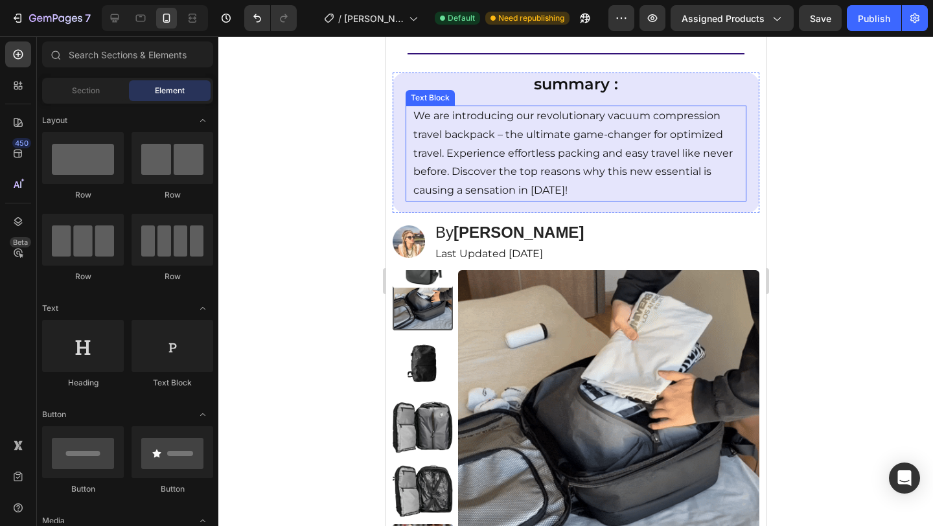
scroll to position [4577, 0]
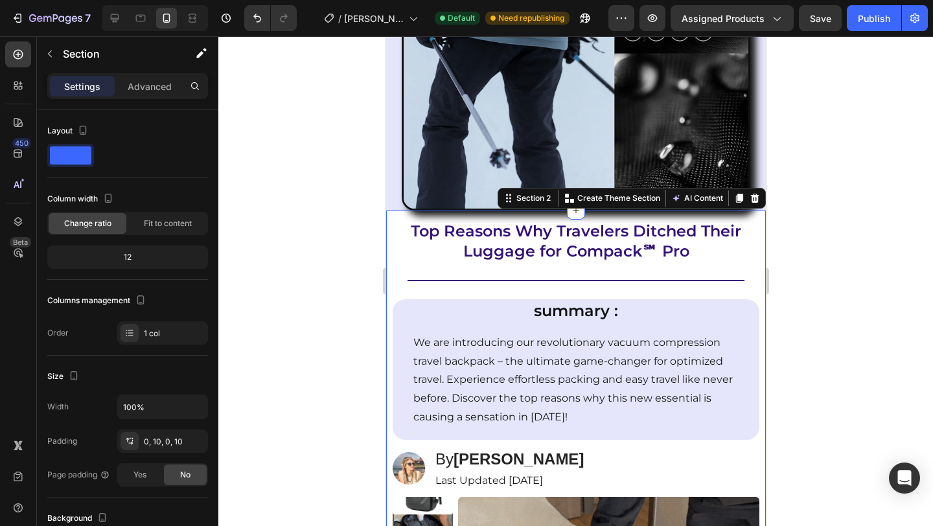
drag, startPoint x: 747, startPoint y: 143, endPoint x: 703, endPoint y: 189, distance: 64.2
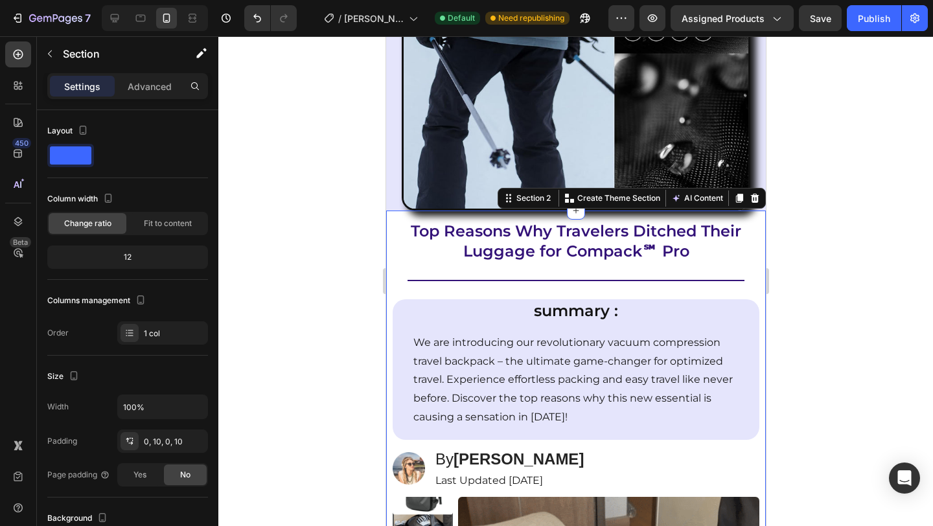
click at [750, 194] on icon at bounding box center [754, 198] width 8 height 9
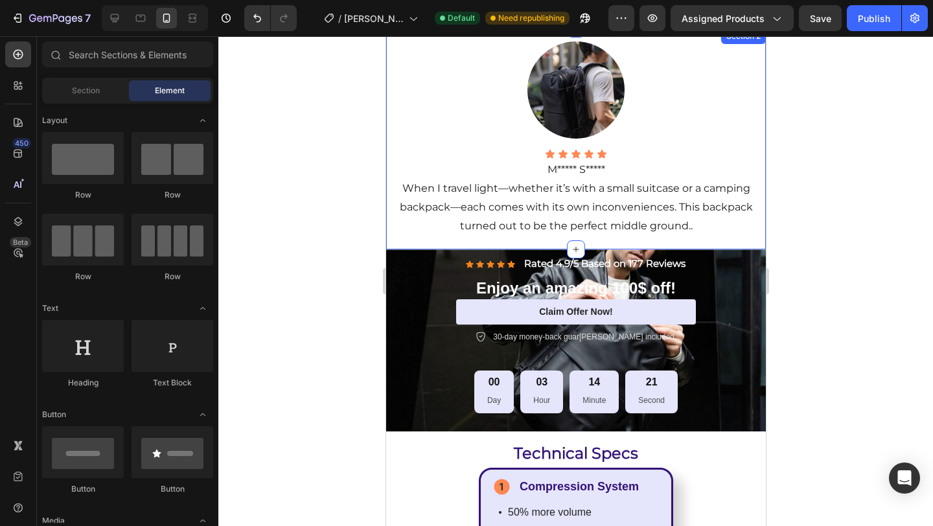
scroll to position [4569, 0]
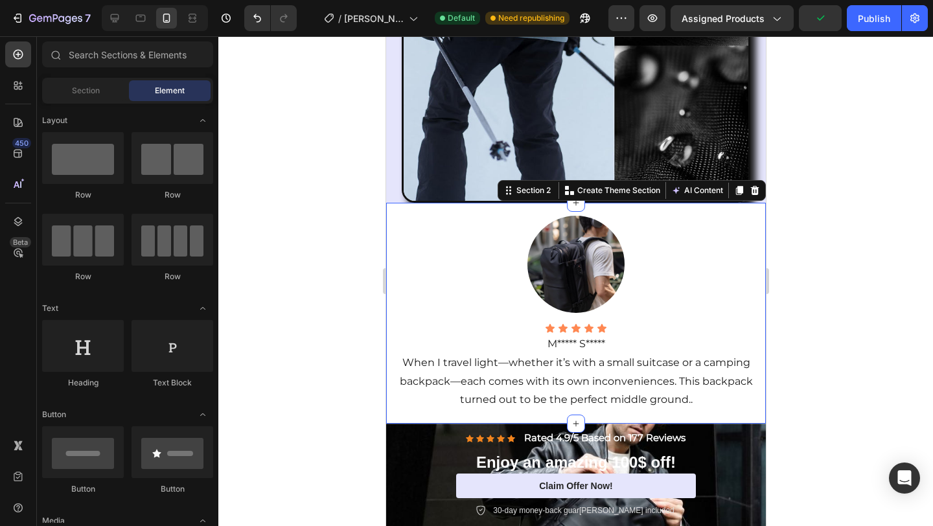
click at [750, 241] on div "Image Icon Icon Icon Icon Icon Icon List M***** S***** When I travel light—whet…" at bounding box center [576, 313] width 380 height 221
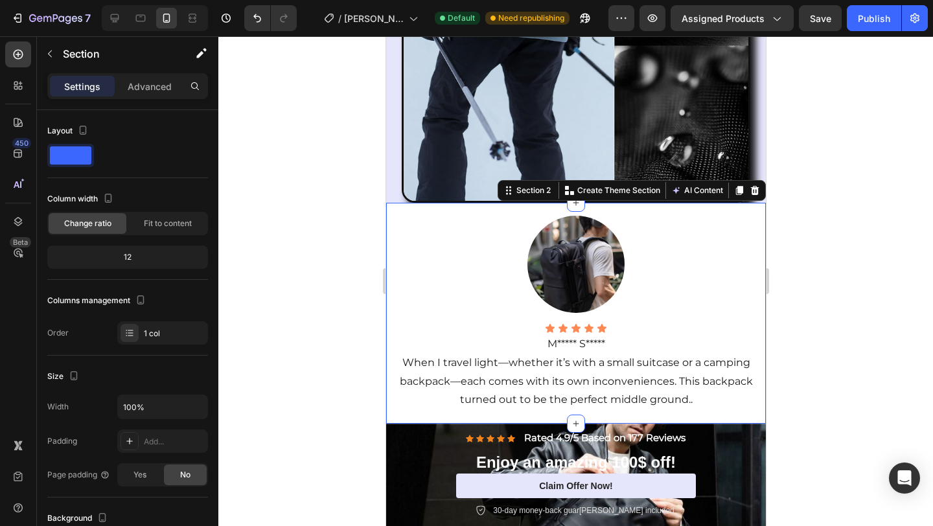
click at [749, 185] on icon at bounding box center [754, 190] width 10 height 10
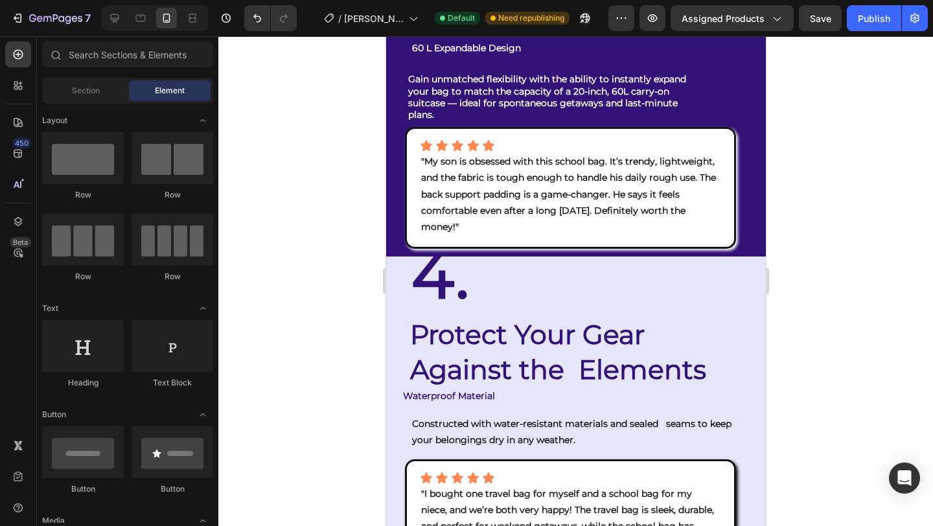
scroll to position [3710, 0]
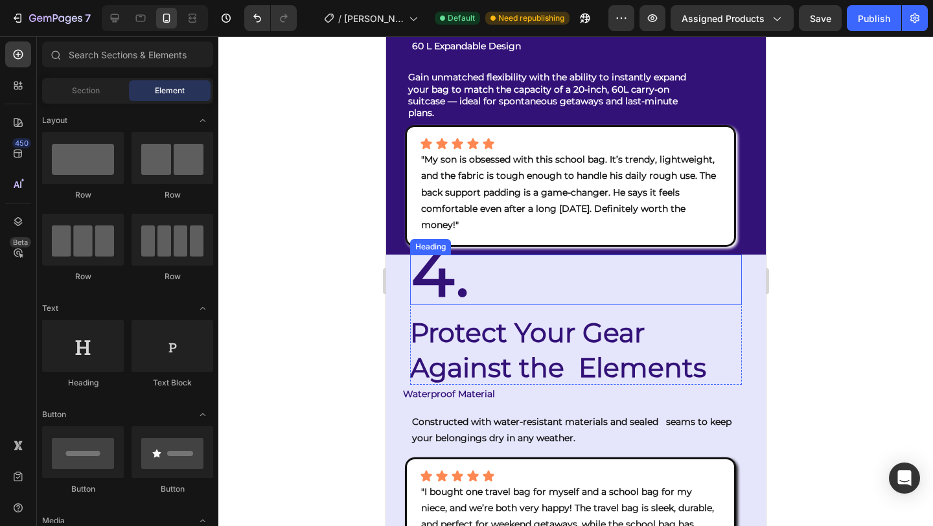
click at [426, 233] on span "4." at bounding box center [440, 272] width 58 height 79
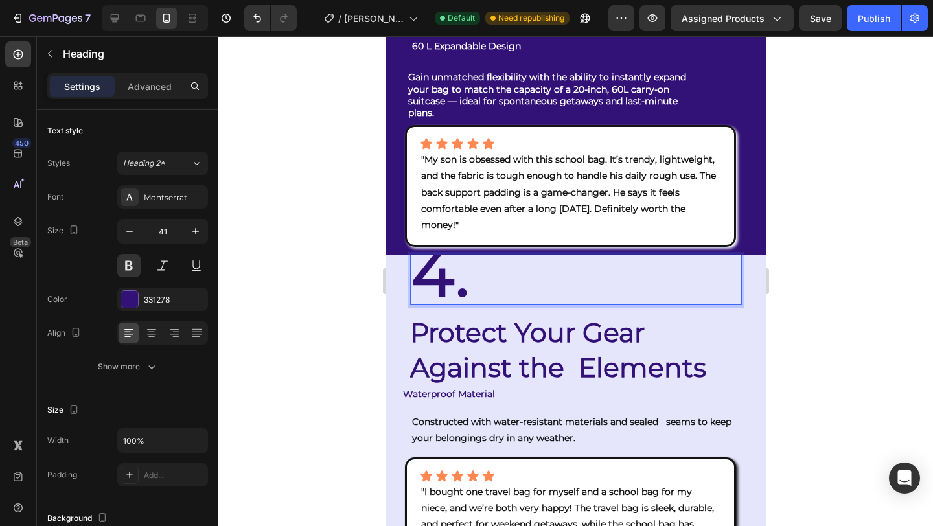
click at [444, 239] on span "4." at bounding box center [440, 272] width 58 height 79
click at [439, 236] on span "4." at bounding box center [440, 272] width 58 height 79
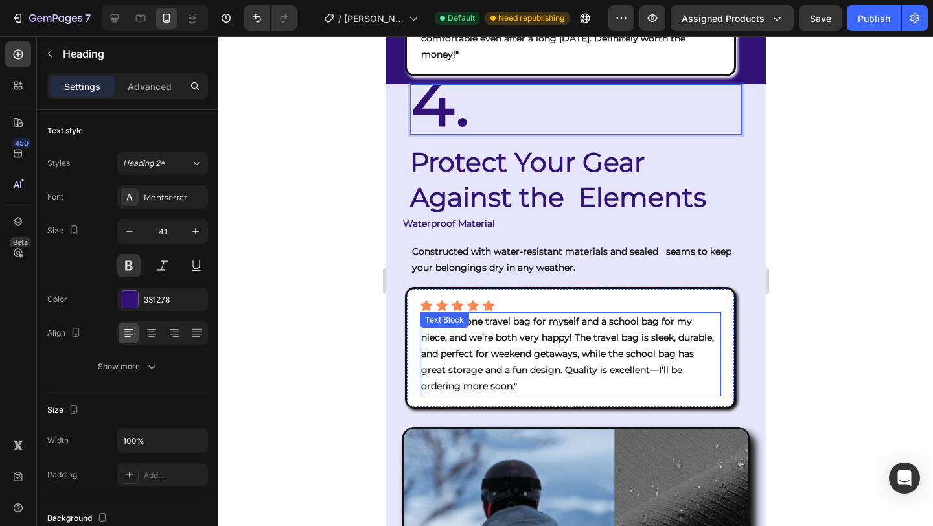
scroll to position [3787, 0]
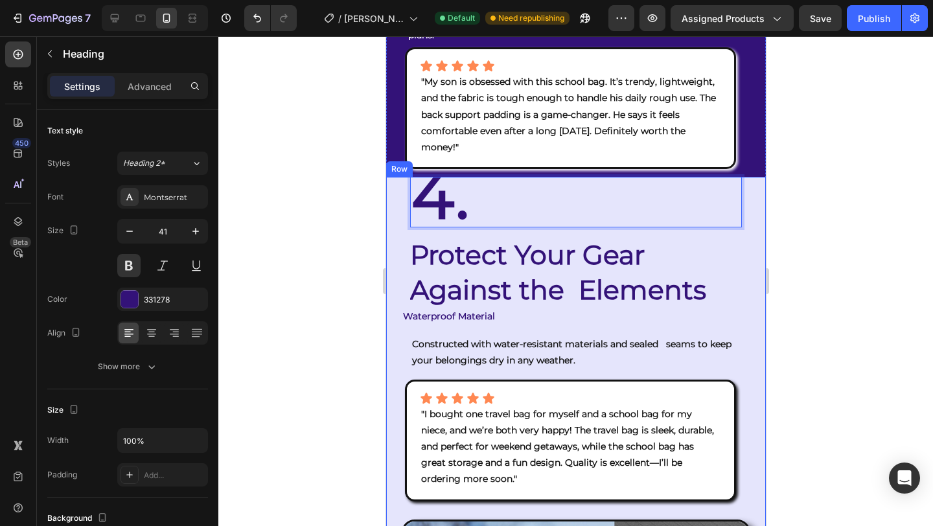
drag, startPoint x: 594, startPoint y: 174, endPoint x: 417, endPoint y: 220, distance: 182.8
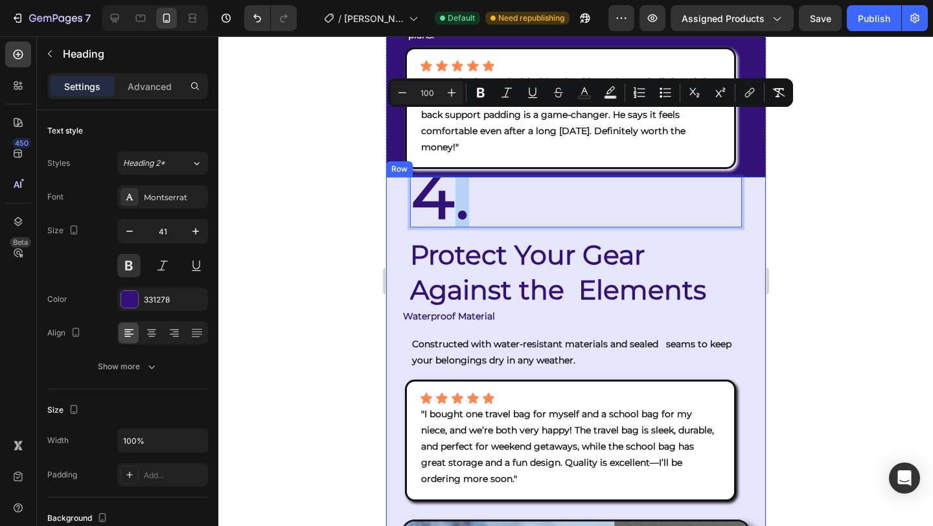
drag, startPoint x: 432, startPoint y: 156, endPoint x: 399, endPoint y: 217, distance: 69.0
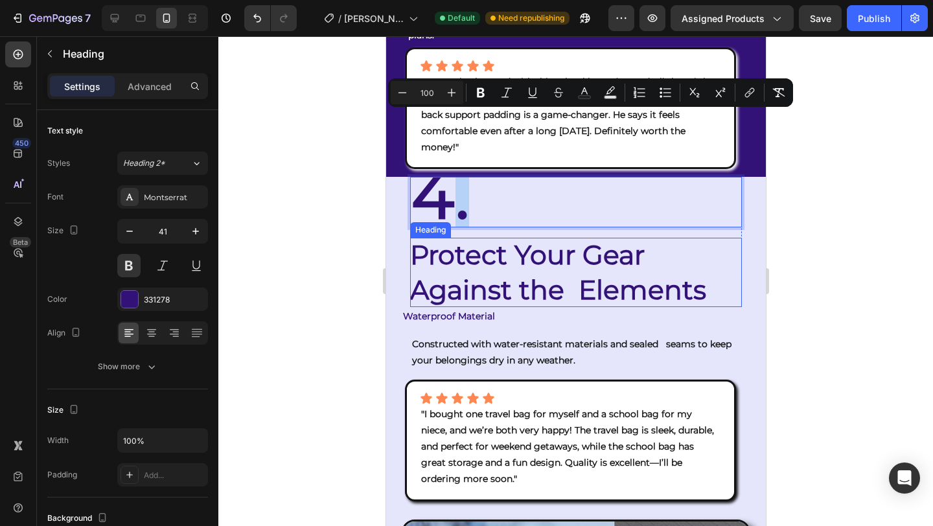
click at [526, 238] on h2 "Protect Your Gear Against the Elements" at bounding box center [575, 272] width 331 height 69
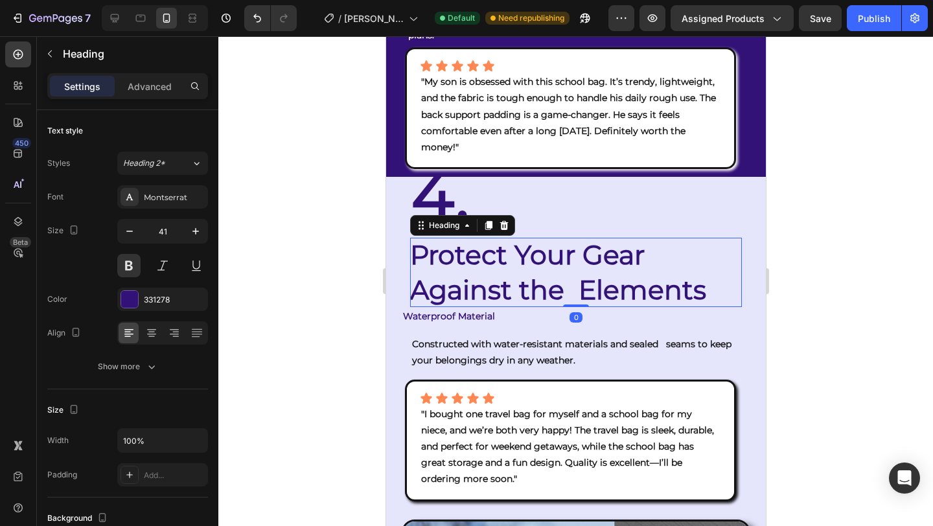
click at [414, 238] on h2 "Protect Your Gear Against the Elements" at bounding box center [575, 272] width 331 height 69
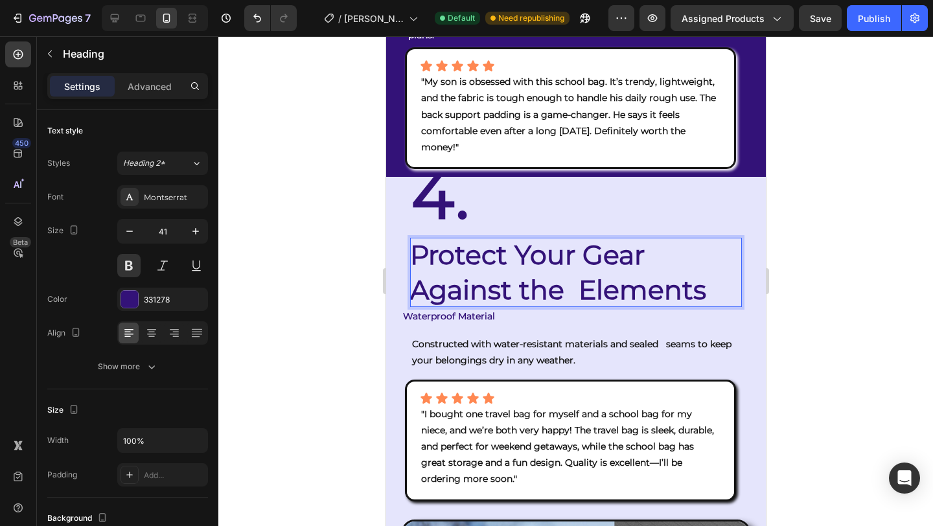
click at [415, 238] on p "Protect Your Gear Against the Elements" at bounding box center [575, 272] width 331 height 69
click at [413, 238] on p "Protect Your Gear Against the Elements" at bounding box center [575, 272] width 331 height 69
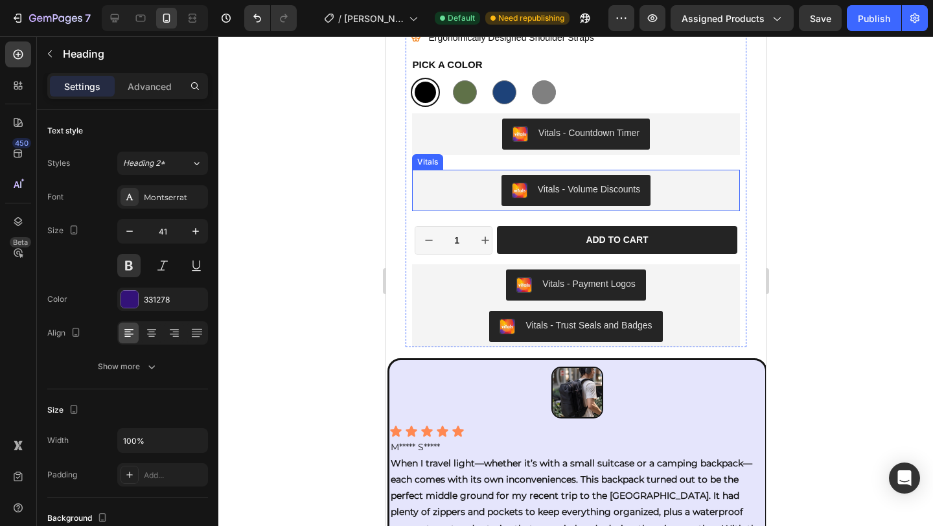
scroll to position [844, 0]
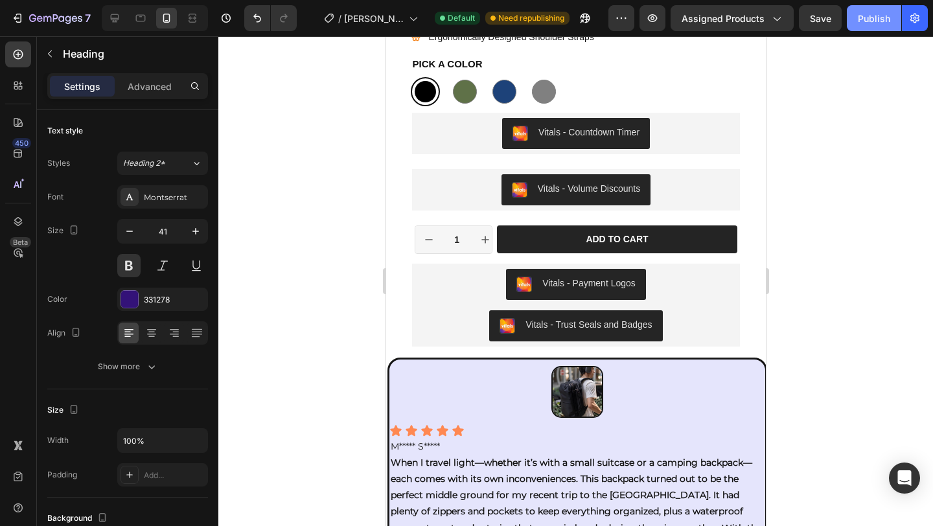
click at [862, 21] on div "Publish" at bounding box center [874, 19] width 32 height 14
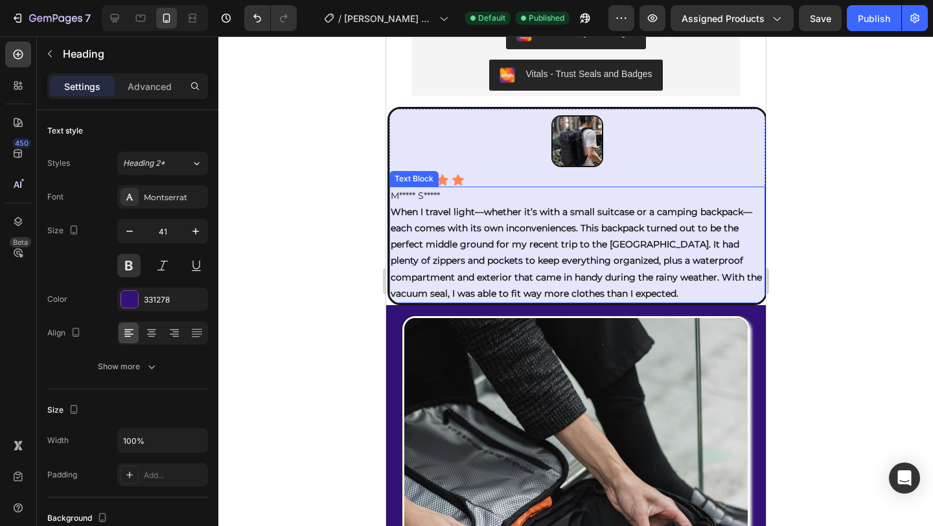
scroll to position [1071, 0]
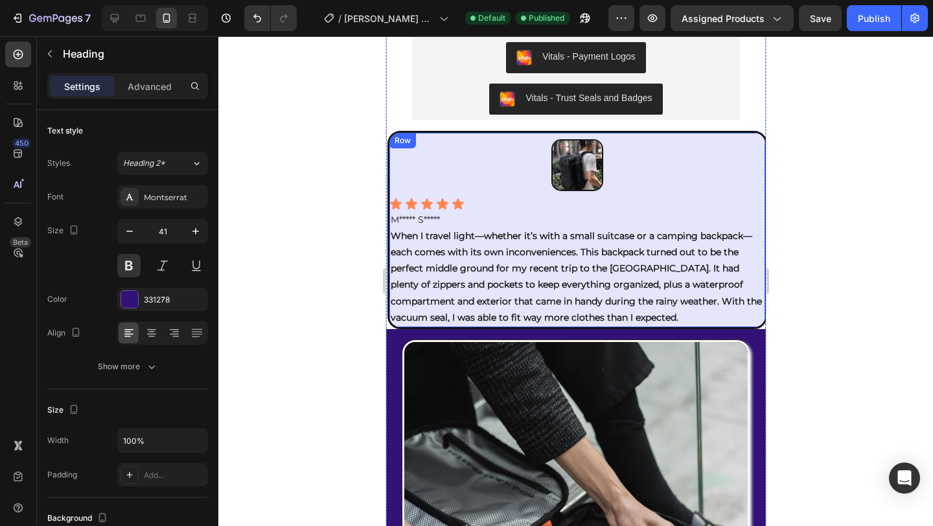
click at [755, 222] on div "Image Icon Icon Icon Icon Icon Icon List M***** S***** When I travel light—whet…" at bounding box center [577, 230] width 380 height 198
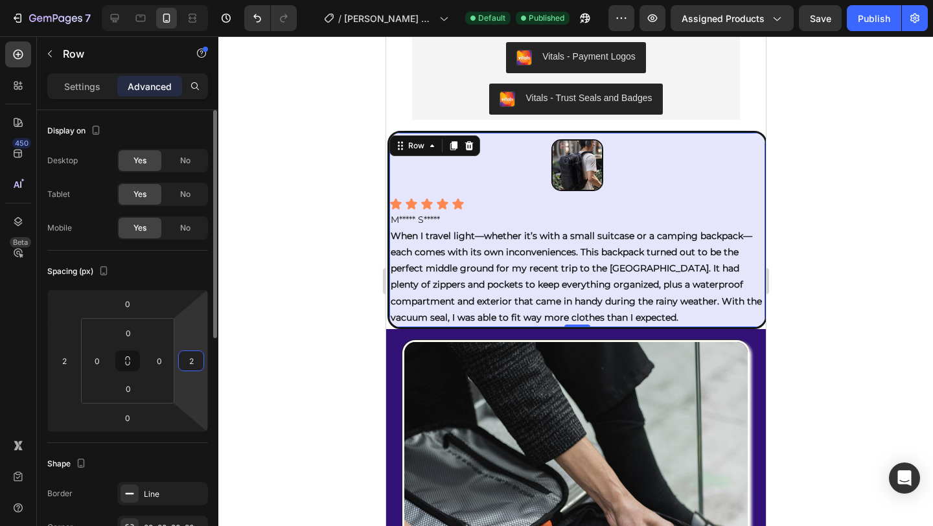
click at [194, 367] on input "2" at bounding box center [190, 360] width 19 height 19
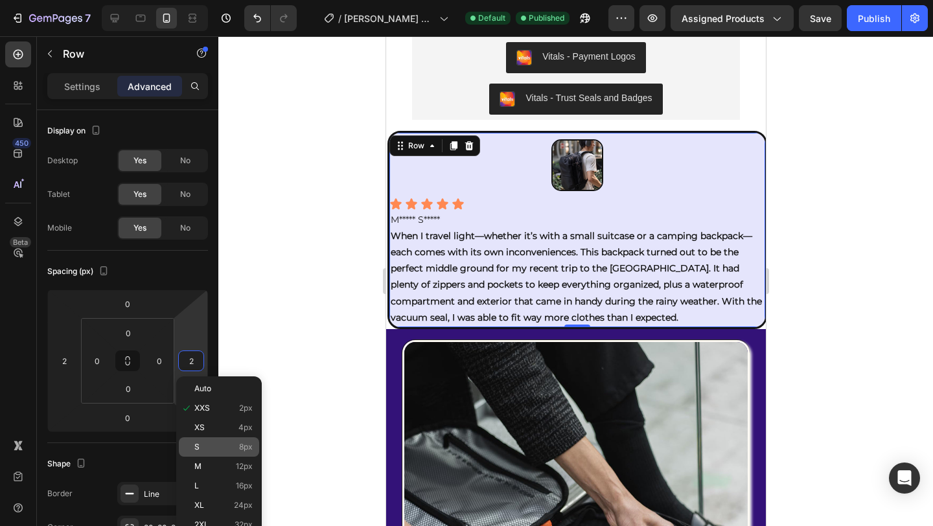
click at [246, 449] on span "8px" at bounding box center [246, 447] width 14 height 9
type input "8"
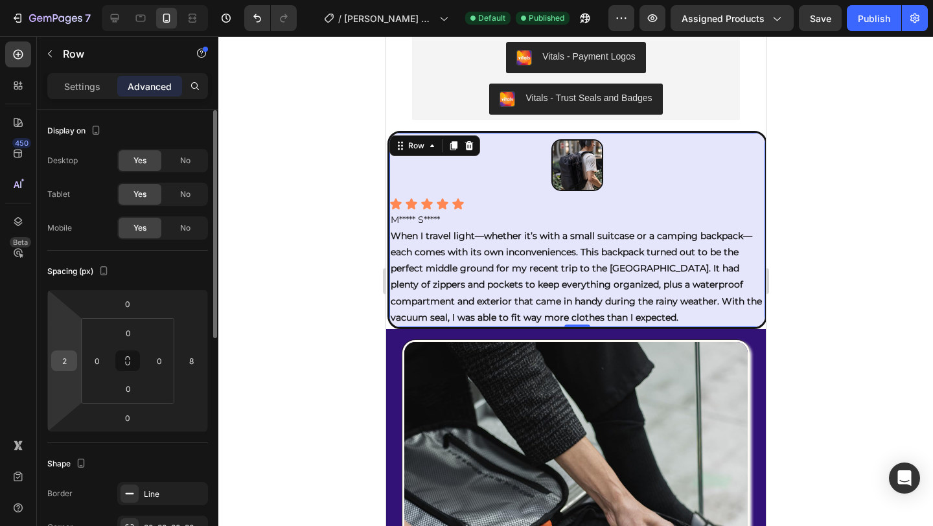
click at [66, 371] on div "2" at bounding box center [64, 361] width 26 height 21
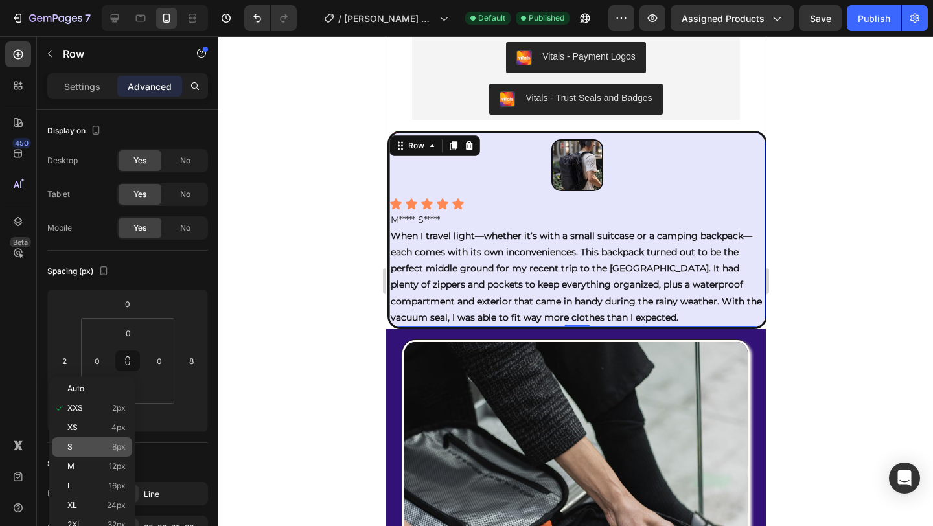
click at [112, 453] on div "S 8px" at bounding box center [92, 446] width 80 height 19
type input "8"
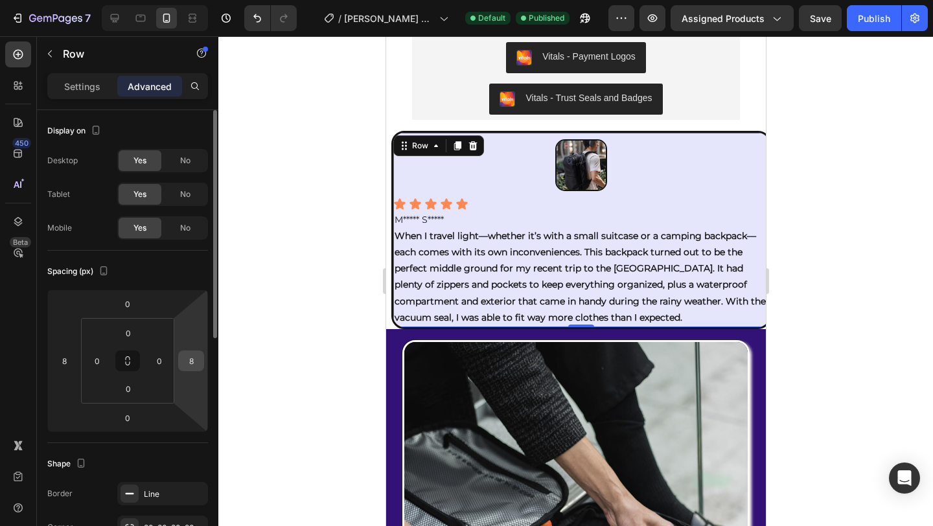
click at [182, 358] on input "8" at bounding box center [190, 360] width 19 height 19
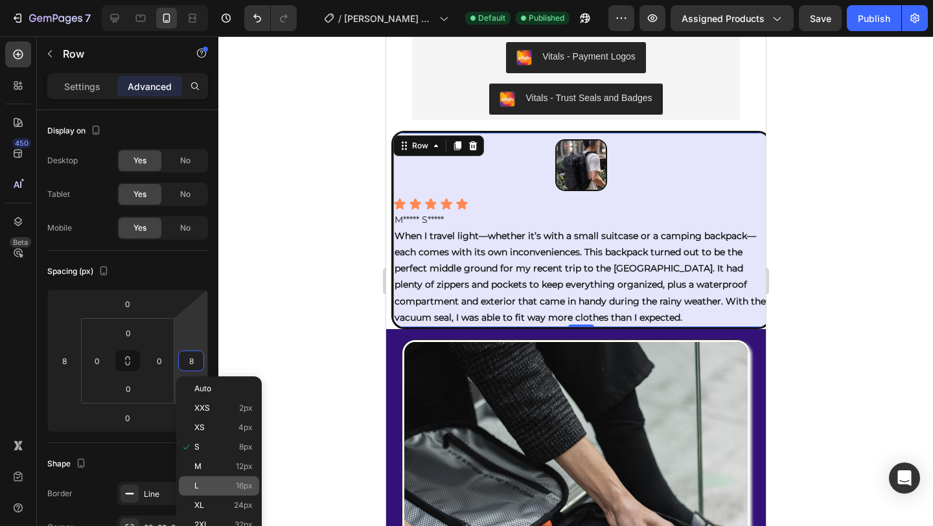
click at [214, 482] on p "L 16px" at bounding box center [223, 486] width 58 height 9
type input "16"
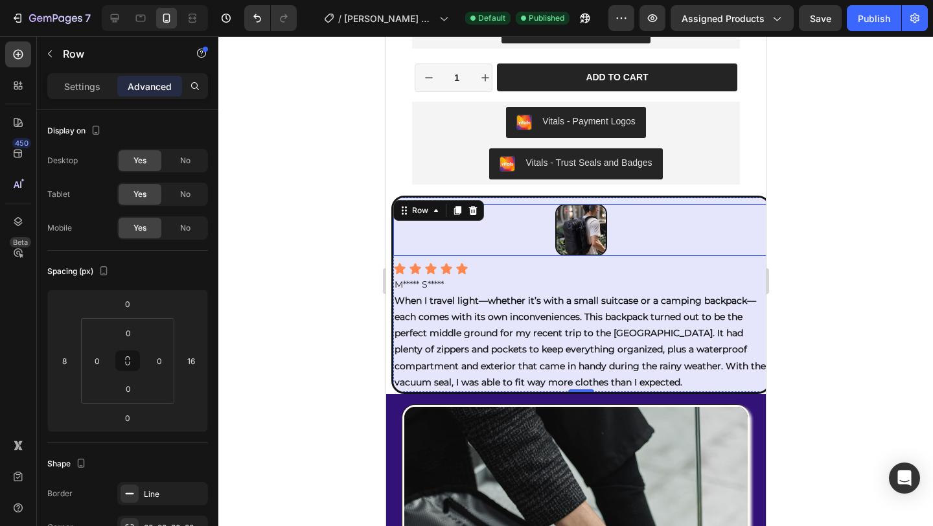
scroll to position [976, 0]
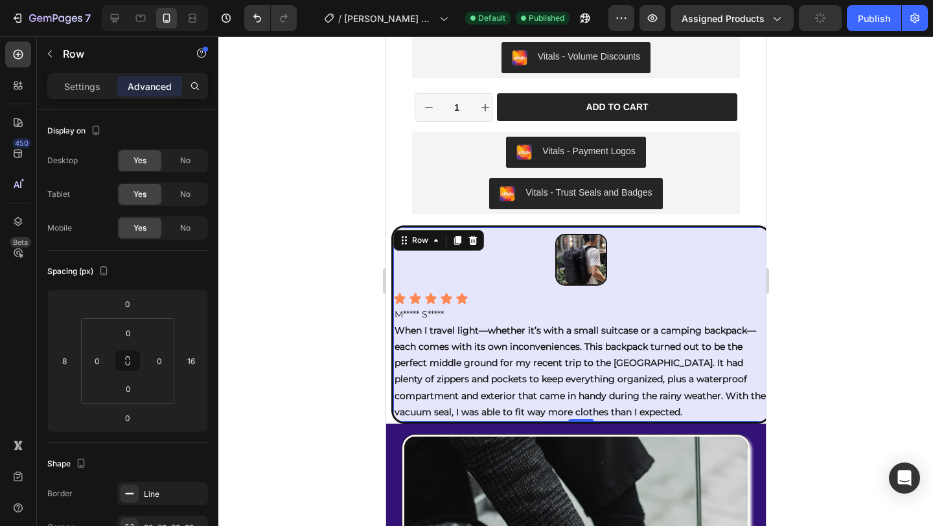
click at [747, 230] on div "Image" at bounding box center [581, 259] width 376 height 65
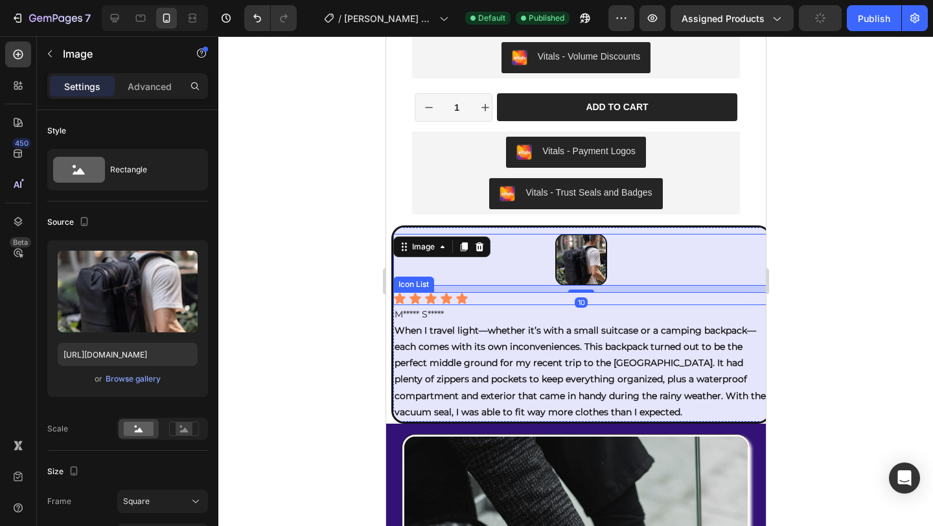
click at [753, 300] on div "Icon Icon Icon Icon Icon" at bounding box center [581, 298] width 376 height 13
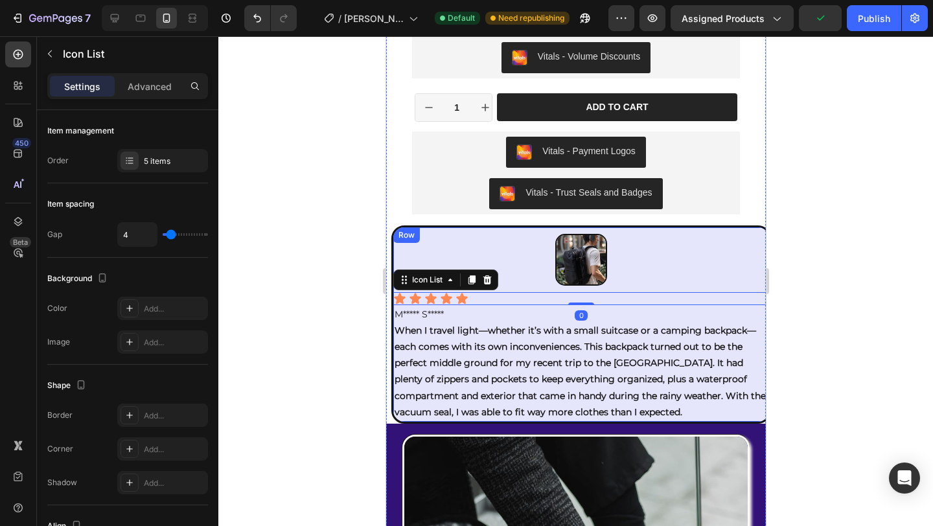
click at [746, 228] on div "Image" at bounding box center [581, 259] width 376 height 65
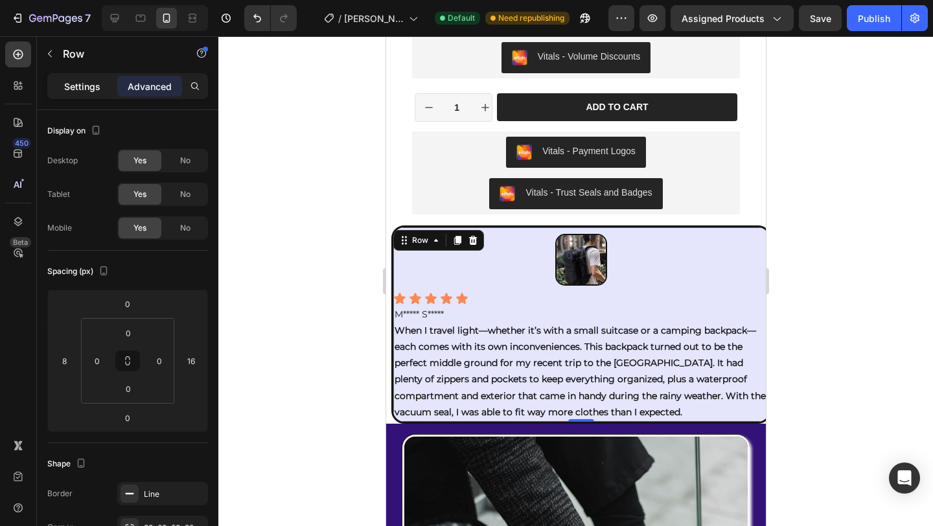
click at [70, 84] on p "Settings" at bounding box center [82, 87] width 36 height 14
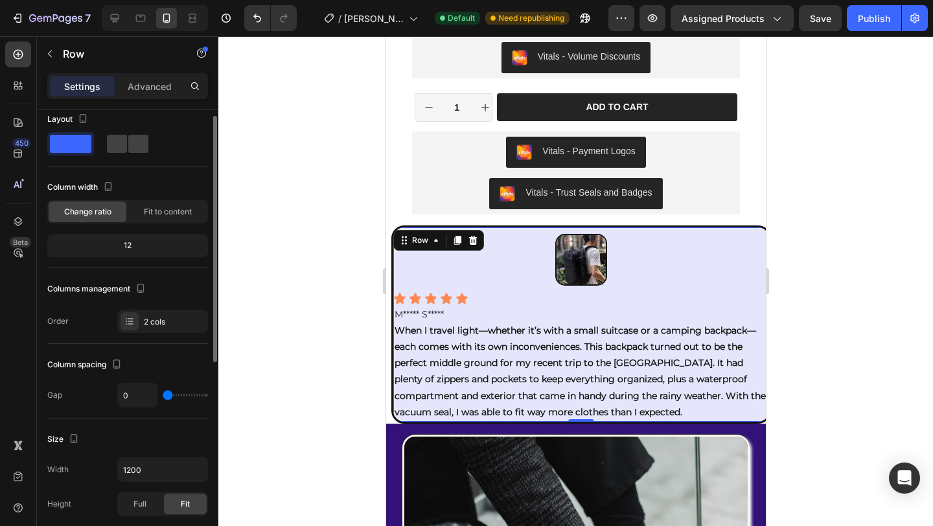
scroll to position [14, 0]
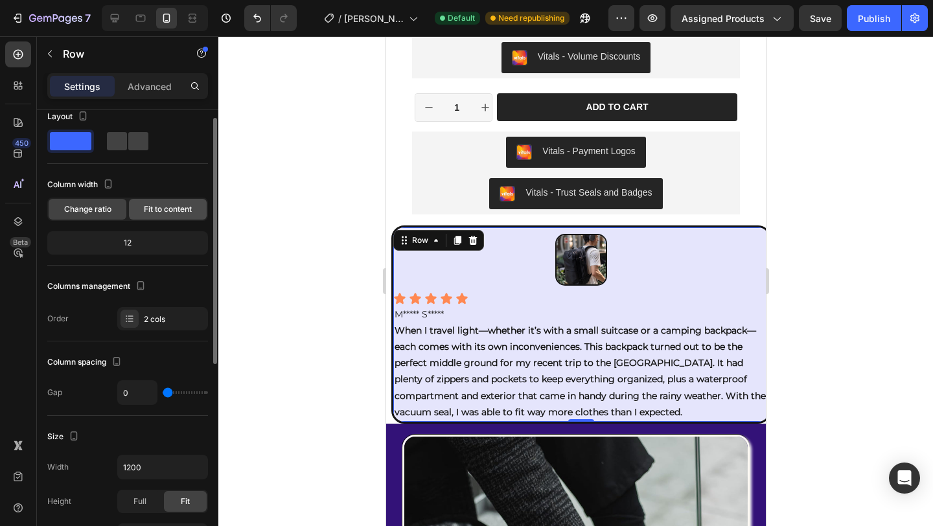
click at [171, 214] on span "Fit to content" at bounding box center [168, 209] width 48 height 12
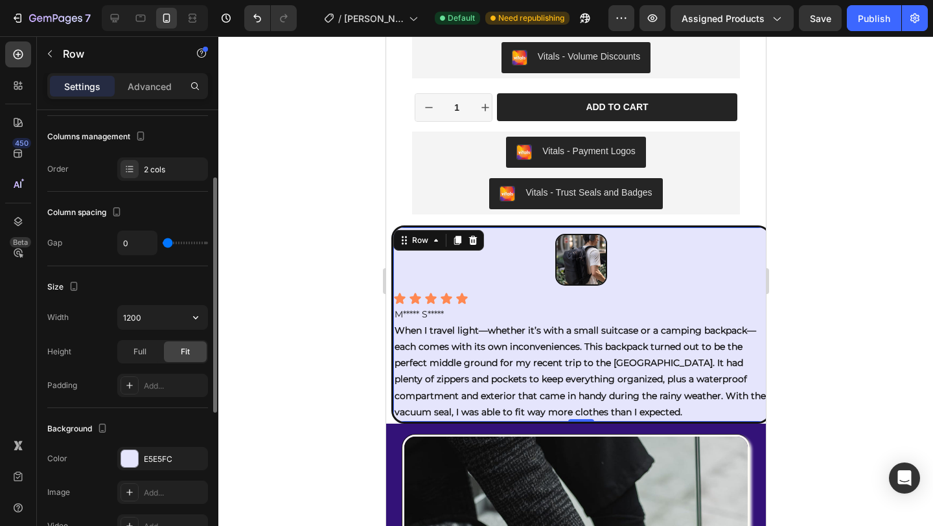
scroll to position [135, 0]
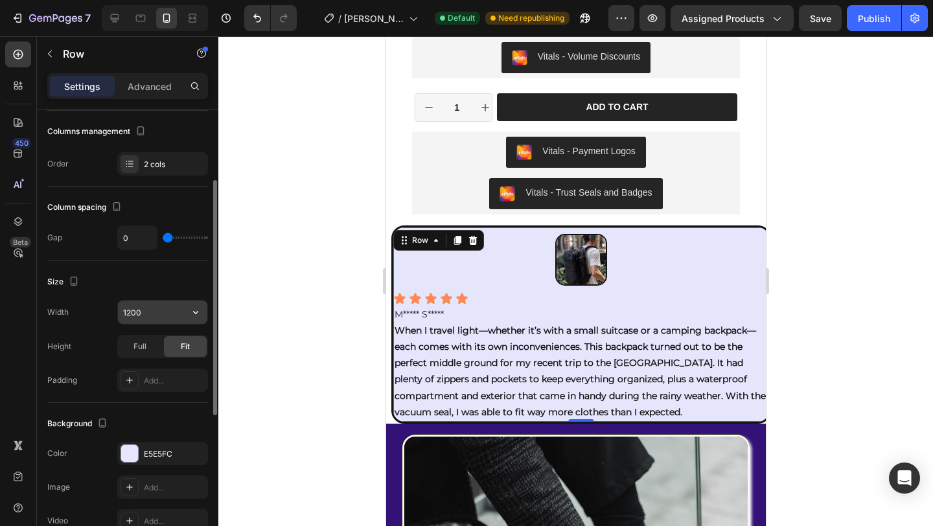
click at [181, 304] on input "1200" at bounding box center [162, 312] width 89 height 23
click at [200, 311] on icon "button" at bounding box center [195, 312] width 13 height 13
click at [172, 342] on p "Default 95%" at bounding box center [159, 346] width 74 height 12
type input "95%"
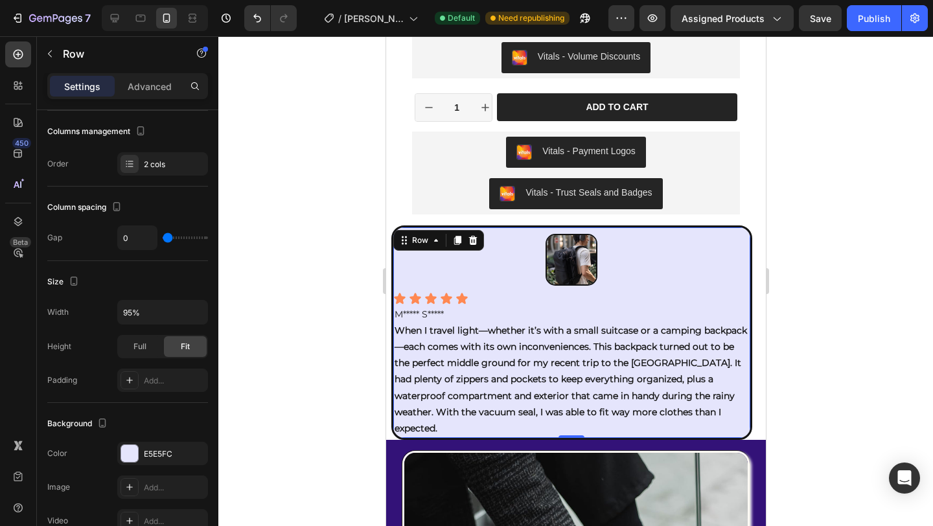
click at [252, 272] on div at bounding box center [575, 281] width 715 height 490
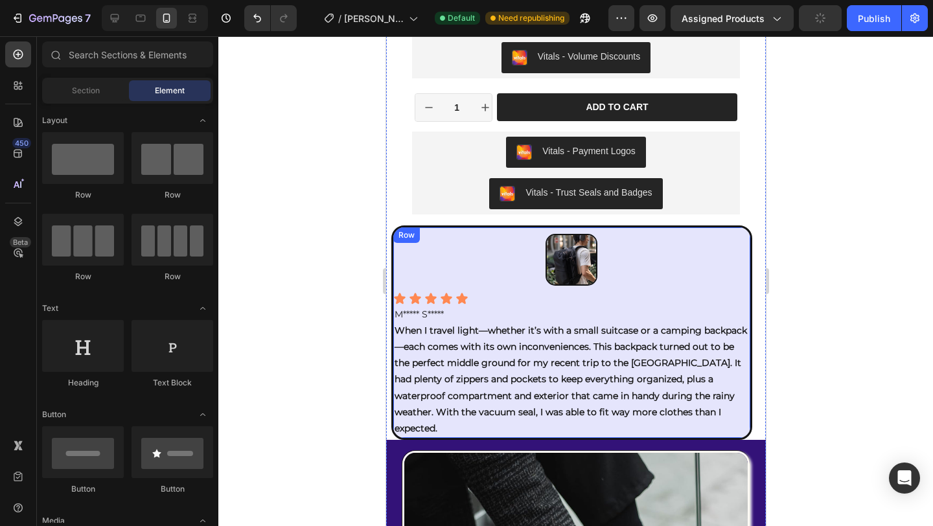
click at [445, 231] on div "Image Icon Icon Icon Icon Icon Icon List M***** S***** When I travel light—whet…" at bounding box center [571, 333] width 361 height 215
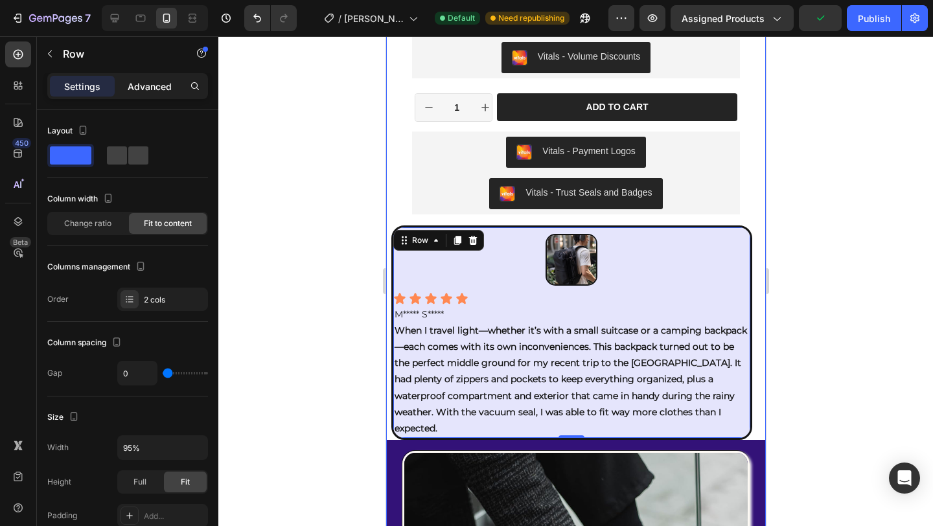
click at [152, 86] on p "Advanced" at bounding box center [150, 87] width 44 height 14
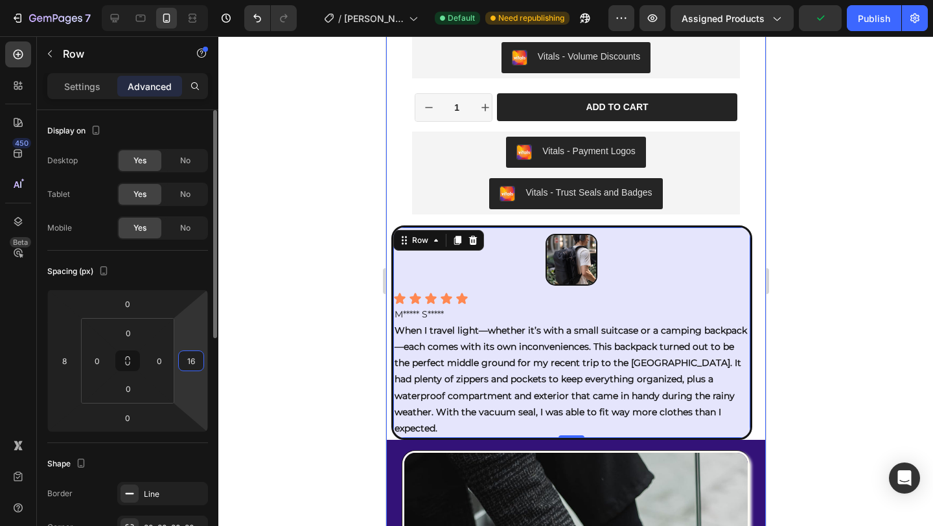
click at [196, 357] on input "16" at bounding box center [190, 360] width 19 height 19
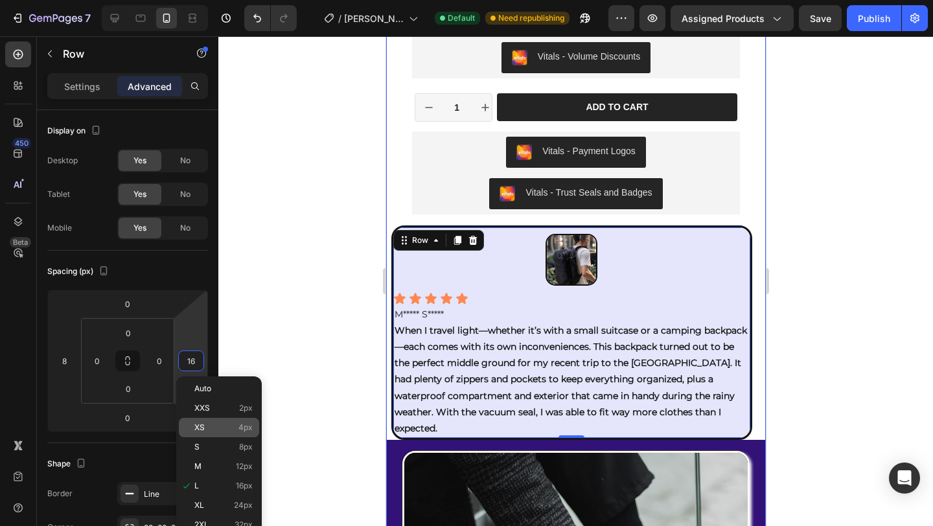
click at [227, 425] on p "XS 4px" at bounding box center [223, 427] width 58 height 9
type input "4"
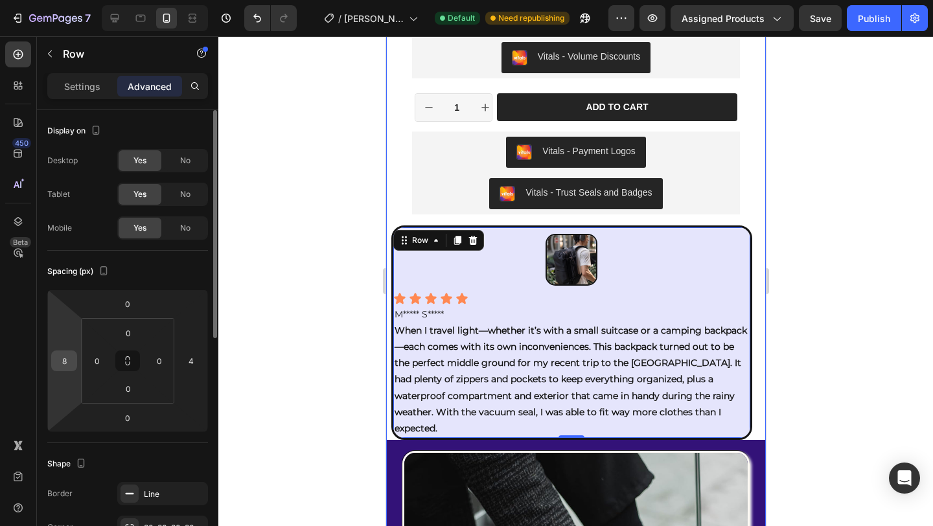
click at [69, 369] on input "8" at bounding box center [63, 360] width 19 height 19
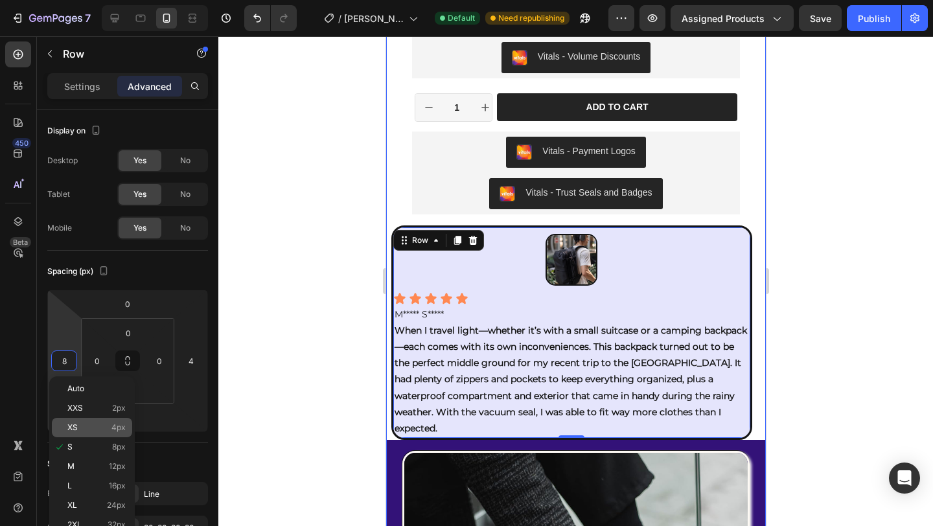
click at [109, 431] on p "XS 4px" at bounding box center [96, 427] width 58 height 9
type input "4"
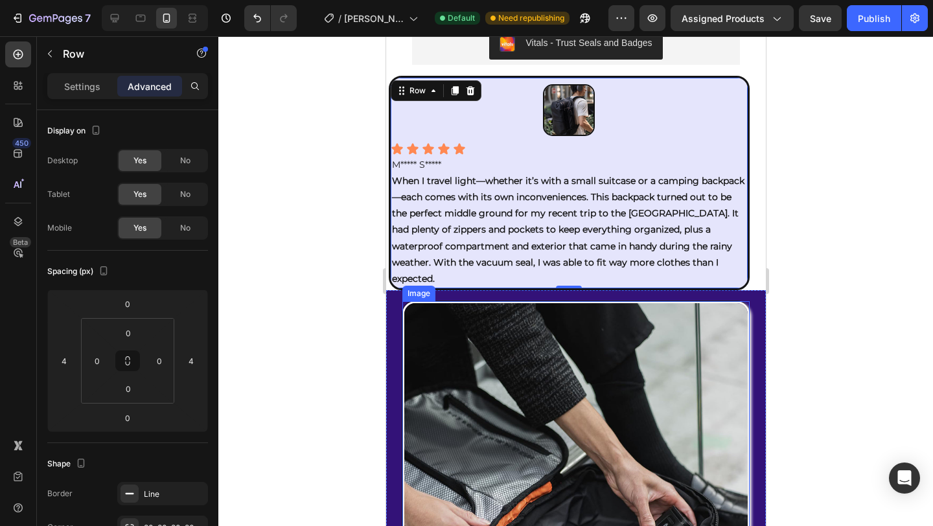
scroll to position [1128, 0]
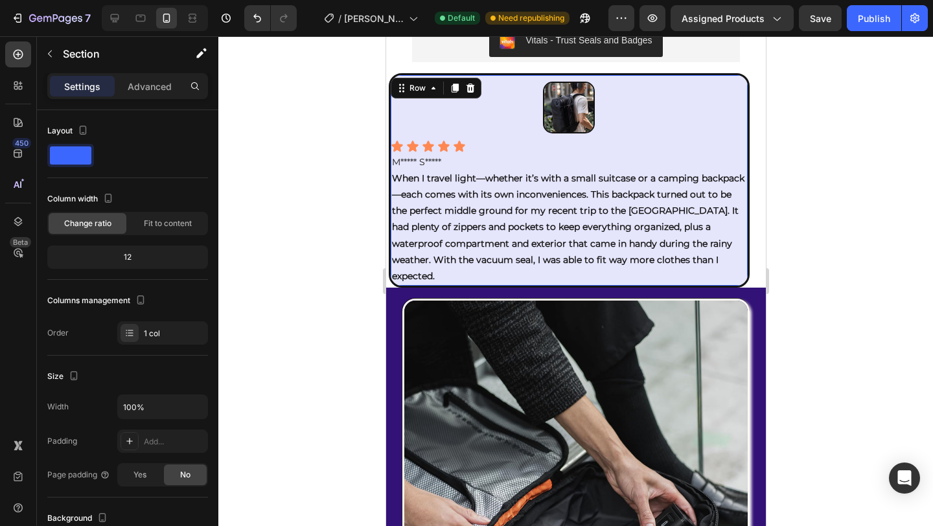
click at [739, 198] on div "Image Icon Icon Icon Icon Icon Icon List M***** S***** When I travel light—whet…" at bounding box center [568, 180] width 361 height 215
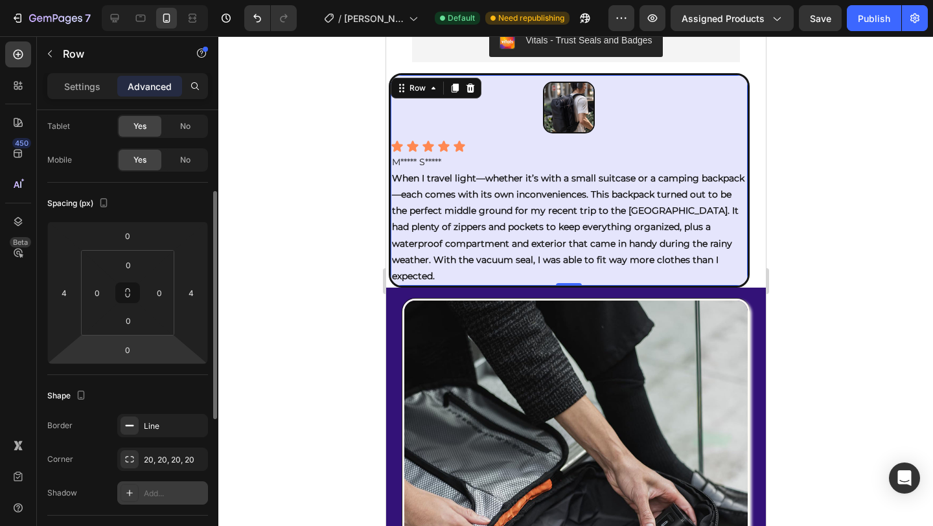
scroll to position [99, 0]
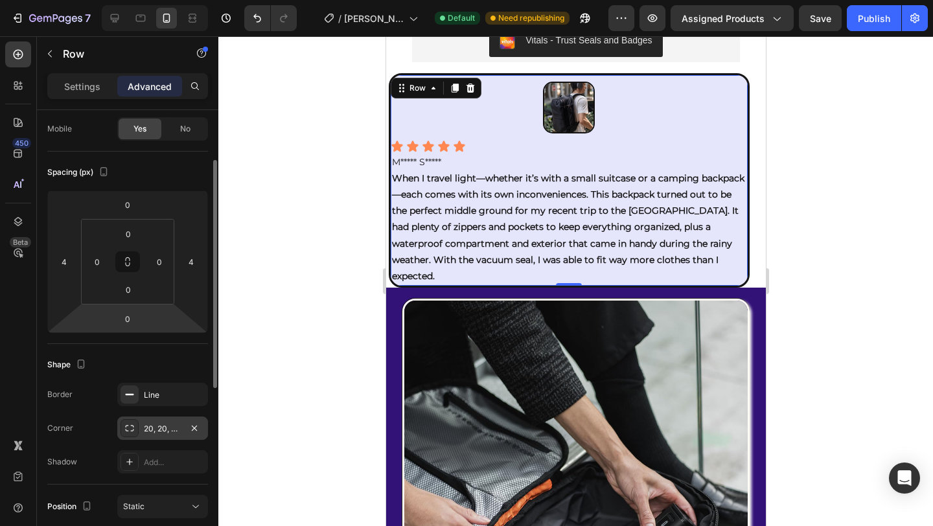
click at [169, 433] on div "20, 20, 20, 20" at bounding box center [163, 429] width 38 height 12
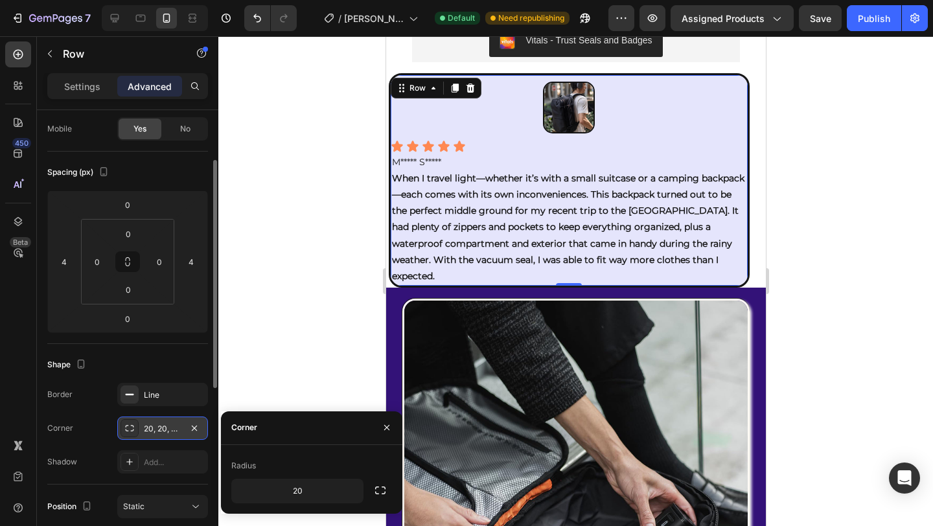
click at [169, 433] on div "20, 20, 20, 20" at bounding box center [163, 429] width 38 height 12
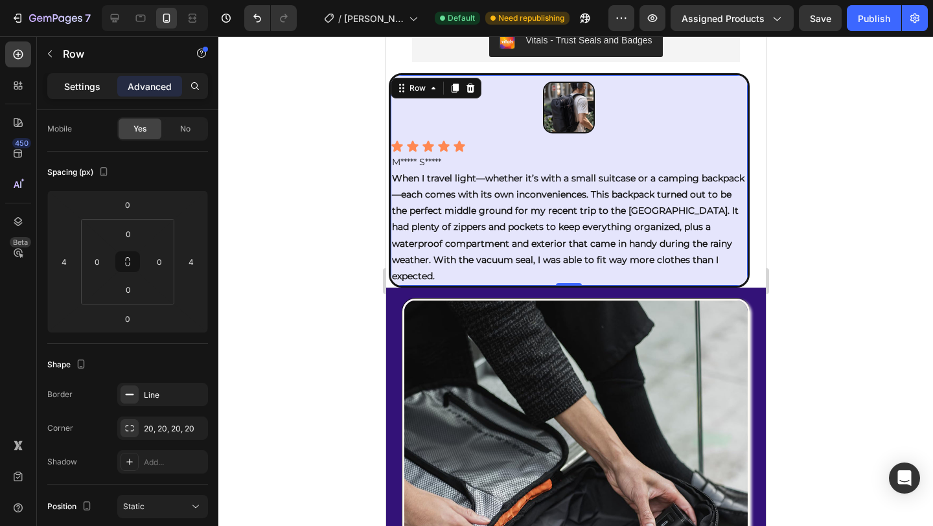
click at [92, 83] on p "Settings" at bounding box center [82, 87] width 36 height 14
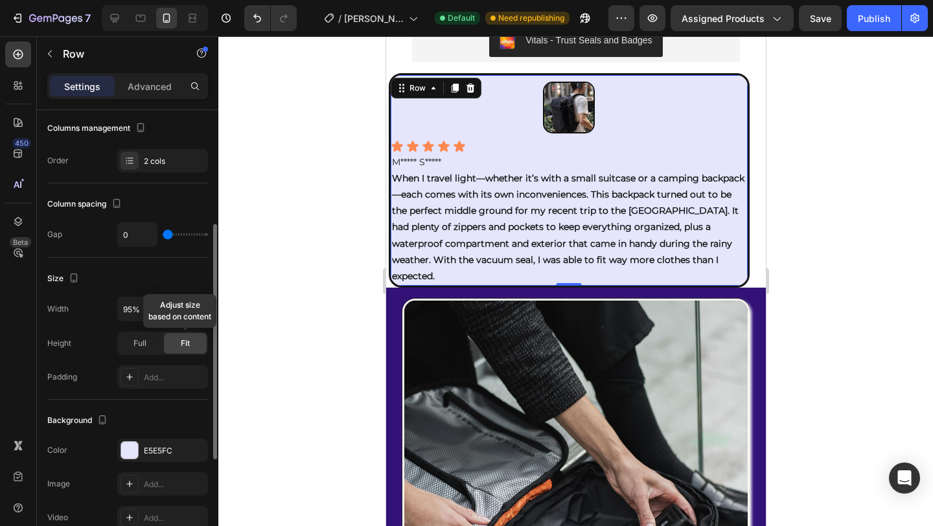
scroll to position [167, 0]
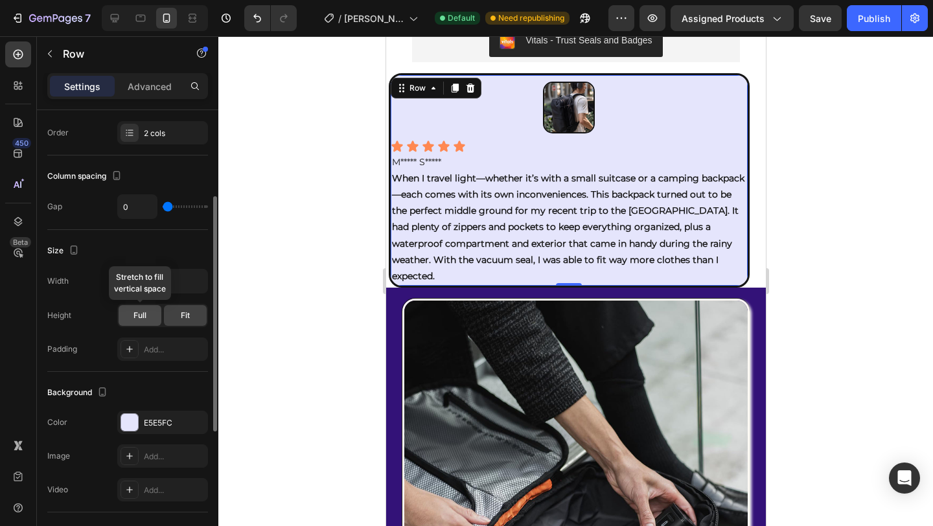
click at [139, 319] on span "Full" at bounding box center [140, 316] width 13 height 12
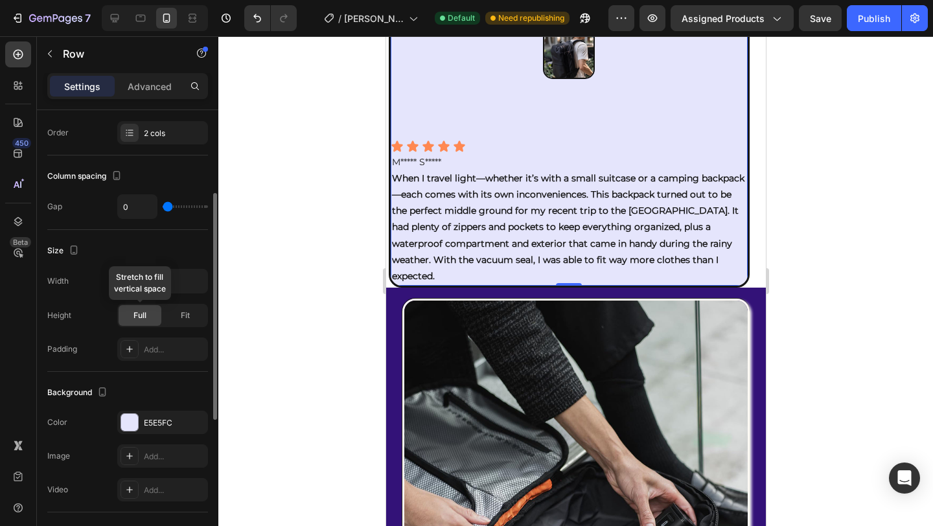
scroll to position [1021, 0]
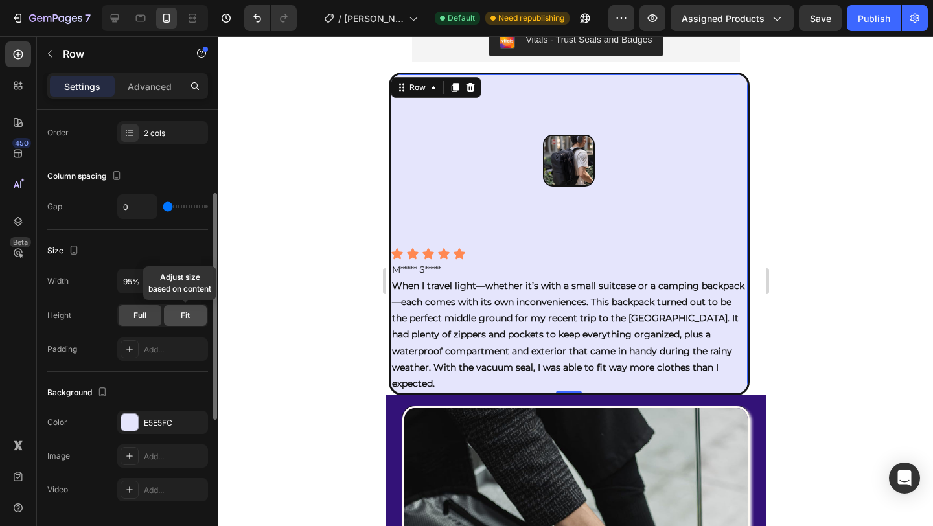
click at [190, 317] on div "Fit" at bounding box center [185, 315] width 43 height 21
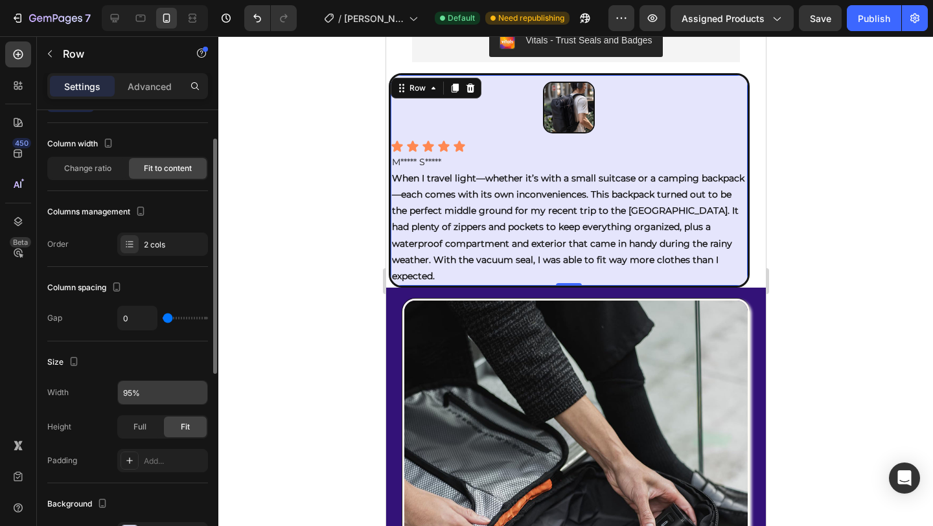
scroll to position [0, 0]
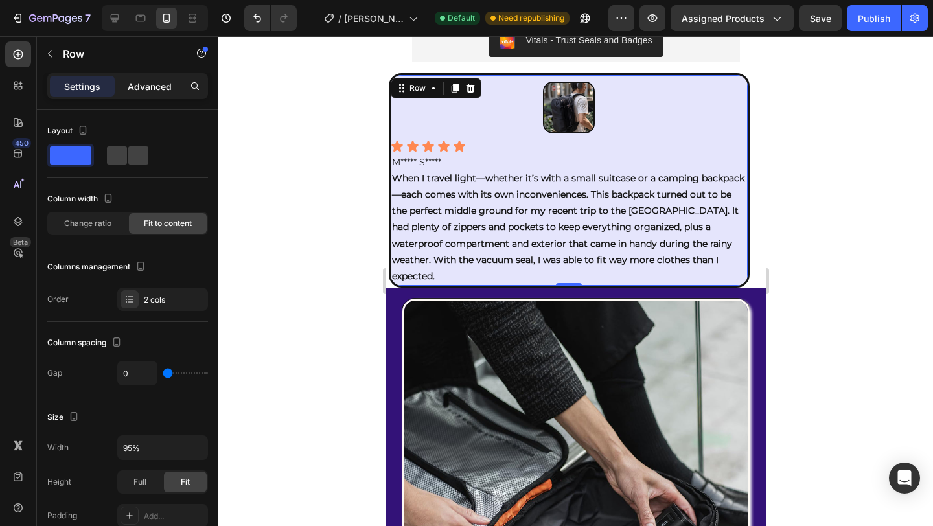
click at [159, 87] on p "Advanced" at bounding box center [150, 87] width 44 height 14
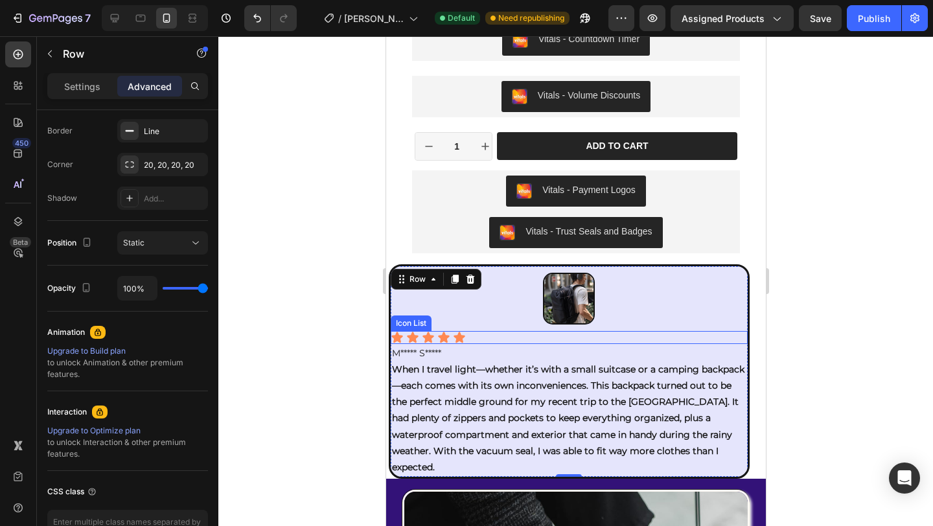
scroll to position [898, 0]
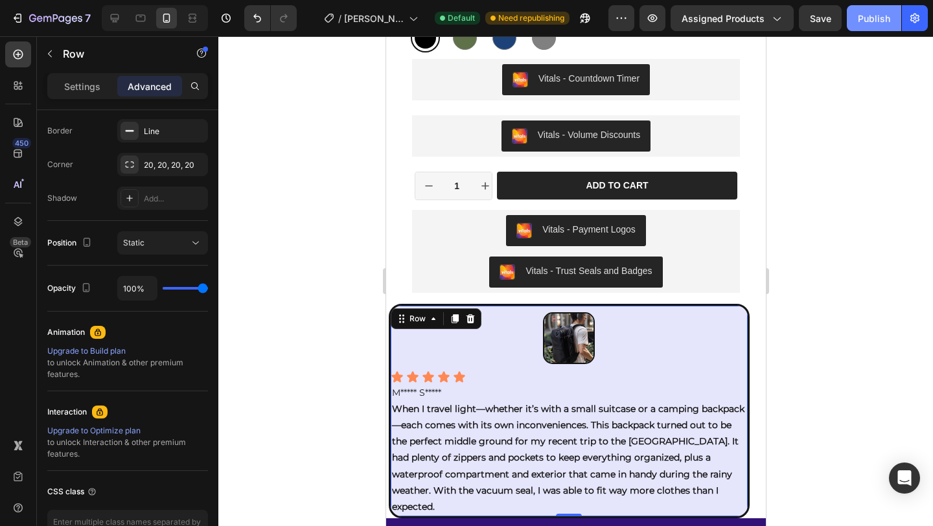
click at [857, 22] on button "Publish" at bounding box center [874, 18] width 54 height 26
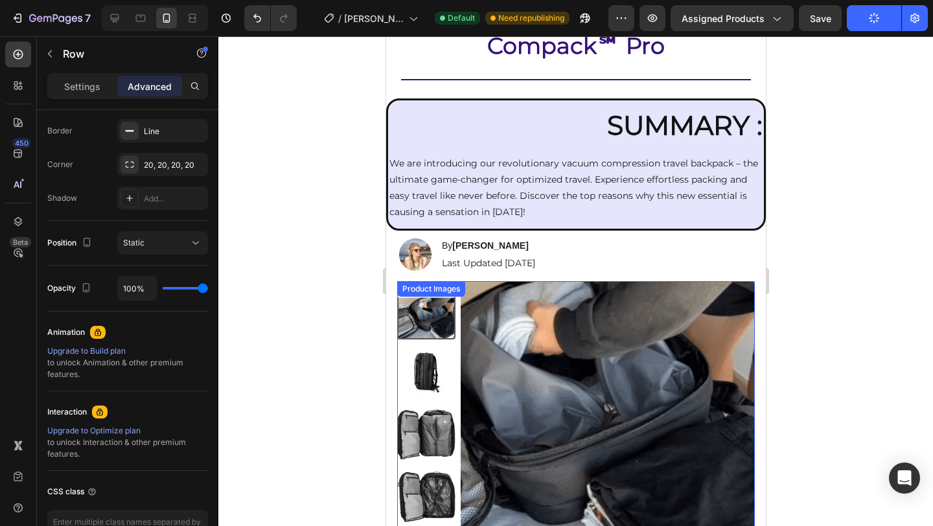
scroll to position [0, 0]
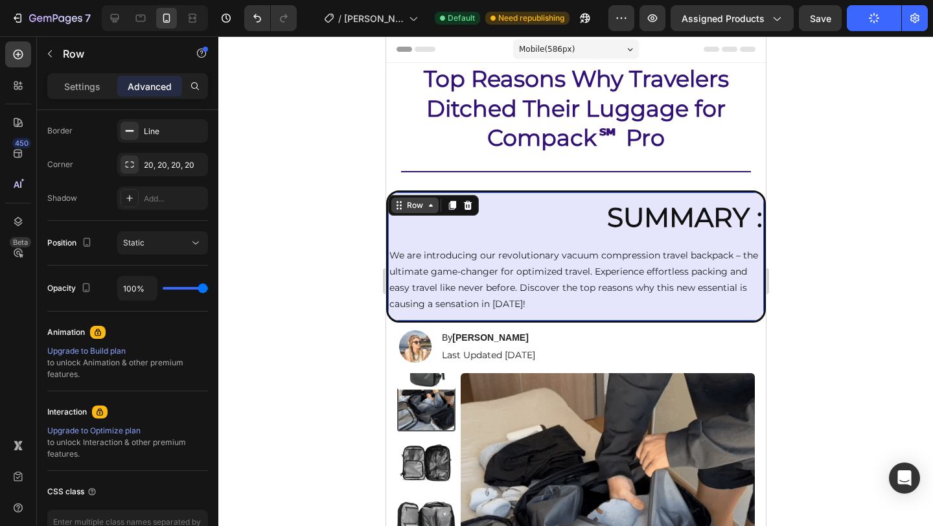
click at [408, 198] on div "Row" at bounding box center [414, 206] width 47 height 16
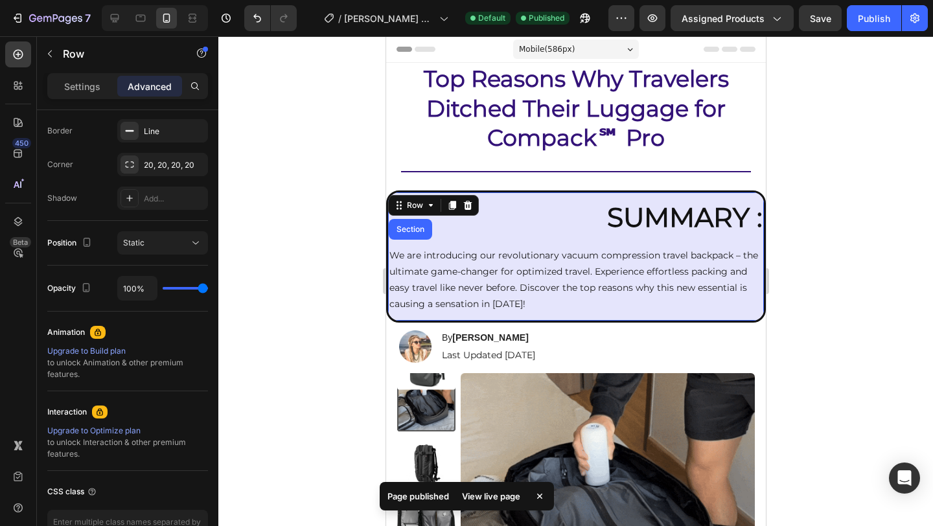
click at [141, 91] on p "Advanced" at bounding box center [150, 87] width 44 height 14
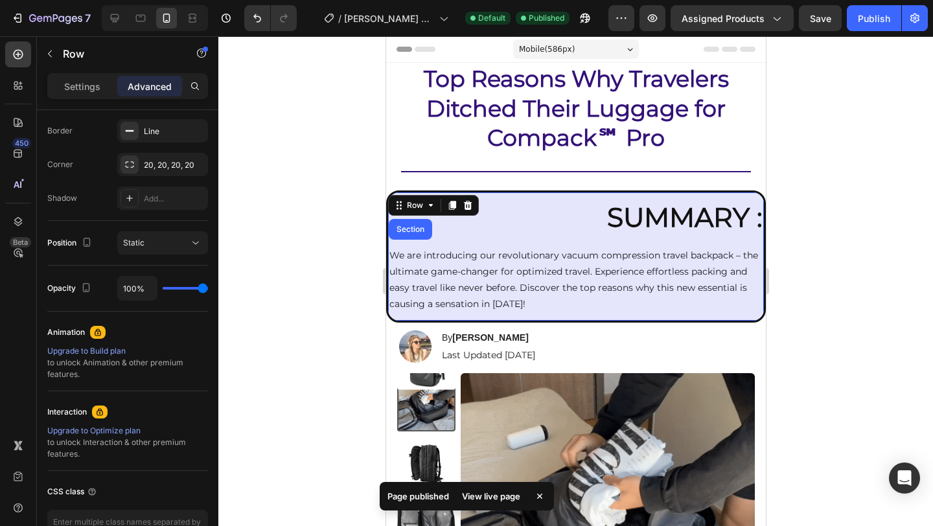
click at [747, 196] on div "SUMMARY : Heading We are introducing our revolutionary vacuum compression trave…" at bounding box center [576, 257] width 380 height 132
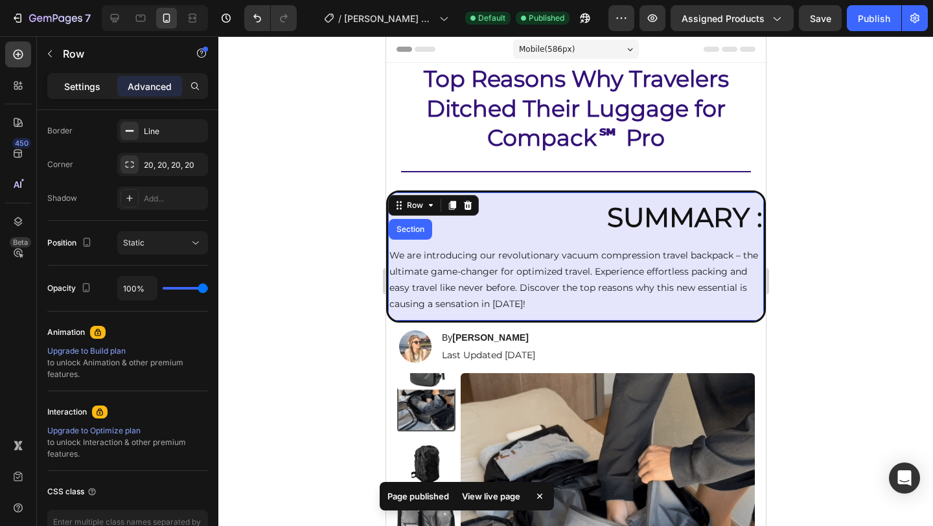
click at [69, 90] on p "Settings" at bounding box center [82, 87] width 36 height 14
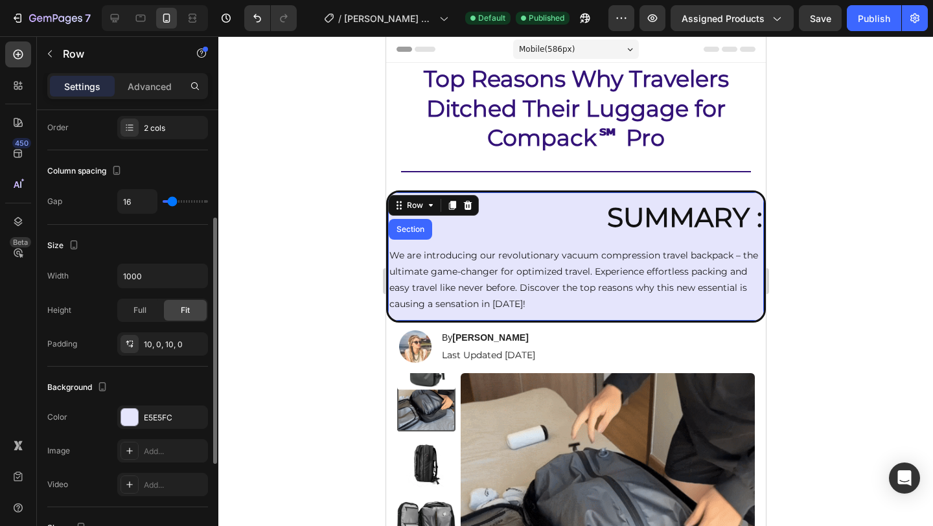
scroll to position [203, 0]
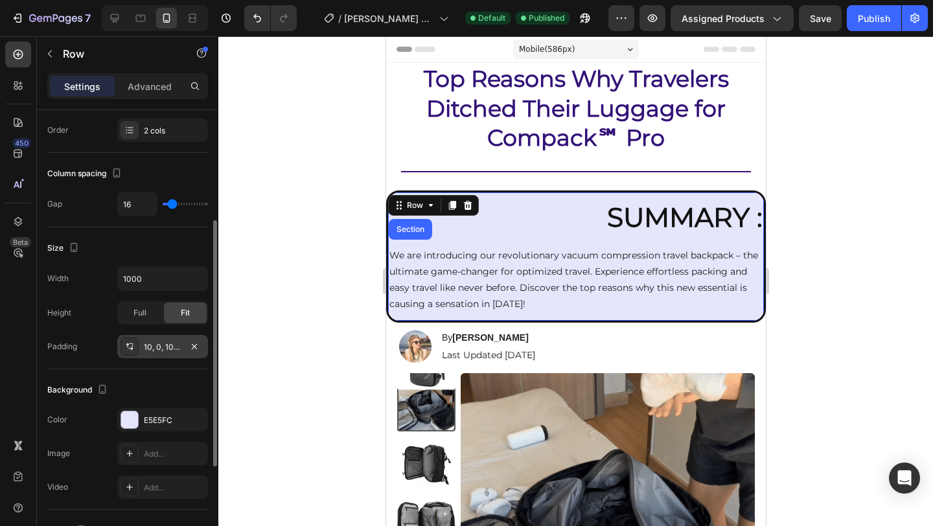
click at [169, 347] on div "10, 0, 10, 0" at bounding box center [163, 348] width 38 height 12
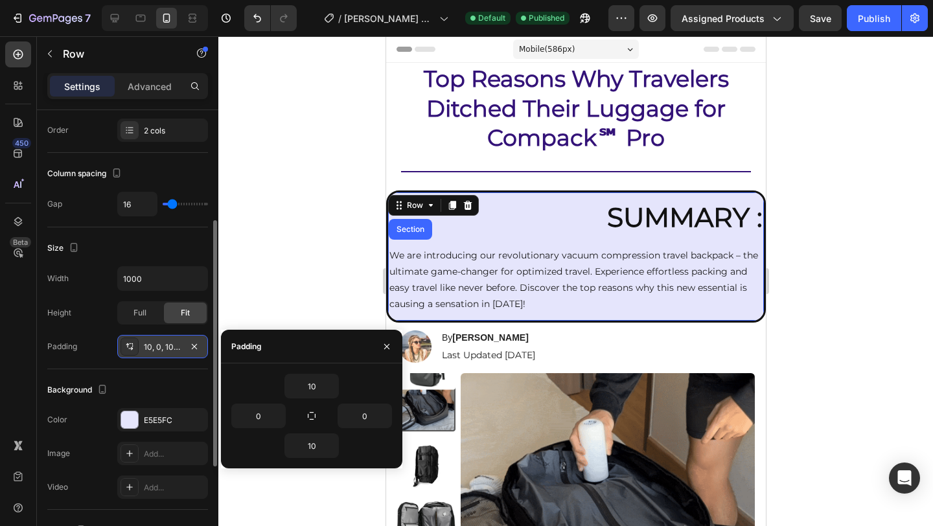
click at [169, 347] on div "10, 0, 10, 0" at bounding box center [163, 348] width 38 height 12
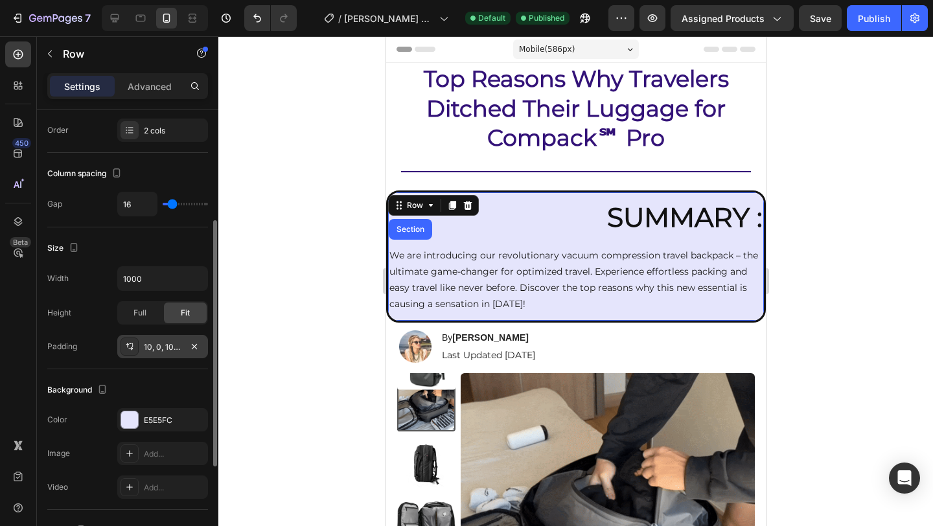
click at [169, 347] on div "10, 0, 10, 0" at bounding box center [163, 348] width 38 height 12
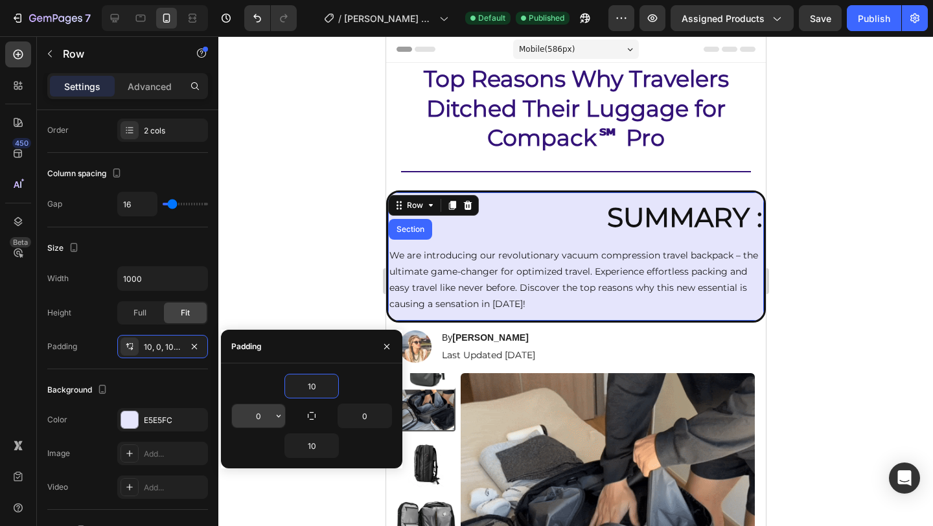
click at [270, 416] on input "0" at bounding box center [258, 415] width 53 height 23
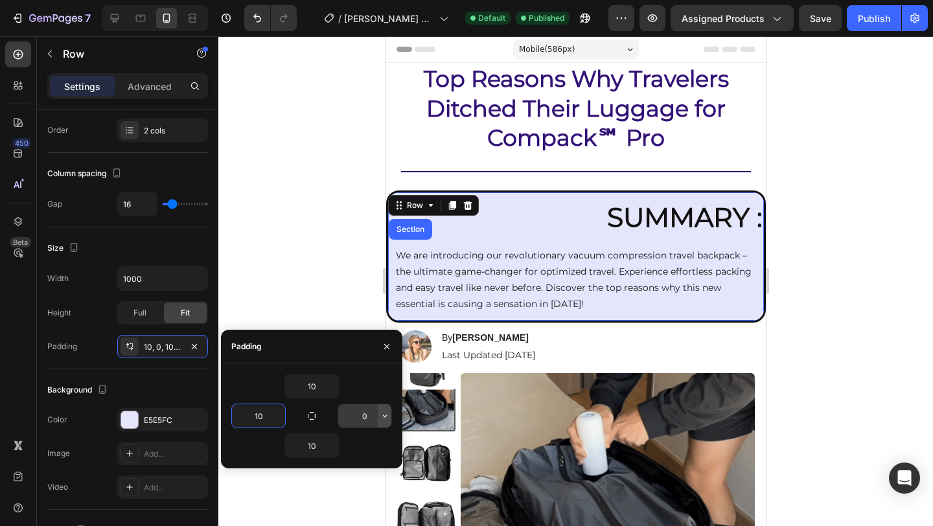
type input "10"
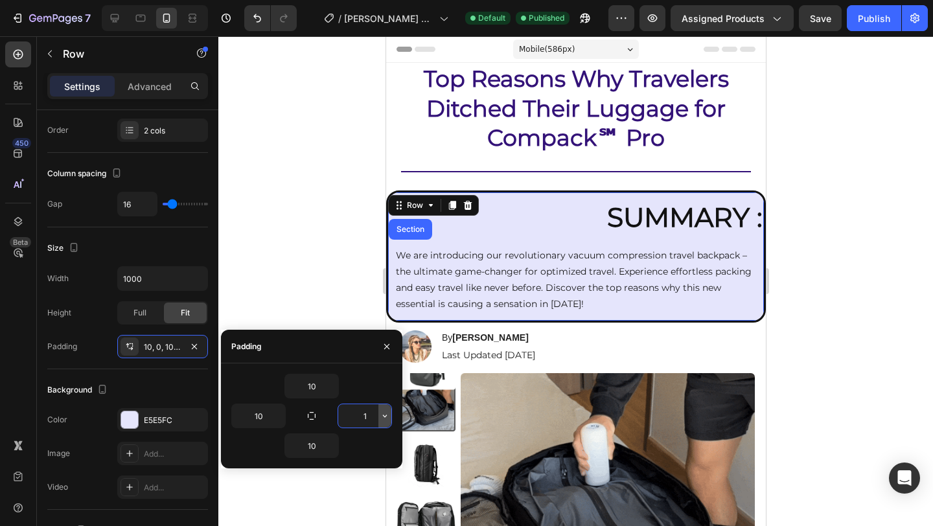
type input "10"
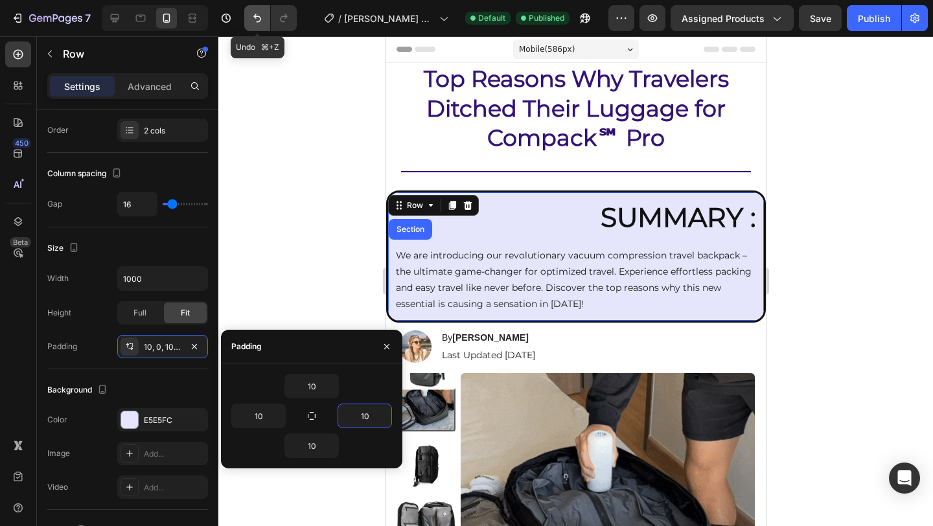
click at [255, 18] on icon "Undo/Redo" at bounding box center [257, 18] width 8 height 8
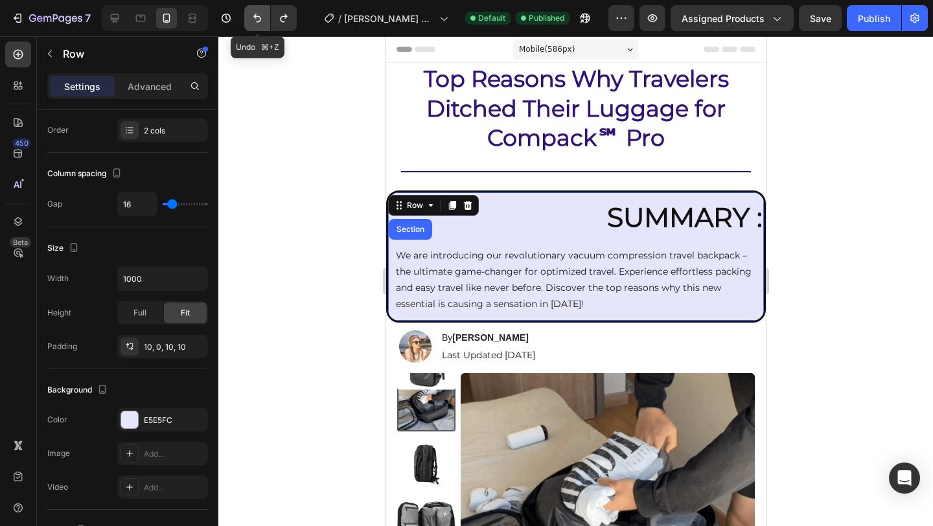
click at [255, 18] on icon "Undo/Redo" at bounding box center [257, 18] width 8 height 8
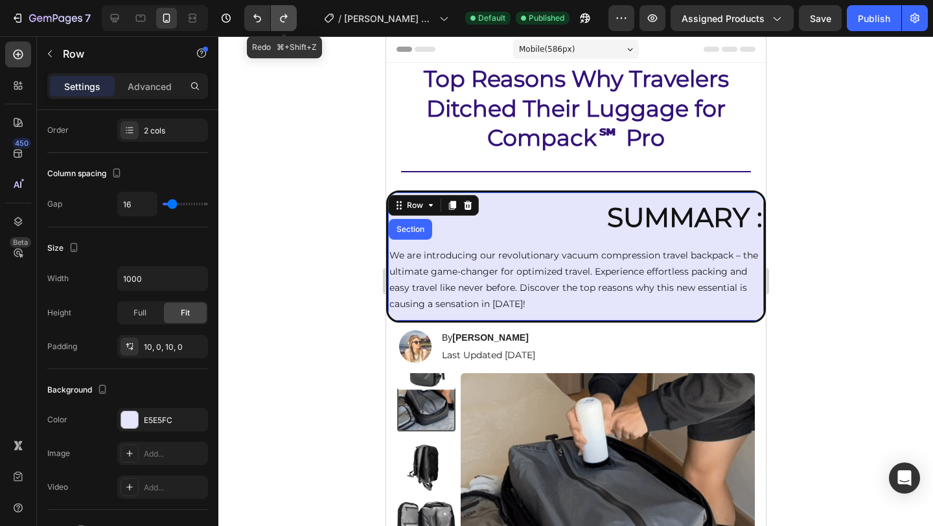
click at [281, 24] on icon "Undo/Redo" at bounding box center [283, 18] width 13 height 13
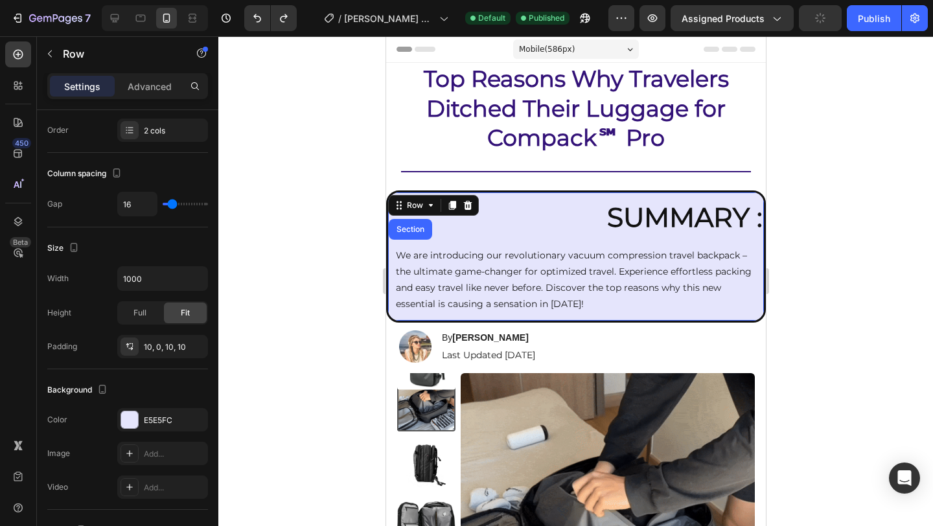
click at [391, 316] on div "SUMMARY : Heading We are introducing our revolutionary vacuum compression trave…" at bounding box center [576, 257] width 380 height 132
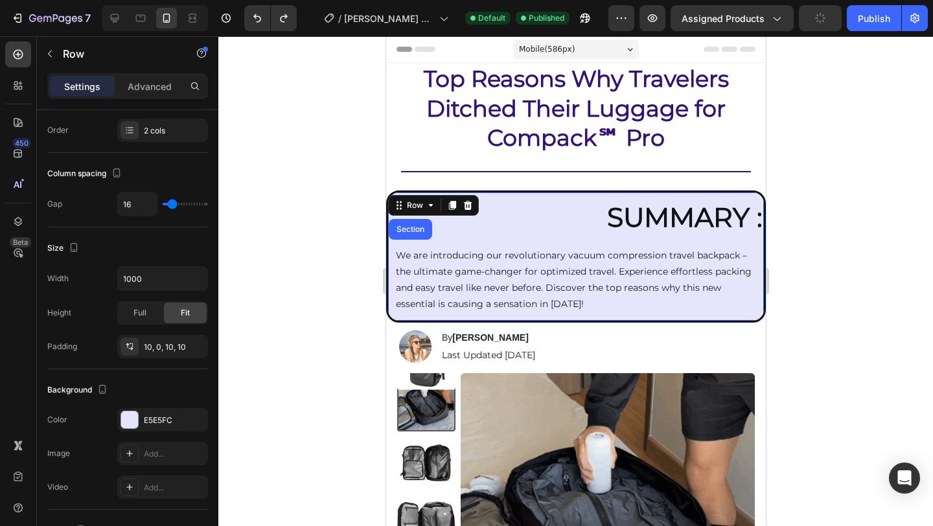
click at [747, 320] on div "SUMMARY : Heading We are introducing our revolutionary vacuum compression trave…" at bounding box center [576, 257] width 380 height 132
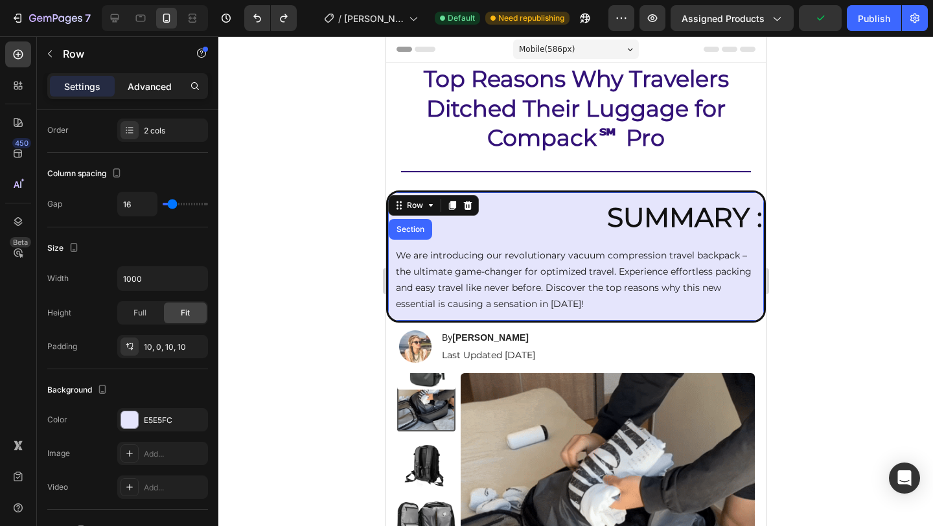
click at [156, 91] on p "Advanced" at bounding box center [150, 87] width 44 height 14
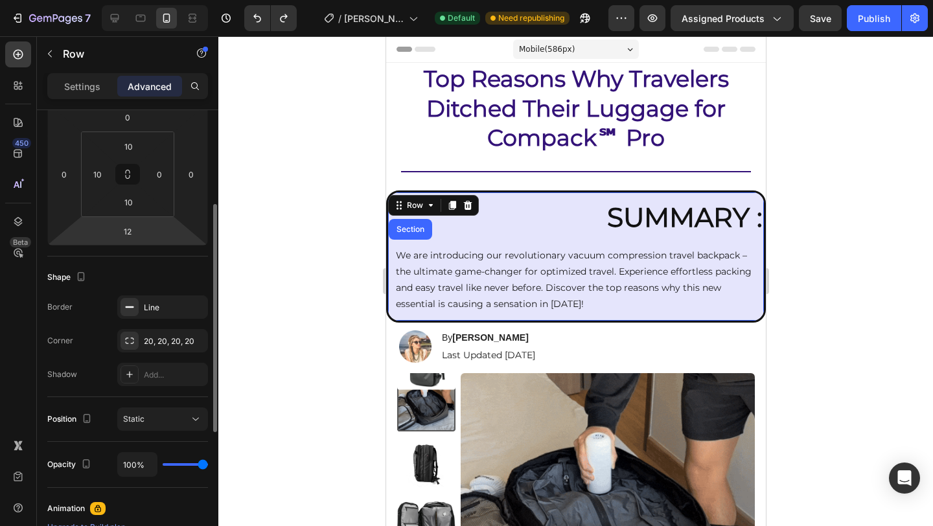
scroll to position [153, 0]
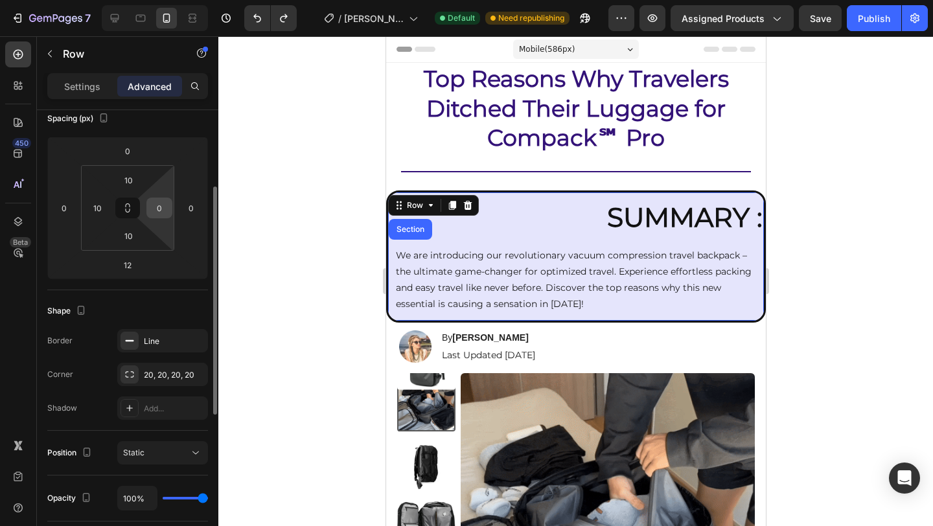
click at [159, 209] on input "0" at bounding box center [159, 207] width 19 height 19
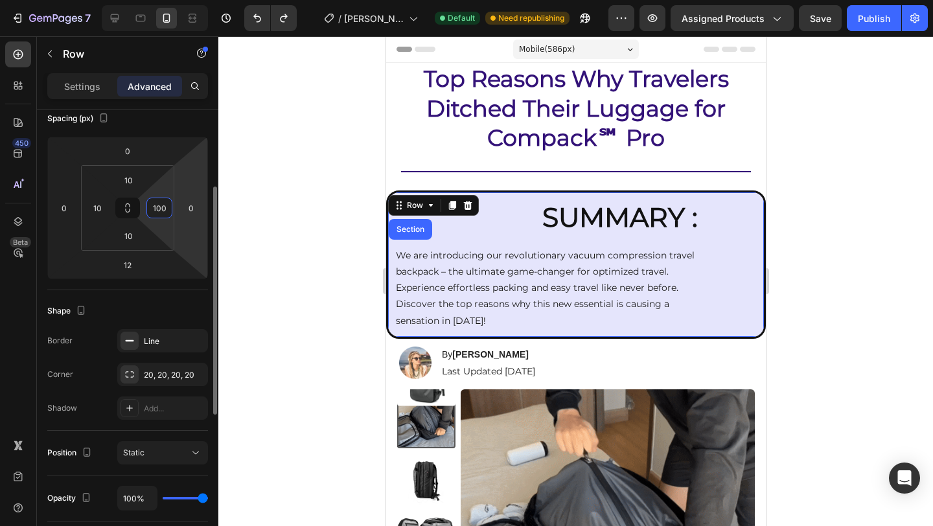
click at [170, 209] on div "100" at bounding box center [159, 208] width 26 height 21
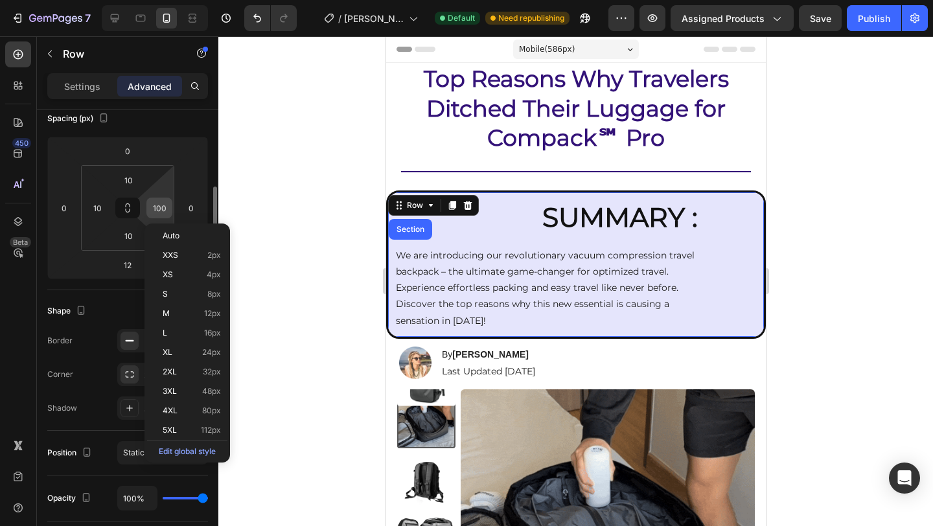
click at [151, 203] on input "100" at bounding box center [159, 207] width 19 height 19
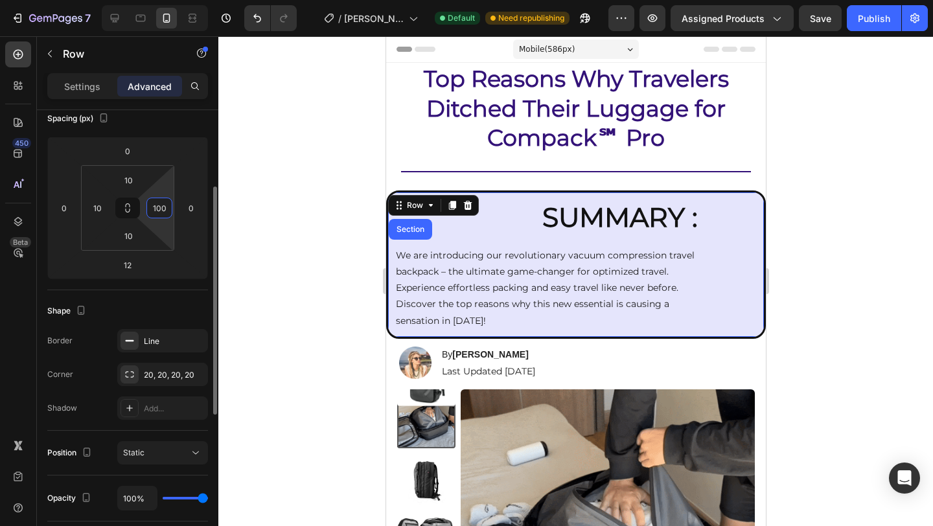
drag, startPoint x: 151, startPoint y: 203, endPoint x: 165, endPoint y: 207, distance: 14.6
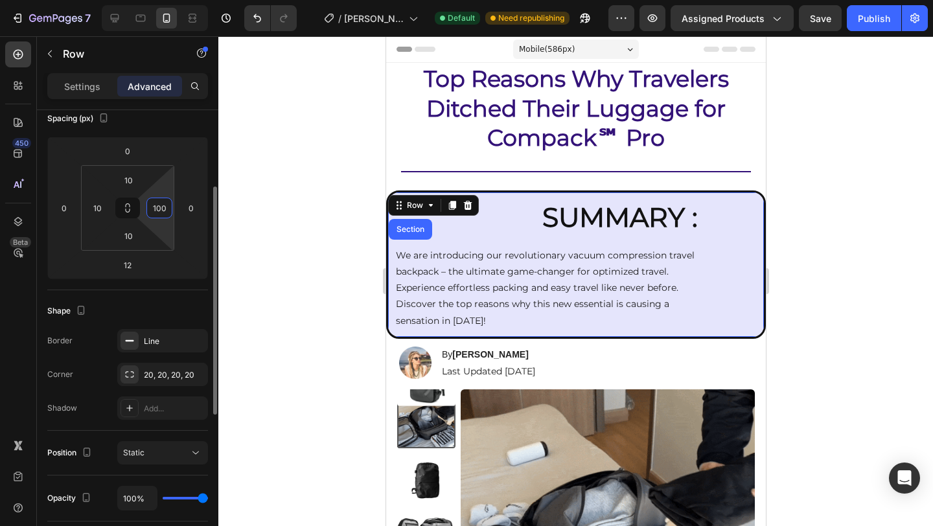
click at [165, 207] on input "100" at bounding box center [159, 207] width 19 height 19
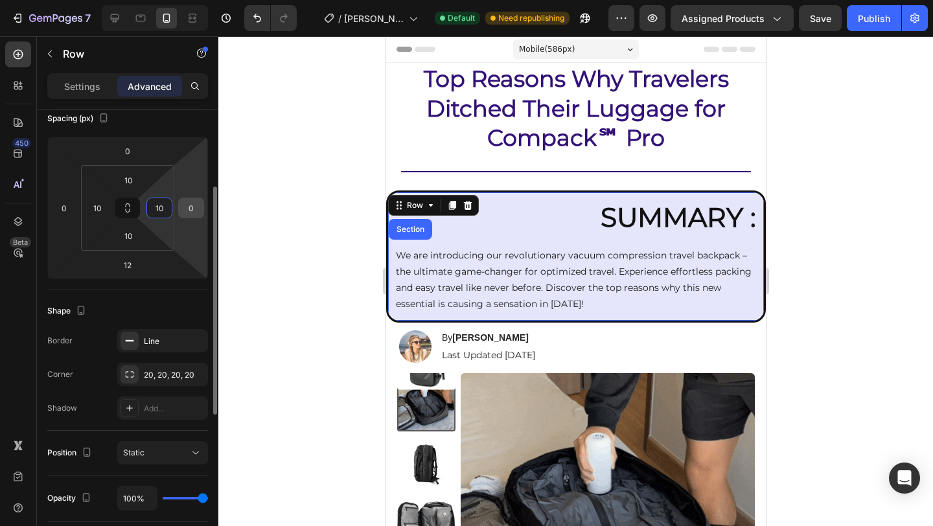
type input "10"
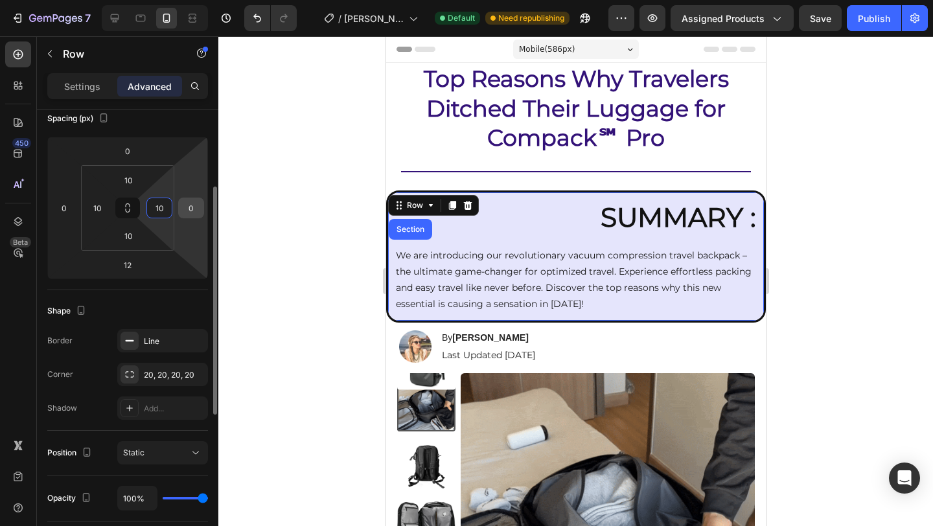
click at [190, 212] on input "0" at bounding box center [190, 207] width 19 height 19
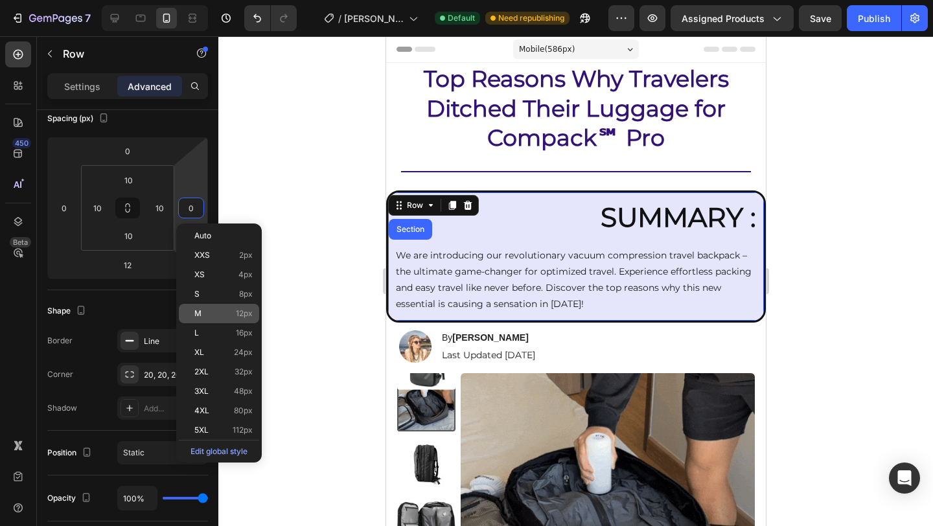
click at [231, 314] on p "M 12px" at bounding box center [223, 313] width 58 height 9
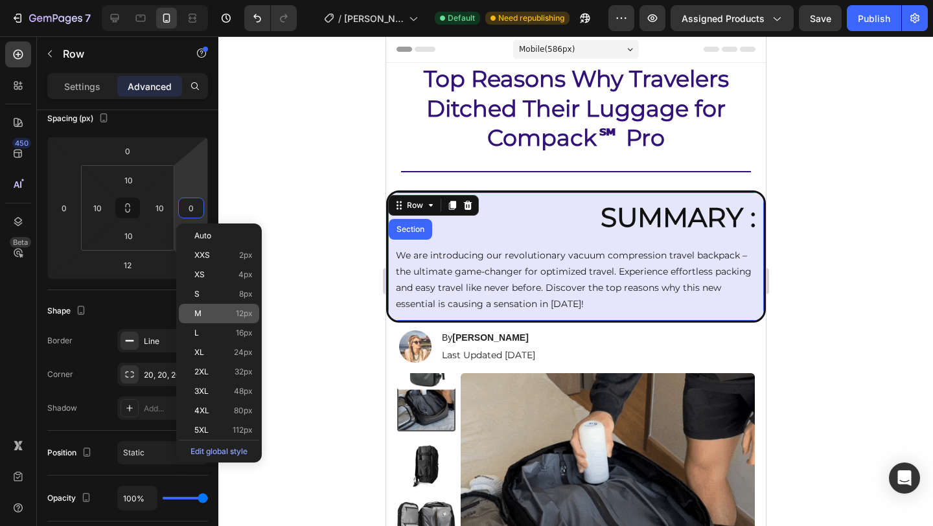
type input "12"
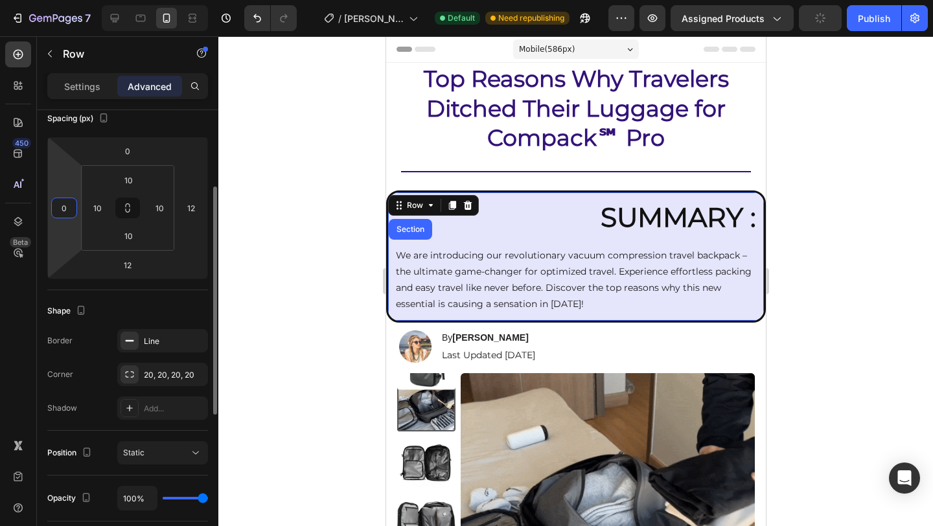
click at [69, 210] on input "0" at bounding box center [63, 207] width 19 height 19
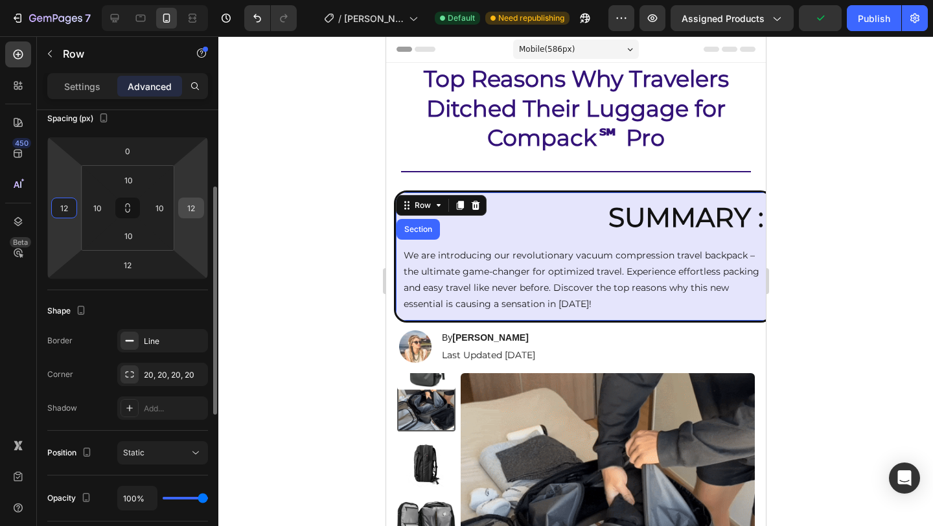
type input "12"
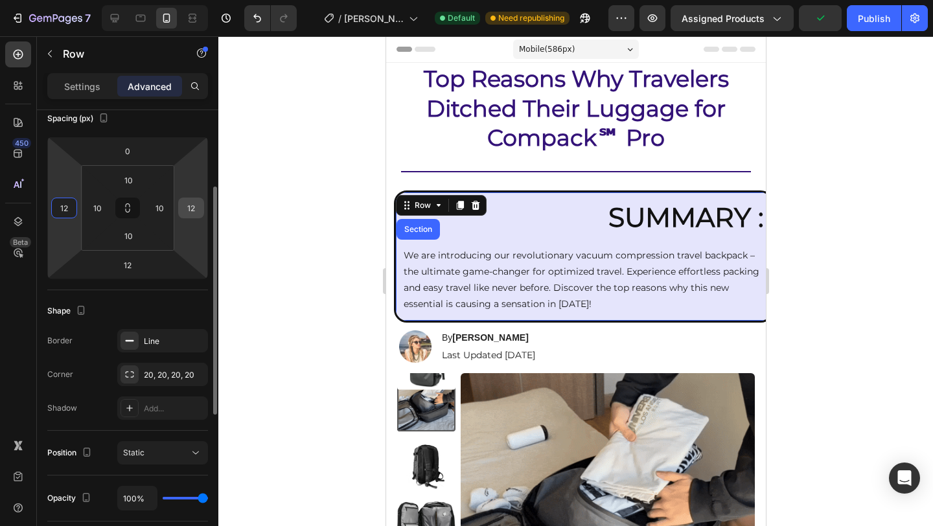
click at [191, 211] on input "12" at bounding box center [190, 207] width 19 height 19
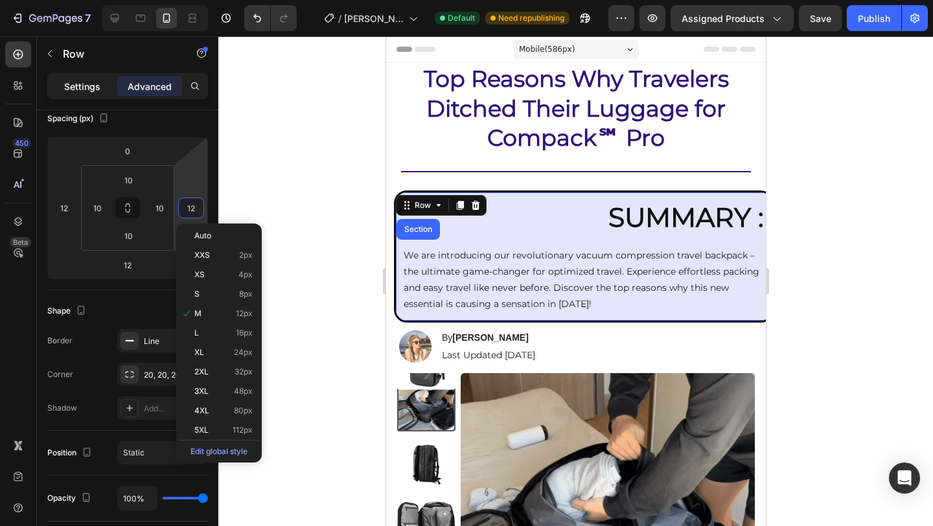
click at [81, 89] on p "Settings" at bounding box center [82, 87] width 36 height 14
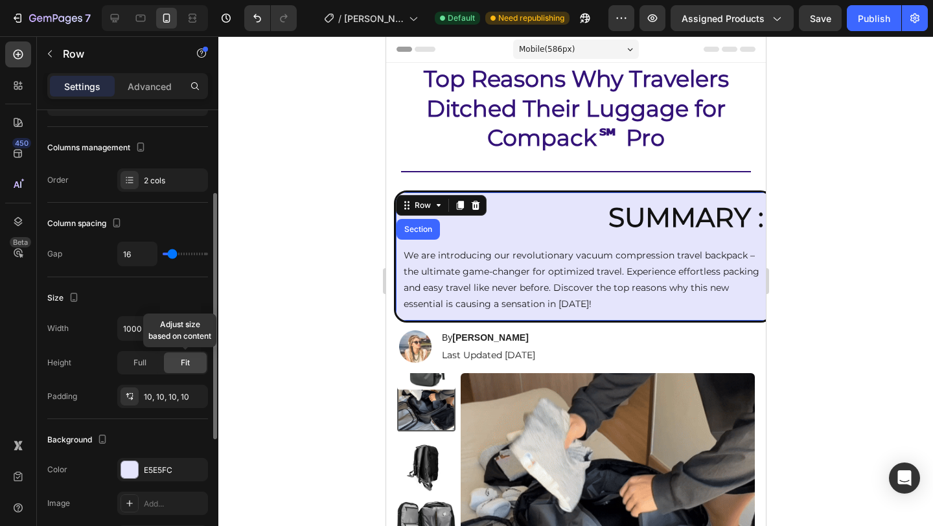
click at [185, 365] on span "Fit" at bounding box center [185, 363] width 9 height 12
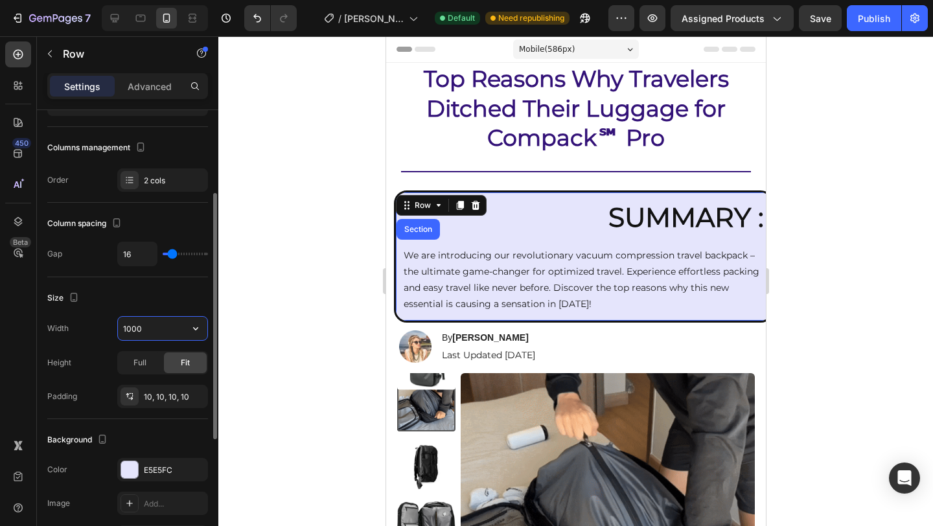
click at [176, 333] on input "1000" at bounding box center [162, 328] width 89 height 23
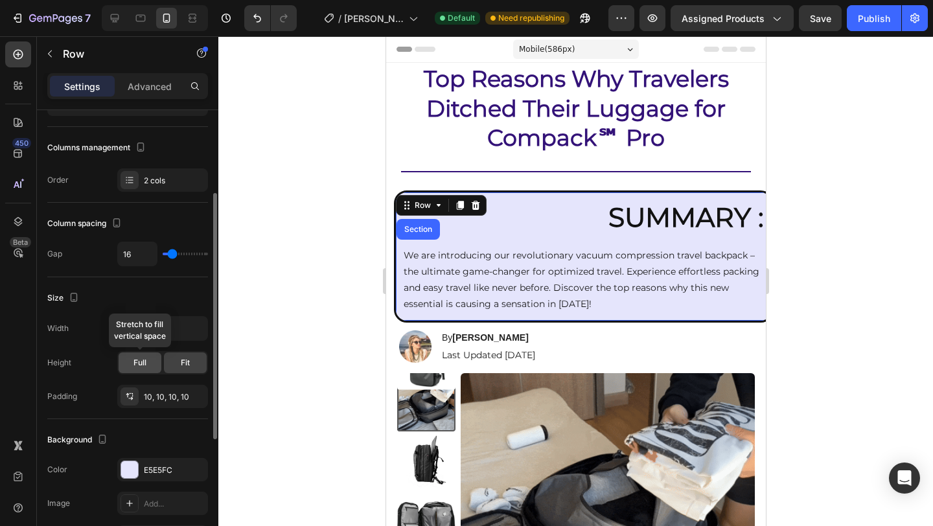
click at [146, 363] on span "Full" at bounding box center [140, 363] width 13 height 12
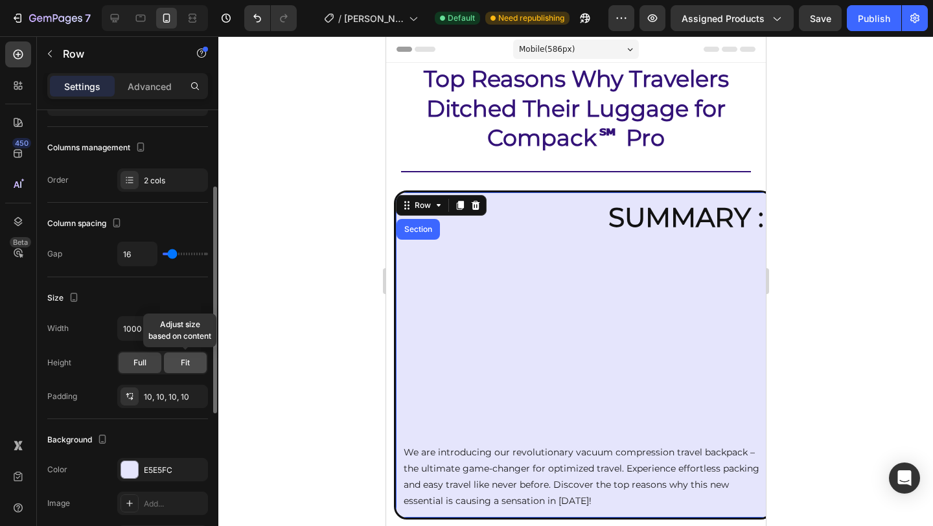
click at [182, 362] on span "Fit" at bounding box center [185, 363] width 9 height 12
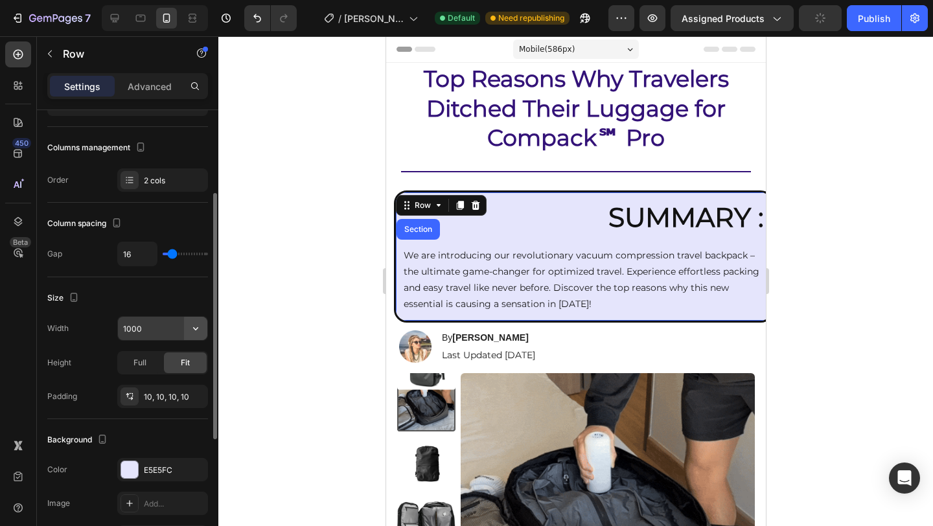
click at [194, 325] on icon "button" at bounding box center [195, 328] width 13 height 13
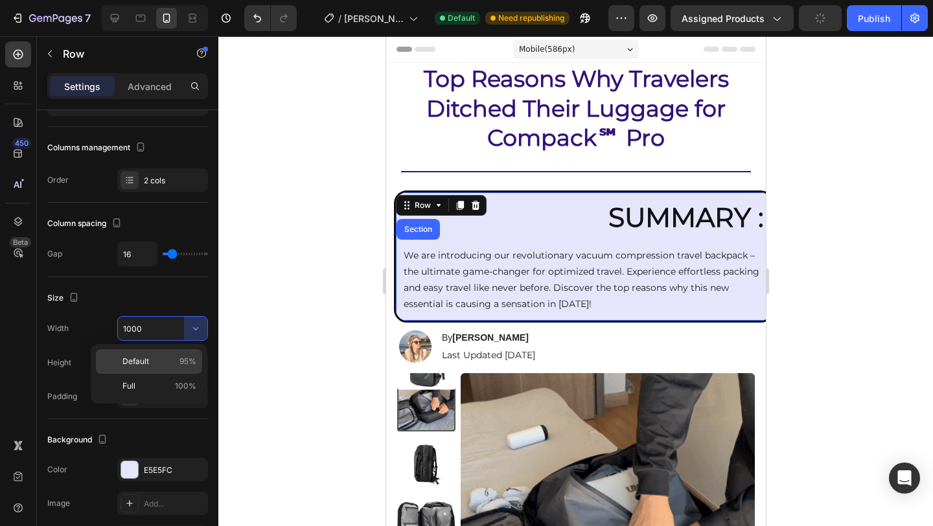
click at [161, 364] on p "Default 95%" at bounding box center [159, 362] width 74 height 12
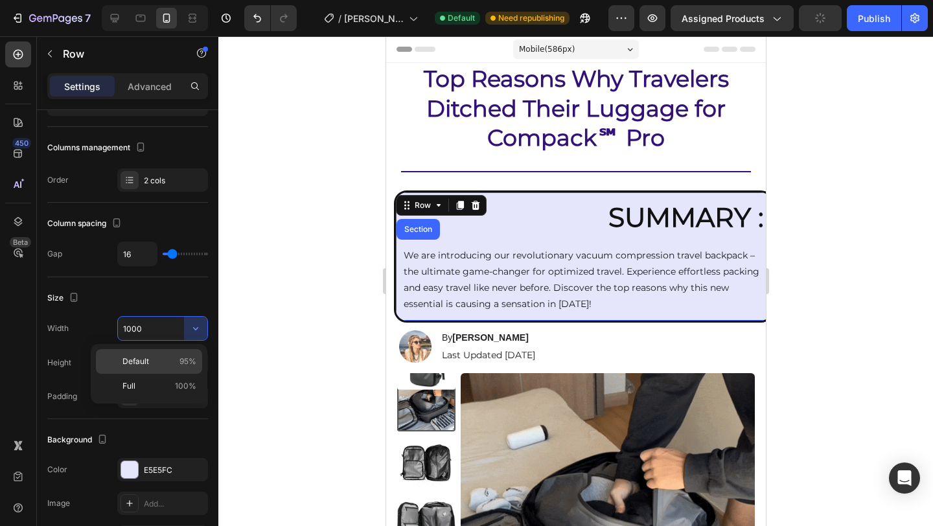
type input "95%"
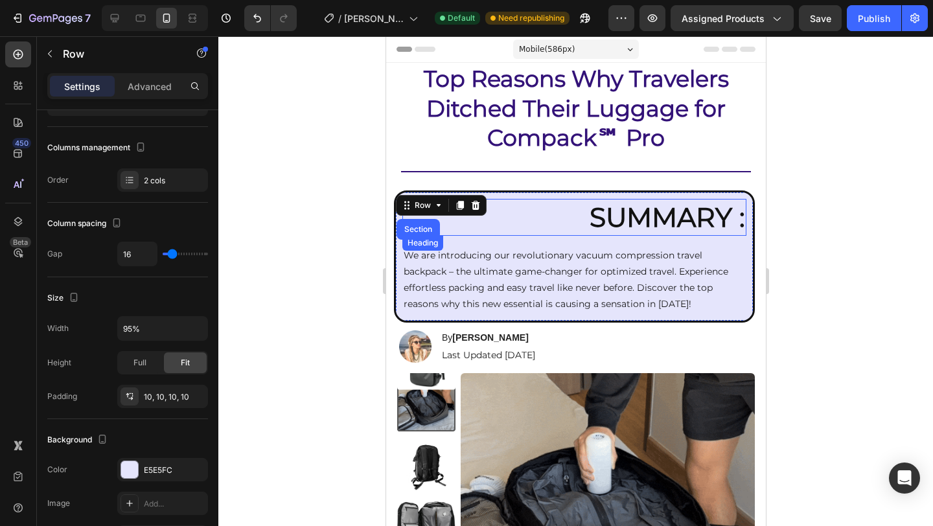
click at [727, 217] on h2 "SUMMARY :" at bounding box center [574, 217] width 344 height 37
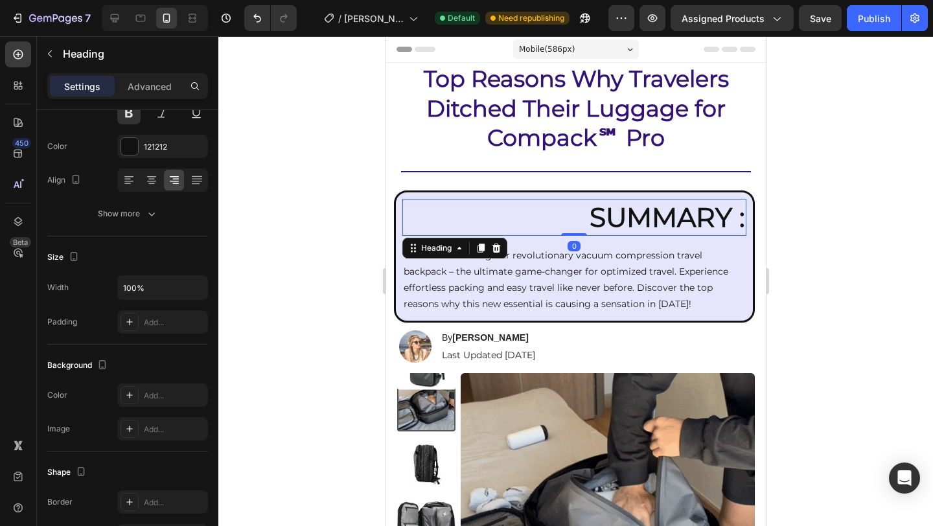
scroll to position [0, 0]
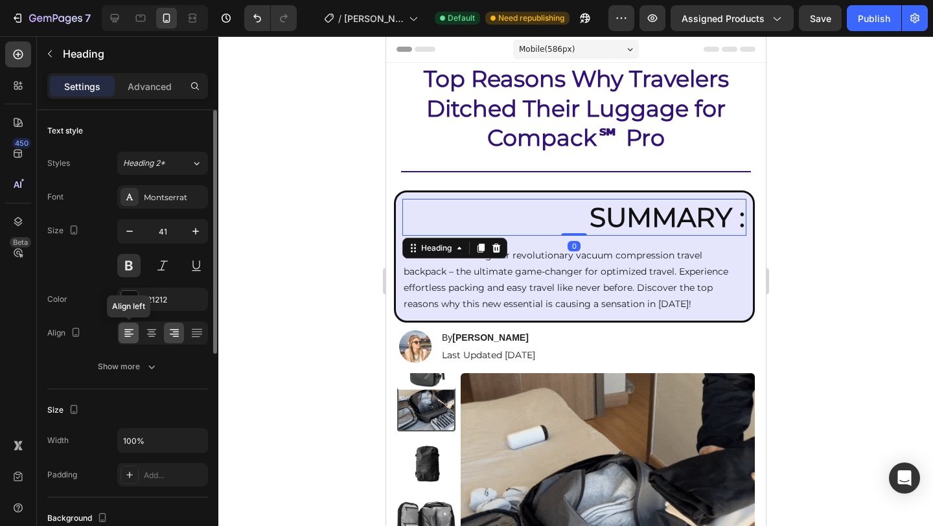
click at [128, 334] on icon at bounding box center [128, 334] width 9 height 1
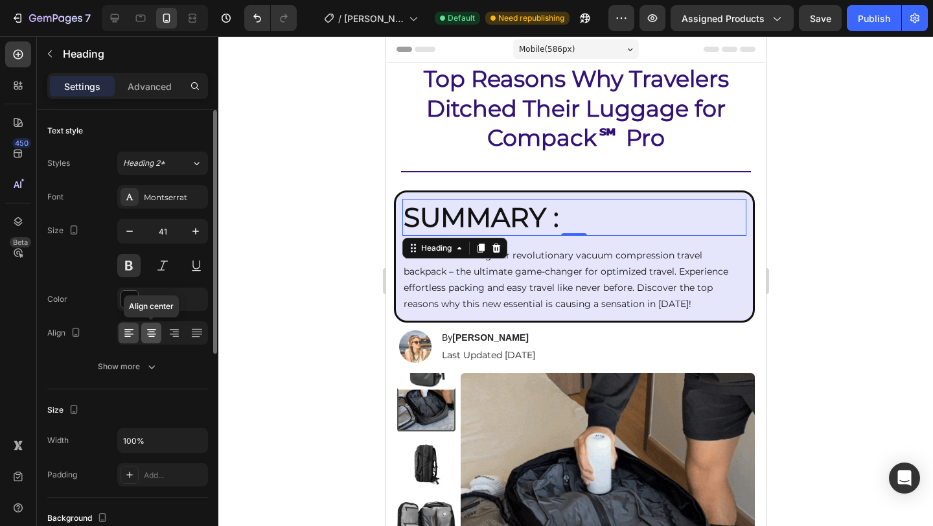
click at [154, 333] on icon at bounding box center [151, 333] width 13 height 13
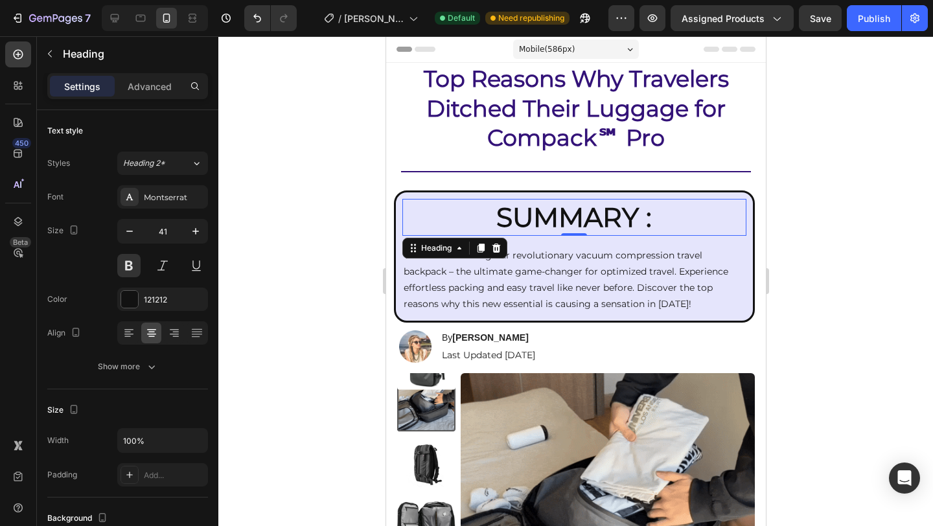
click at [645, 216] on h2 "SUMMARY :" at bounding box center [574, 217] width 344 height 37
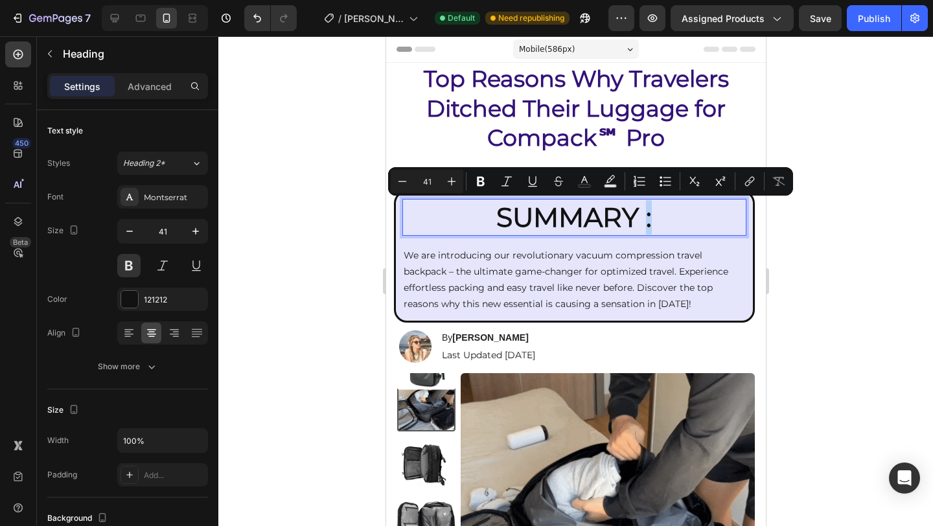
click at [642, 220] on p "SUMMARY :" at bounding box center [574, 217] width 342 height 34
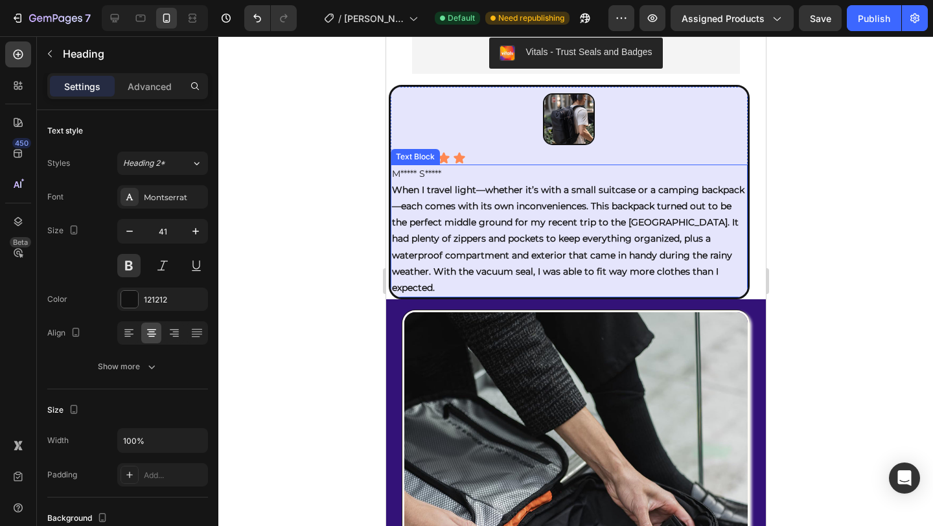
scroll to position [1119, 0]
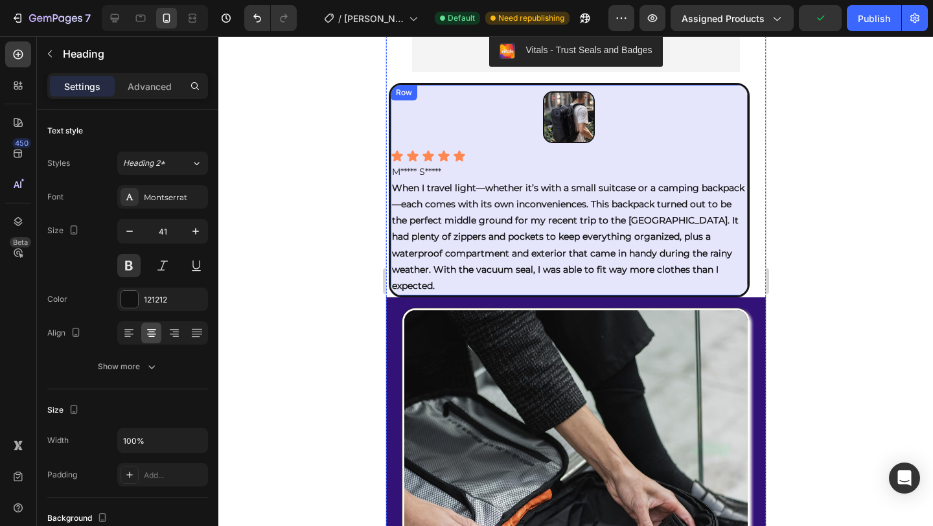
click at [717, 87] on div "Image" at bounding box center [568, 117] width 357 height 65
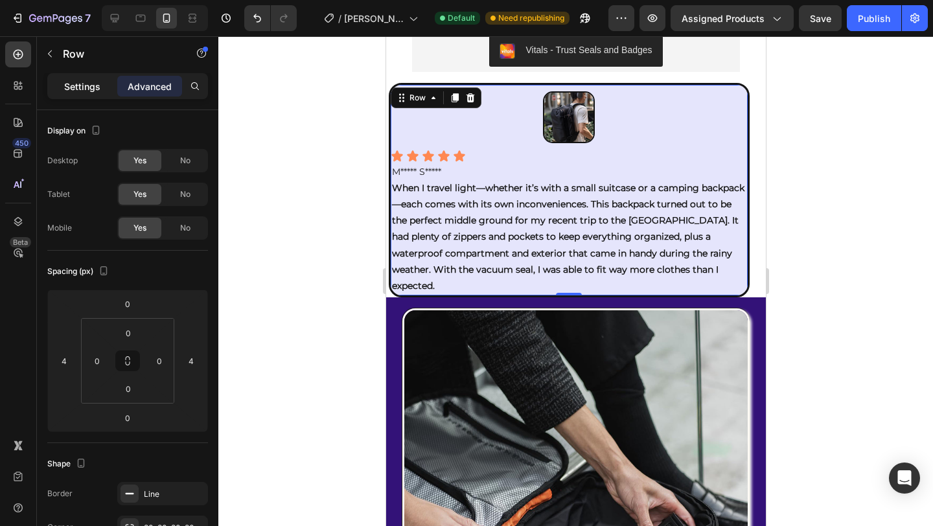
click at [91, 84] on p "Settings" at bounding box center [82, 87] width 36 height 14
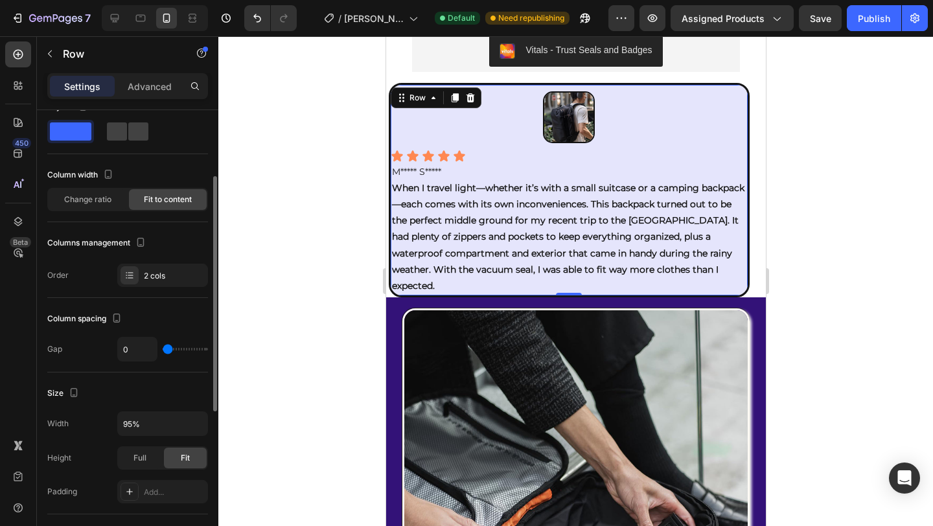
scroll to position [60, 0]
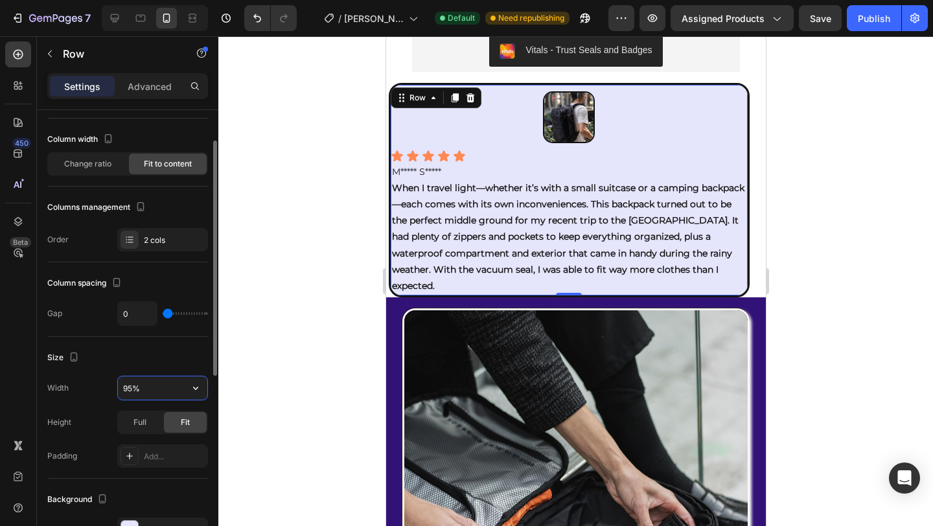
click at [158, 395] on input "95%" at bounding box center [162, 388] width 89 height 23
click at [200, 389] on icon "button" at bounding box center [195, 388] width 13 height 13
click at [143, 422] on span "Full" at bounding box center [140, 423] width 13 height 12
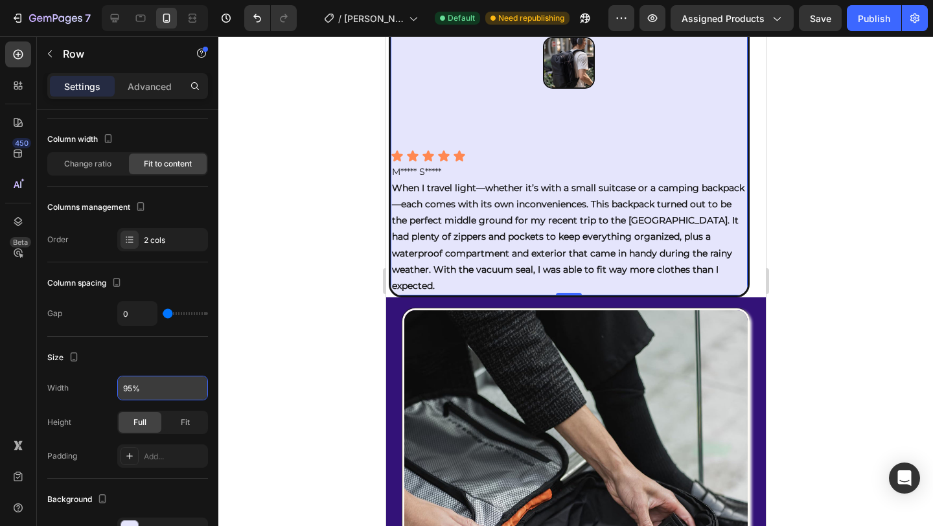
scroll to position [1011, 0]
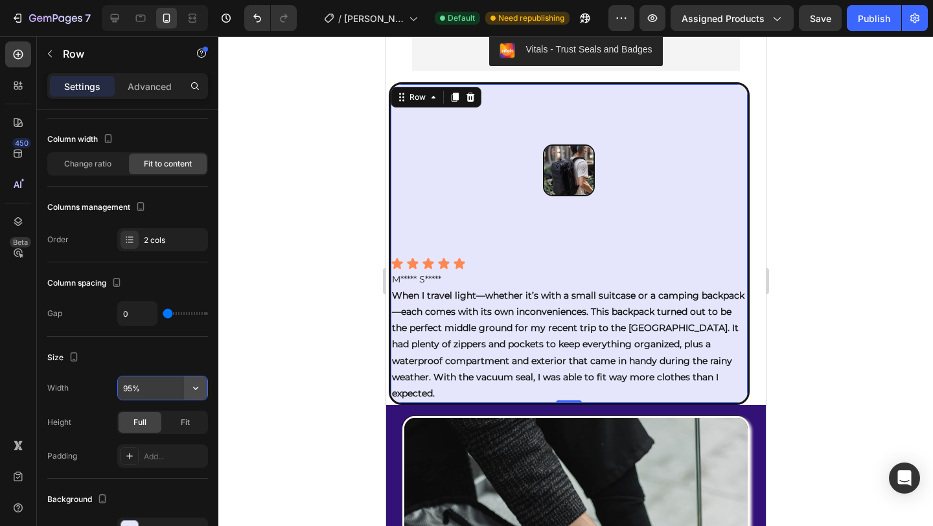
click at [194, 393] on icon "button" at bounding box center [195, 388] width 13 height 13
click at [152, 428] on div "Default 95%" at bounding box center [149, 421] width 106 height 25
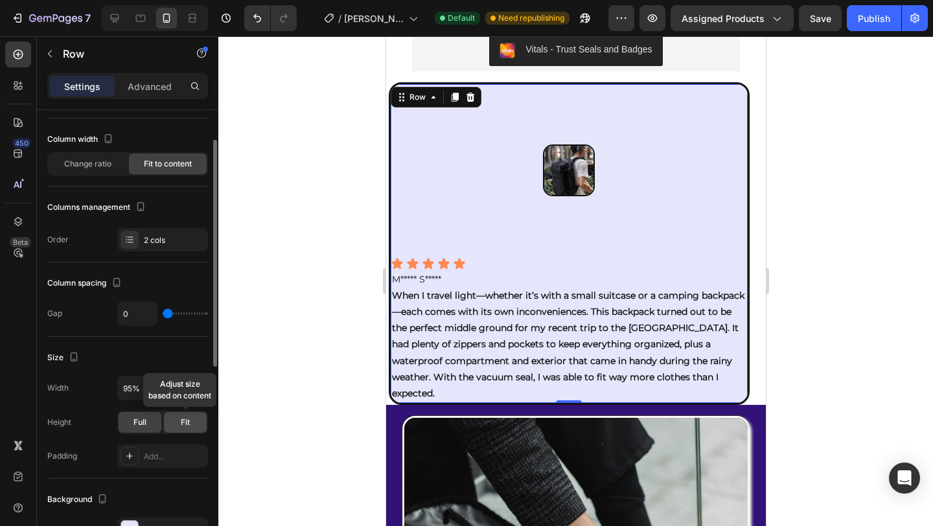
click at [180, 426] on div "Fit" at bounding box center [185, 422] width 43 height 21
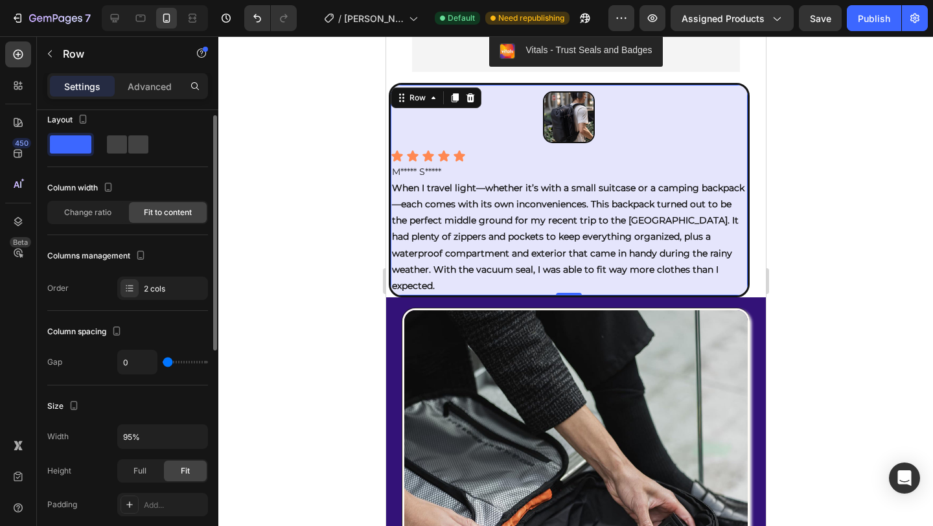
scroll to position [0, 0]
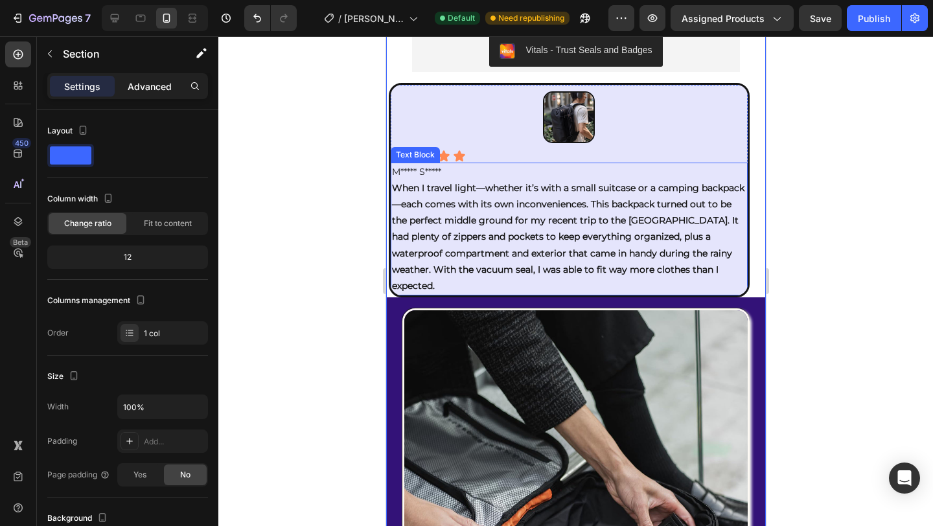
click at [152, 82] on p "Advanced" at bounding box center [150, 87] width 44 height 14
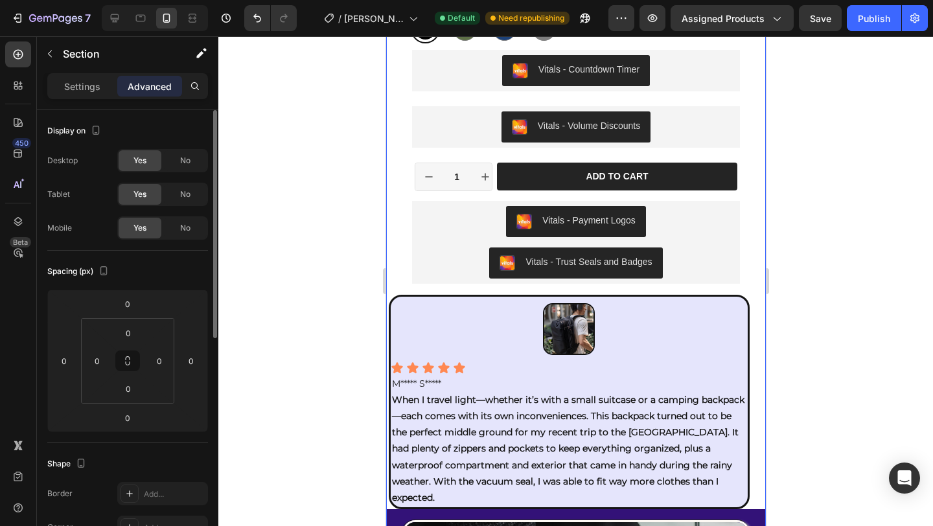
scroll to position [715, 0]
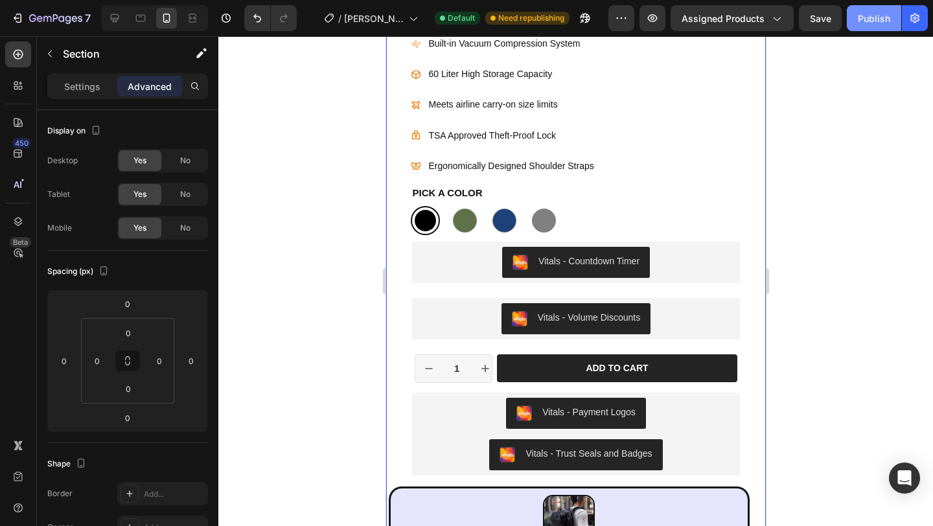
click at [863, 19] on div "Publish" at bounding box center [874, 19] width 32 height 14
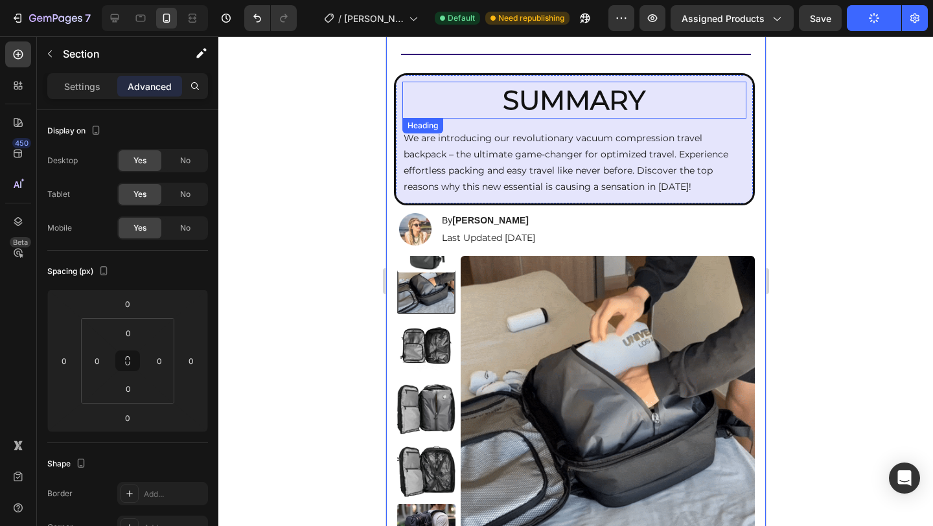
scroll to position [0, 0]
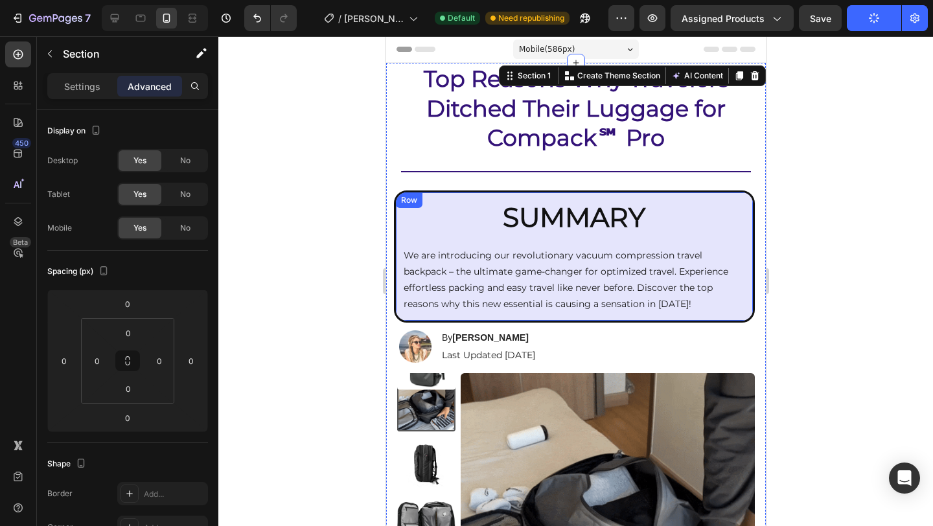
click at [737, 211] on div "SUMMARY Heading We are introducing our revolutionary vacuum compression travel …" at bounding box center [573, 257] width 361 height 132
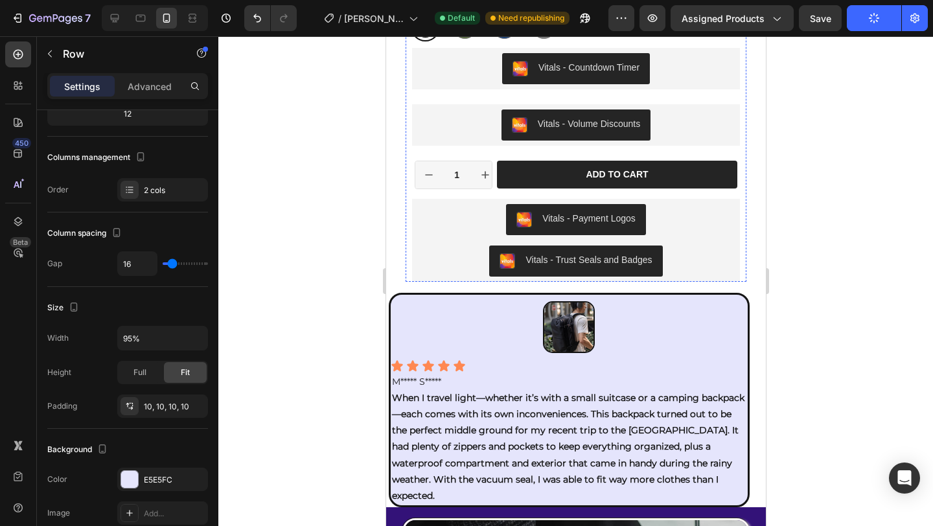
scroll to position [910, 0]
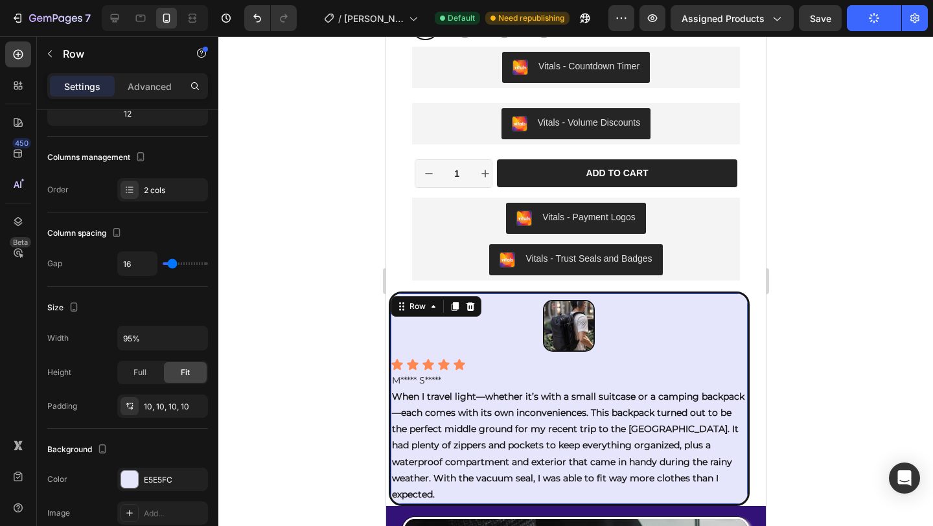
click at [738, 320] on div "Image Icon Icon Icon Icon Icon Icon List M***** S***** When I travel light—whet…" at bounding box center [568, 399] width 361 height 215
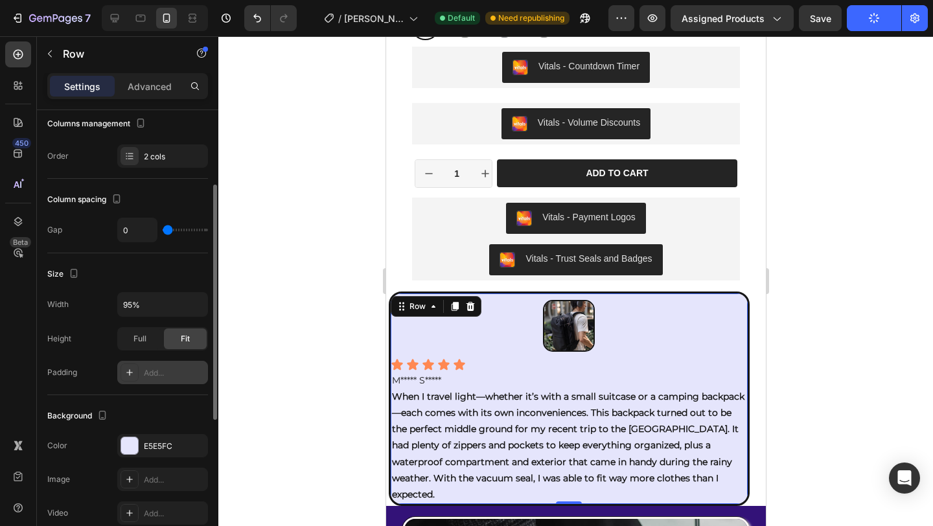
drag, startPoint x: 156, startPoint y: 373, endPoint x: 180, endPoint y: 363, distance: 25.9
click at [156, 373] on div "Add..." at bounding box center [174, 373] width 61 height 12
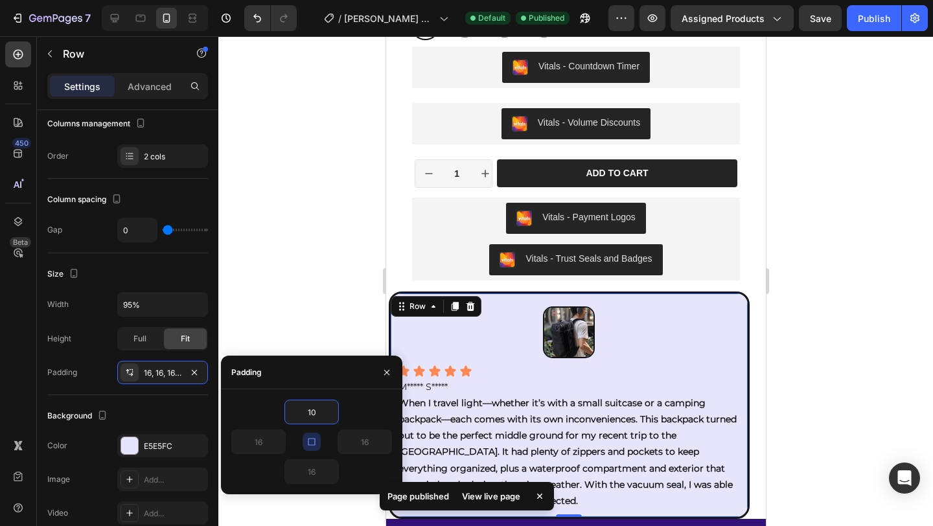
type input "10"
click at [310, 442] on icon "button" at bounding box center [312, 442] width 10 height 10
type input "10"
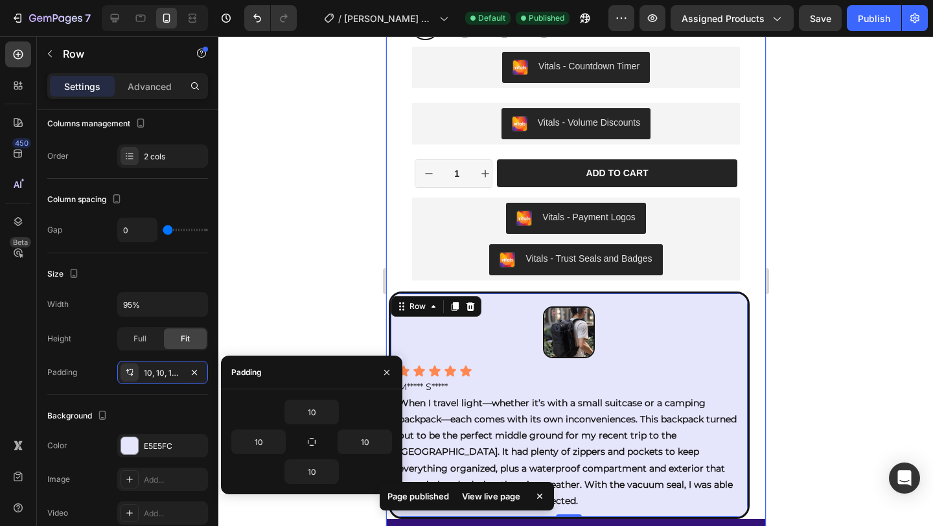
click at [802, 375] on div at bounding box center [575, 281] width 715 height 490
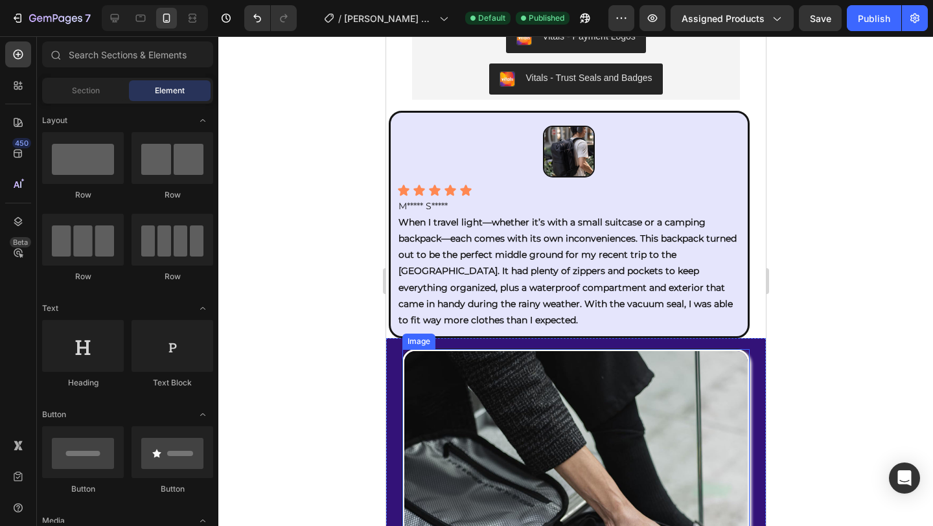
scroll to position [1110, 0]
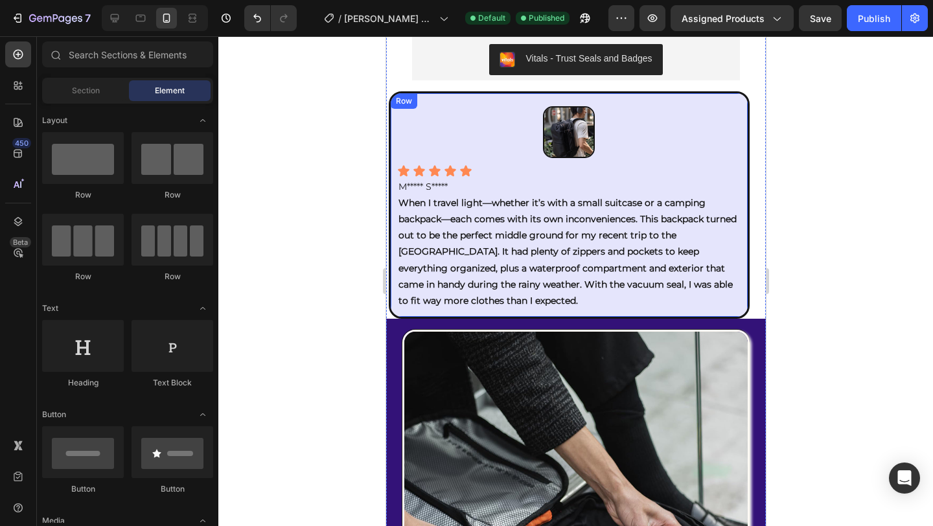
click at [735, 292] on div "Image Icon Icon Icon Icon Icon Icon List M***** S***** When I travel light—whet…" at bounding box center [568, 205] width 361 height 228
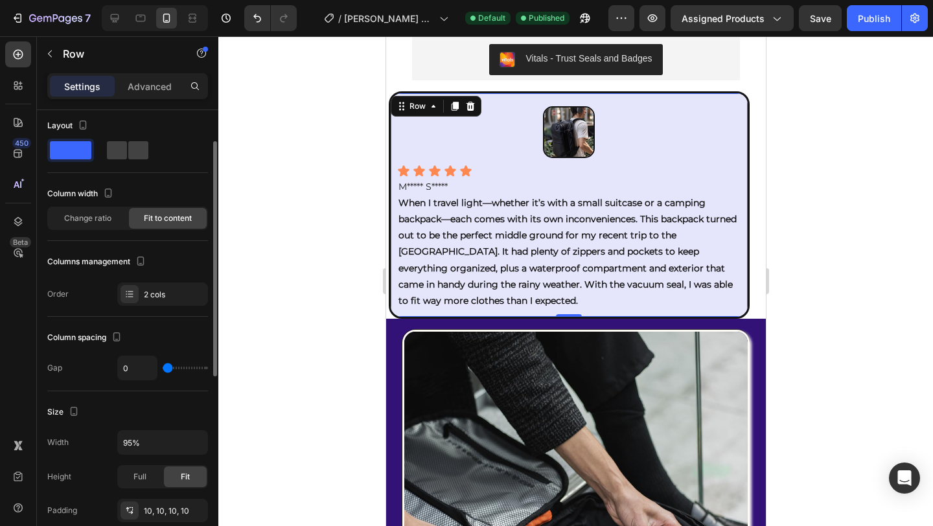
scroll to position [24, 0]
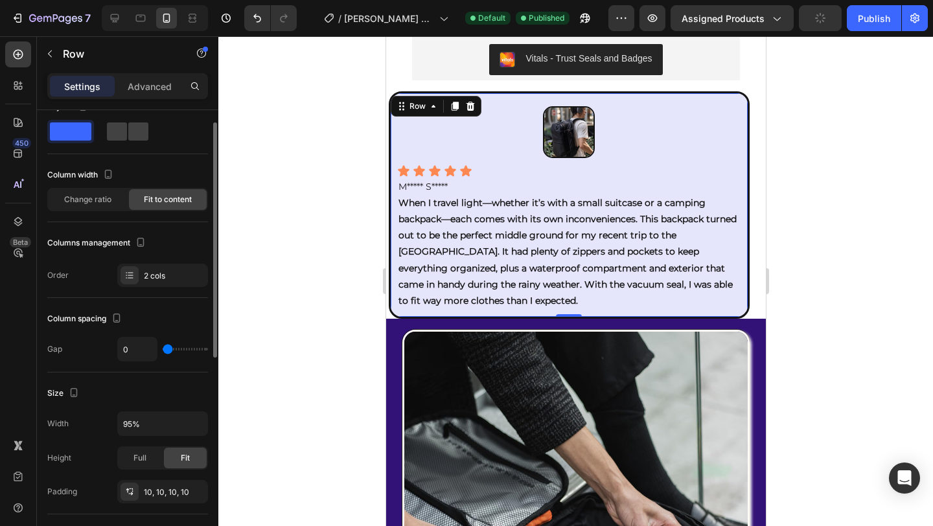
type input "15"
type input "26"
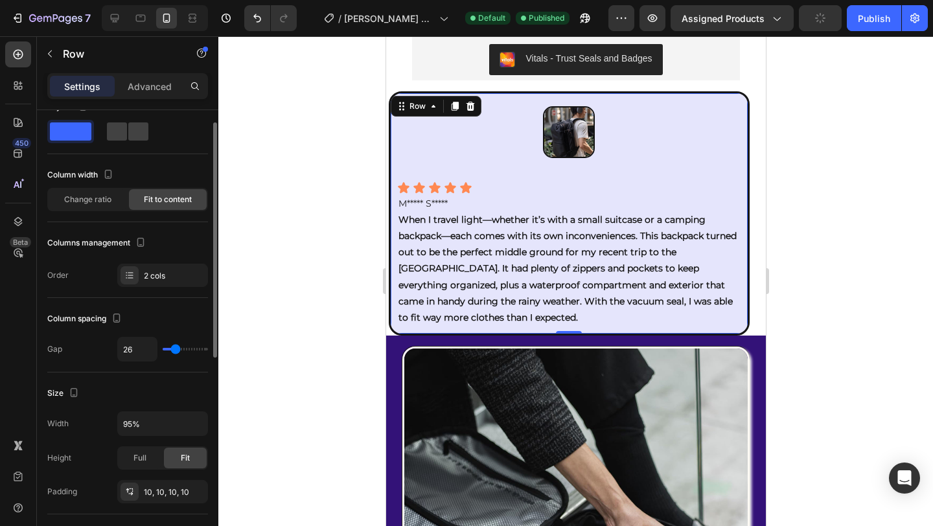
type input "28"
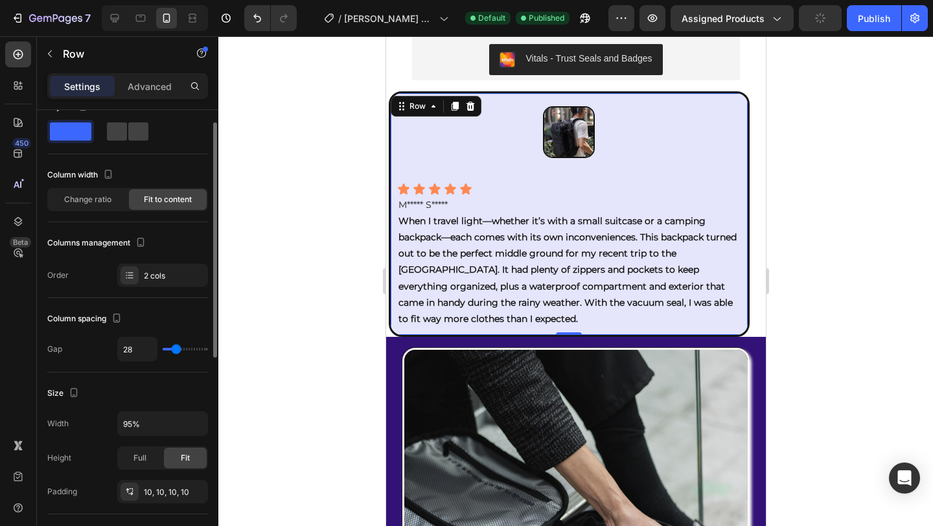
type input "25"
type input "21"
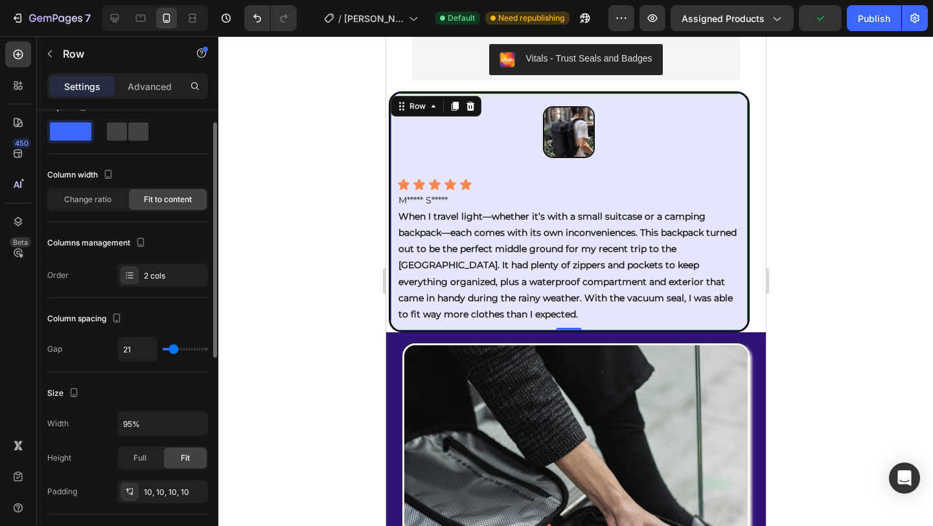
type input "19"
type input "17"
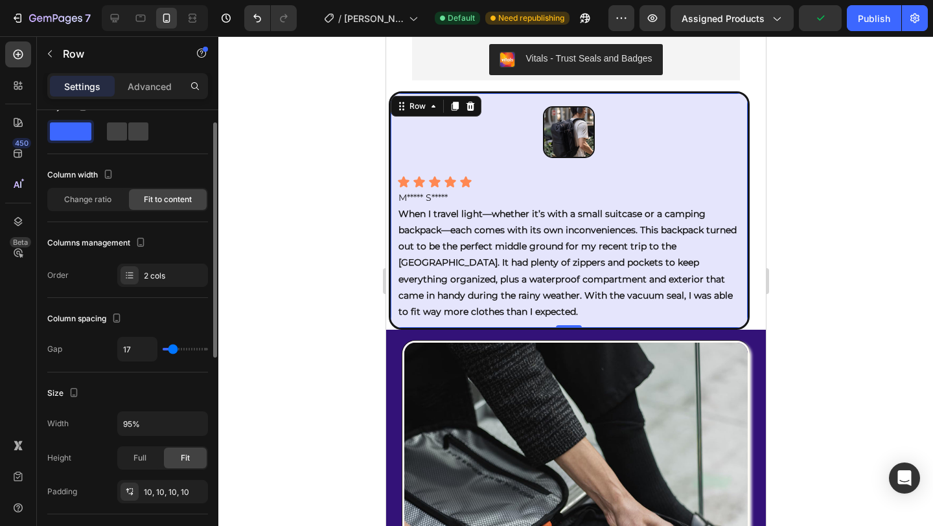
type input "12"
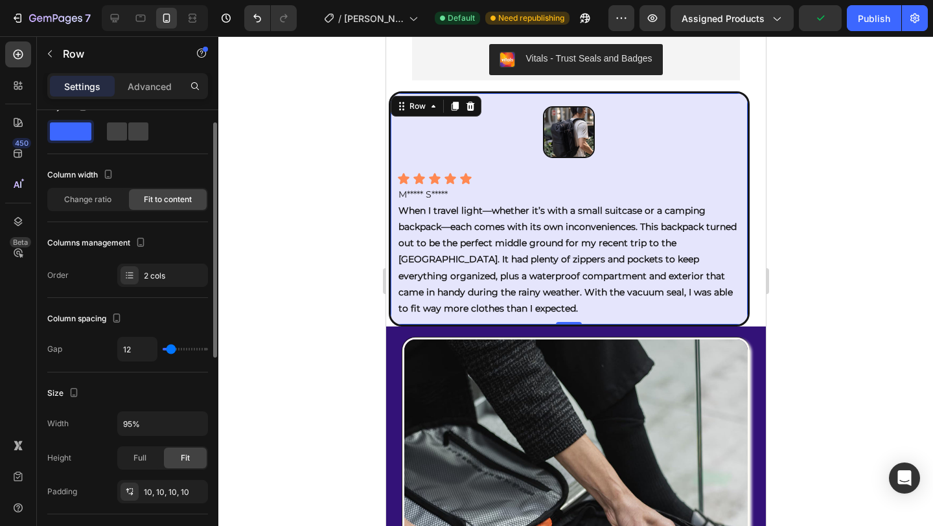
type input "12"
click at [171, 350] on input "range" at bounding box center [185, 349] width 45 height 3
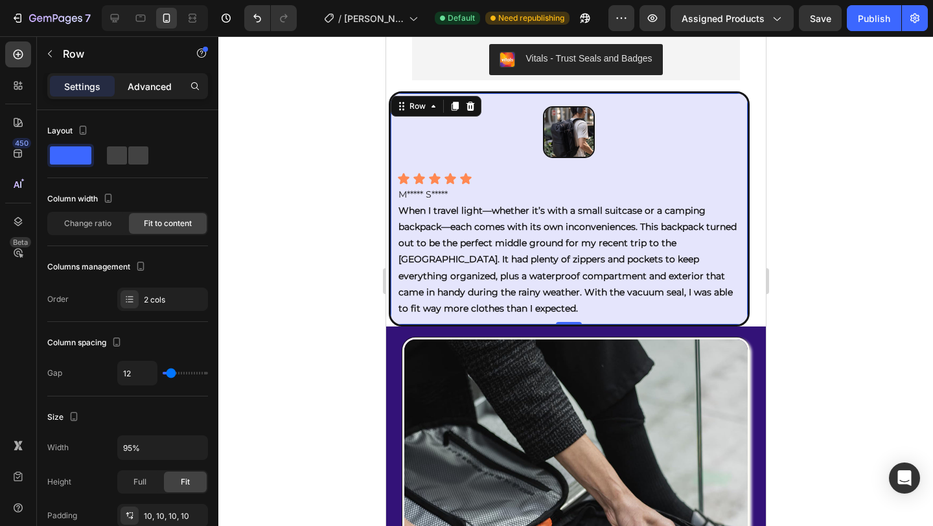
click at [157, 82] on p "Advanced" at bounding box center [150, 87] width 44 height 14
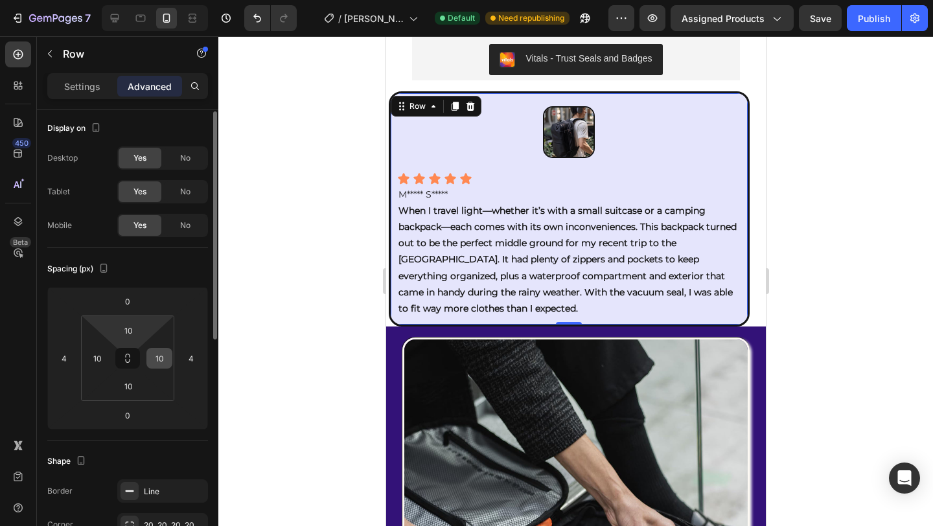
scroll to position [5, 0]
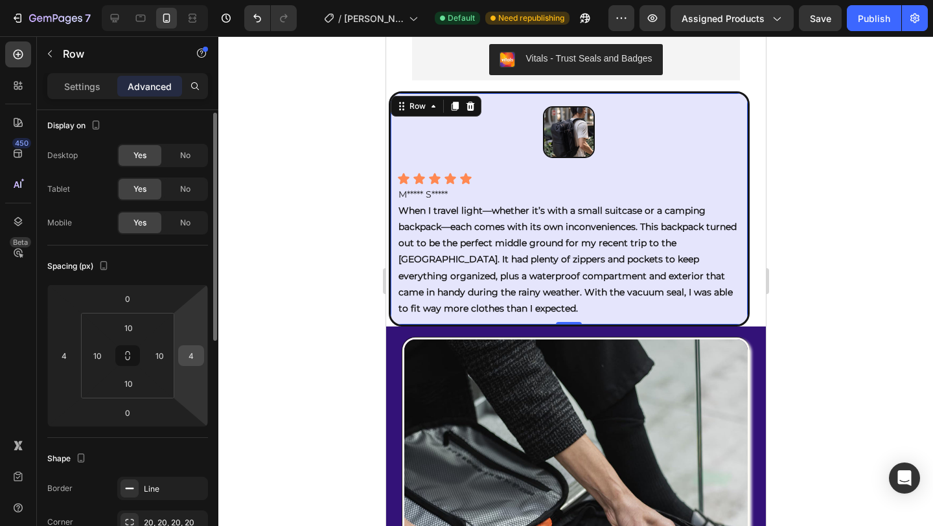
click at [190, 357] on input "4" at bounding box center [190, 355] width 19 height 19
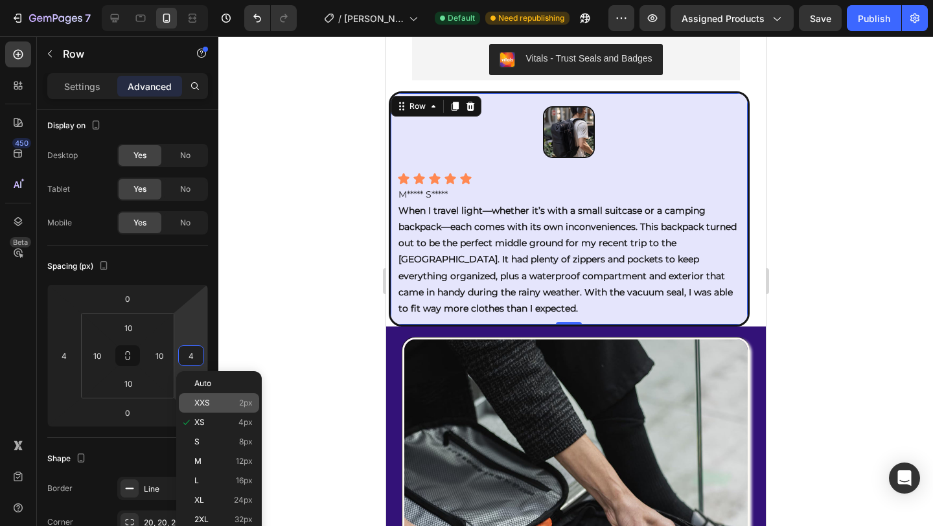
click at [221, 404] on p "XXS 2px" at bounding box center [223, 403] width 58 height 9
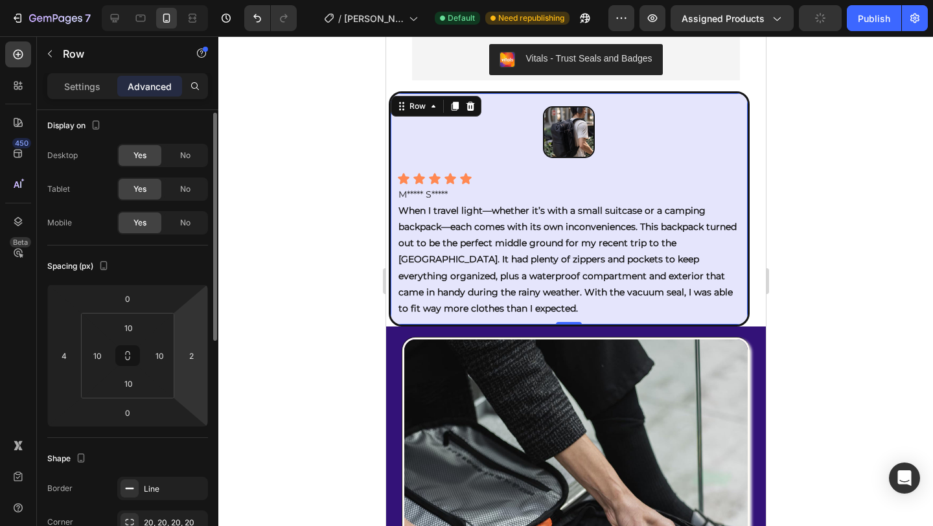
click at [188, 0] on html "7 / chris of product page Default Need republishing Preview Assigned Products P…" at bounding box center [466, 0] width 933 height 0
click at [190, 360] on input "0" at bounding box center [190, 355] width 19 height 19
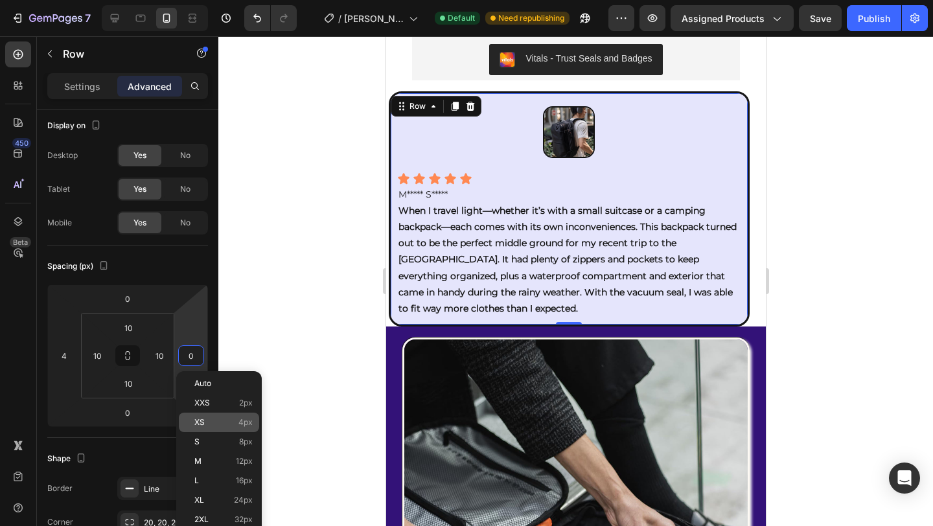
click at [215, 427] on div "XS 4px" at bounding box center [219, 422] width 80 height 19
type input "4"
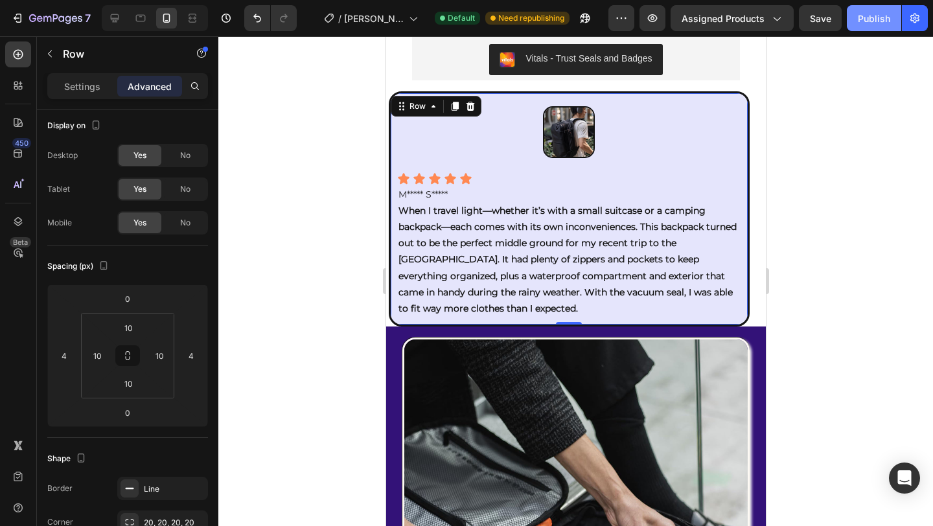
click at [857, 21] on button "Publish" at bounding box center [874, 18] width 54 height 26
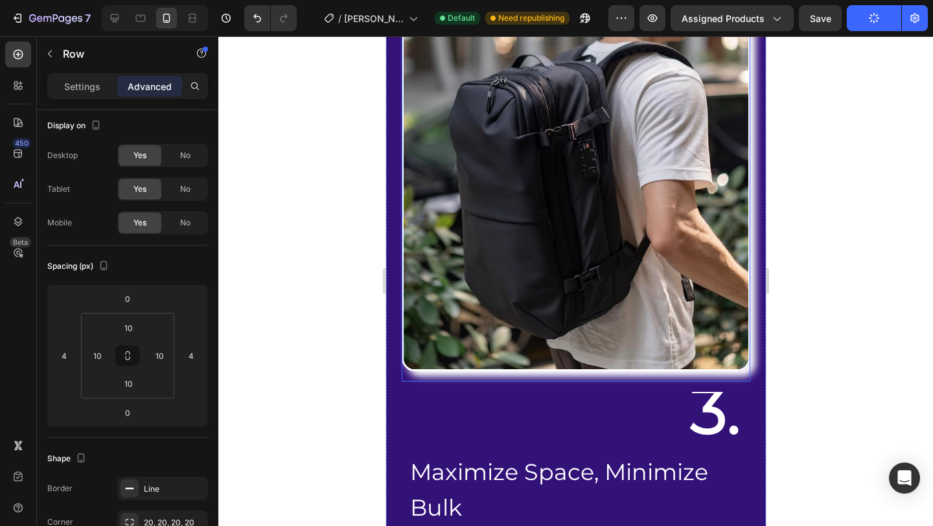
scroll to position [3250, 0]
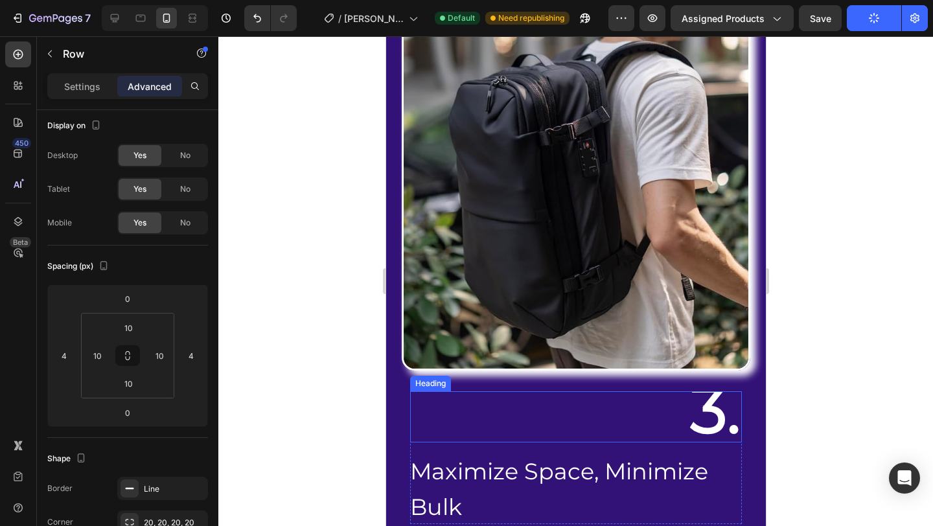
click at [706, 370] on span "3." at bounding box center [715, 409] width 50 height 79
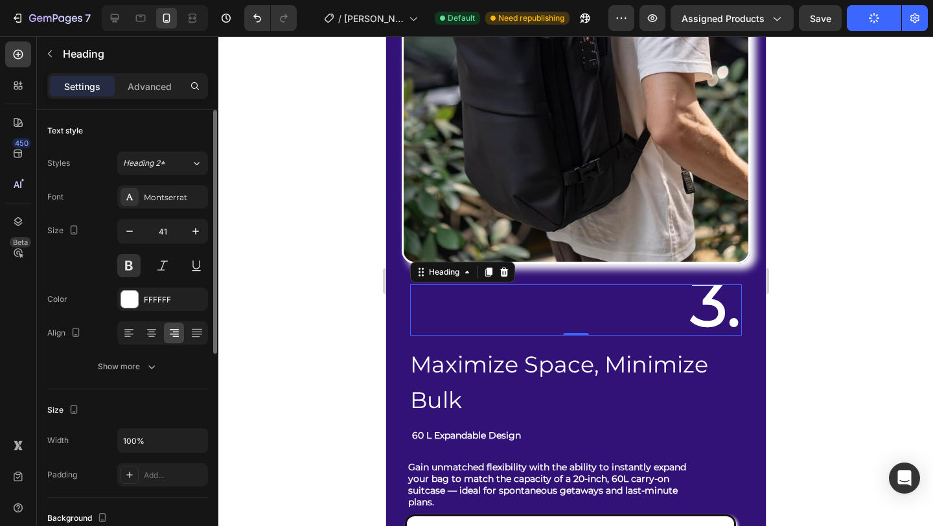
scroll to position [3459, 0]
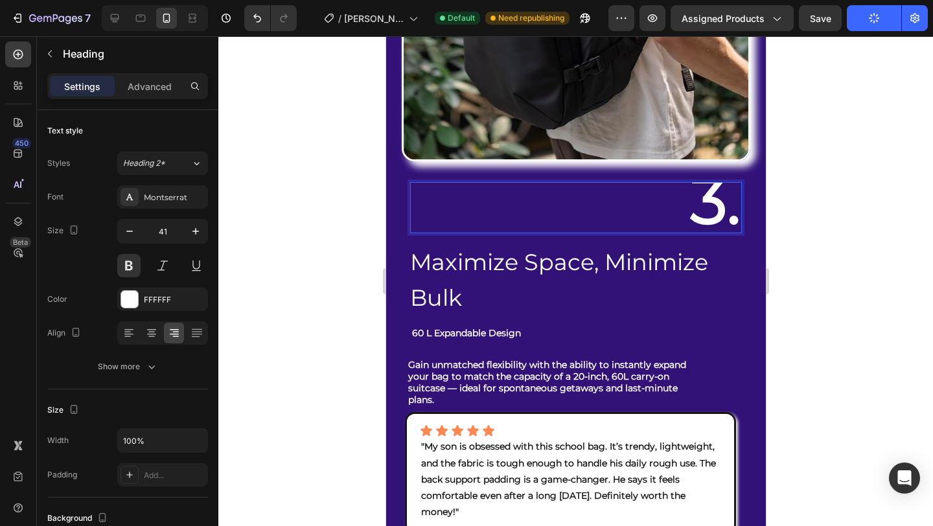
click at [725, 161] on span "3." at bounding box center [715, 200] width 50 height 79
click at [424, 183] on p "3." at bounding box center [575, 207] width 329 height 48
click at [629, 248] on span "Maximize Space, Minimize Bulk" at bounding box center [559, 280] width 298 height 64
click at [581, 183] on p "⁠⁠⁠⁠⁠⁠⁠ 3." at bounding box center [575, 207] width 329 height 48
click at [505, 165] on icon at bounding box center [503, 170] width 10 height 10
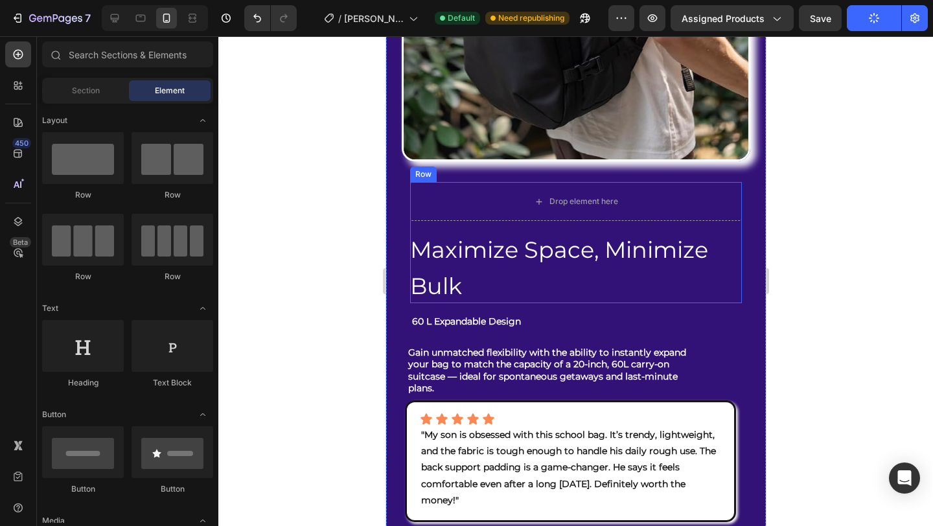
click at [454, 236] on span "Maximize Space, Minimize Bulk" at bounding box center [559, 268] width 298 height 64
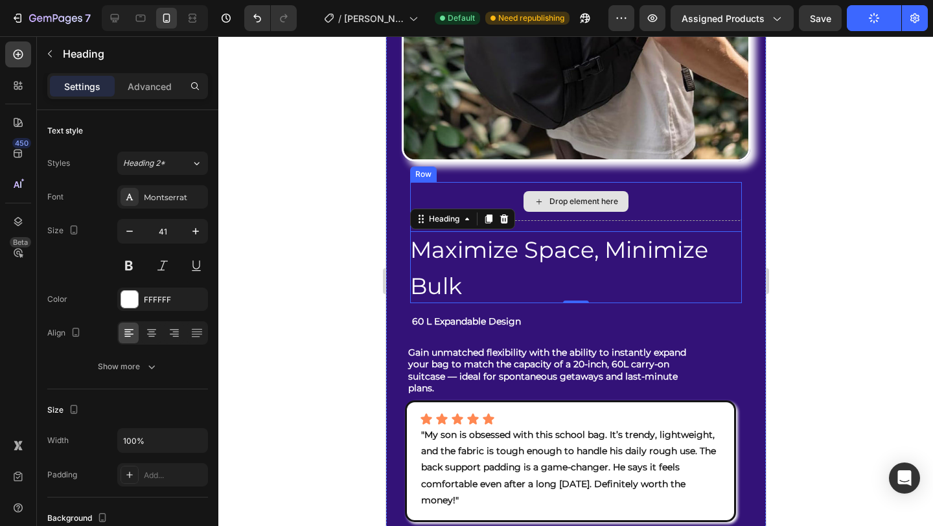
click at [707, 182] on div "Drop element here" at bounding box center [575, 201] width 331 height 39
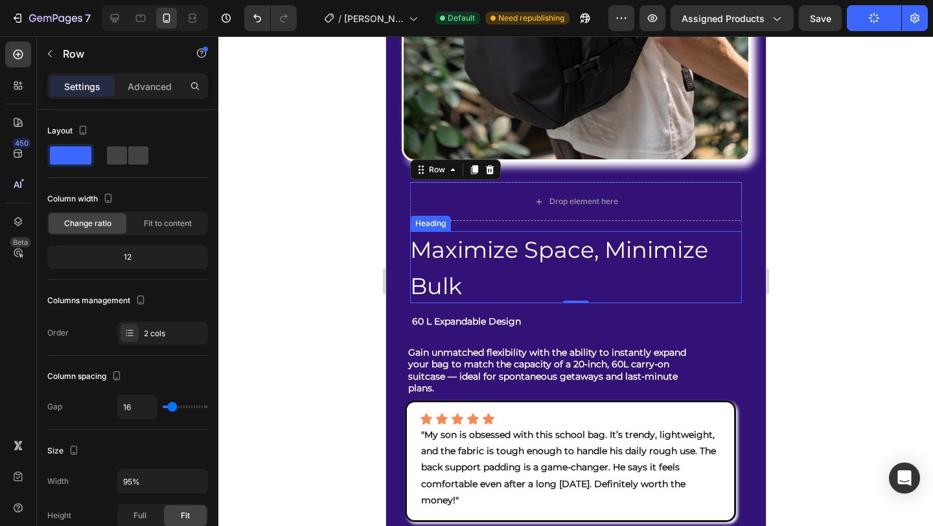
click at [634, 236] on h2 "Maximize Space, Minimize Bulk" at bounding box center [575, 267] width 331 height 72
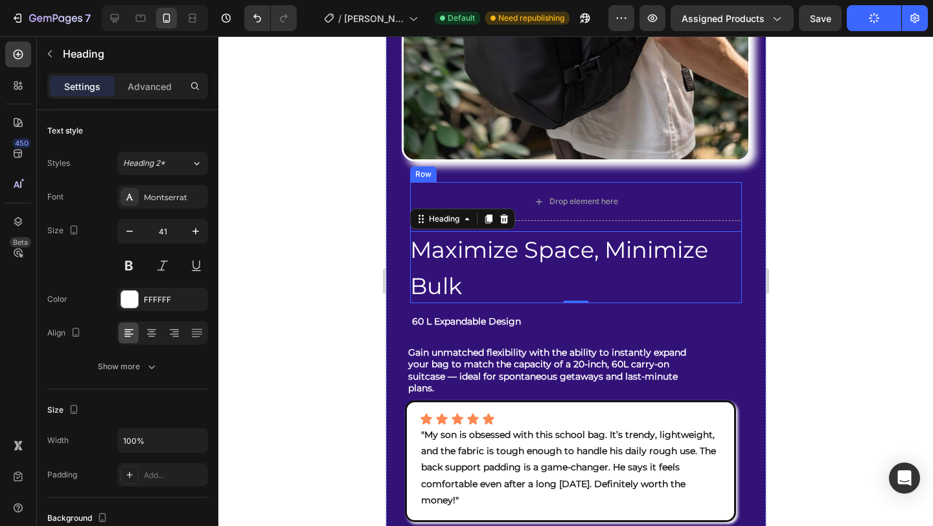
click at [541, 182] on div "Drop element here Maximize Space, Minimize Bulk Heading 0 Row" at bounding box center [575, 242] width 331 height 121
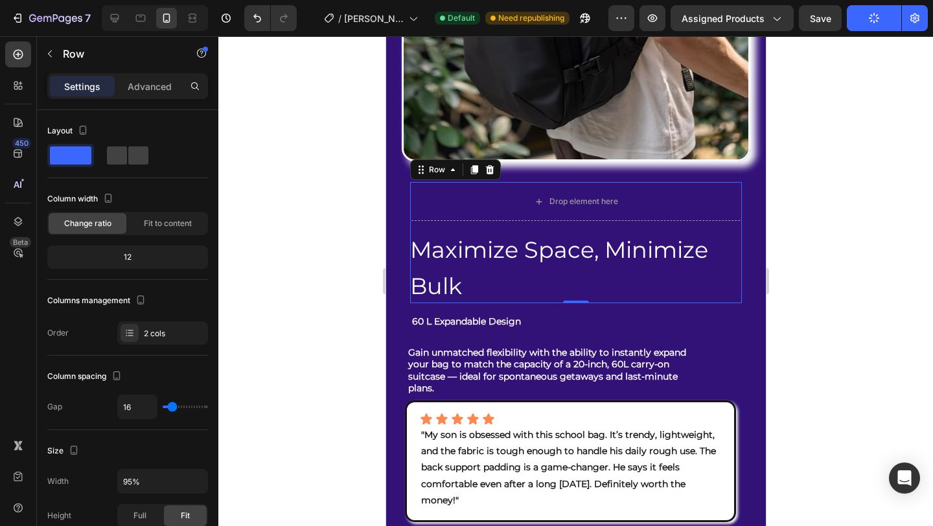
click at [522, 236] on span "Maximize Space, Minimize Bulk" at bounding box center [559, 268] width 298 height 64
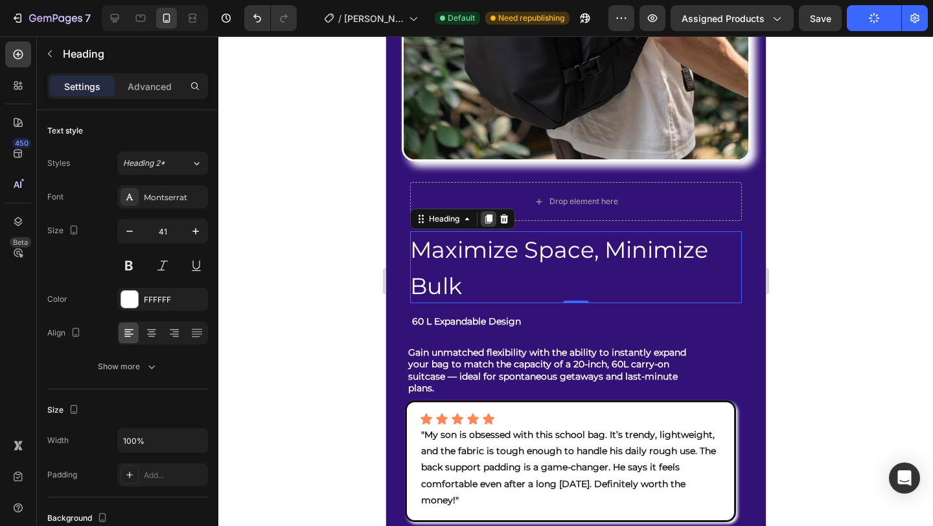
click at [491, 215] on icon at bounding box center [488, 219] width 7 height 9
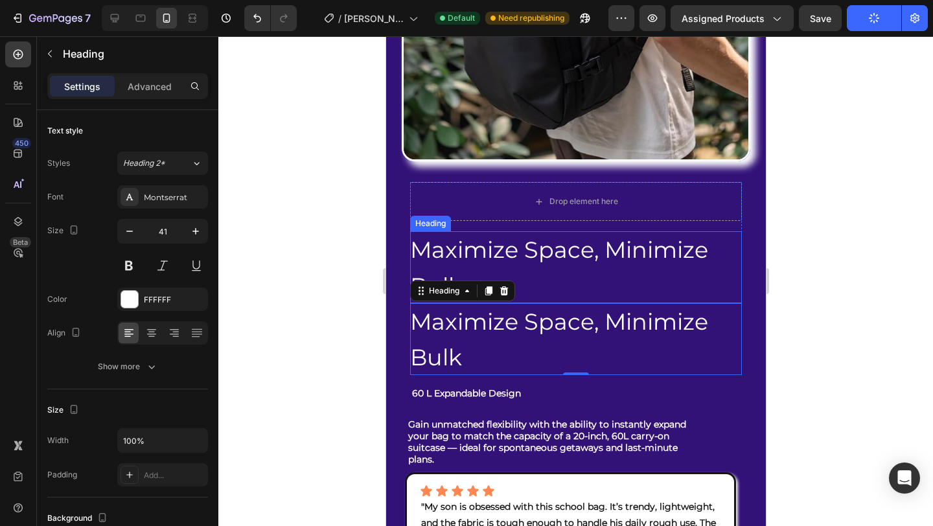
click at [640, 233] on h2 "Maximize Space, Minimize Bulk" at bounding box center [575, 267] width 331 height 72
click at [554, 303] on h2 "Maximize Space, Minimize Bulk" at bounding box center [575, 339] width 331 height 72
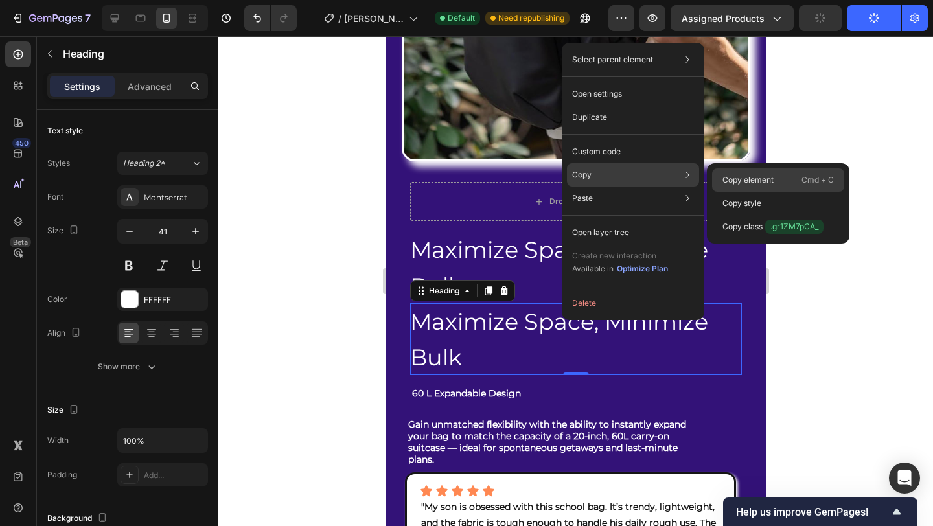
click at [764, 184] on p "Copy element" at bounding box center [748, 180] width 51 height 12
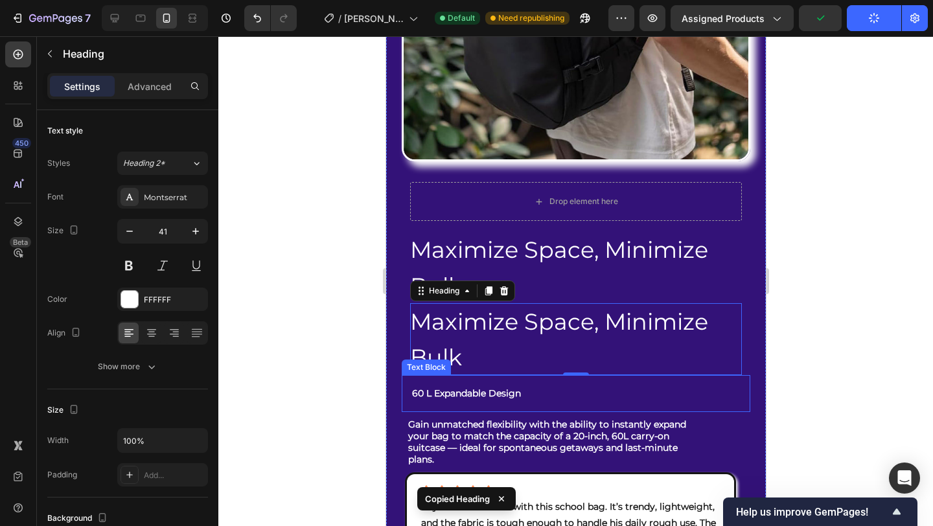
click at [574, 375] on div "60 L Expandable Design" at bounding box center [575, 393] width 349 height 37
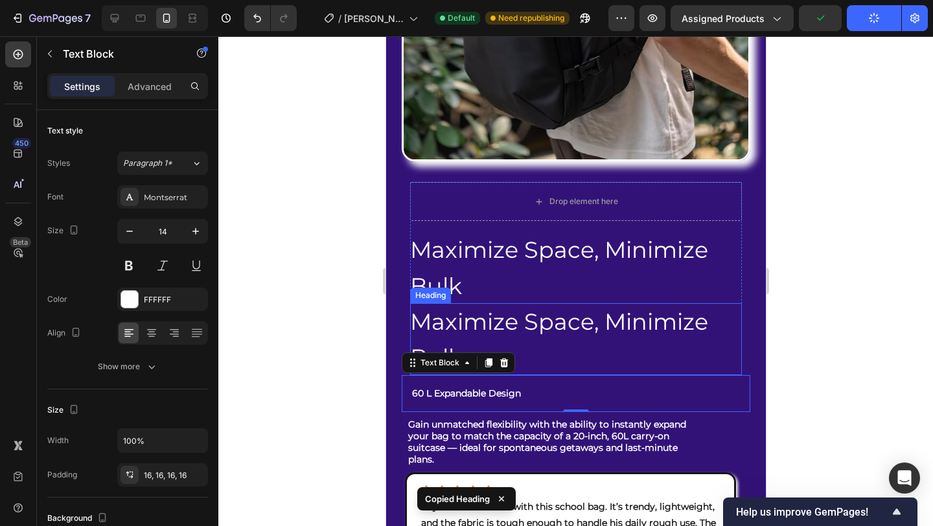
click at [556, 330] on h2 "Maximize Space, Minimize Bulk" at bounding box center [575, 339] width 331 height 72
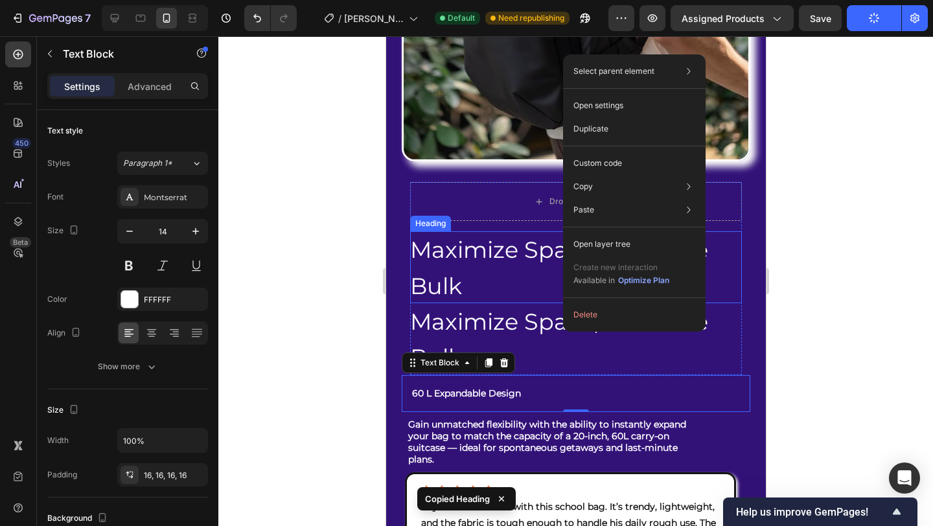
click at [515, 255] on h2 "Maximize Space, Minimize Bulk" at bounding box center [575, 267] width 331 height 72
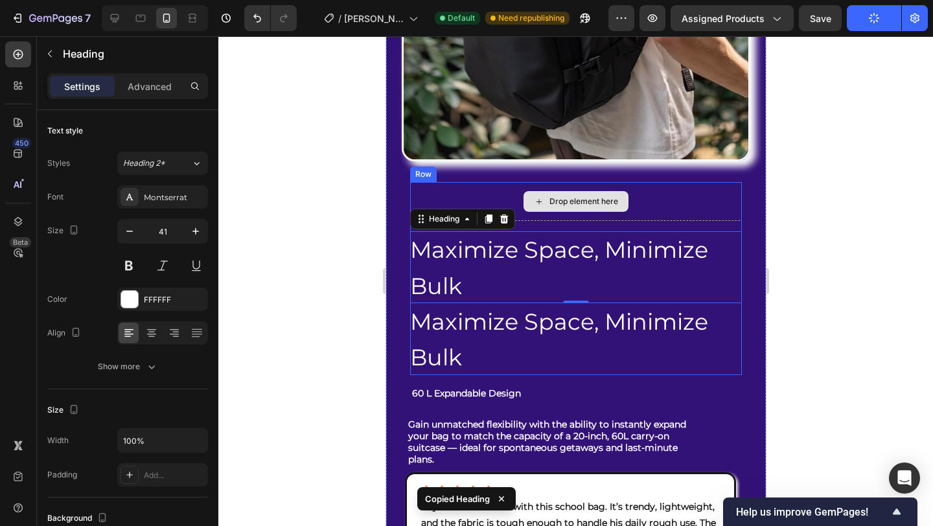
click at [564, 182] on div "Drop element here" at bounding box center [575, 201] width 331 height 39
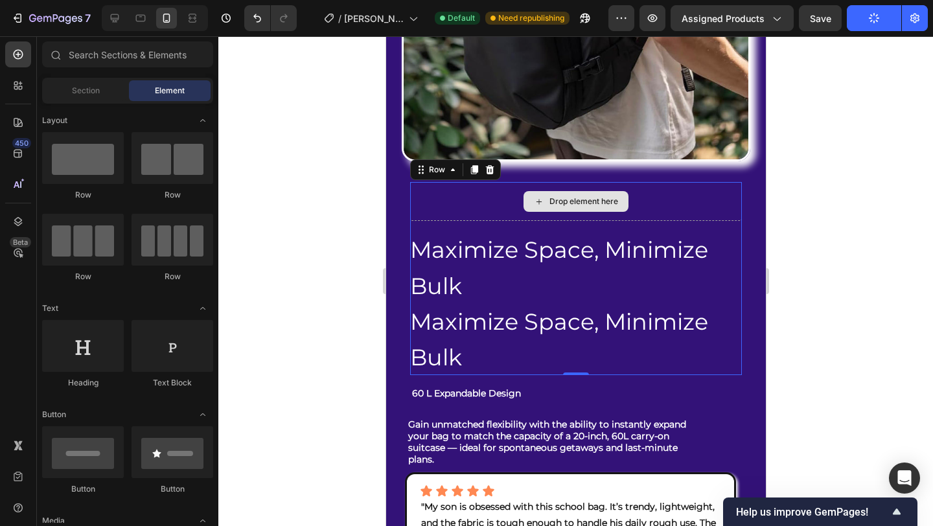
click at [572, 196] on div "Drop element here" at bounding box center [583, 201] width 69 height 10
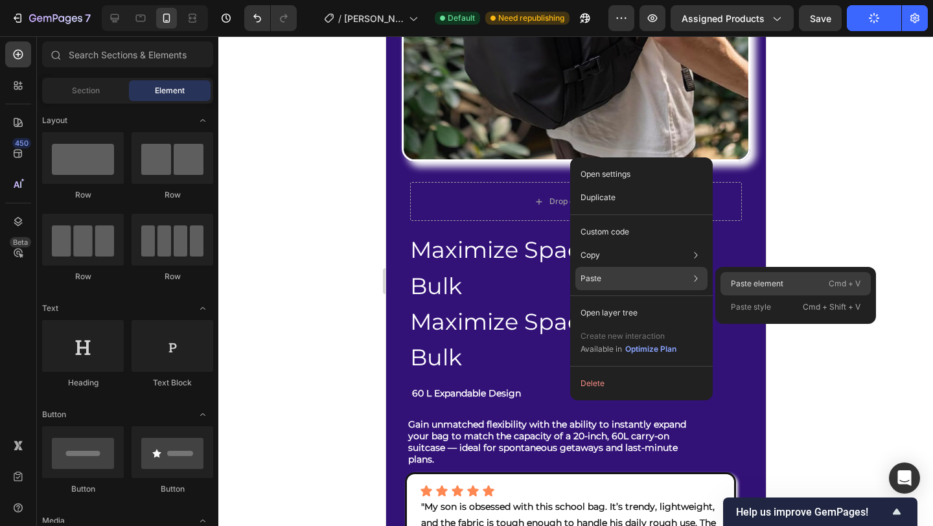
click at [734, 281] on p "Paste element" at bounding box center [757, 284] width 52 height 12
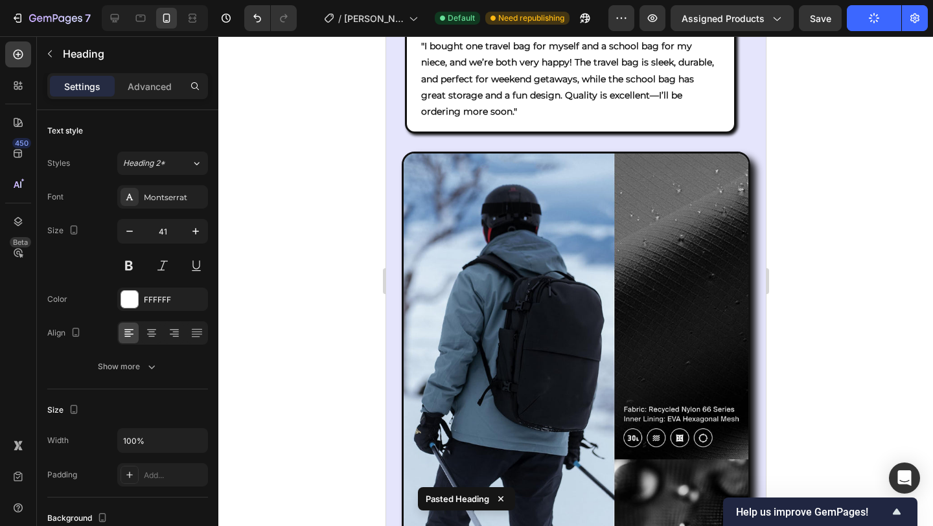
scroll to position [4731, 0]
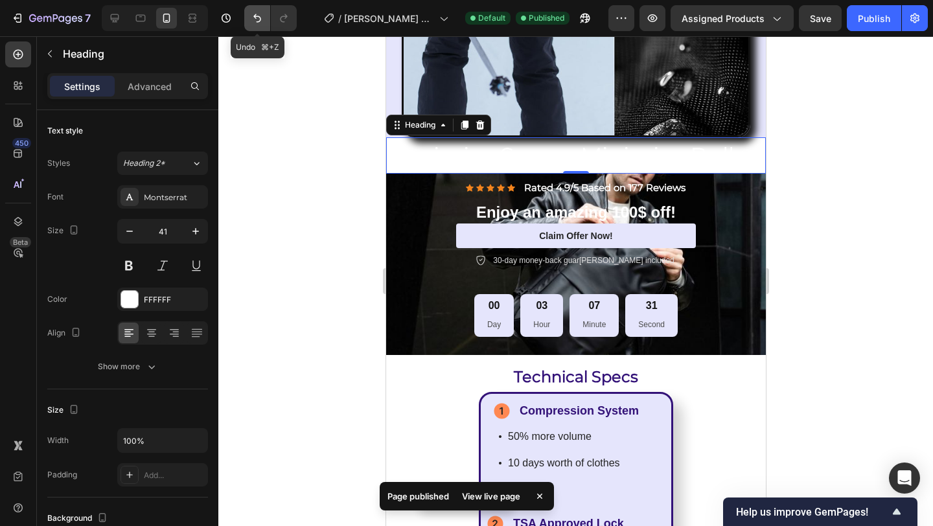
click at [261, 16] on icon "Undo/Redo" at bounding box center [257, 18] width 13 height 13
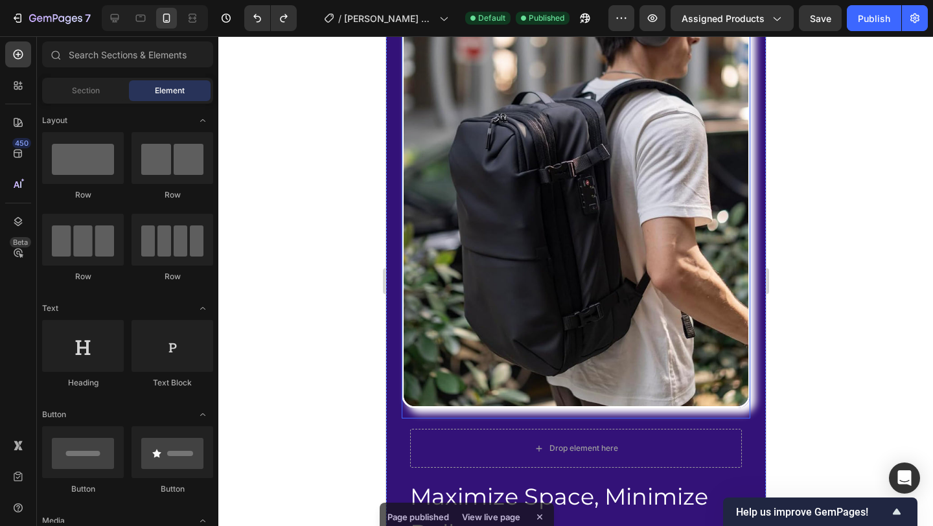
scroll to position [3301, 0]
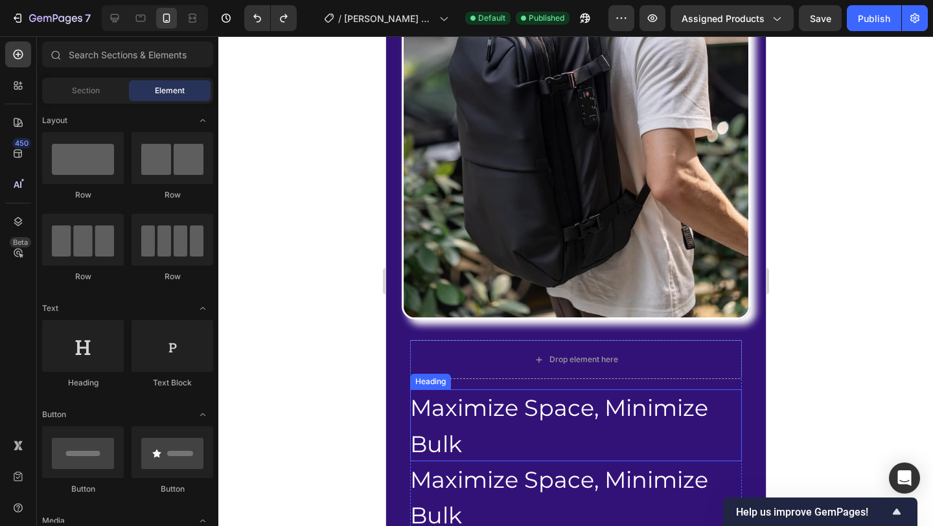
click at [573, 394] on span "Maximize Space, Minimize Bulk" at bounding box center [559, 426] width 298 height 64
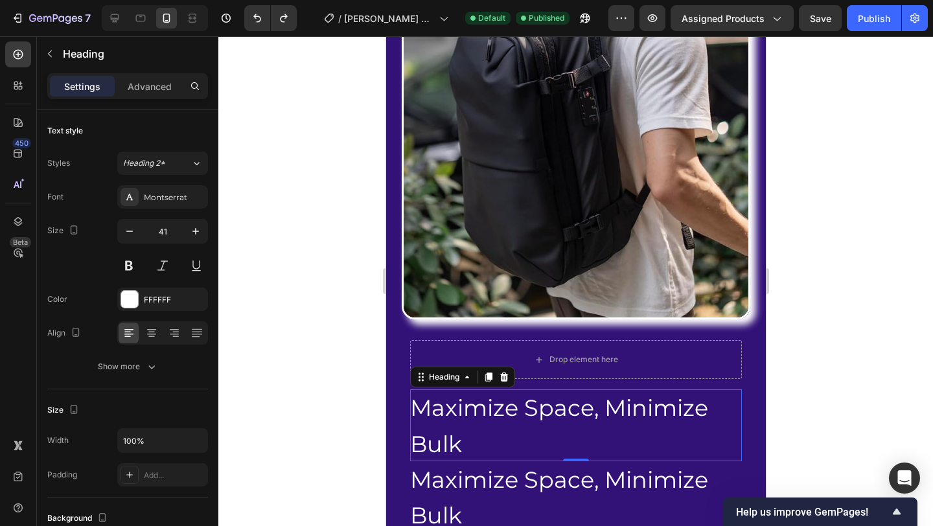
drag, startPoint x: 502, startPoint y: 334, endPoint x: 529, endPoint y: 356, distance: 34.6
click at [502, 373] on icon at bounding box center [504, 377] width 8 height 9
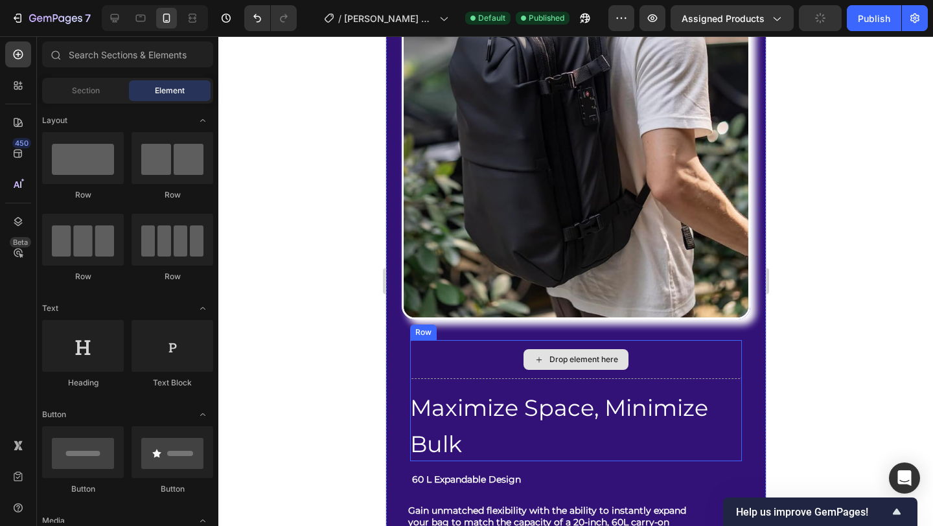
click at [650, 340] on div "Drop element here" at bounding box center [575, 359] width 331 height 39
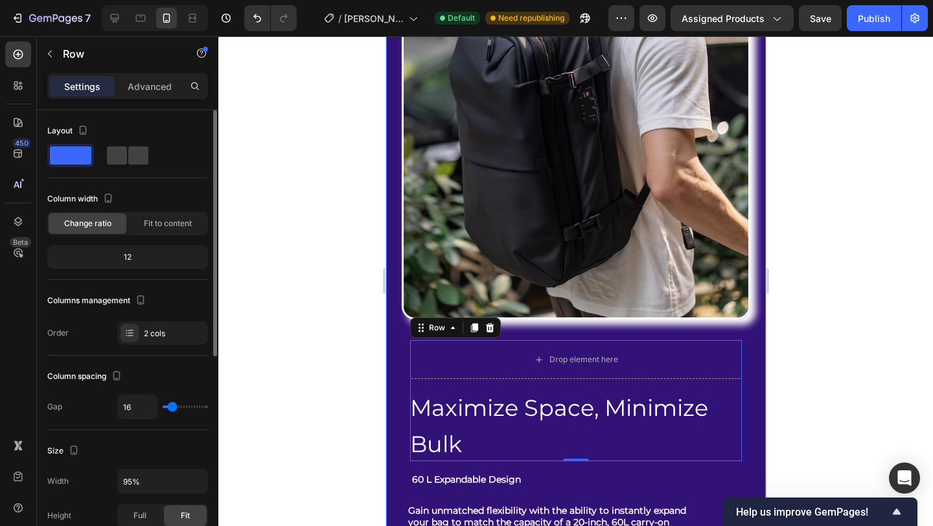
click at [76, 156] on span at bounding box center [70, 155] width 41 height 18
click at [164, 345] on div "Layout Column width Change ratio Fit to content 12 Columns management Order 2 c…" at bounding box center [127, 233] width 161 height 246
click at [144, 84] on p "Advanced" at bounding box center [150, 87] width 44 height 14
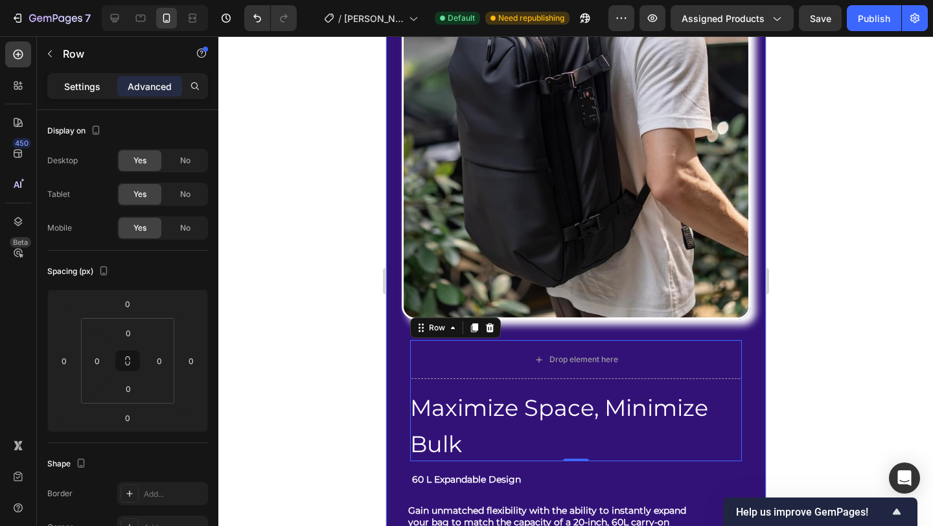
click at [83, 86] on p "Settings" at bounding box center [82, 87] width 36 height 14
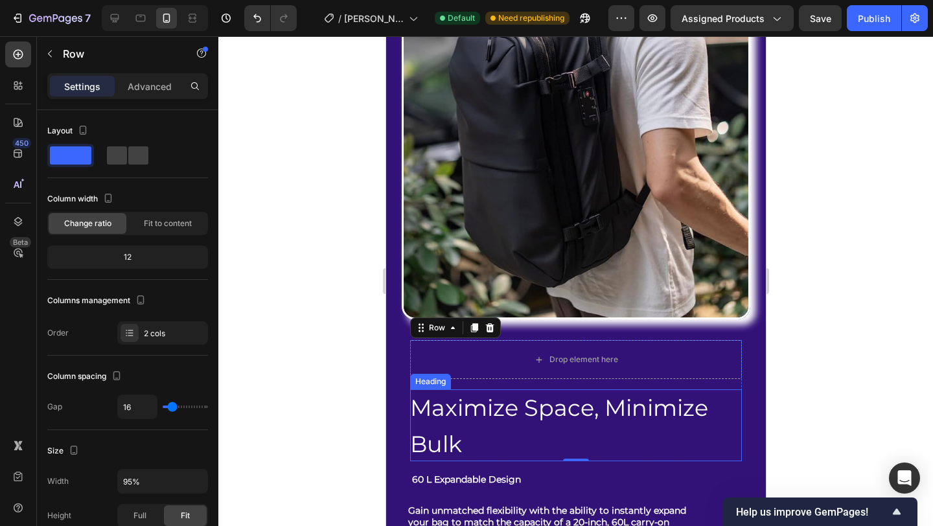
click at [713, 402] on h2 "Maximize Space, Minimize Bulk" at bounding box center [575, 425] width 331 height 72
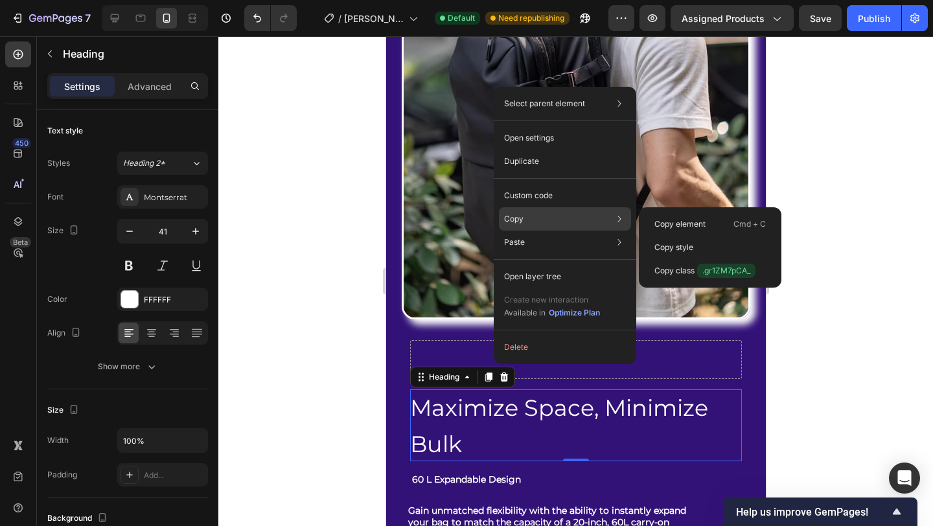
click at [522, 215] on p "Copy" at bounding box center [513, 219] width 19 height 12
click at [700, 222] on p "Copy element" at bounding box center [680, 224] width 51 height 12
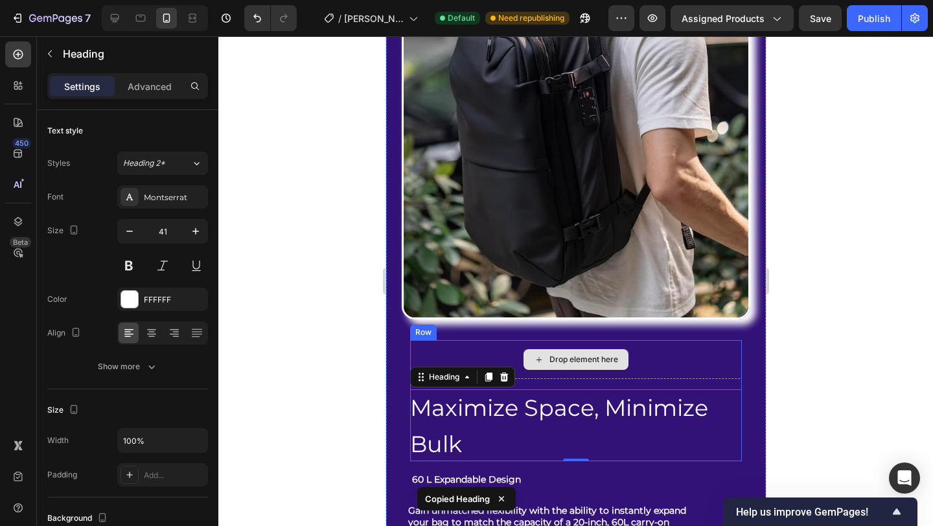
click at [681, 340] on div "Drop element here" at bounding box center [575, 359] width 331 height 39
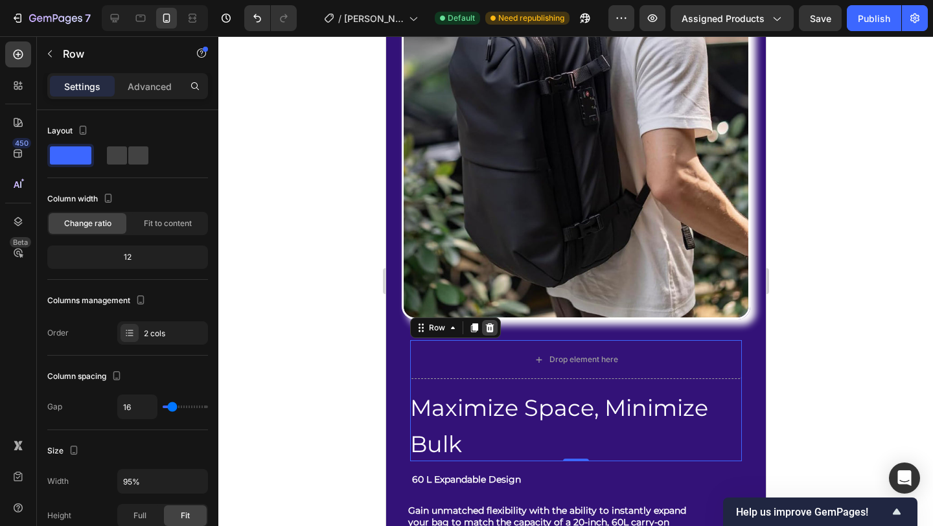
click at [489, 323] on icon at bounding box center [489, 327] width 8 height 9
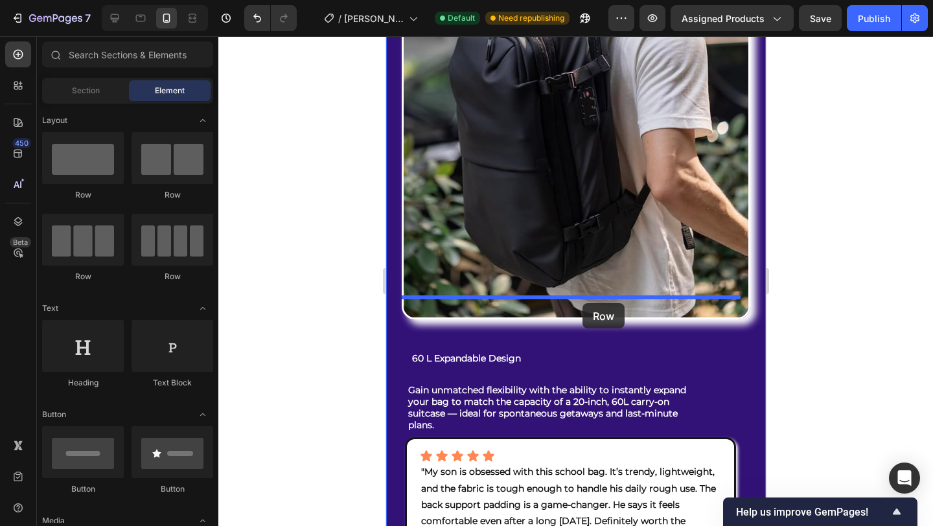
drag, startPoint x: 469, startPoint y: 212, endPoint x: 582, endPoint y: 303, distance: 145.1
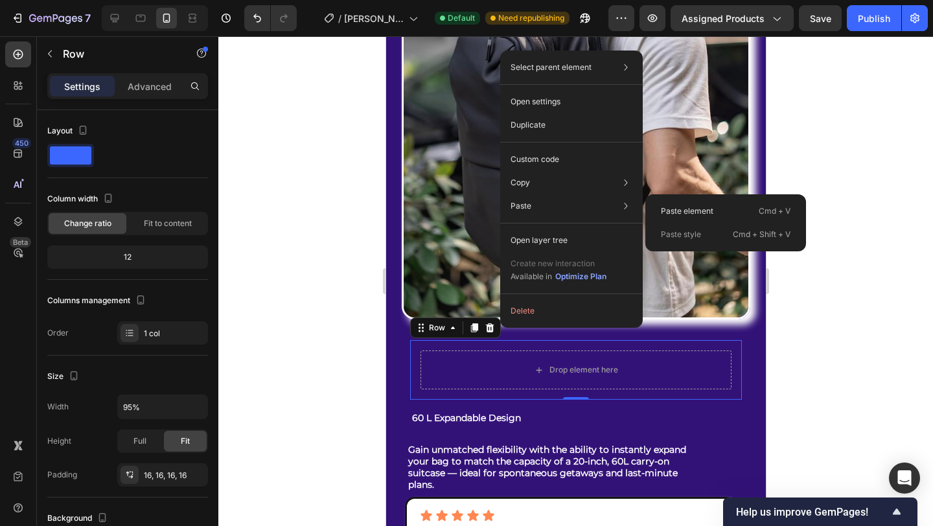
drag, startPoint x: 701, startPoint y: 213, endPoint x: 785, endPoint y: 263, distance: 98.3
click at [701, 213] on p "Paste element" at bounding box center [687, 211] width 52 height 12
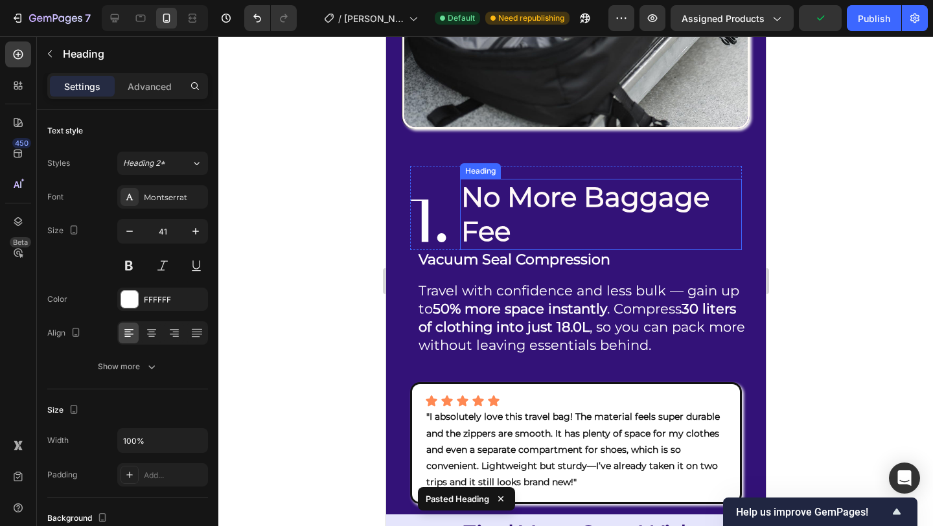
scroll to position [1797, 0]
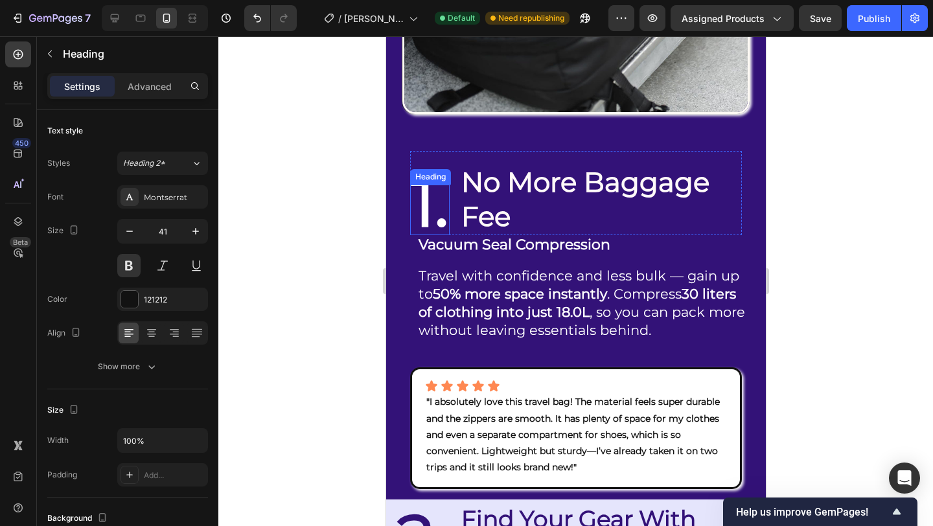
click at [439, 203] on span "1." at bounding box center [429, 202] width 37 height 79
click at [503, 167] on icon at bounding box center [503, 172] width 10 height 10
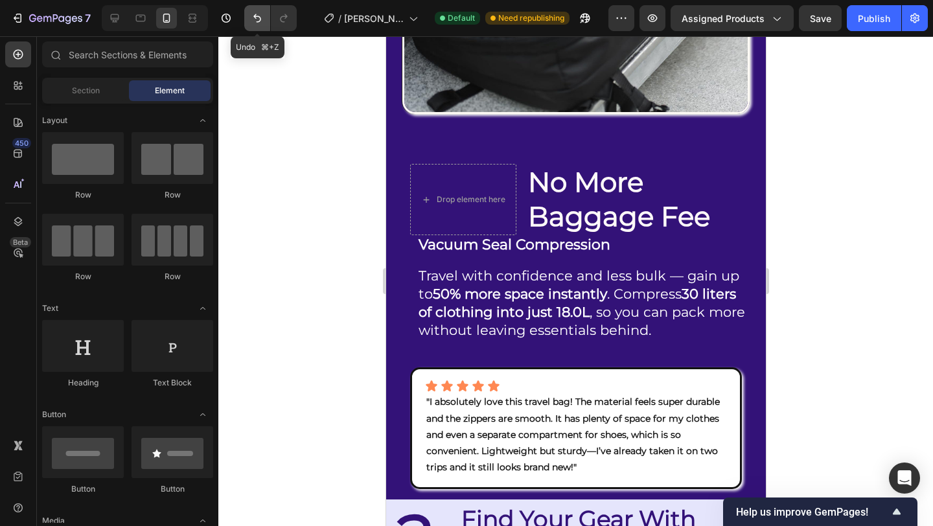
drag, startPoint x: 257, startPoint y: 17, endPoint x: 167, endPoint y: 174, distance: 180.3
click at [257, 17] on icon "Undo/Redo" at bounding box center [257, 18] width 13 height 13
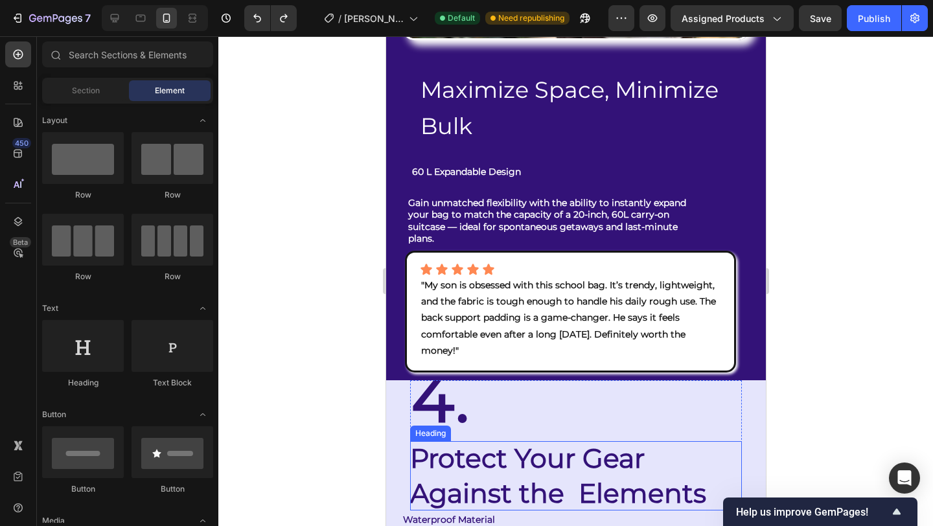
scroll to position [3483, 0]
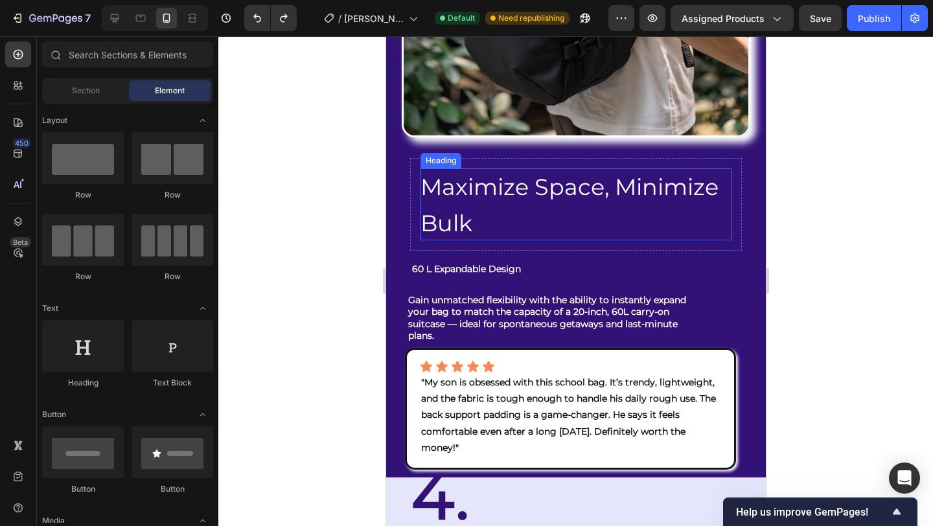
click at [460, 173] on span "Maximize Space, Minimize Bulk" at bounding box center [569, 205] width 298 height 64
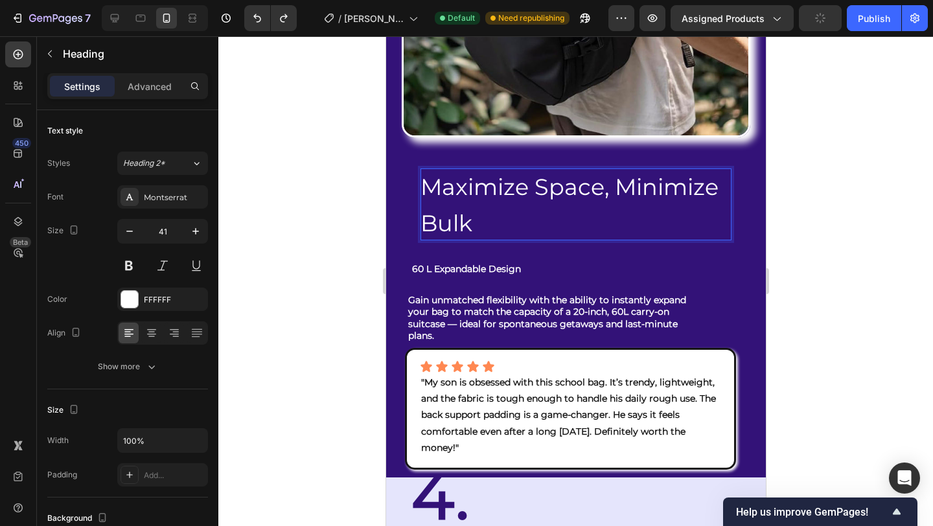
click at [423, 173] on span "Maximize Space, Minimize Bulk" at bounding box center [569, 205] width 298 height 64
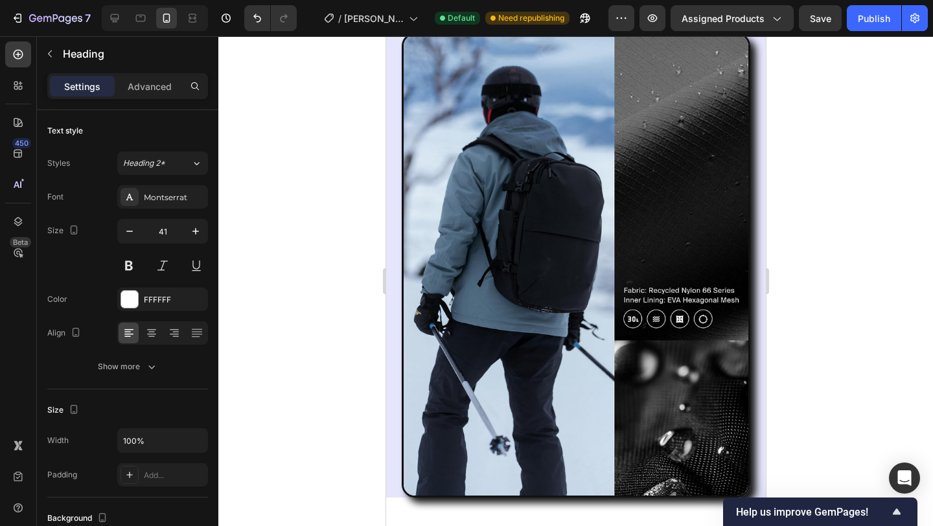
scroll to position [3706, 0]
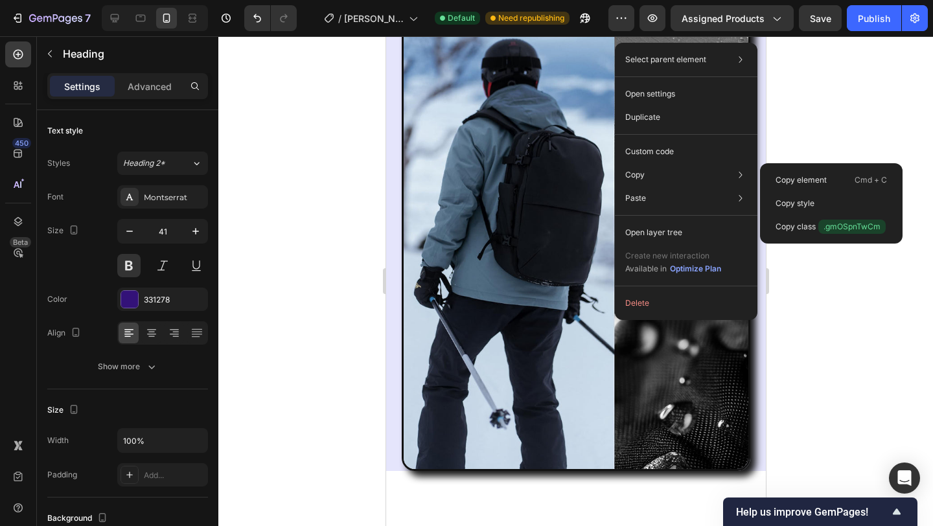
click at [792, 178] on p "Copy element" at bounding box center [801, 180] width 51 height 12
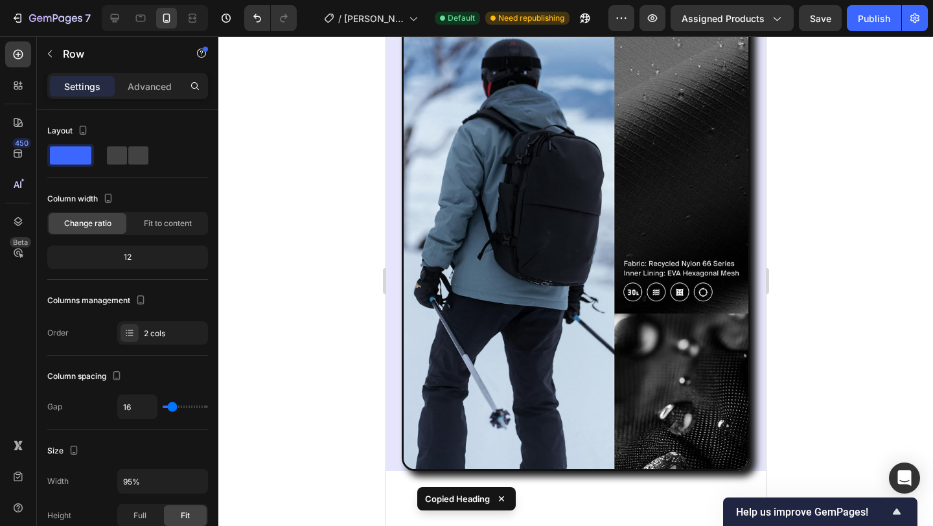
drag, startPoint x: 490, startPoint y: 201, endPoint x: 636, endPoint y: 186, distance: 146.6
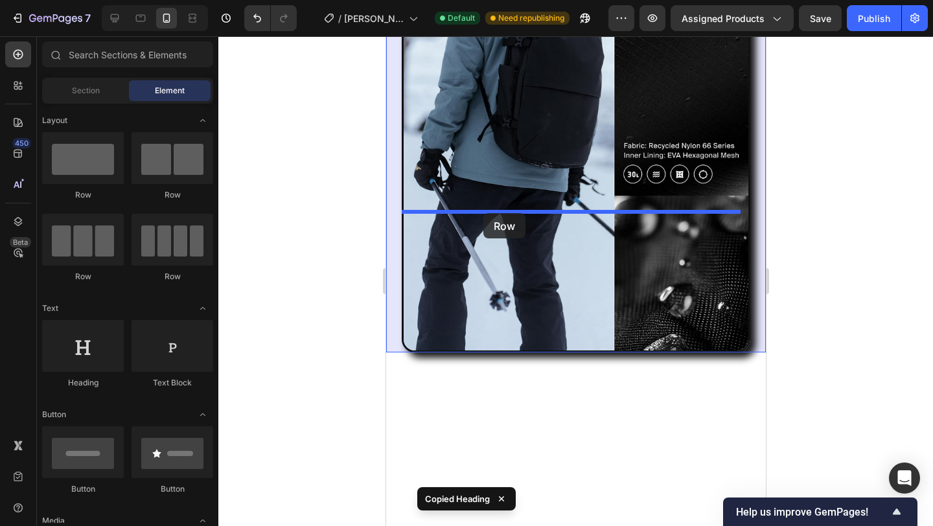
drag, startPoint x: 476, startPoint y: 191, endPoint x: 483, endPoint y: 213, distance: 23.8
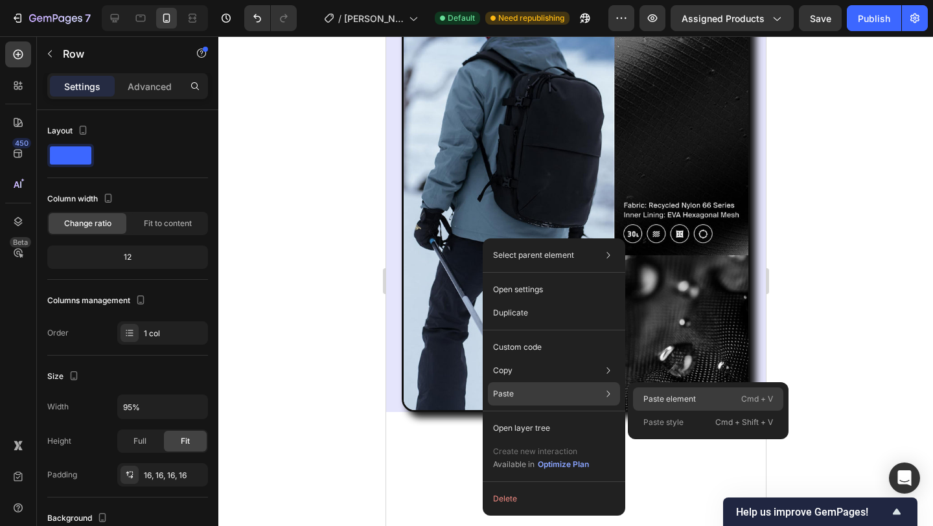
click at [668, 400] on p "Paste element" at bounding box center [670, 399] width 52 height 12
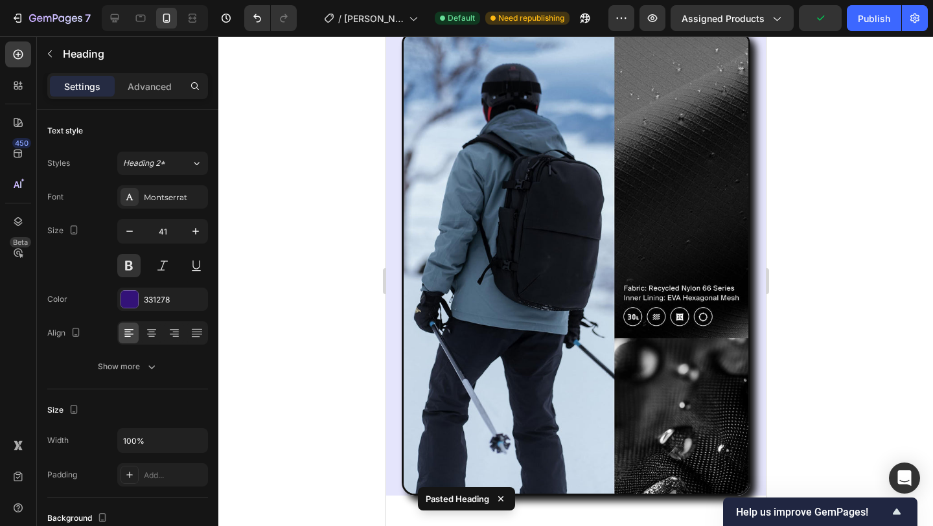
scroll to position [3684, 0]
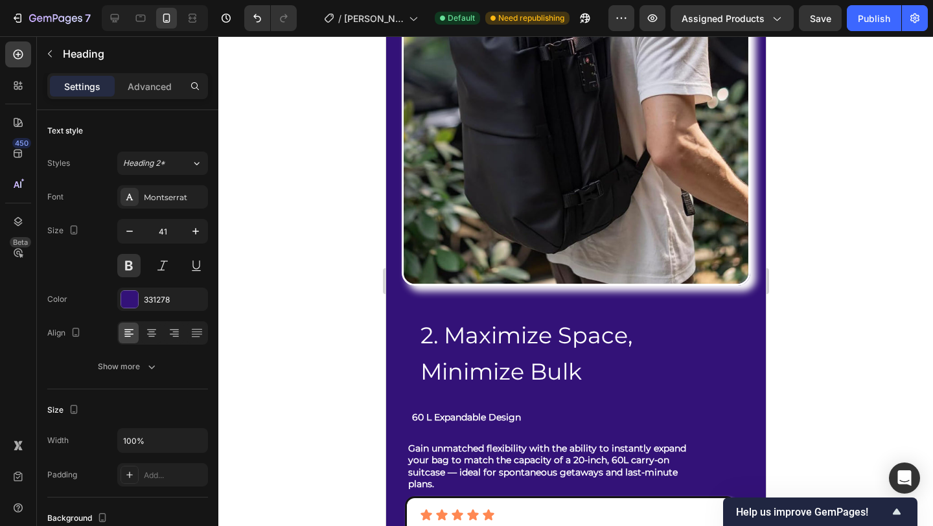
scroll to position [3522, 0]
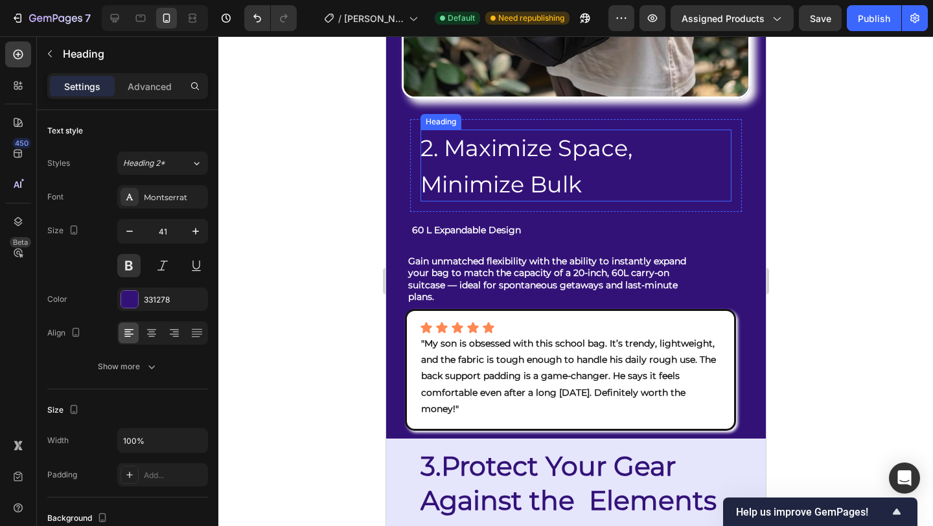
click at [437, 134] on span "2. Maximize Space, Minimize Bulk" at bounding box center [526, 166] width 212 height 64
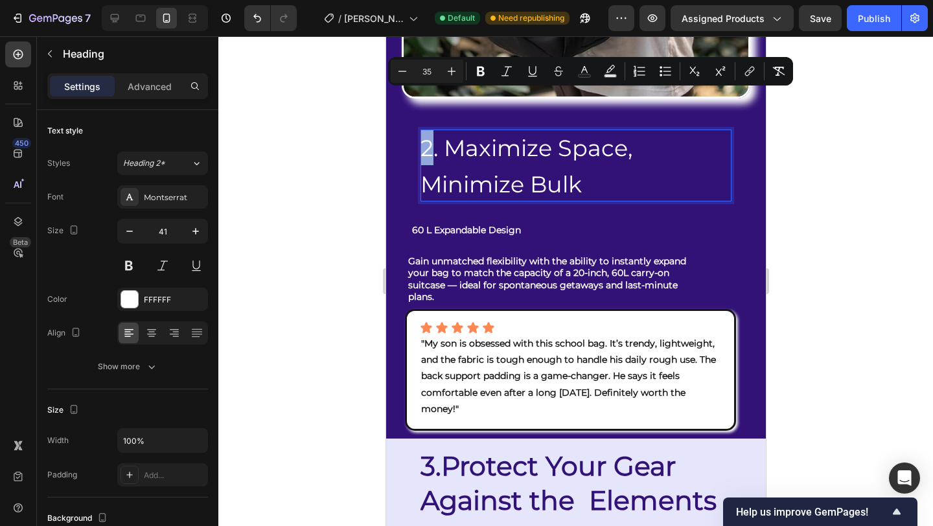
drag, startPoint x: 435, startPoint y: 110, endPoint x: 423, endPoint y: 108, distance: 11.7
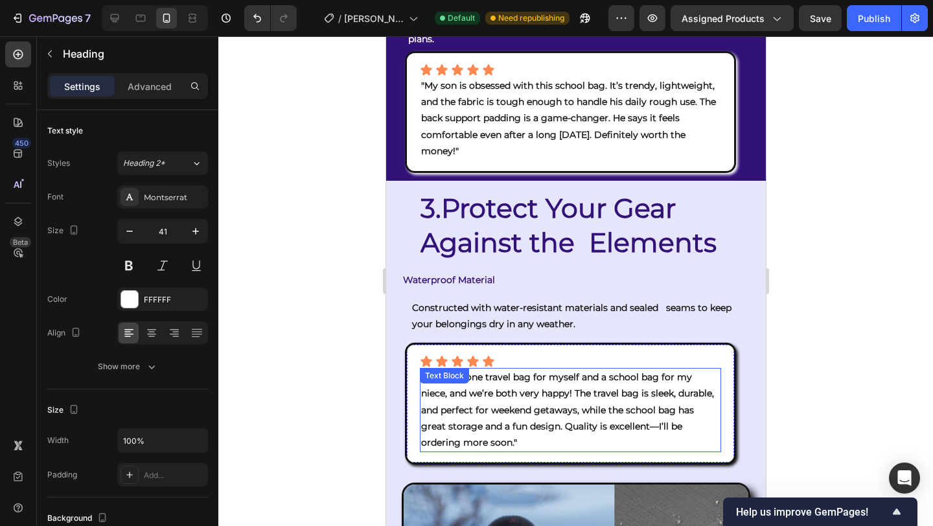
scroll to position [3762, 0]
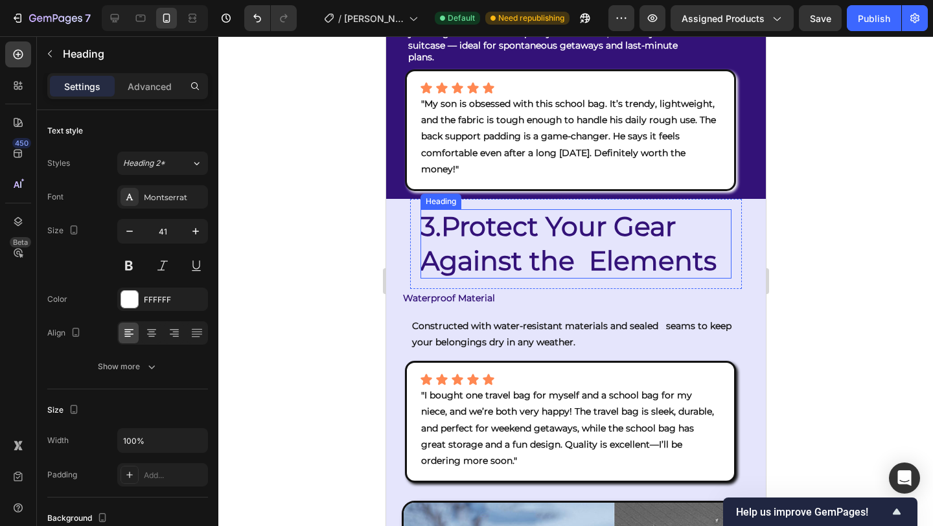
click at [434, 209] on h2 "3.Protect Your Gear Against the Elements" at bounding box center [575, 243] width 310 height 69
click at [432, 209] on p "3.Protect Your Gear Against the Elements" at bounding box center [575, 243] width 310 height 69
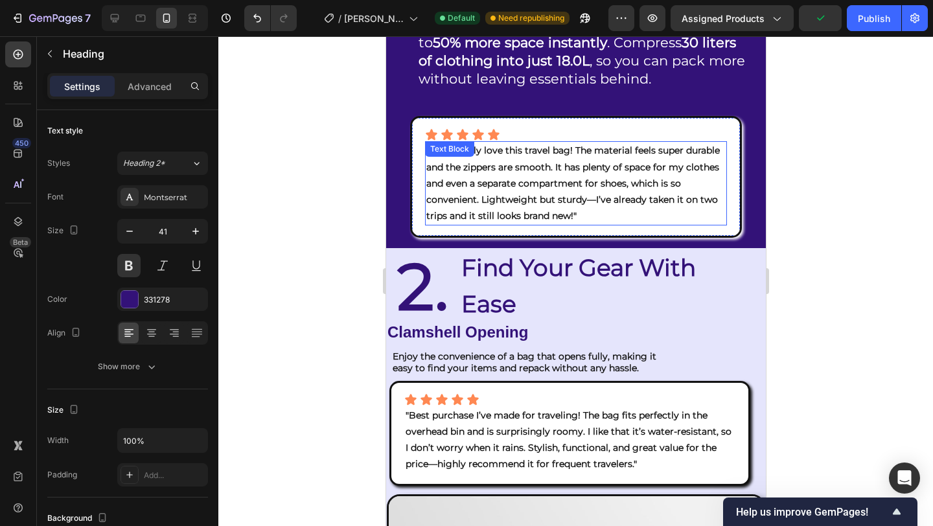
scroll to position [2048, 0]
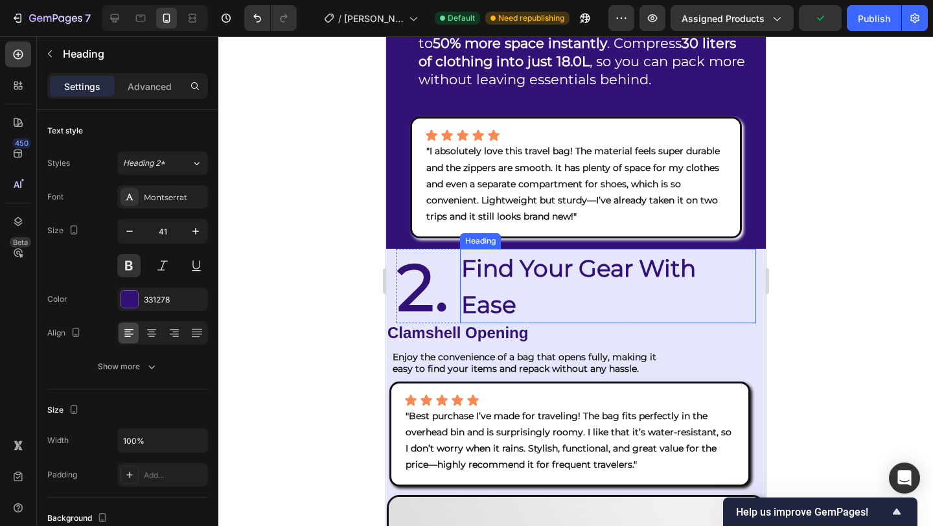
click at [509, 262] on span "Find Your Gear With Ease" at bounding box center [578, 286] width 235 height 64
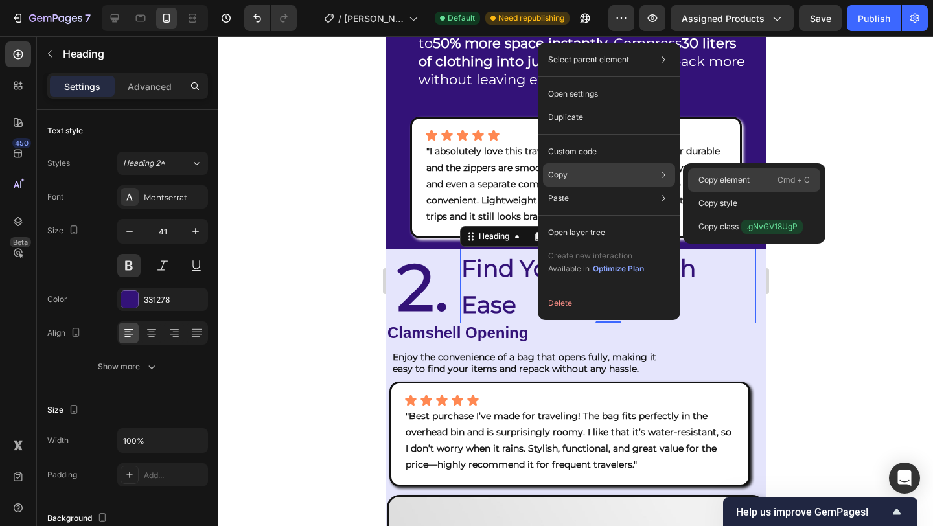
drag, startPoint x: 731, startPoint y: 179, endPoint x: 345, endPoint y: 143, distance: 387.3
click at [731, 179] on p "Copy element" at bounding box center [724, 180] width 51 height 12
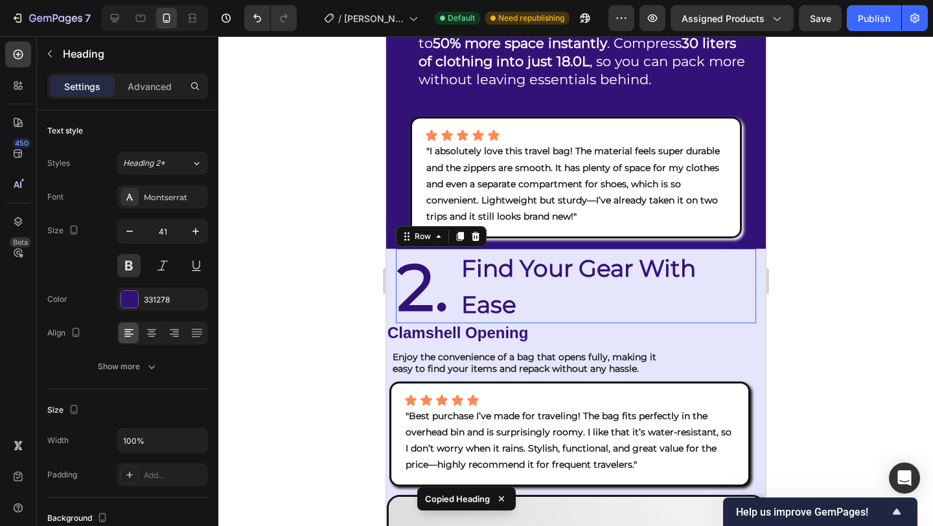
click at [454, 305] on div "2. Heading Find Your Gear With Ease Heading Row 0" at bounding box center [575, 286] width 361 height 75
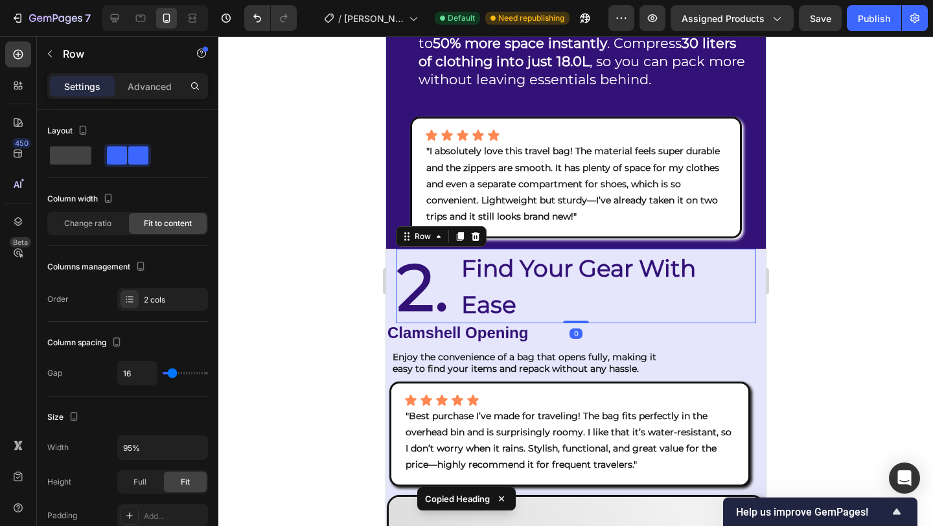
click at [475, 231] on icon at bounding box center [475, 236] width 10 height 10
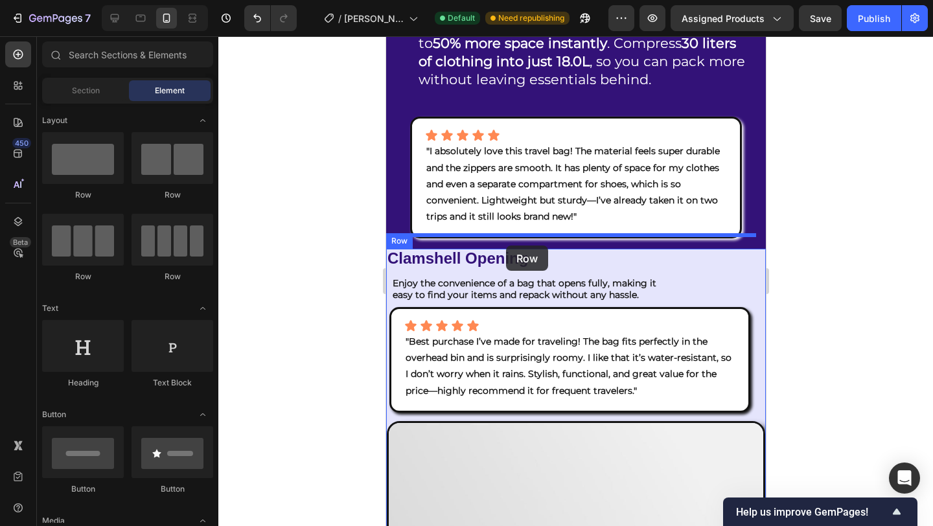
drag, startPoint x: 448, startPoint y: 193, endPoint x: 506, endPoint y: 246, distance: 78.0
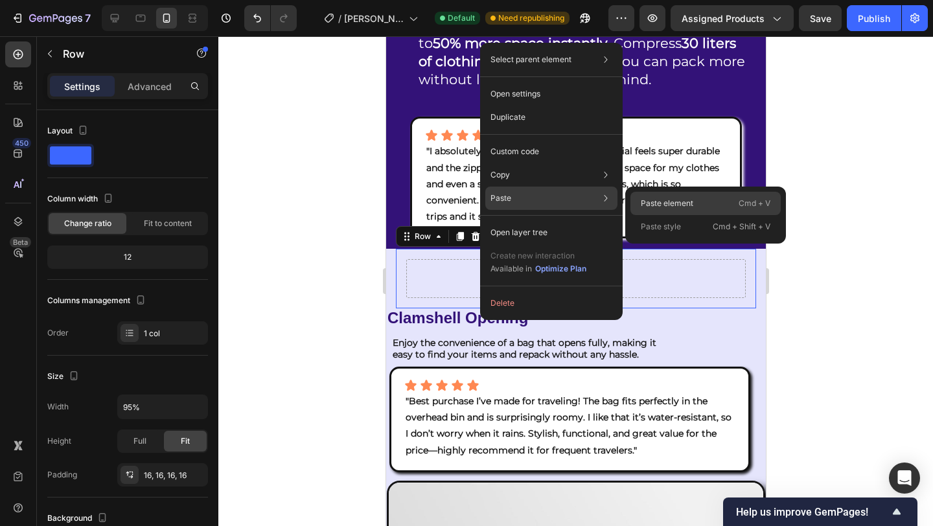
click at [651, 201] on p "Paste element" at bounding box center [667, 204] width 52 height 12
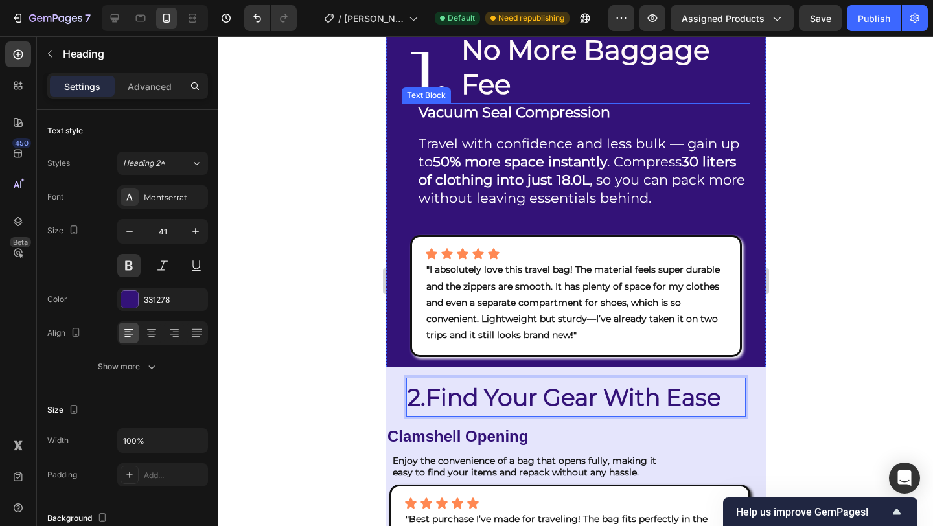
scroll to position [1800, 0]
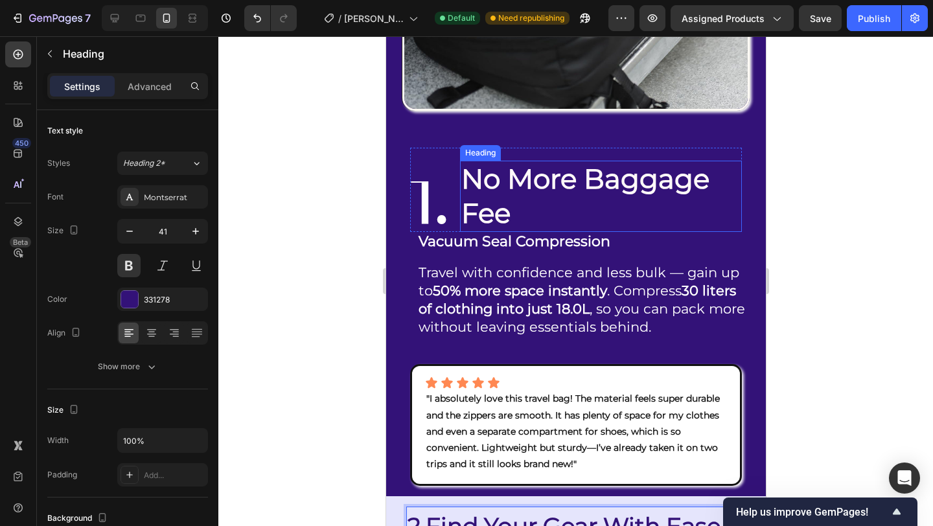
click at [592, 174] on span "No More Baggage Fee" at bounding box center [585, 196] width 248 height 68
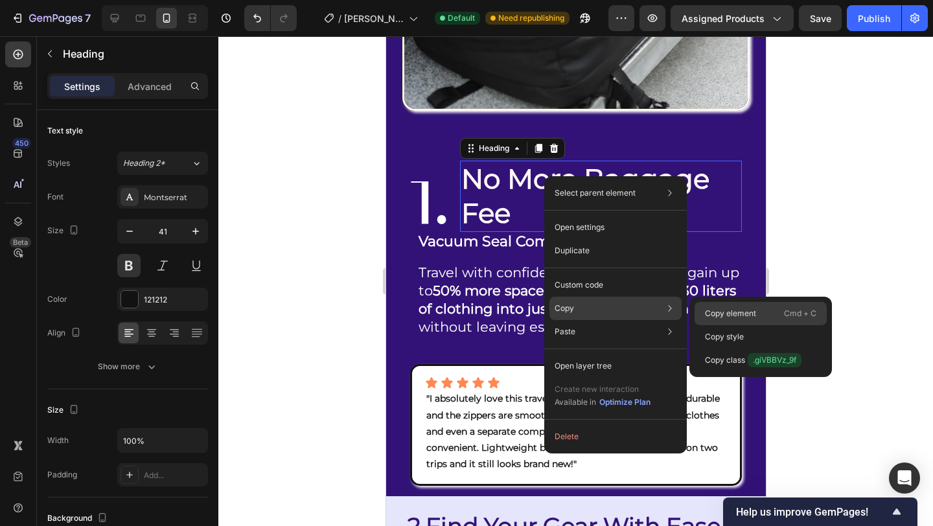
click at [727, 312] on p "Copy element" at bounding box center [730, 314] width 51 height 12
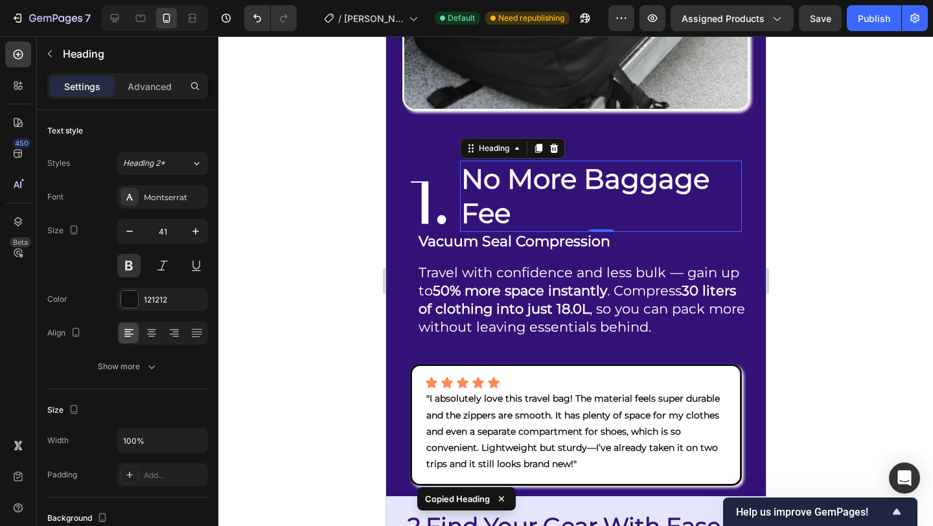
click at [433, 185] on span "1." at bounding box center [429, 199] width 37 height 79
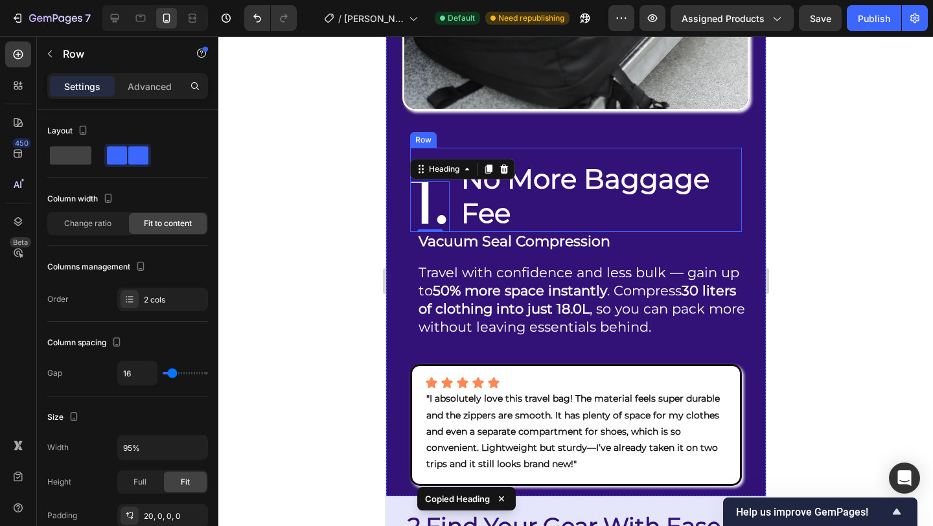
click at [620, 148] on div "1. Heading 0 No More Baggage Fee Heading Row" at bounding box center [575, 190] width 331 height 85
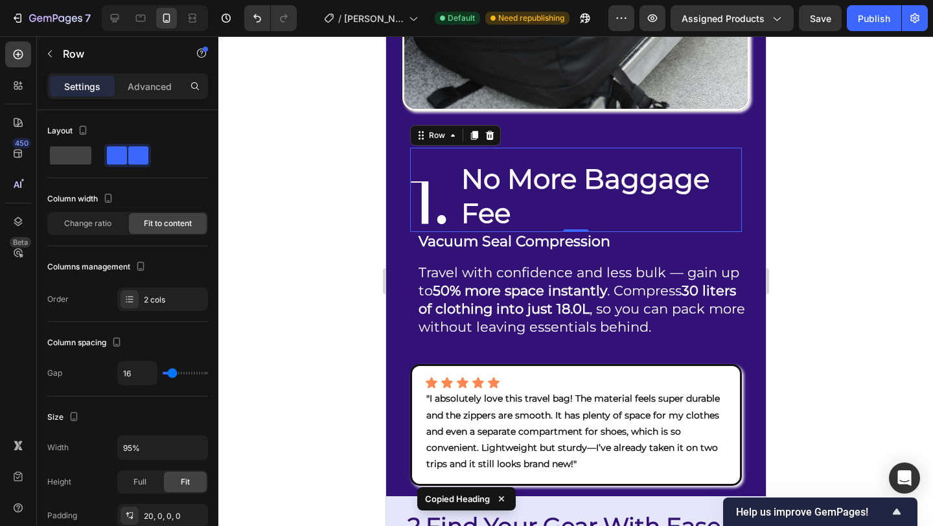
click at [491, 131] on icon at bounding box center [489, 135] width 8 height 9
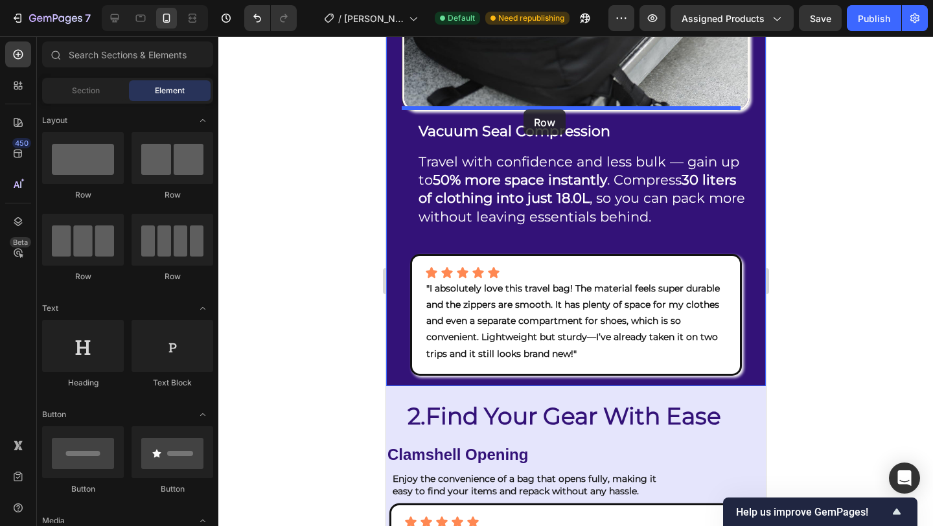
drag, startPoint x: 890, startPoint y: 151, endPoint x: 523, endPoint y: 110, distance: 369.2
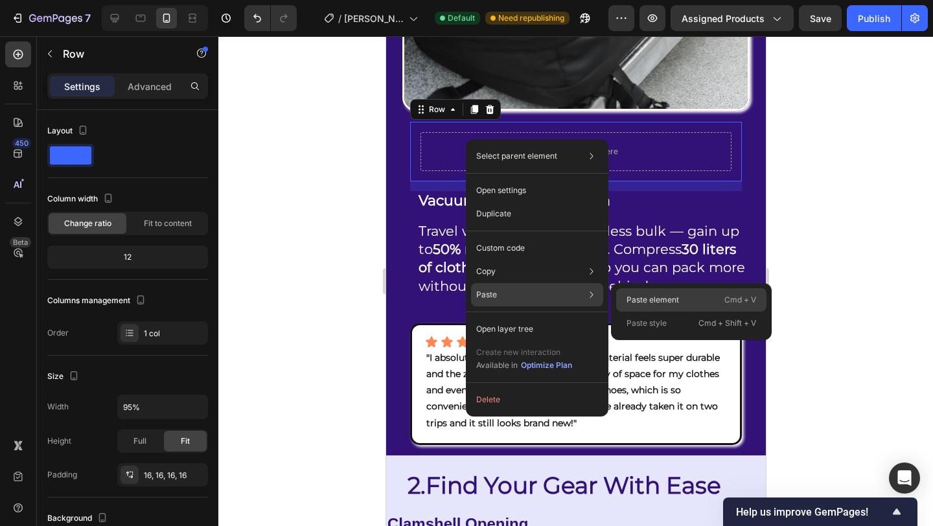
click at [662, 295] on p "Paste element" at bounding box center [653, 300] width 52 height 12
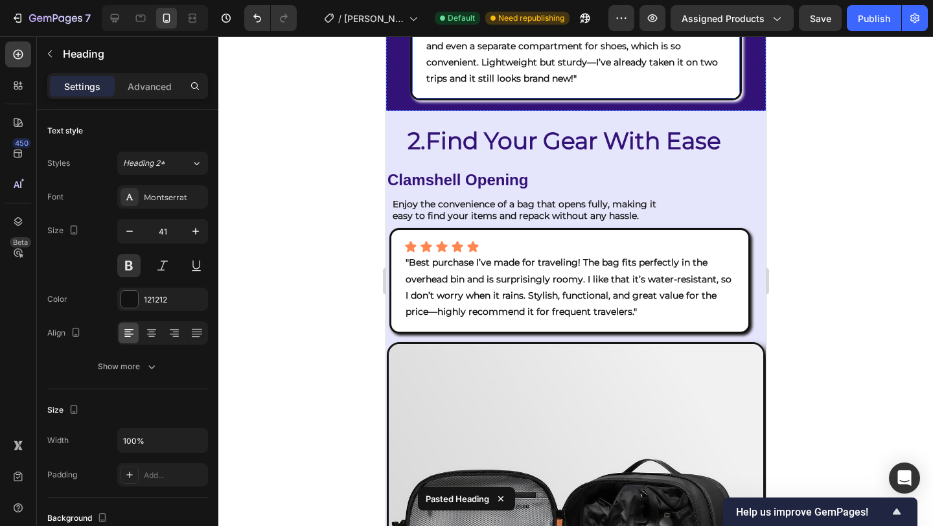
scroll to position [2237, 0]
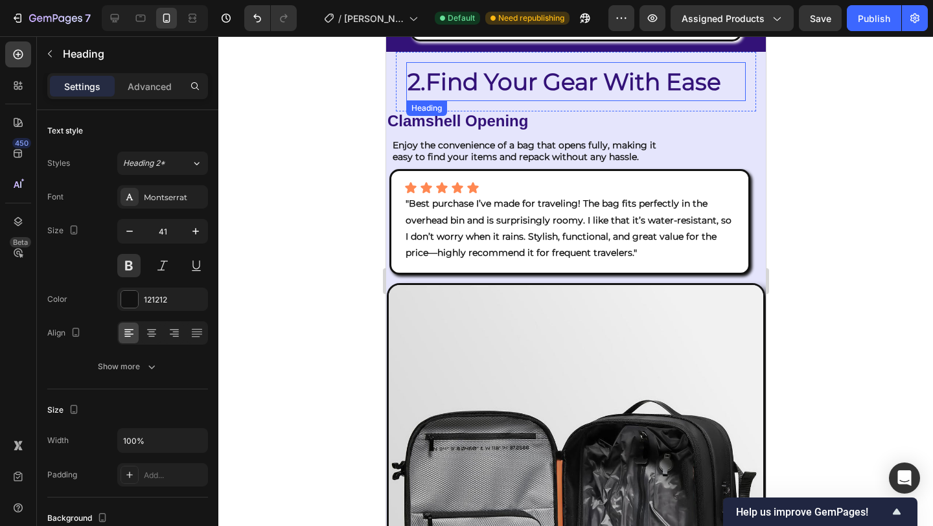
click at [436, 67] on span "2.Find Your Gear With Ease" at bounding box center [564, 81] width 314 height 29
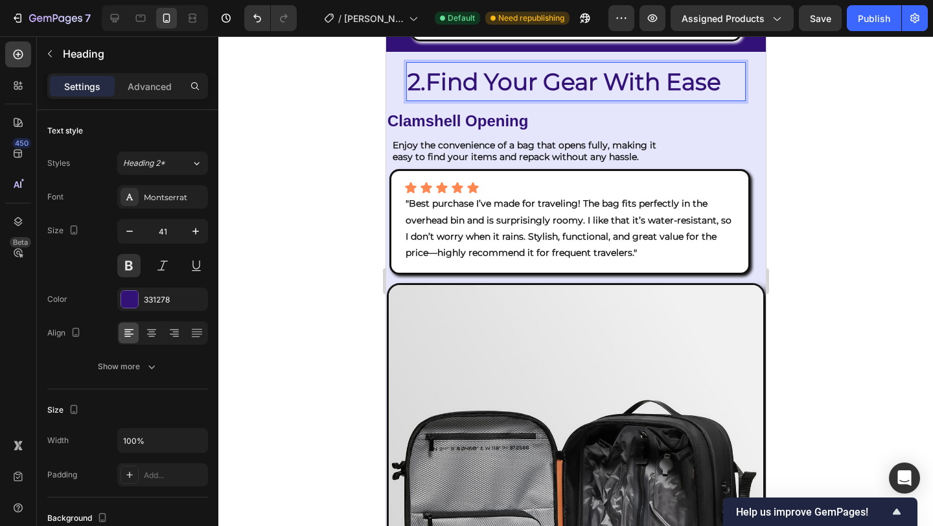
click at [424, 72] on span "2.Find Your Gear With Ease" at bounding box center [564, 81] width 314 height 29
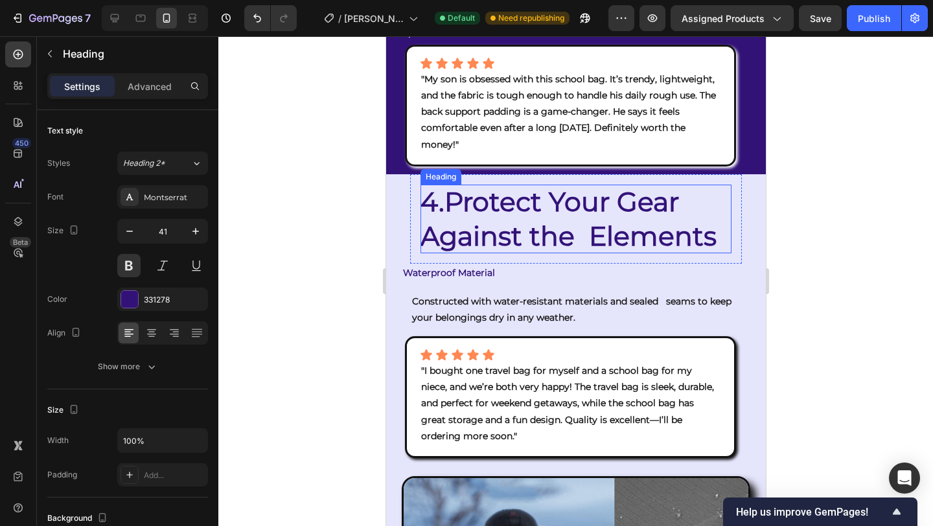
scroll to position [3766, 0]
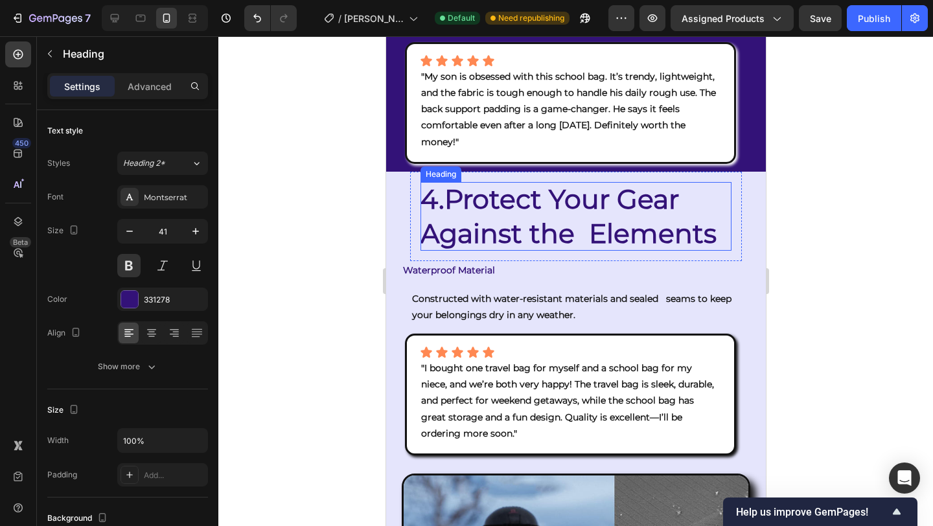
click at [448, 182] on p "4.Protect Your Gear Against the Elements" at bounding box center [575, 216] width 310 height 69
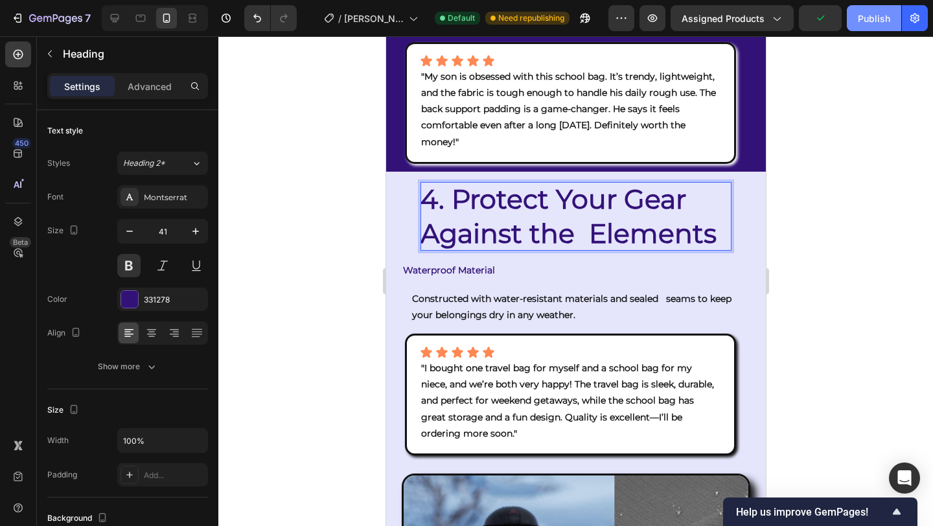
click at [881, 25] on div "Publish" at bounding box center [874, 19] width 32 height 14
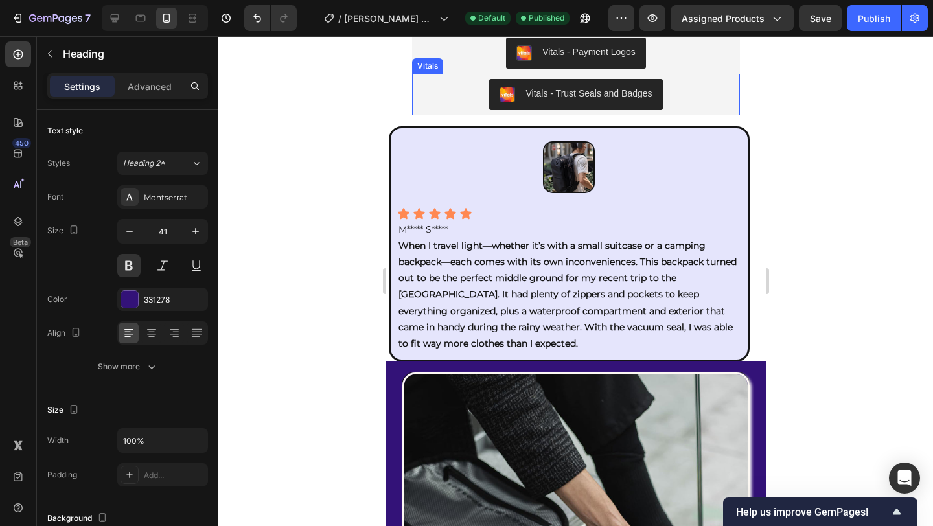
scroll to position [1129, 0]
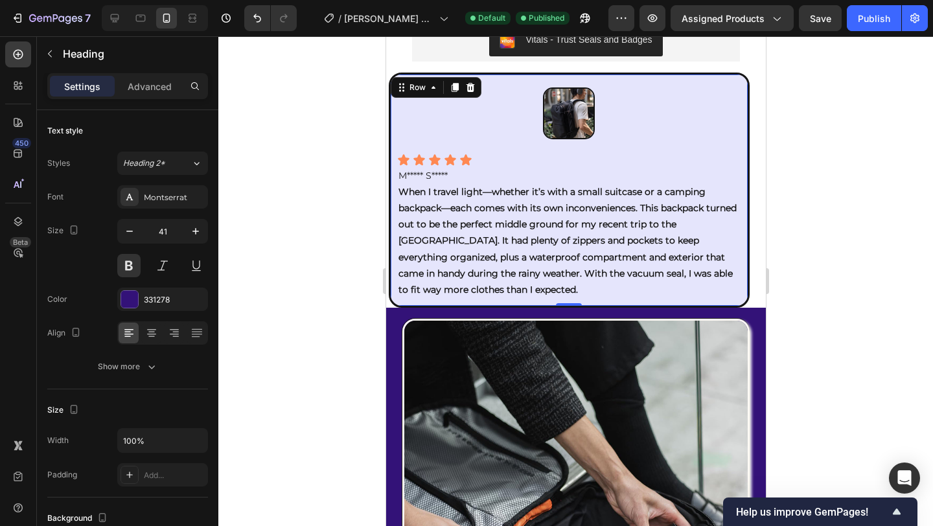
click at [734, 296] on div "Image Icon Icon Icon Icon Icon Icon List M***** S***** When I travel light—whet…" at bounding box center [568, 191] width 361 height 236
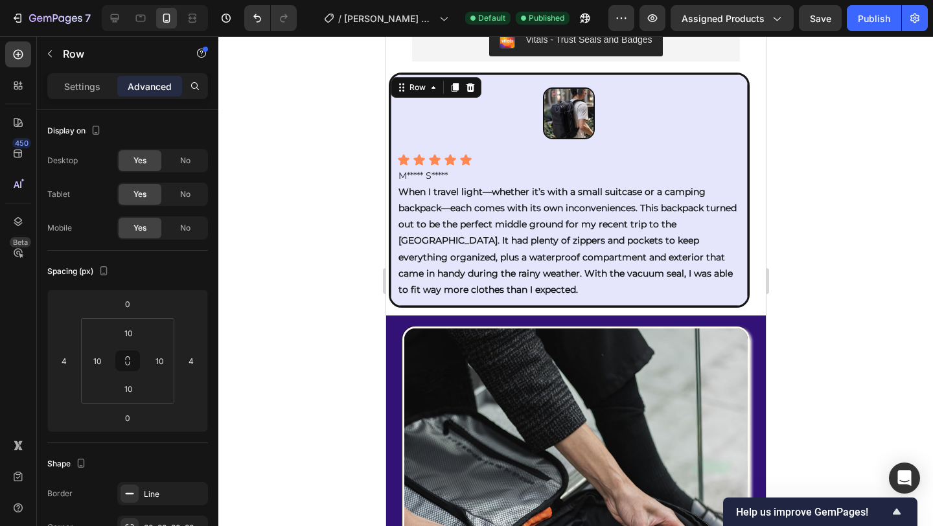
drag, startPoint x: 564, startPoint y: 303, endPoint x: 566, endPoint y: 311, distance: 8.0
type input "12"
click at [864, 29] on button "Publish" at bounding box center [874, 18] width 54 height 26
